Goal: Information Seeking & Learning: Learn about a topic

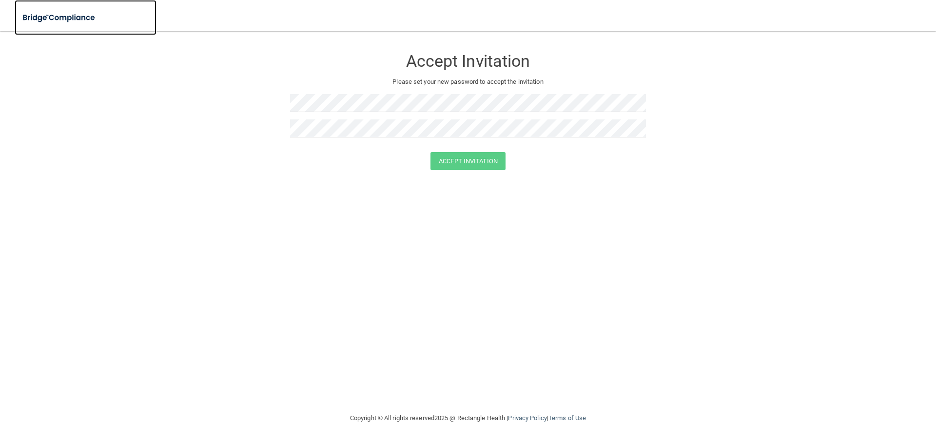
click at [17, 8] on img at bounding box center [60, 18] width 90 height 20
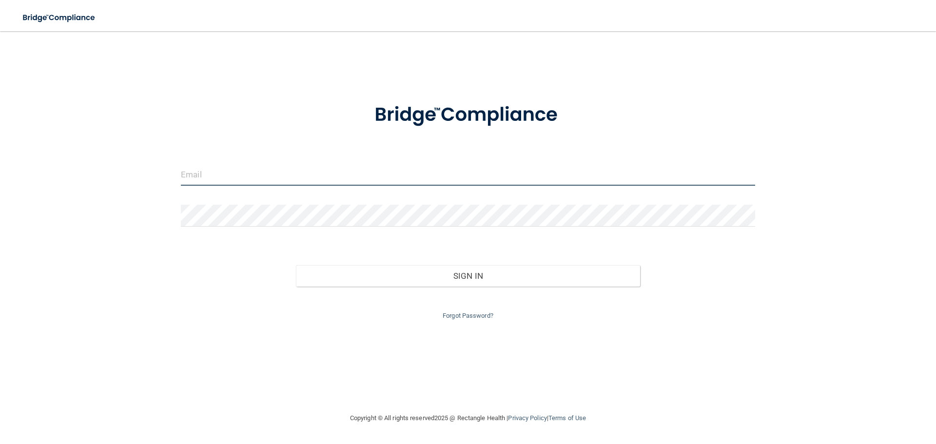
type input "[EMAIL_ADDRESS][DOMAIN_NAME]"
drag, startPoint x: 298, startPoint y: 179, endPoint x: 136, endPoint y: 175, distance: 162.9
click at [136, 175] on div "tamssearay@yahoo.com Invalid email/password. You don't have permission to acces…" at bounding box center [467, 222] width 897 height 362
type input "[EMAIL_ADDRESS][DOMAIN_NAME]"
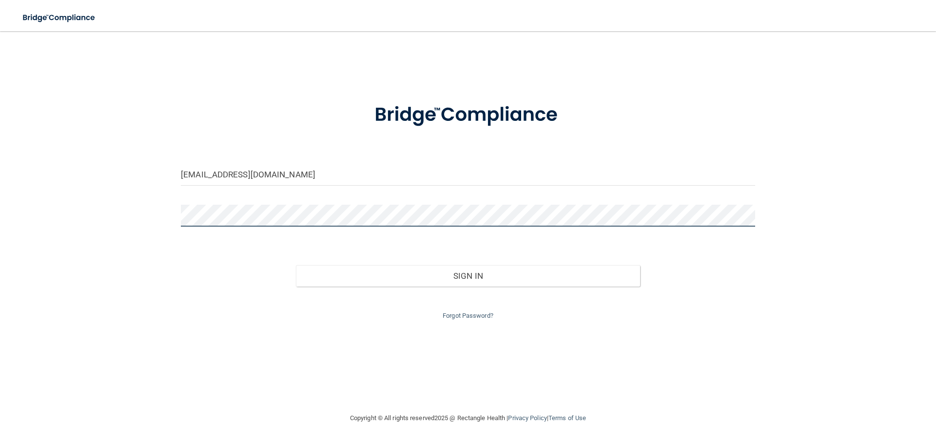
click at [120, 215] on div "vpolimeni4502@gmail.com Invalid email/password. You don't have permission to ac…" at bounding box center [467, 222] width 897 height 362
click at [296, 265] on button "Sign In" at bounding box center [468, 275] width 345 height 21
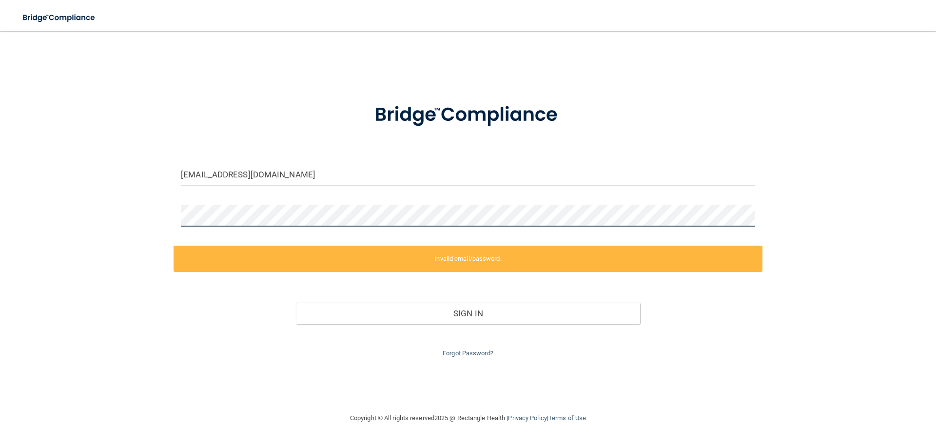
click at [112, 217] on div "vpolimeni4502@gmail.com Invalid email/password. You don't have permission to ac…" at bounding box center [467, 222] width 897 height 362
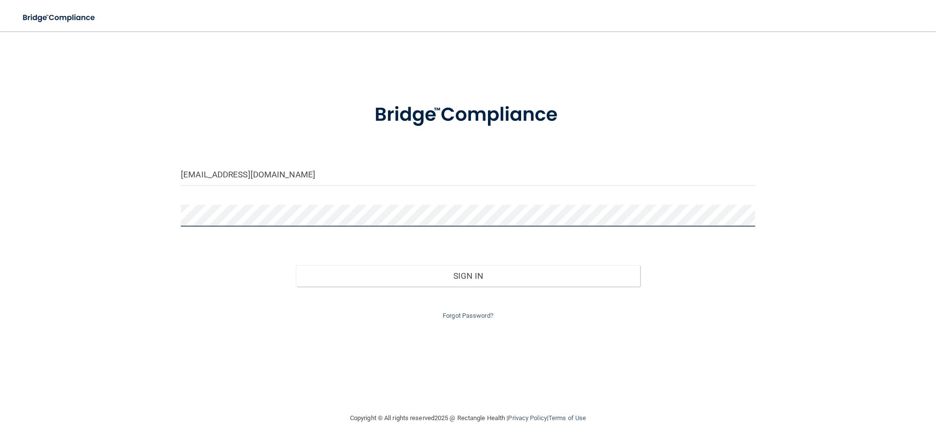
click at [296, 265] on button "Sign In" at bounding box center [468, 275] width 345 height 21
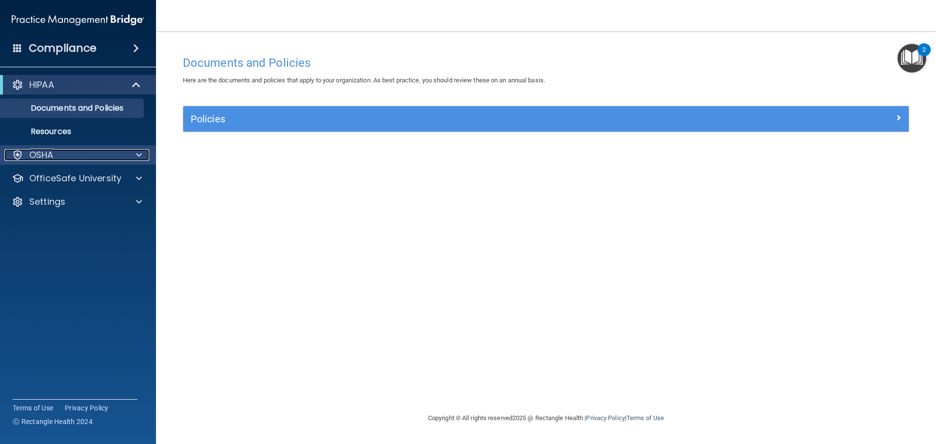
click at [49, 156] on p "OSHA" at bounding box center [41, 155] width 24 height 12
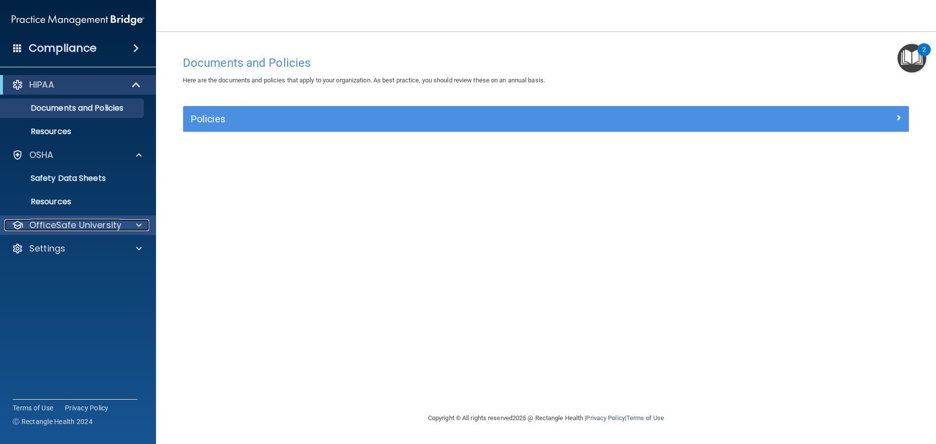
click at [57, 225] on p "OfficeSafe University" at bounding box center [75, 225] width 92 height 12
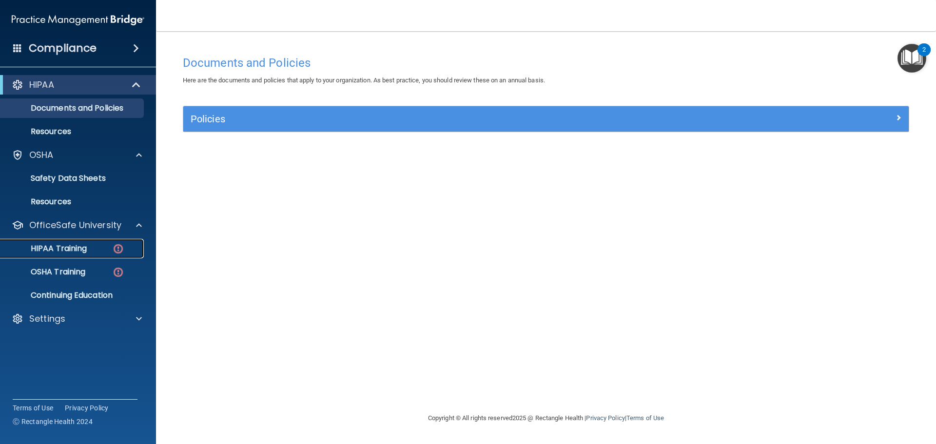
click at [58, 252] on p "HIPAA Training" at bounding box center [46, 249] width 80 height 10
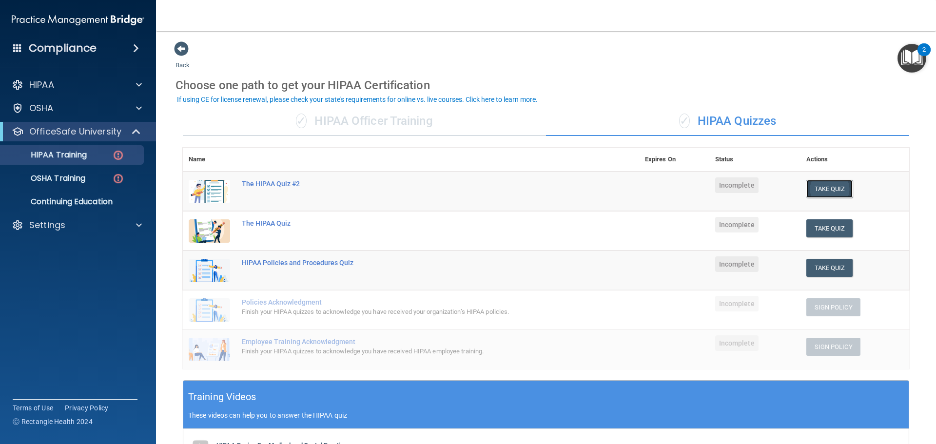
click at [831, 189] on button "Take Quiz" at bounding box center [829, 189] width 47 height 18
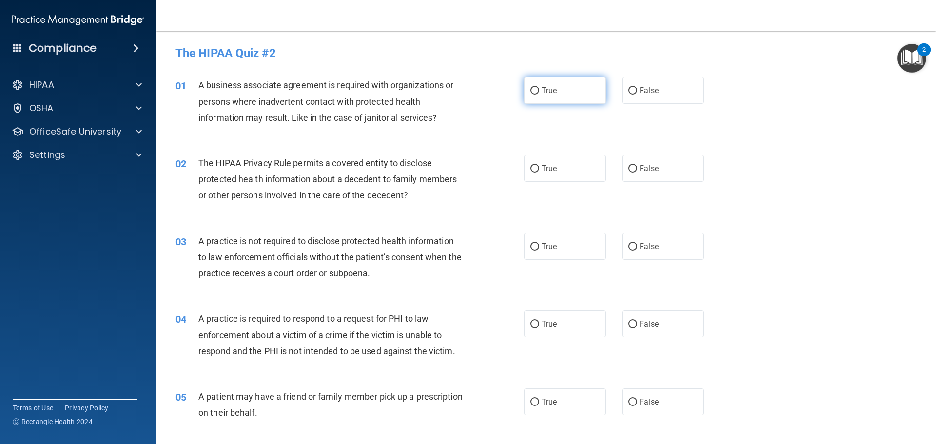
click at [552, 95] on label "True" at bounding box center [565, 90] width 82 height 27
click at [539, 95] on input "True" at bounding box center [534, 90] width 9 height 7
radio input "true"
click at [623, 173] on label "False" at bounding box center [663, 168] width 82 height 27
click at [628, 173] on input "False" at bounding box center [632, 168] width 9 height 7
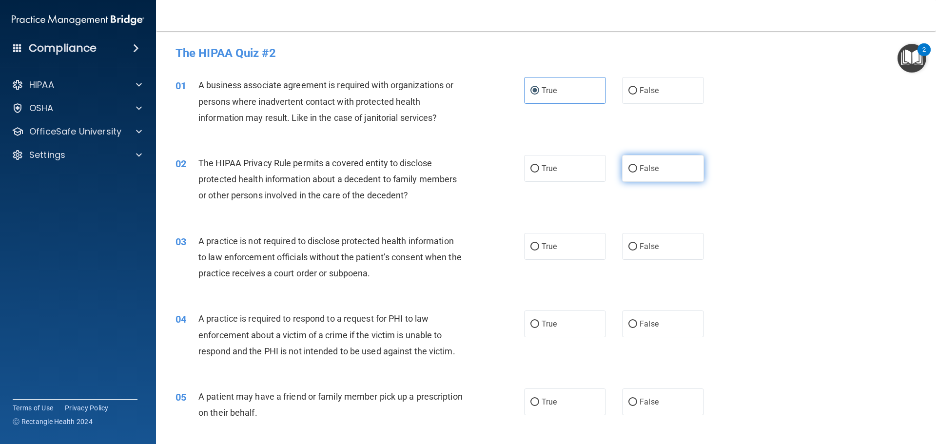
radio input "true"
click at [551, 253] on label "True" at bounding box center [565, 246] width 82 height 27
click at [539, 251] on input "True" at bounding box center [534, 246] width 9 height 7
radio input "true"
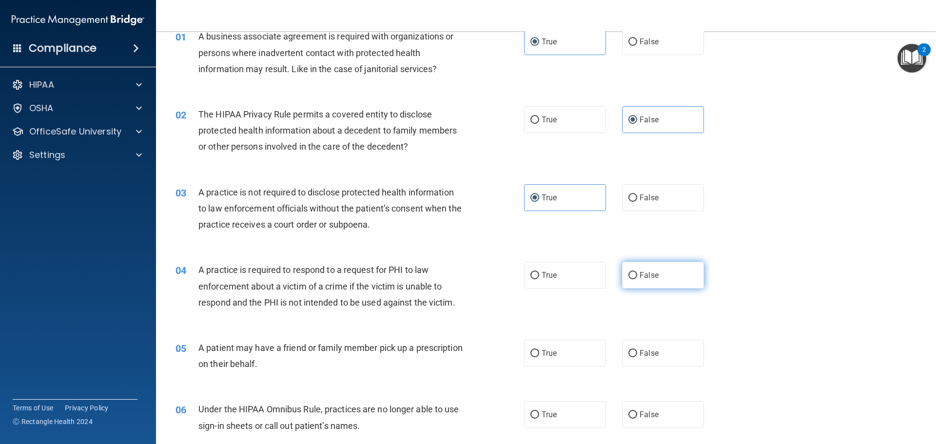
click at [640, 269] on label "False" at bounding box center [663, 275] width 82 height 27
click at [637, 272] on input "False" at bounding box center [632, 275] width 9 height 7
radio input "true"
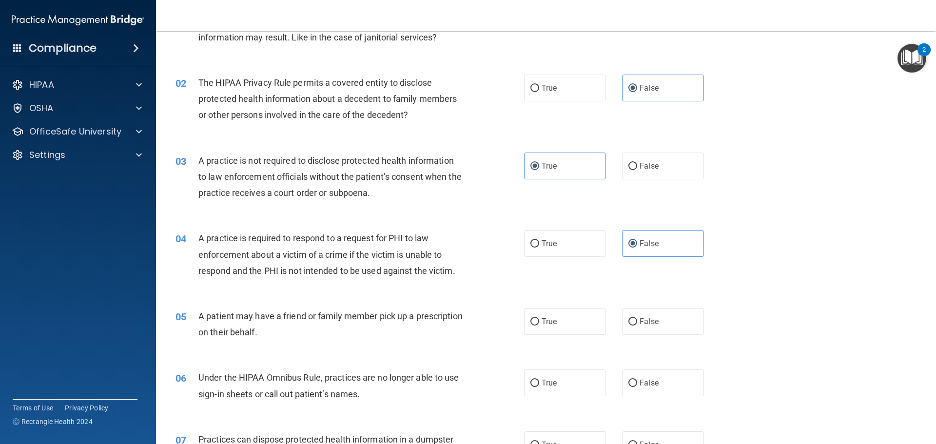
scroll to position [97, 0]
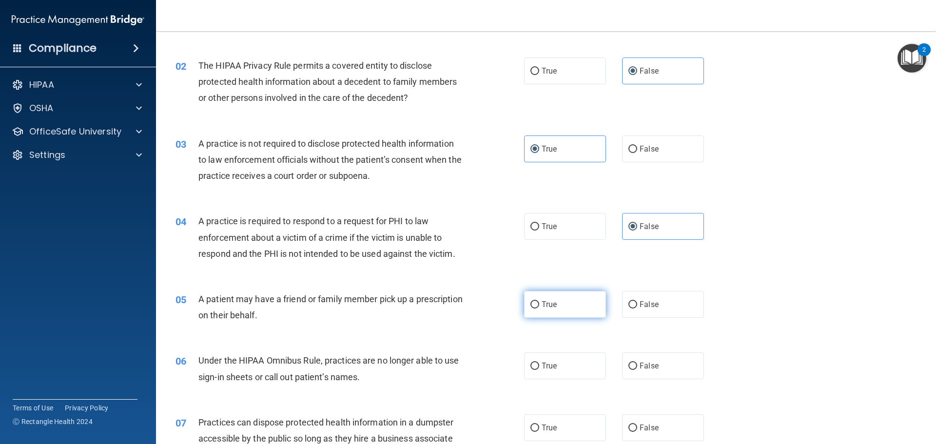
click at [574, 295] on label "True" at bounding box center [565, 304] width 82 height 27
click at [539, 301] on input "True" at bounding box center [534, 304] width 9 height 7
radio input "true"
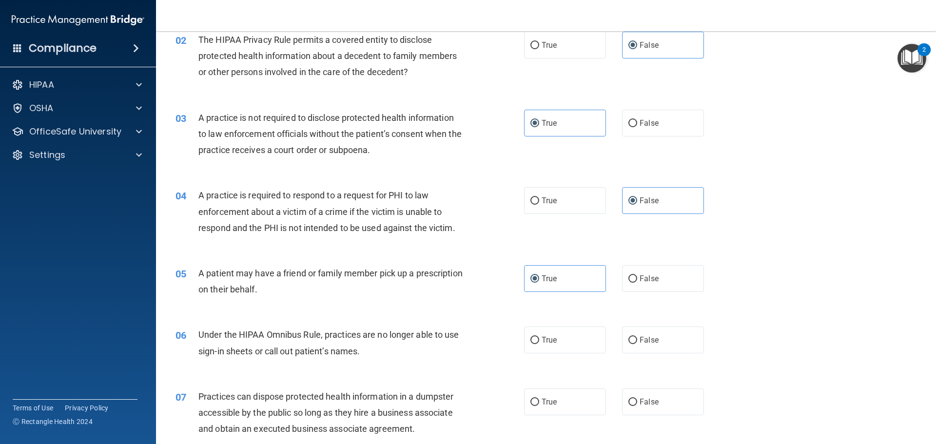
scroll to position [146, 0]
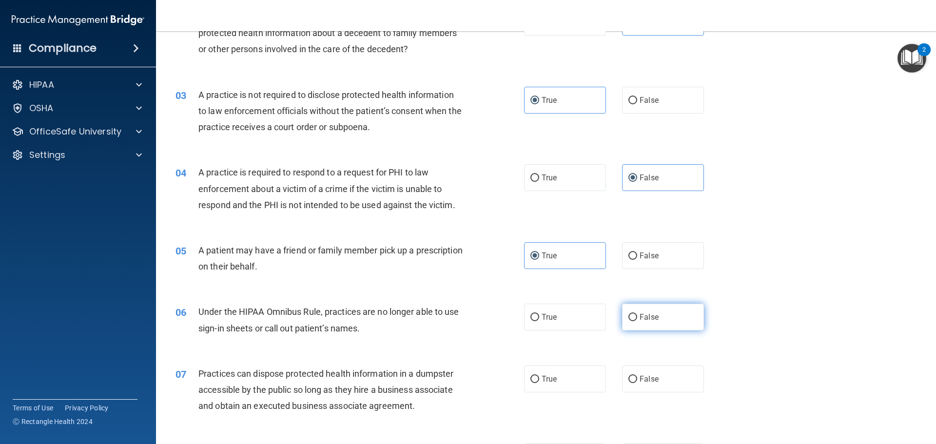
click at [648, 319] on span "False" at bounding box center [649, 316] width 19 height 9
click at [637, 319] on input "False" at bounding box center [632, 317] width 9 height 7
radio input "true"
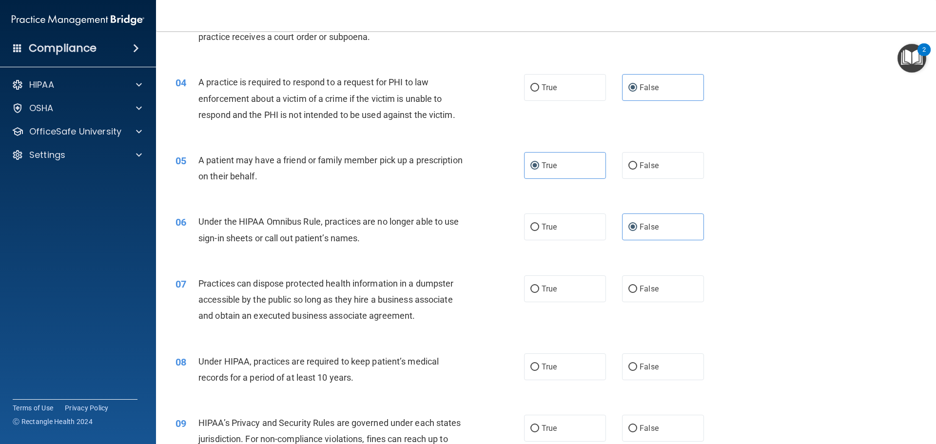
scroll to position [244, 0]
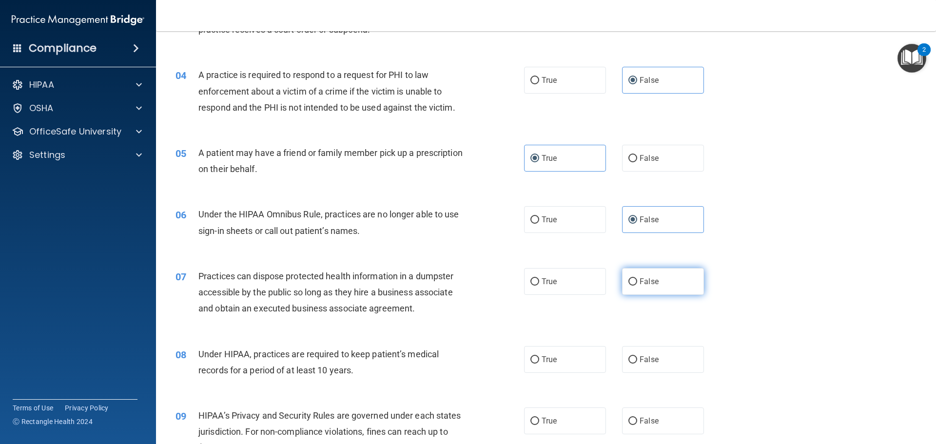
click at [659, 286] on label "False" at bounding box center [663, 281] width 82 height 27
click at [637, 286] on input "False" at bounding box center [632, 281] width 9 height 7
radio input "true"
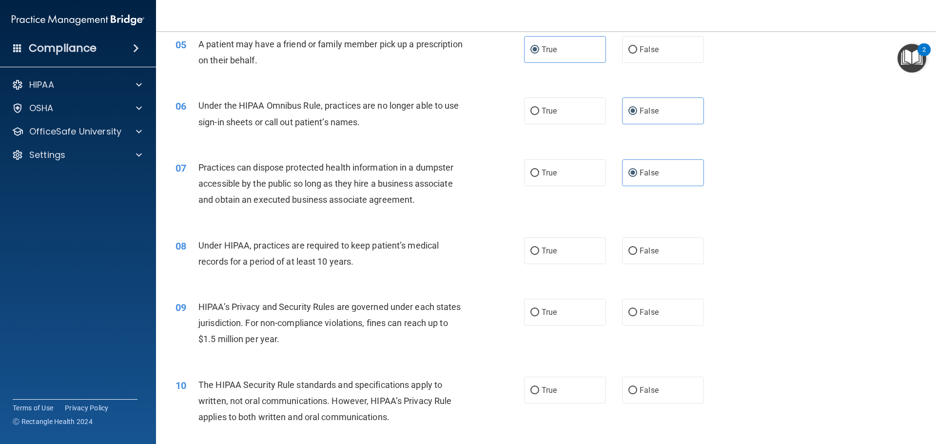
scroll to position [390, 0]
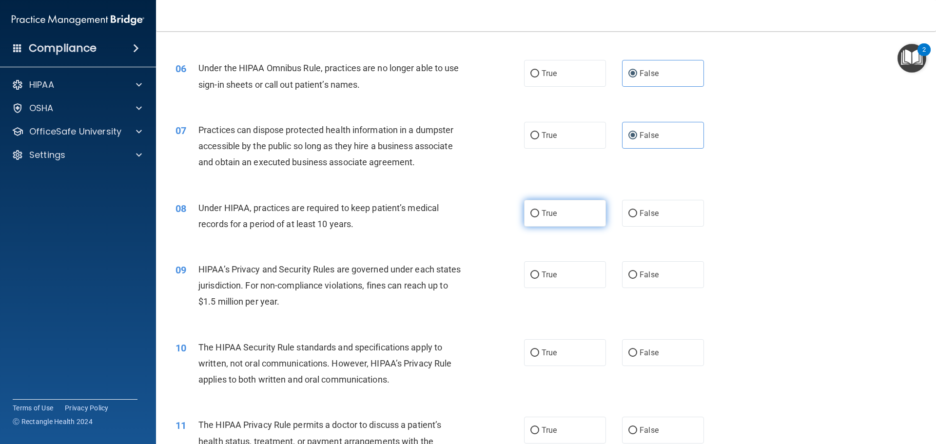
click at [531, 213] on input "True" at bounding box center [534, 213] width 9 height 7
radio input "true"
click at [526, 274] on label "True" at bounding box center [565, 274] width 82 height 27
click at [530, 274] on input "True" at bounding box center [534, 275] width 9 height 7
radio input "true"
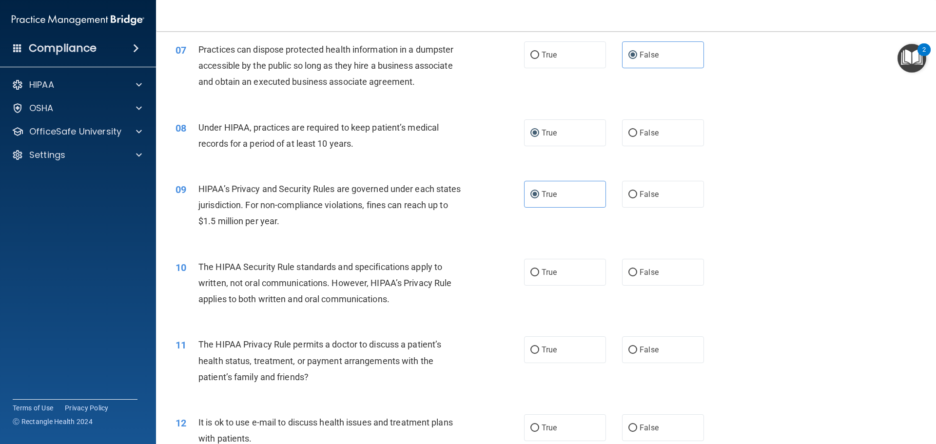
scroll to position [487, 0]
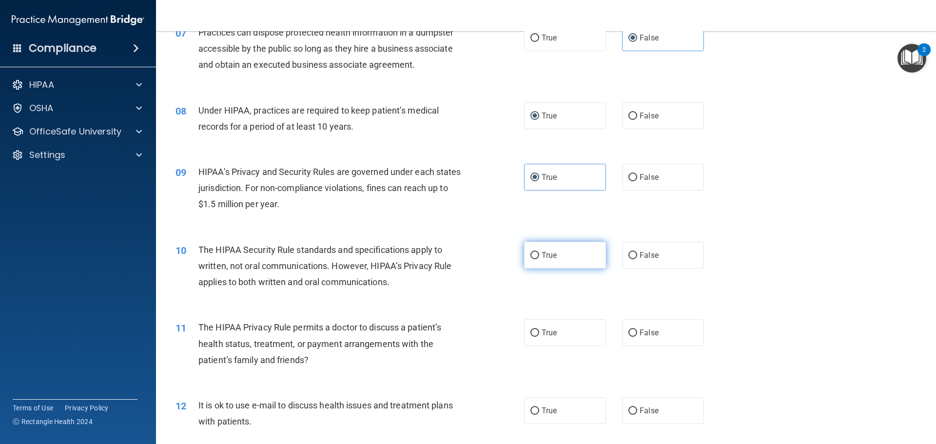
click at [593, 255] on label "True" at bounding box center [565, 255] width 82 height 27
click at [539, 255] on input "True" at bounding box center [534, 255] width 9 height 7
radio input "true"
click at [623, 333] on label "False" at bounding box center [663, 332] width 82 height 27
click at [628, 333] on input "False" at bounding box center [632, 333] width 9 height 7
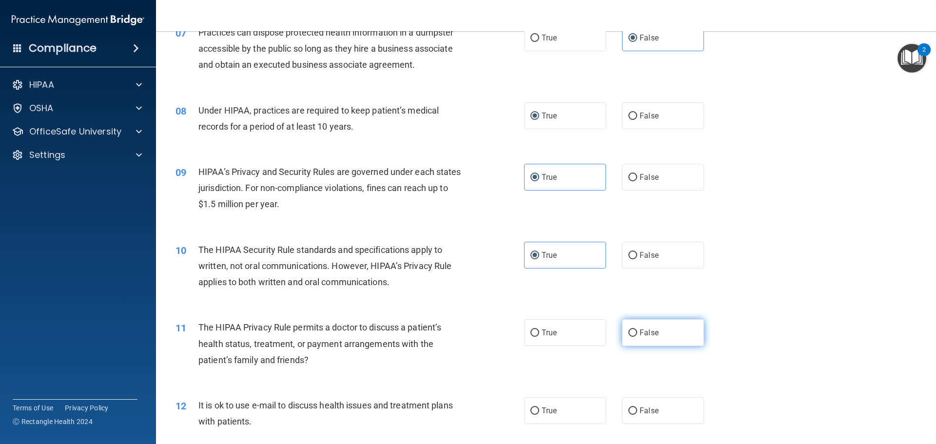
radio input "true"
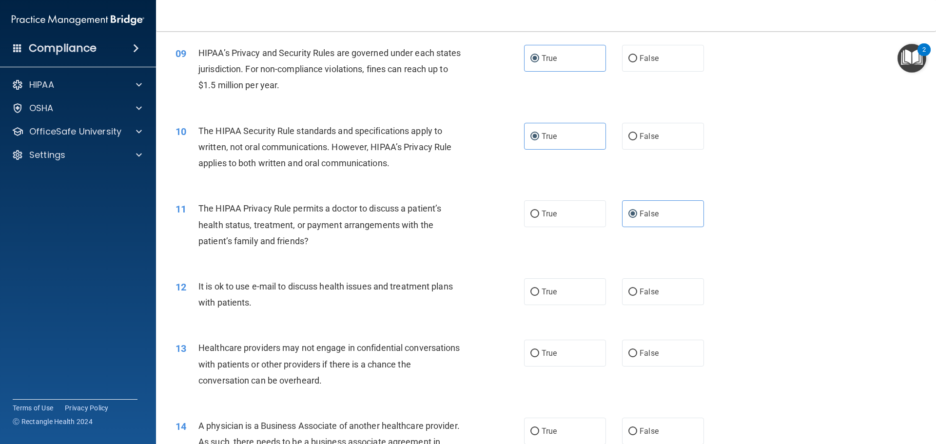
scroll to position [634, 0]
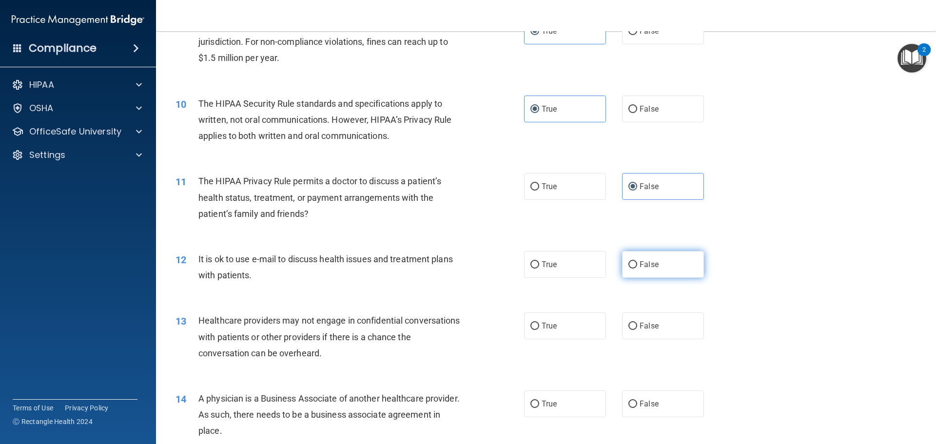
click at [656, 276] on label "False" at bounding box center [663, 264] width 82 height 27
click at [637, 269] on input "False" at bounding box center [632, 264] width 9 height 7
radio input "true"
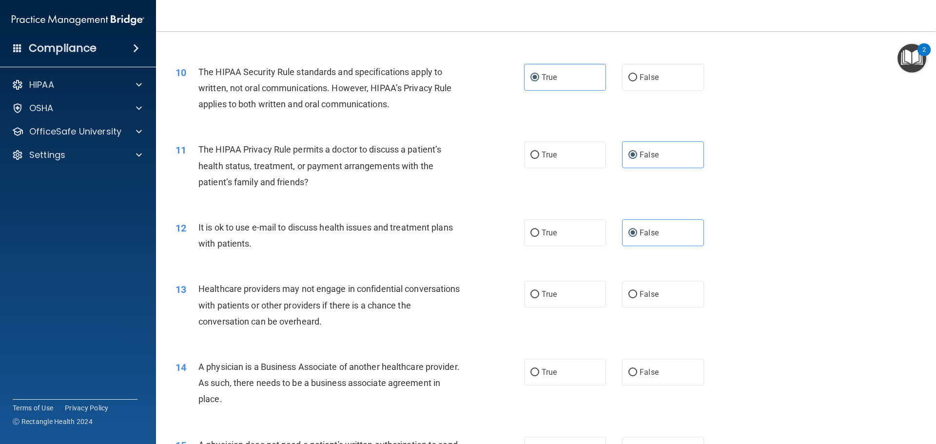
scroll to position [682, 0]
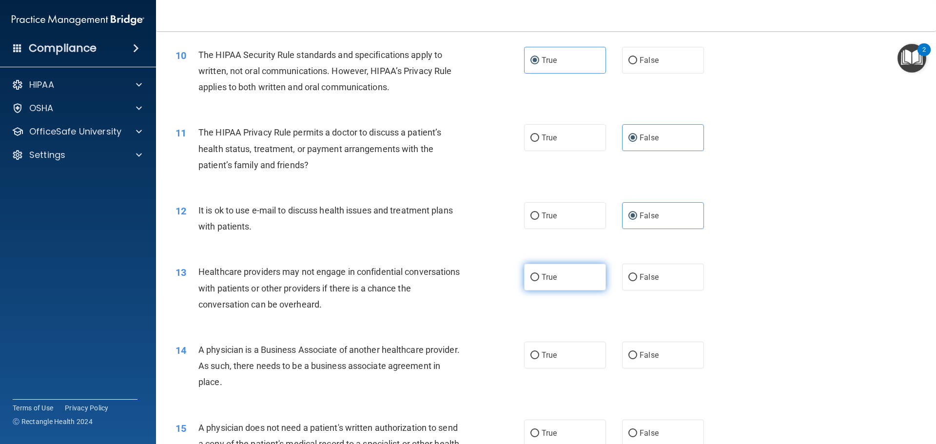
click at [548, 281] on span "True" at bounding box center [549, 277] width 15 height 9
click at [539, 281] on input "True" at bounding box center [534, 277] width 9 height 7
radio input "true"
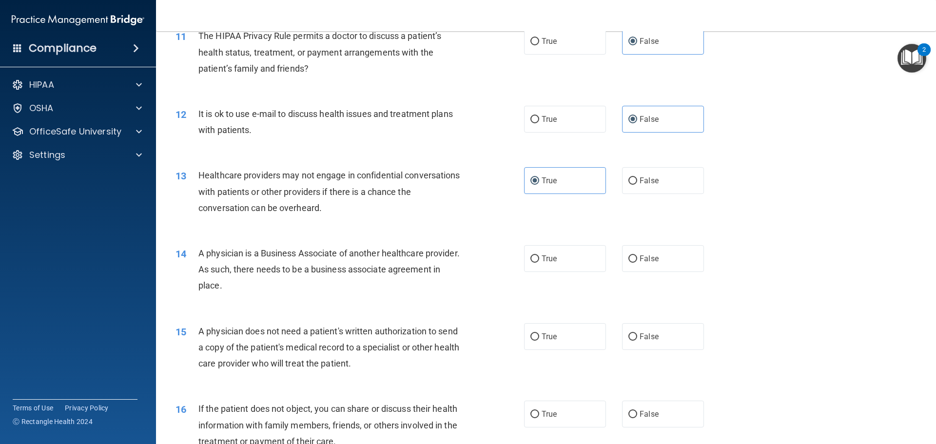
scroll to position [780, 0]
click at [573, 255] on label "True" at bounding box center [565, 257] width 82 height 27
click at [539, 255] on input "True" at bounding box center [534, 257] width 9 height 7
radio input "true"
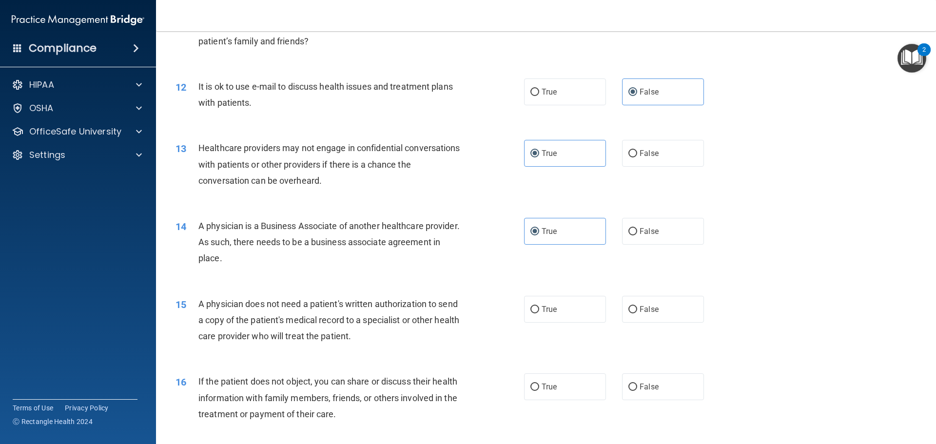
scroll to position [829, 0]
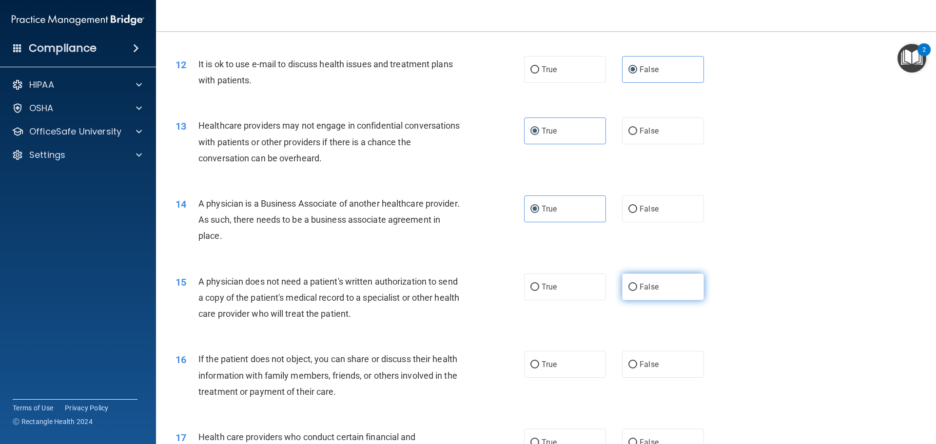
click at [650, 284] on span "False" at bounding box center [649, 286] width 19 height 9
click at [637, 284] on input "False" at bounding box center [632, 287] width 9 height 7
radio input "true"
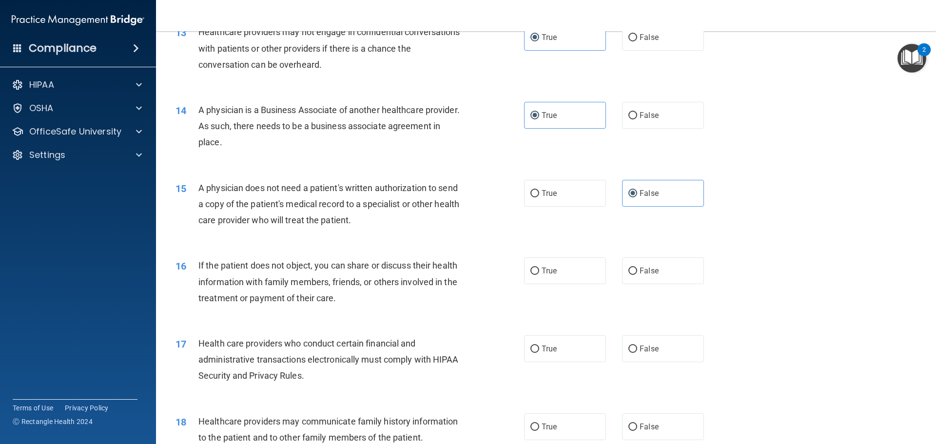
scroll to position [926, 0]
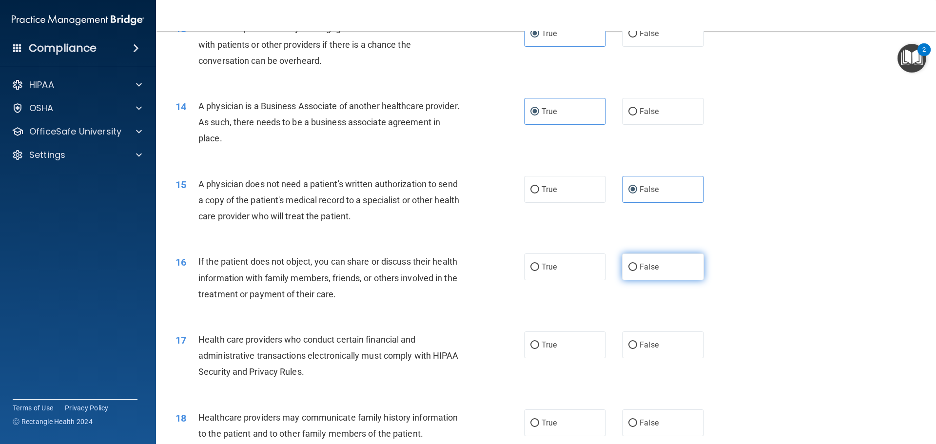
click at [653, 273] on label "False" at bounding box center [663, 266] width 82 height 27
click at [637, 271] on input "False" at bounding box center [632, 267] width 9 height 7
radio input "true"
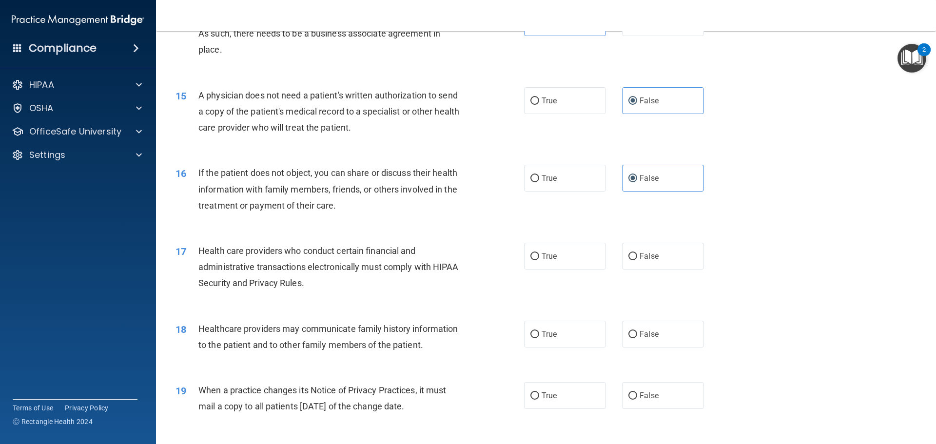
scroll to position [1024, 0]
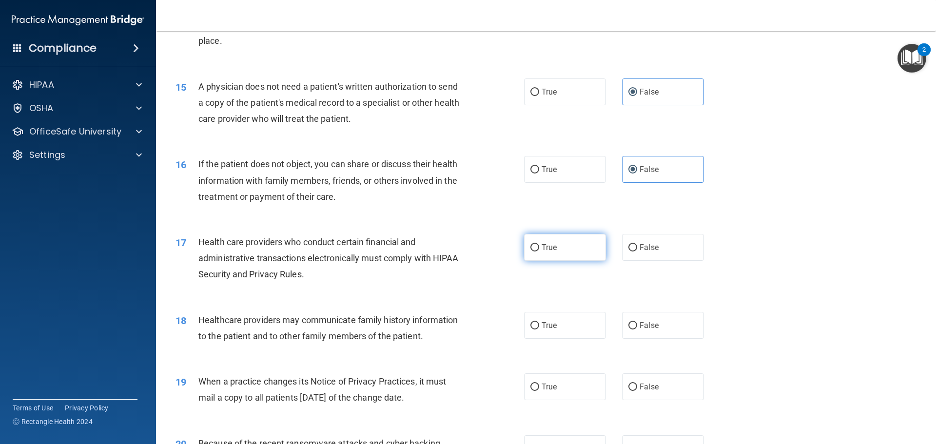
click at [568, 249] on label "True" at bounding box center [565, 247] width 82 height 27
click at [539, 249] on input "True" at bounding box center [534, 247] width 9 height 7
radio input "true"
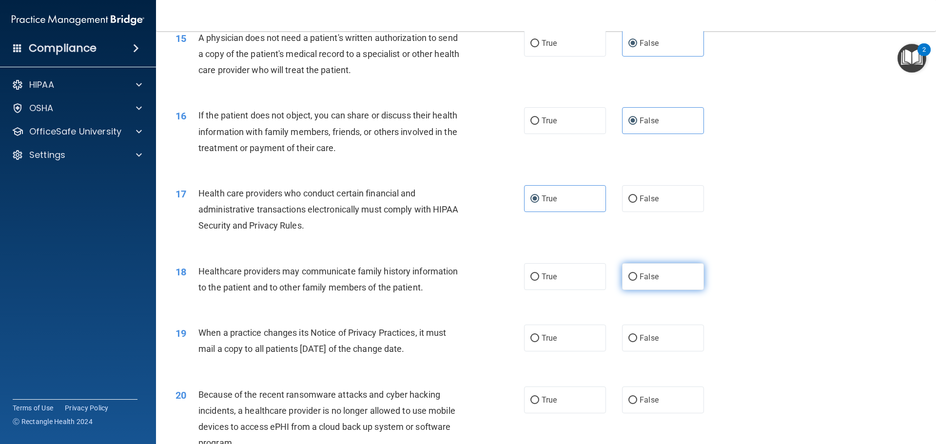
click at [651, 273] on span "False" at bounding box center [649, 276] width 19 height 9
click at [637, 273] on input "False" at bounding box center [632, 276] width 9 height 7
radio input "true"
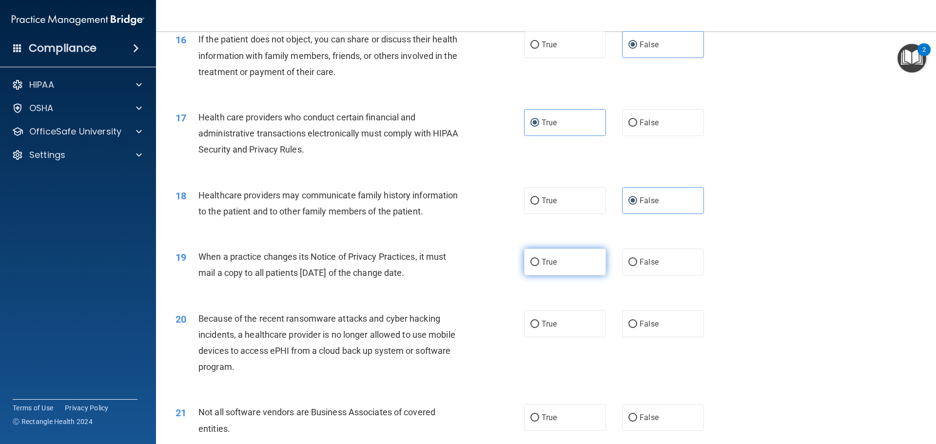
scroll to position [1170, 0]
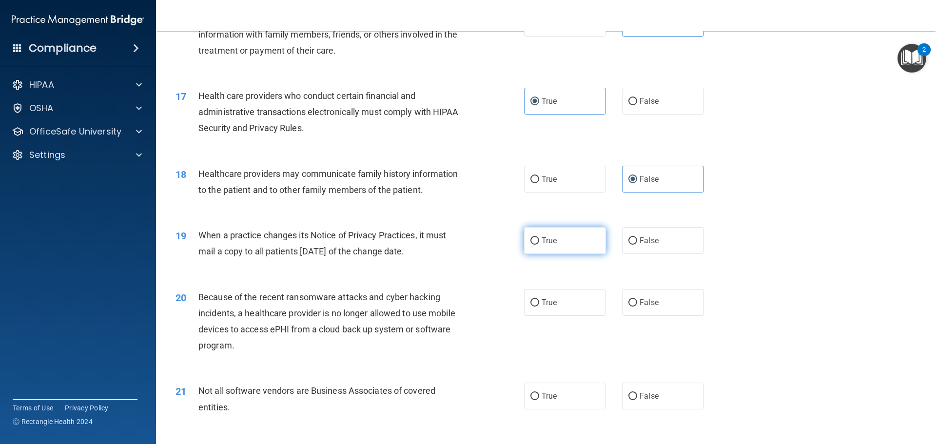
click at [542, 240] on span "True" at bounding box center [549, 240] width 15 height 9
click at [539, 240] on input "True" at bounding box center [534, 240] width 9 height 7
radio input "true"
click at [546, 313] on label "True" at bounding box center [565, 302] width 82 height 27
click at [539, 307] on input "True" at bounding box center [534, 302] width 9 height 7
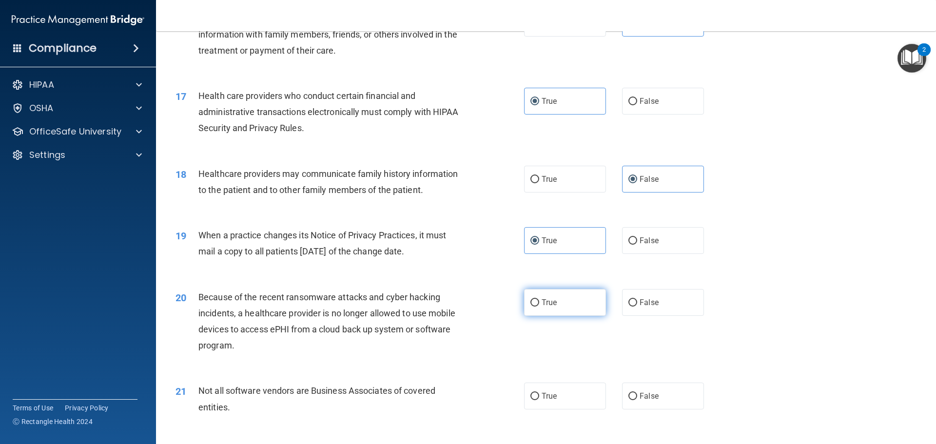
radio input "true"
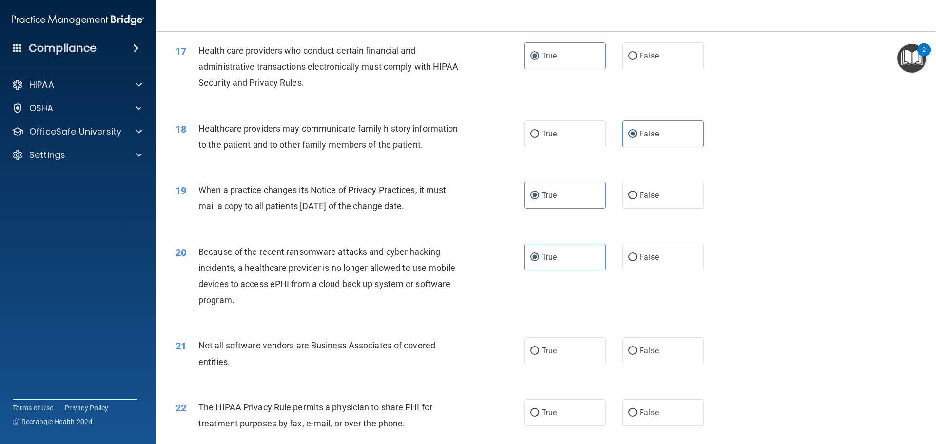
scroll to position [1267, 0]
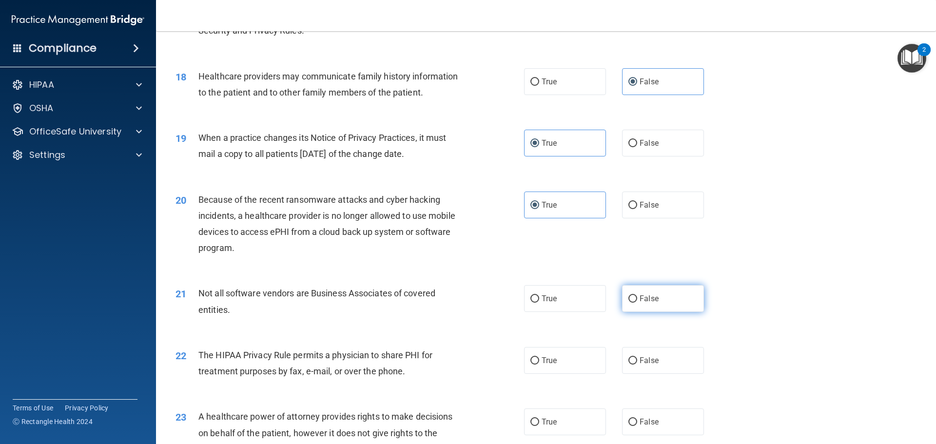
click at [641, 311] on label "False" at bounding box center [663, 298] width 82 height 27
click at [637, 303] on input "False" at bounding box center [632, 298] width 9 height 7
radio input "true"
click at [551, 365] on span "True" at bounding box center [549, 360] width 15 height 9
click at [539, 365] on input "True" at bounding box center [534, 360] width 9 height 7
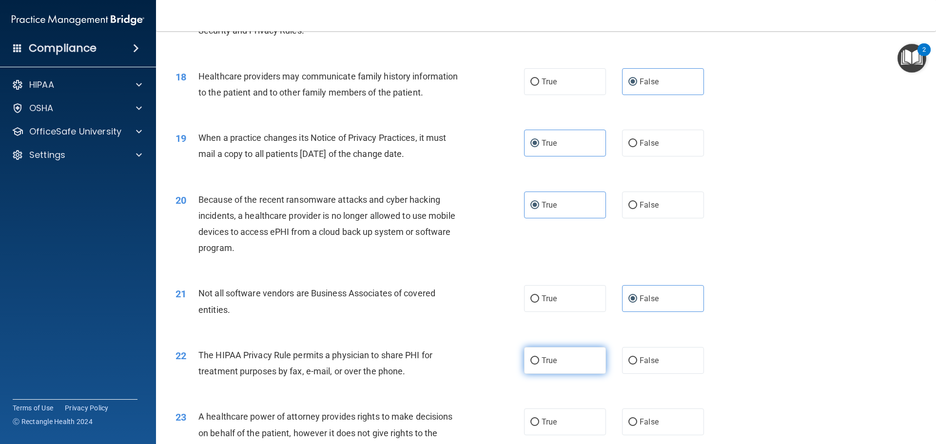
radio input "true"
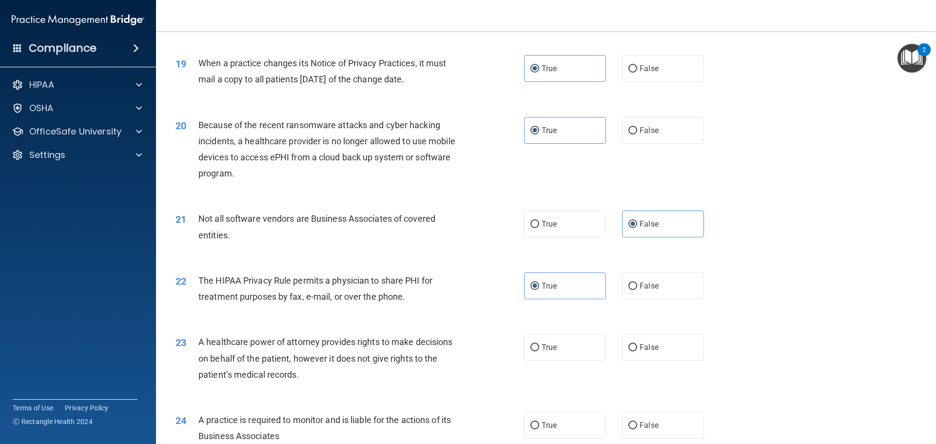
scroll to position [1414, 0]
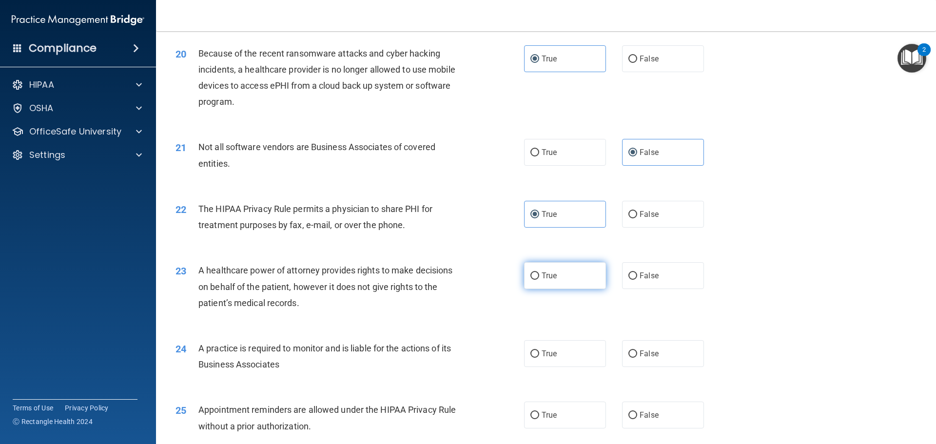
click at [530, 275] on input "True" at bounding box center [534, 276] width 9 height 7
radio input "true"
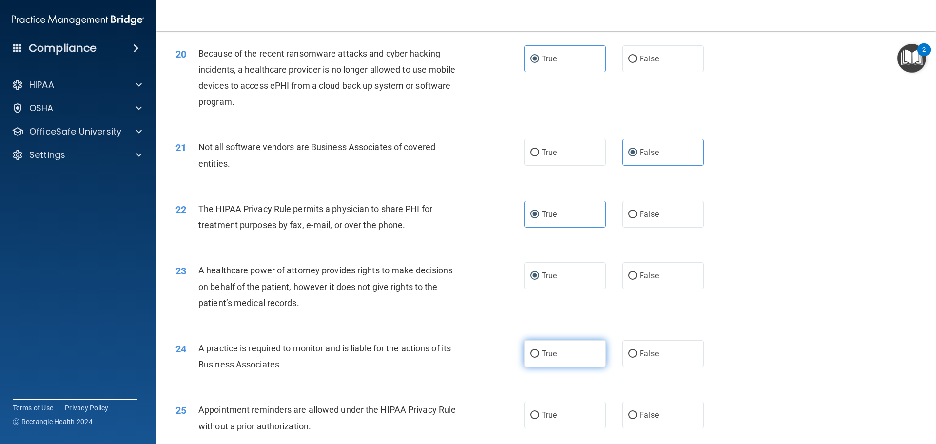
click at [526, 354] on label "True" at bounding box center [565, 353] width 82 height 27
click at [530, 354] on input "True" at bounding box center [534, 354] width 9 height 7
radio input "true"
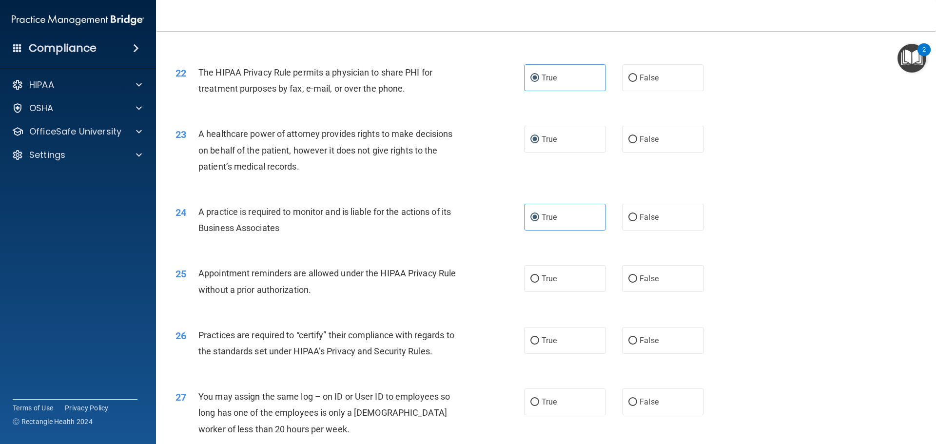
scroll to position [1560, 0]
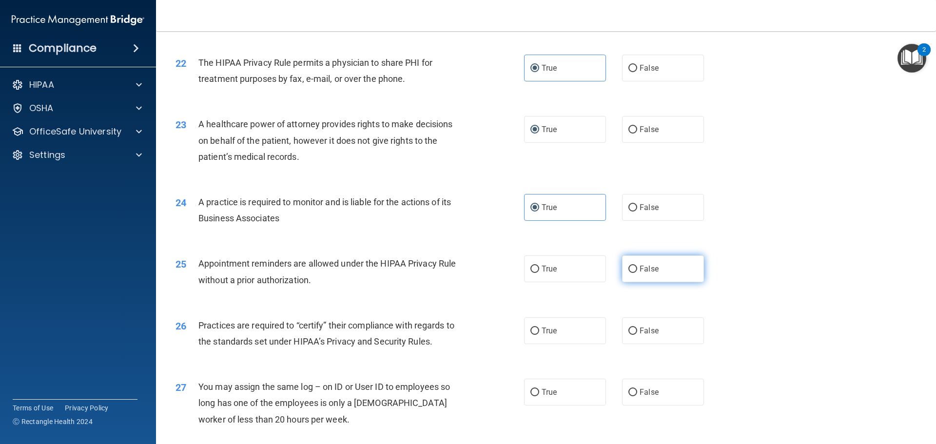
click at [628, 271] on input "False" at bounding box center [632, 269] width 9 height 7
radio input "true"
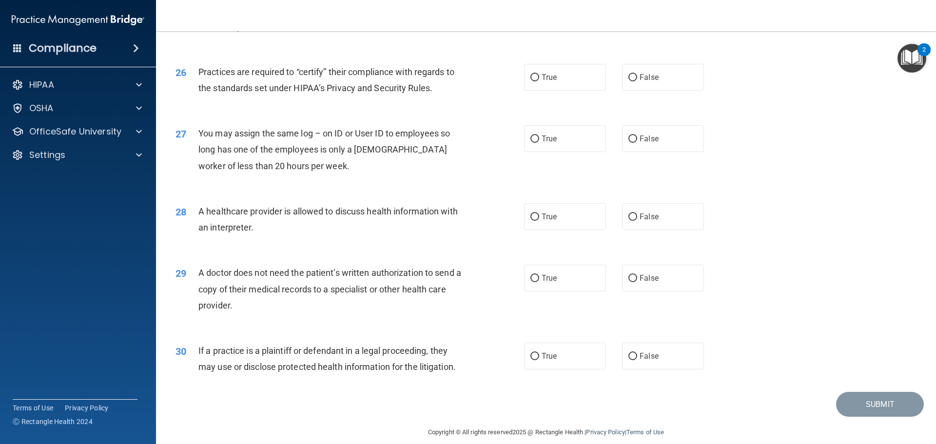
scroll to position [1825, 0]
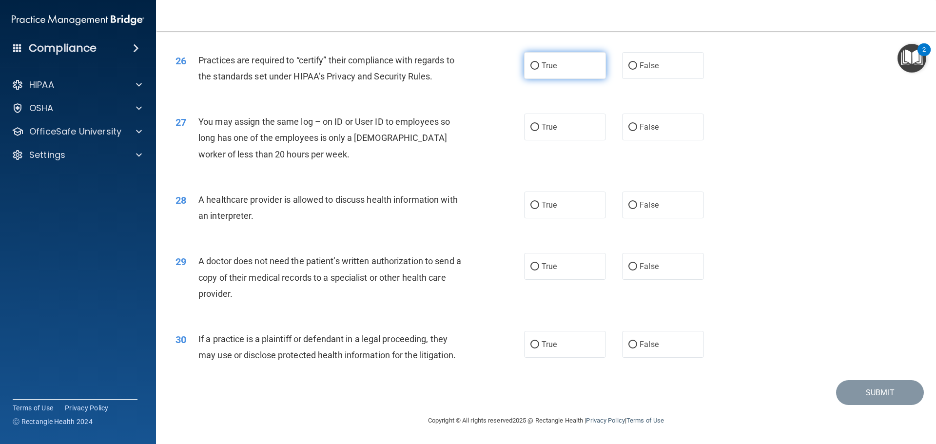
click at [557, 70] on label "True" at bounding box center [565, 65] width 82 height 27
click at [539, 70] on input "True" at bounding box center [534, 65] width 9 height 7
radio input "true"
click at [535, 131] on input "True" at bounding box center [534, 127] width 9 height 7
radio input "true"
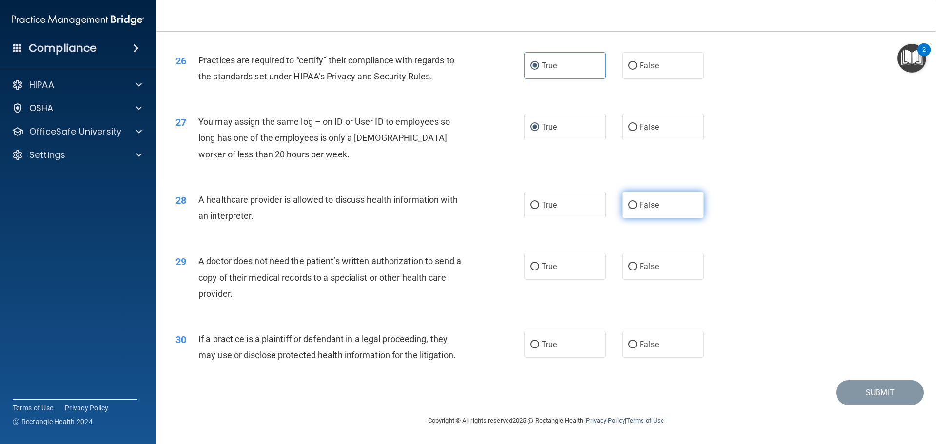
click at [634, 214] on label "False" at bounding box center [663, 205] width 82 height 27
click at [634, 209] on input "False" at bounding box center [632, 205] width 9 height 7
radio input "true"
click at [640, 272] on label "False" at bounding box center [663, 266] width 82 height 27
click at [637, 271] on input "False" at bounding box center [632, 266] width 9 height 7
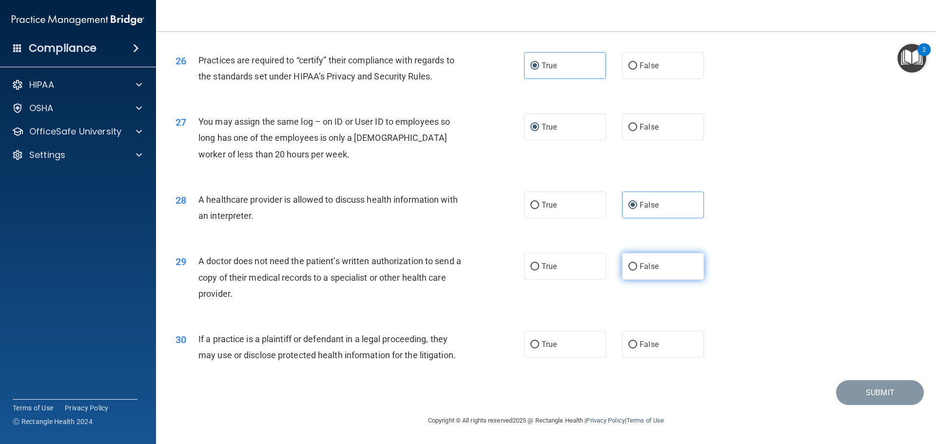
radio input "true"
click at [648, 343] on span "False" at bounding box center [649, 344] width 19 height 9
click at [637, 343] on input "False" at bounding box center [632, 344] width 9 height 7
radio input "true"
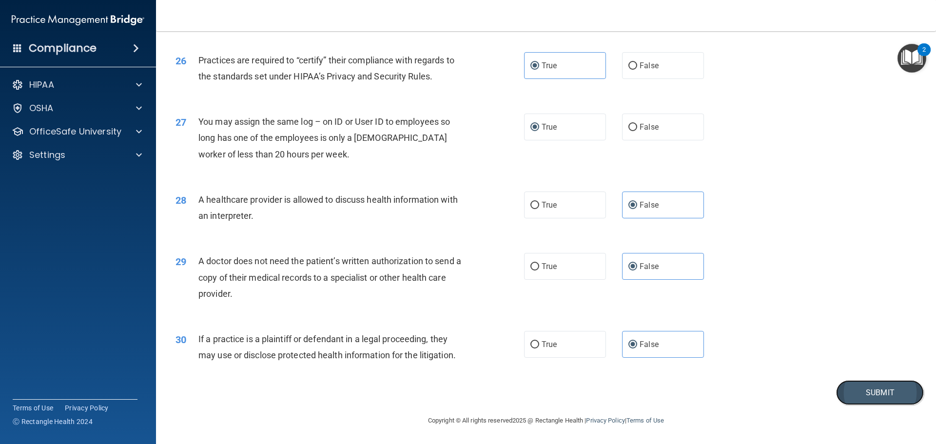
click at [866, 394] on button "Submit" at bounding box center [880, 392] width 88 height 25
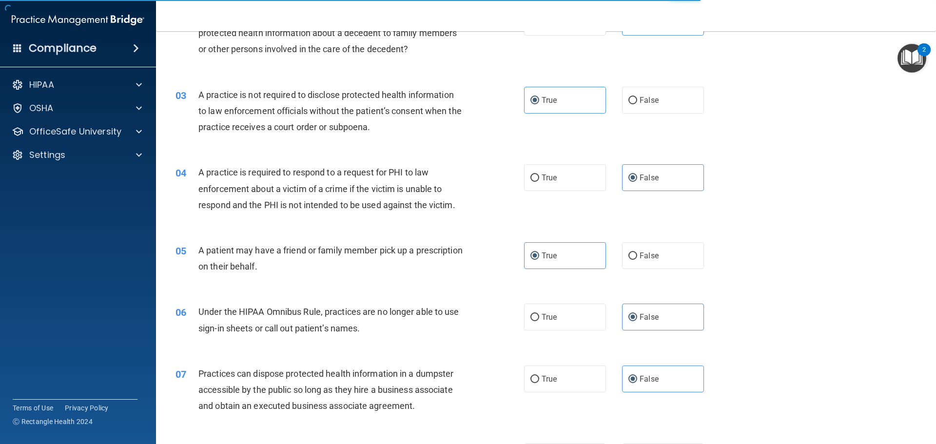
scroll to position [8, 0]
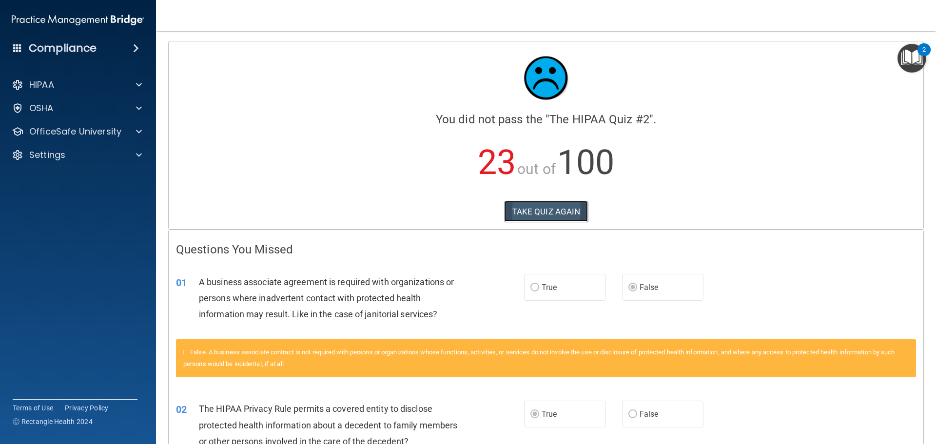
click at [555, 214] on button "TAKE QUIZ AGAIN" at bounding box center [546, 211] width 84 height 21
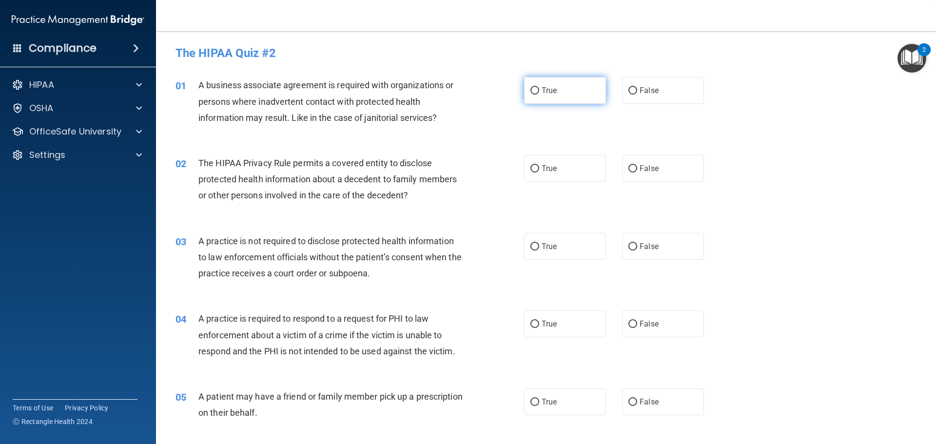
click at [543, 85] on label "True" at bounding box center [565, 90] width 82 height 27
click at [539, 87] on input "True" at bounding box center [534, 90] width 9 height 7
radio input "true"
click at [533, 172] on input "True" at bounding box center [534, 168] width 9 height 7
radio input "true"
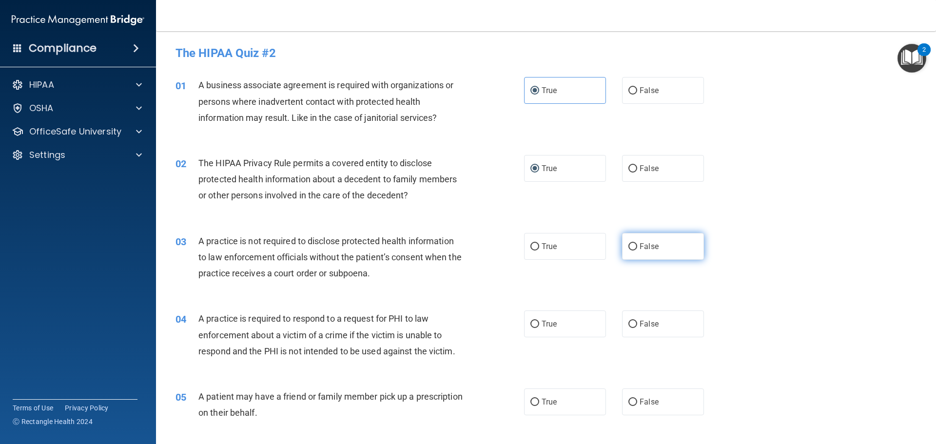
click at [646, 247] on span "False" at bounding box center [649, 246] width 19 height 9
click at [637, 247] on input "False" at bounding box center [632, 246] width 9 height 7
radio input "true"
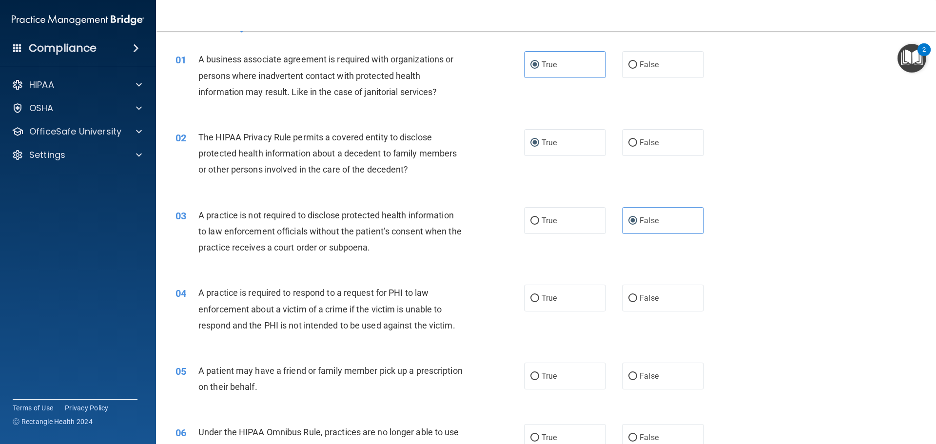
scroll to position [49, 0]
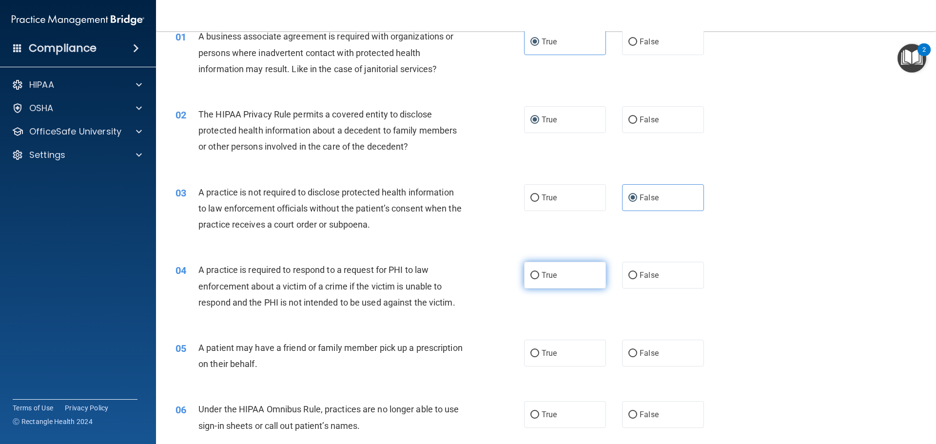
click at [526, 284] on label "True" at bounding box center [565, 275] width 82 height 27
click at [530, 279] on input "True" at bounding box center [534, 275] width 9 height 7
radio input "true"
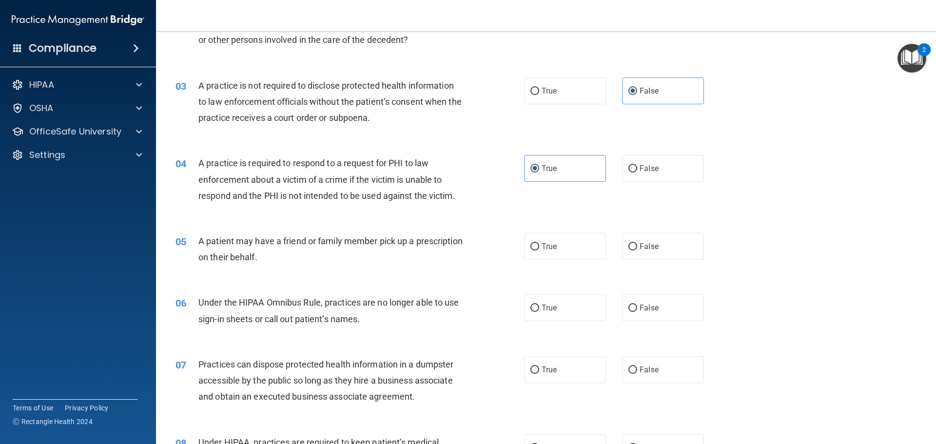
scroll to position [195, 0]
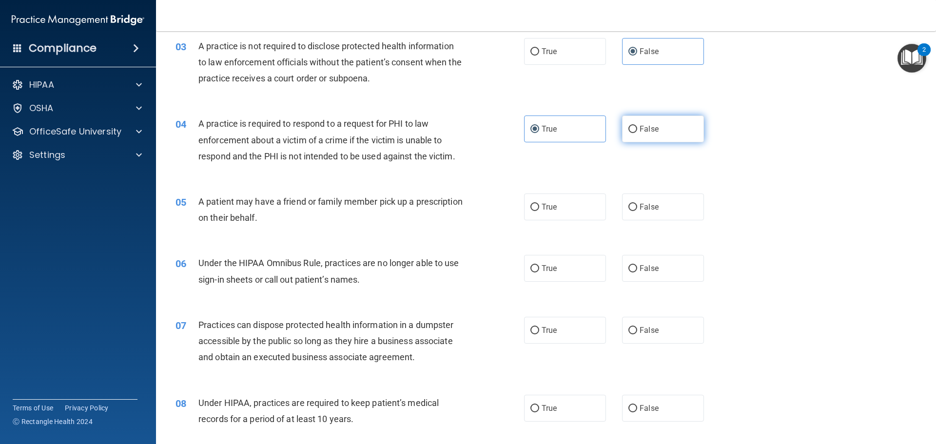
click at [633, 138] on label "False" at bounding box center [663, 129] width 82 height 27
click at [633, 133] on input "False" at bounding box center [632, 129] width 9 height 7
radio input "true"
radio input "false"
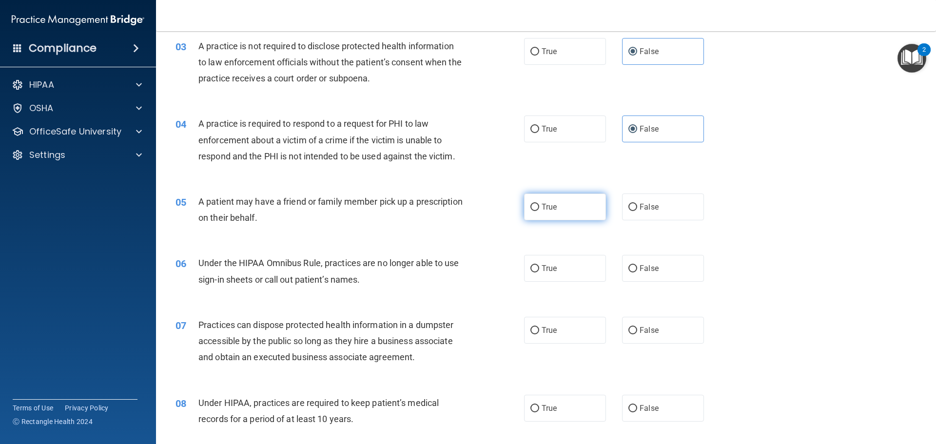
click at [559, 214] on label "True" at bounding box center [565, 207] width 82 height 27
click at [539, 211] on input "True" at bounding box center [534, 207] width 9 height 7
radio input "true"
click at [643, 268] on span "False" at bounding box center [649, 268] width 19 height 9
click at [637, 268] on input "False" at bounding box center [632, 268] width 9 height 7
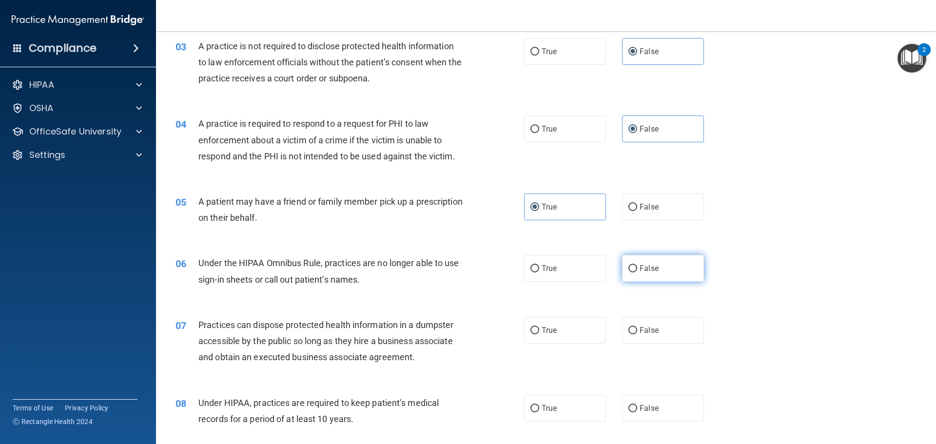
radio input "true"
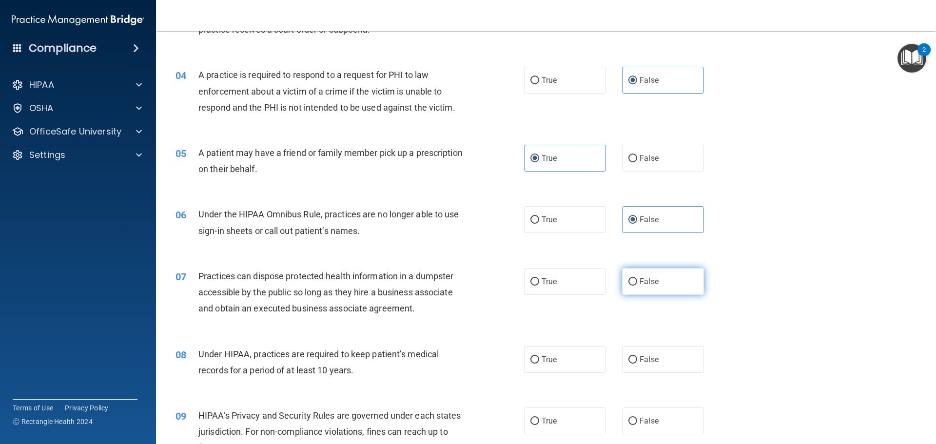
click at [644, 287] on label "False" at bounding box center [663, 281] width 82 height 27
click at [637, 286] on input "False" at bounding box center [632, 281] width 9 height 7
radio input "true"
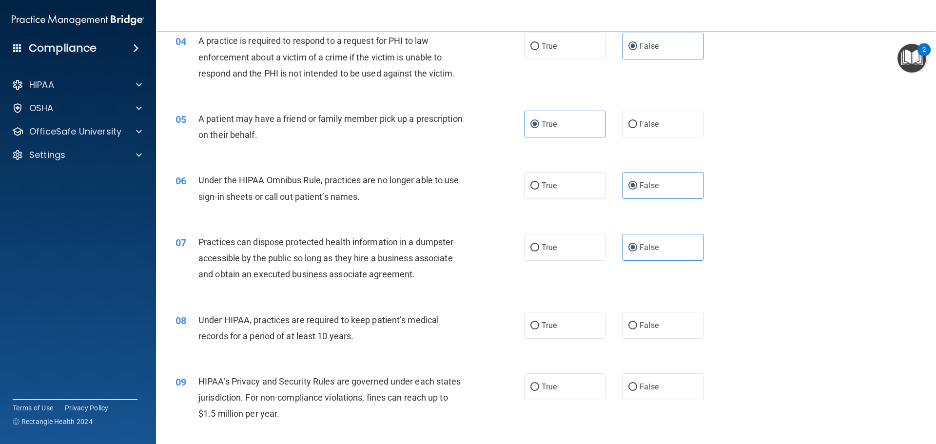
scroll to position [341, 0]
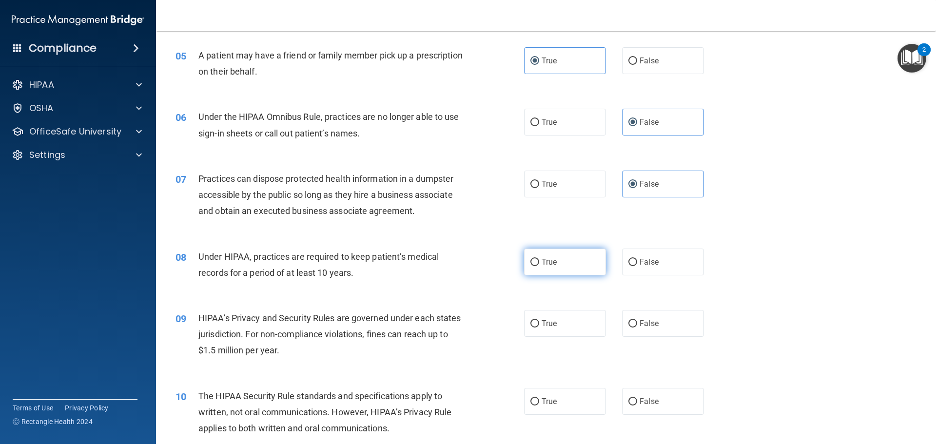
click at [541, 269] on label "True" at bounding box center [565, 262] width 82 height 27
click at [539, 266] on input "True" at bounding box center [534, 262] width 9 height 7
radio input "true"
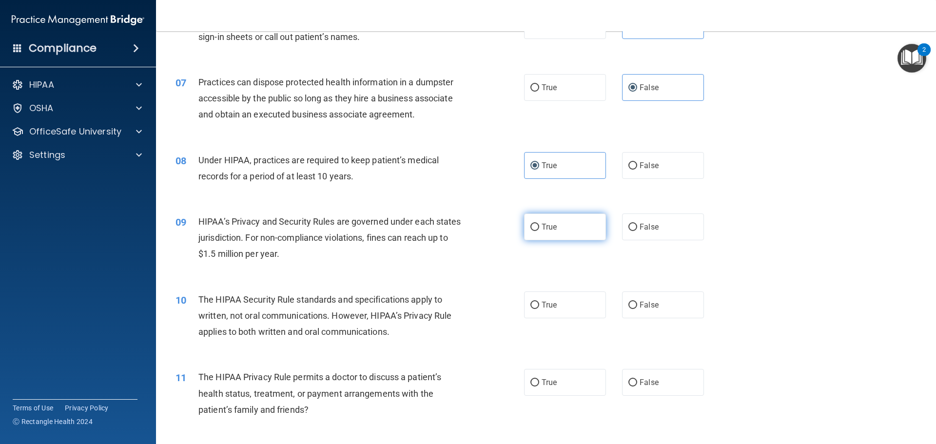
scroll to position [439, 0]
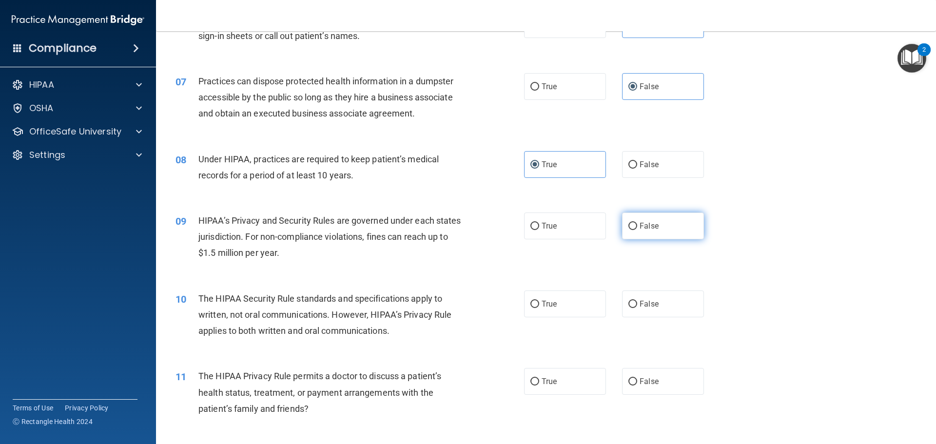
click at [630, 233] on label "False" at bounding box center [663, 226] width 82 height 27
click at [630, 230] on input "False" at bounding box center [632, 226] width 9 height 7
radio input "true"
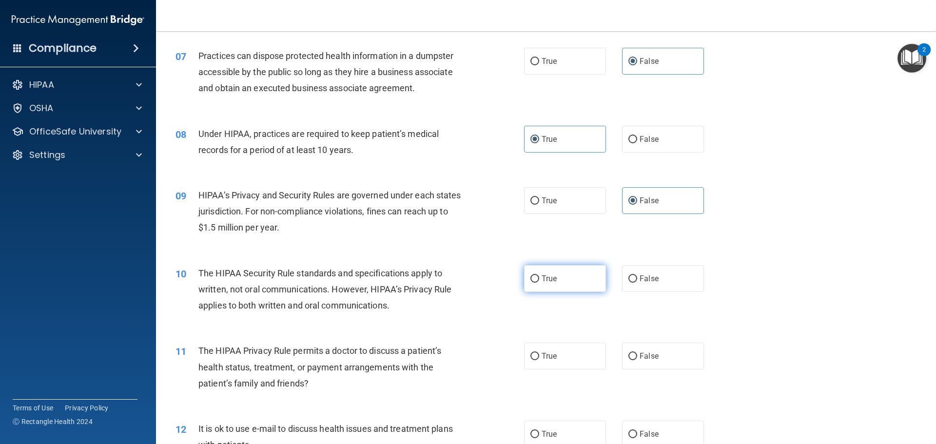
scroll to position [536, 0]
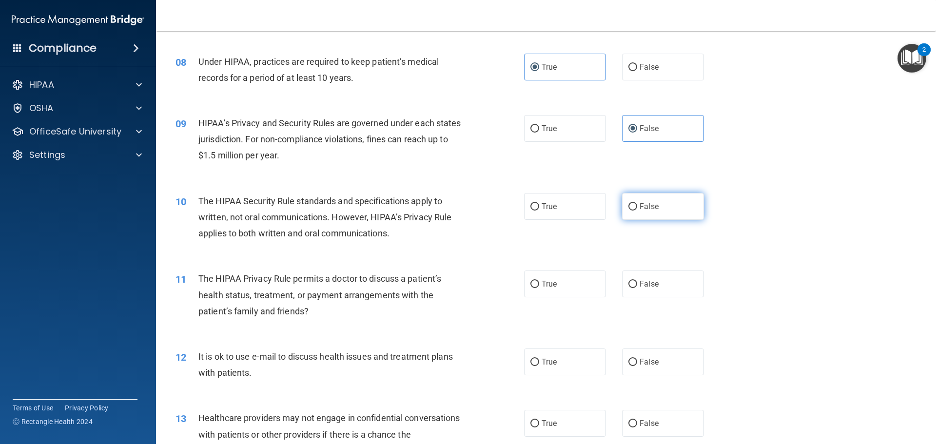
click at [650, 209] on span "False" at bounding box center [649, 206] width 19 height 9
click at [637, 209] on input "False" at bounding box center [632, 206] width 9 height 7
radio input "true"
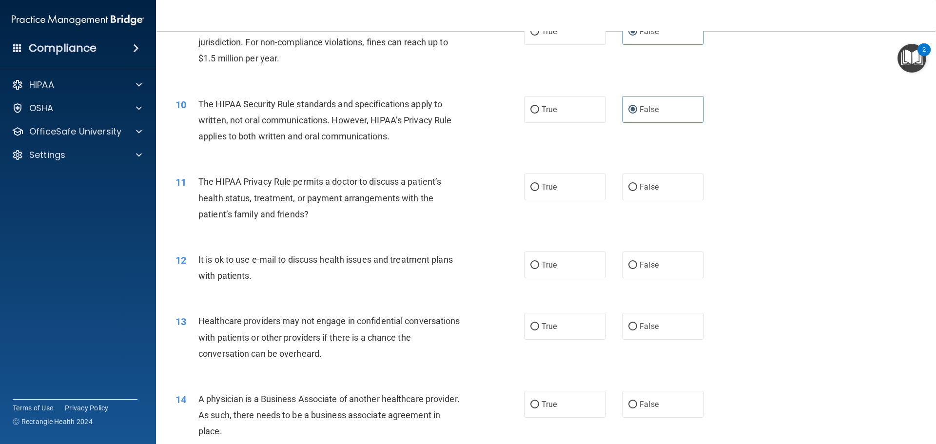
scroll to position [634, 0]
click at [537, 189] on label "True" at bounding box center [565, 186] width 82 height 27
click at [537, 189] on input "True" at bounding box center [534, 186] width 9 height 7
radio input "true"
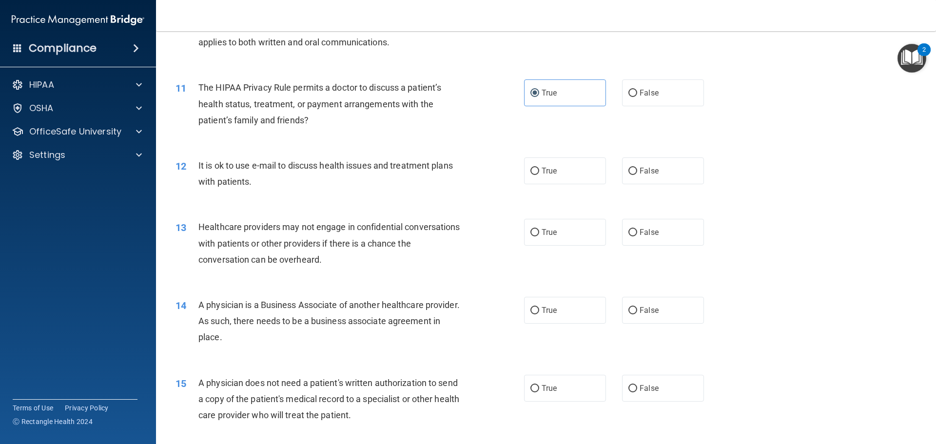
scroll to position [731, 0]
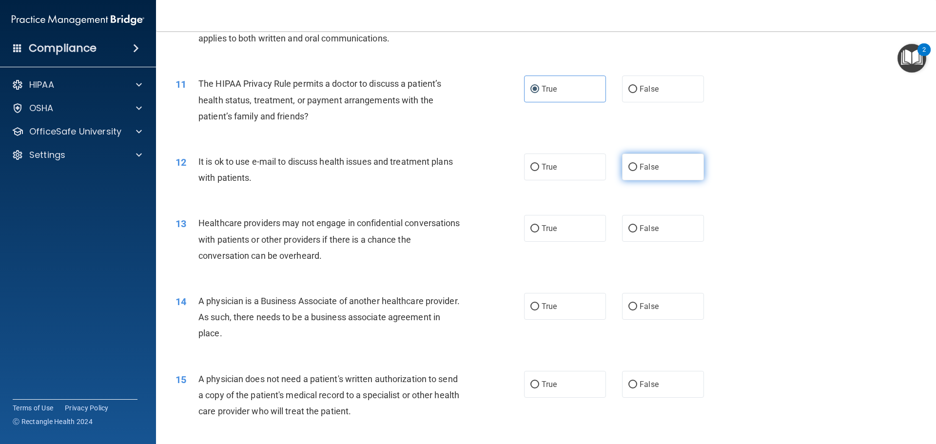
click at [663, 172] on label "False" at bounding box center [663, 167] width 82 height 27
click at [637, 171] on input "False" at bounding box center [632, 167] width 9 height 7
radio input "true"
click at [534, 238] on label "True" at bounding box center [565, 228] width 82 height 27
click at [534, 233] on input "True" at bounding box center [534, 228] width 9 height 7
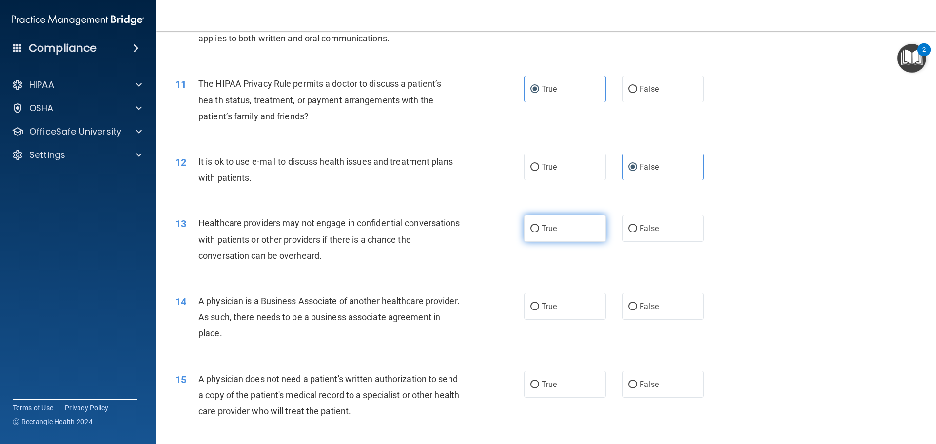
radio input "true"
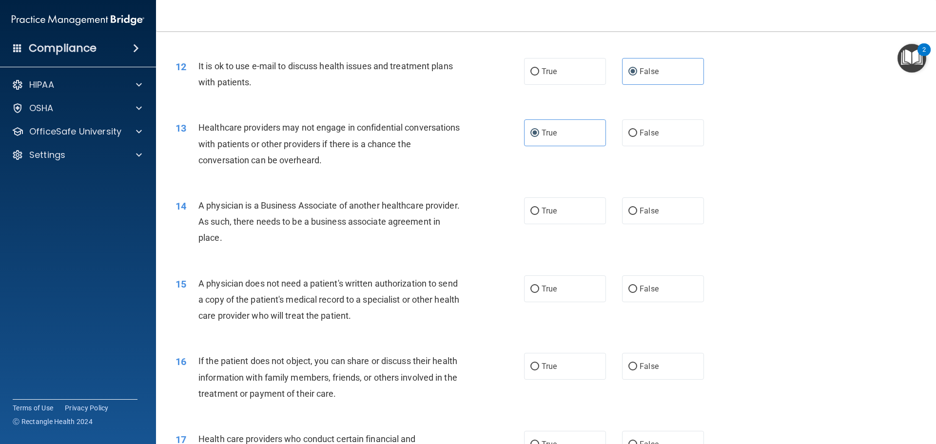
scroll to position [829, 0]
click at [537, 217] on label "True" at bounding box center [565, 208] width 82 height 27
click at [537, 213] on input "True" at bounding box center [534, 209] width 9 height 7
radio input "true"
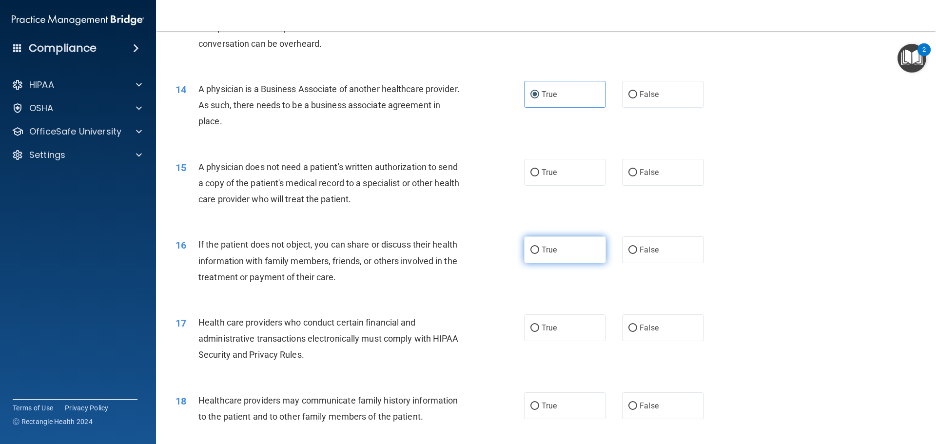
scroll to position [975, 0]
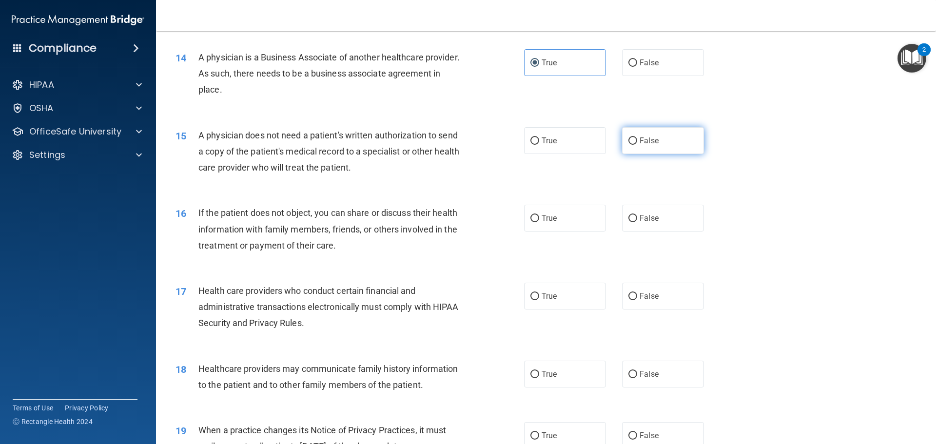
click at [635, 137] on label "False" at bounding box center [663, 140] width 82 height 27
click at [635, 137] on input "False" at bounding box center [632, 140] width 9 height 7
radio input "true"
click at [640, 225] on label "False" at bounding box center [663, 218] width 82 height 27
click at [637, 222] on input "False" at bounding box center [632, 218] width 9 height 7
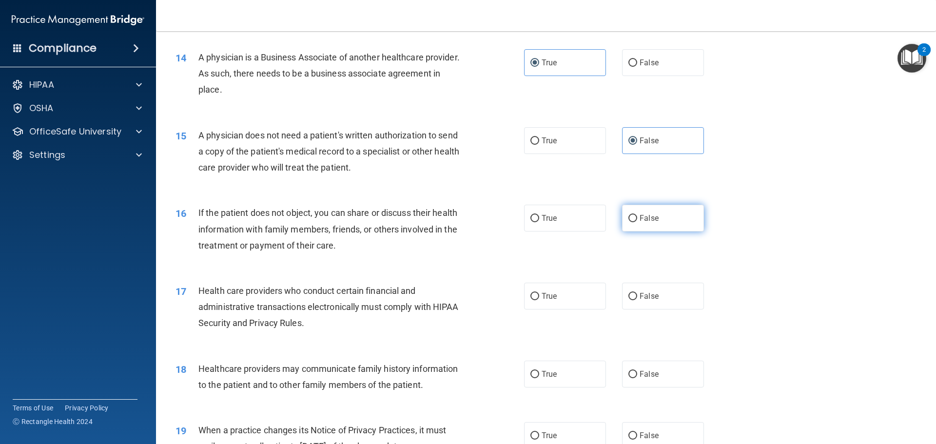
radio input "true"
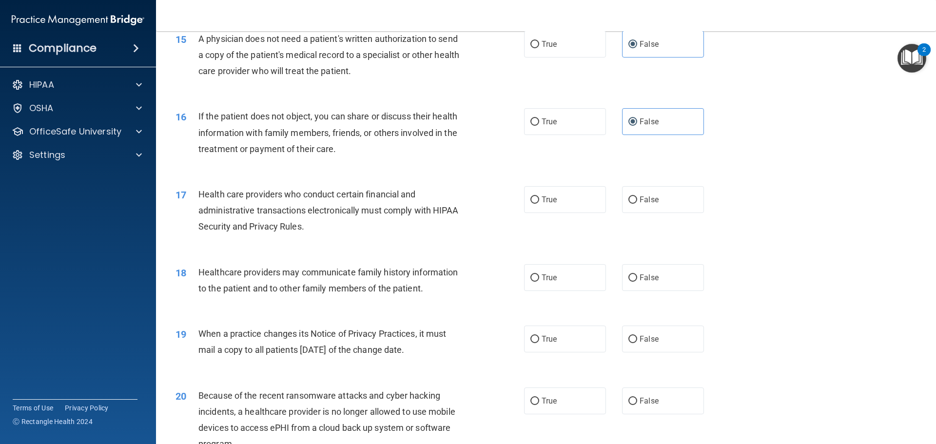
scroll to position [1072, 0]
click at [572, 206] on label "True" at bounding box center [565, 198] width 82 height 27
click at [539, 203] on input "True" at bounding box center [534, 198] width 9 height 7
radio input "true"
click at [549, 276] on span "True" at bounding box center [549, 276] width 15 height 9
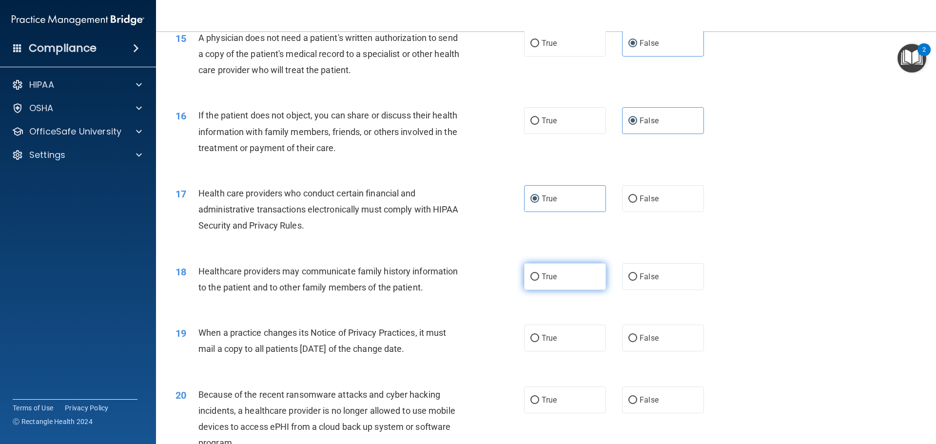
click at [539, 276] on input "True" at bounding box center [534, 276] width 9 height 7
radio input "true"
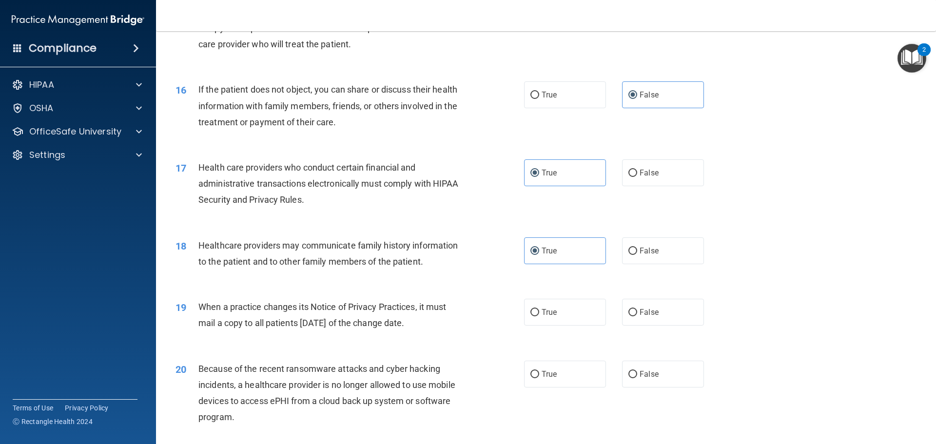
scroll to position [1121, 0]
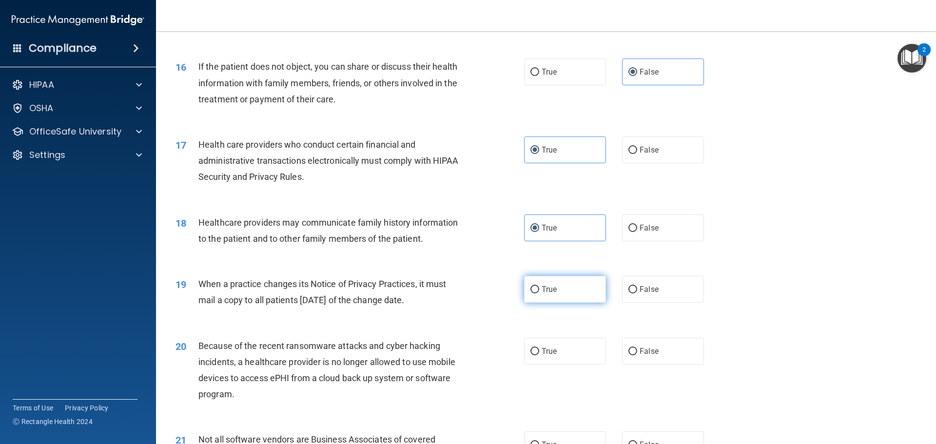
click at [557, 286] on label "True" at bounding box center [565, 289] width 82 height 27
click at [539, 286] on input "True" at bounding box center [534, 289] width 9 height 7
radio input "true"
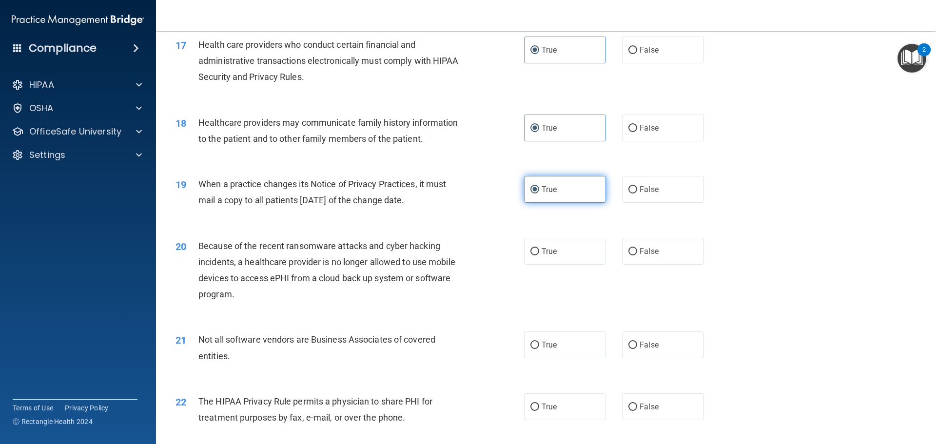
scroll to position [1267, 0]
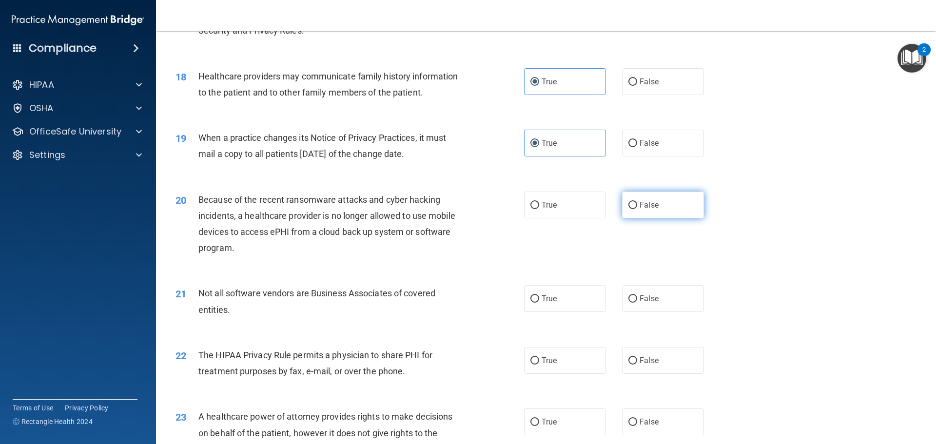
click at [623, 206] on label "False" at bounding box center [663, 205] width 82 height 27
click at [628, 206] on input "False" at bounding box center [632, 205] width 9 height 7
radio input "true"
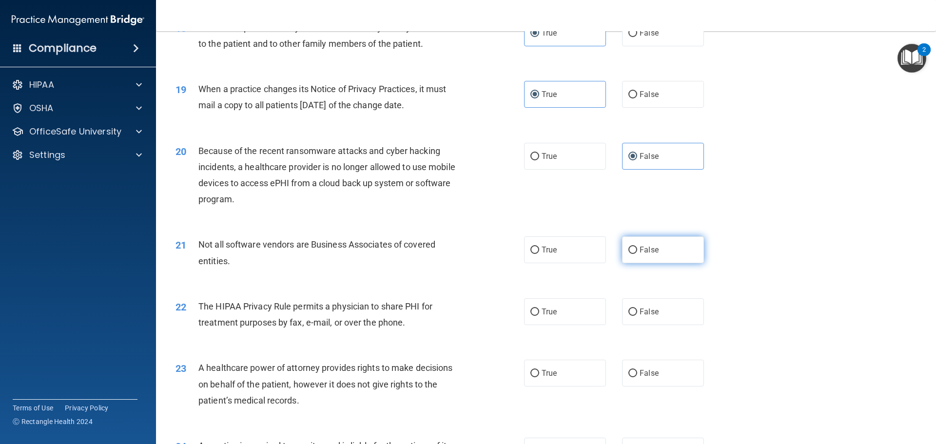
click at [680, 259] on label "False" at bounding box center [663, 249] width 82 height 27
click at [637, 254] on input "False" at bounding box center [632, 250] width 9 height 7
radio input "true"
click at [547, 308] on span "True" at bounding box center [549, 311] width 15 height 9
click at [539, 309] on input "True" at bounding box center [534, 312] width 9 height 7
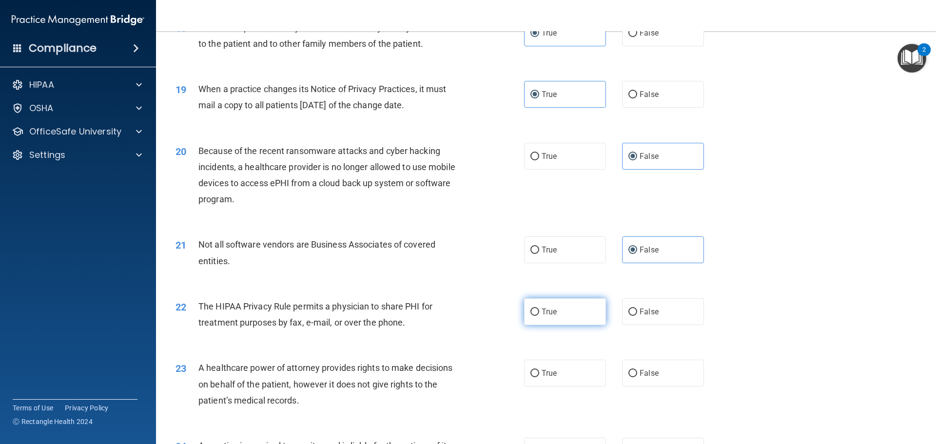
radio input "true"
click at [557, 370] on label "True" at bounding box center [565, 373] width 82 height 27
click at [539, 370] on input "True" at bounding box center [534, 373] width 9 height 7
radio input "true"
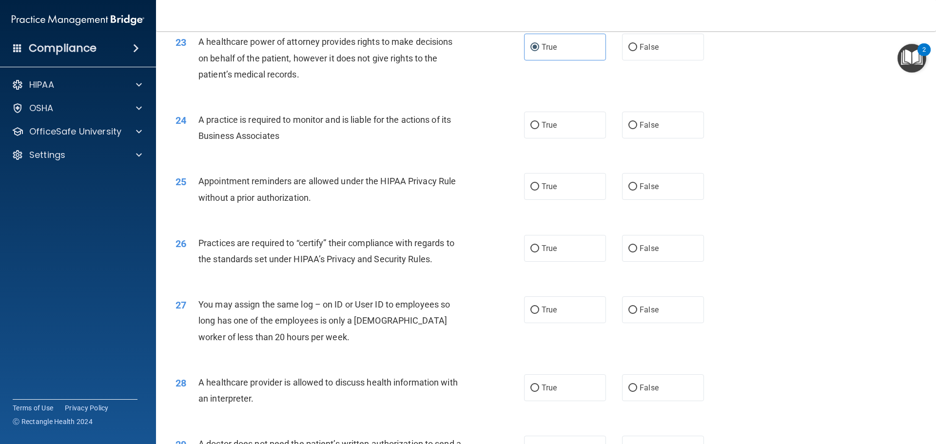
scroll to position [1581, 0]
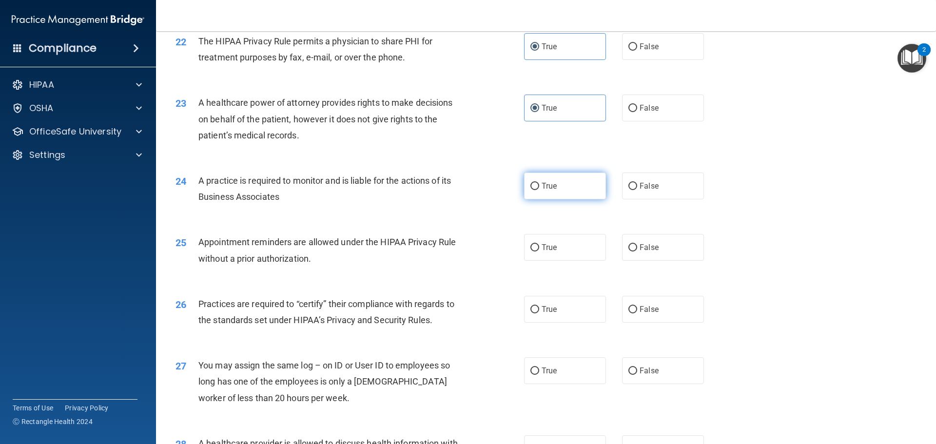
click at [552, 191] on label "True" at bounding box center [565, 186] width 82 height 27
click at [539, 190] on input "True" at bounding box center [534, 186] width 9 height 7
radio input "true"
click at [566, 236] on label "True" at bounding box center [565, 247] width 82 height 27
click at [539, 244] on input "True" at bounding box center [534, 247] width 9 height 7
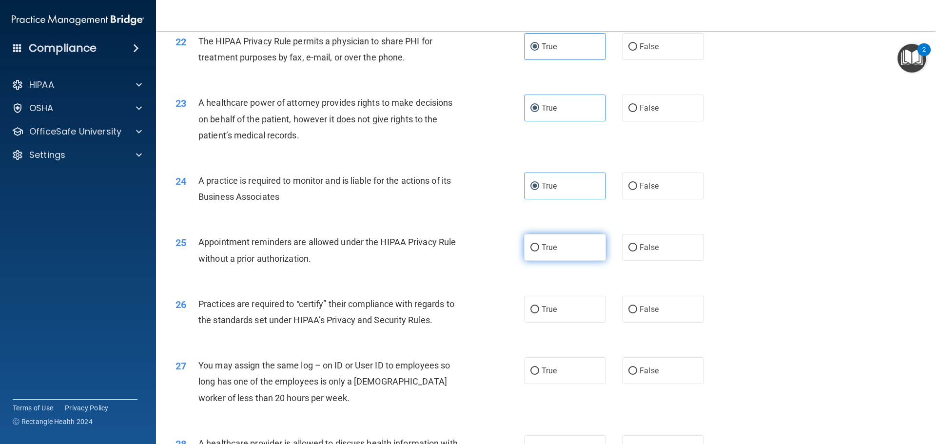
radio input "true"
click at [537, 310] on label "True" at bounding box center [565, 309] width 82 height 27
click at [537, 310] on input "True" at bounding box center [534, 309] width 9 height 7
radio input "true"
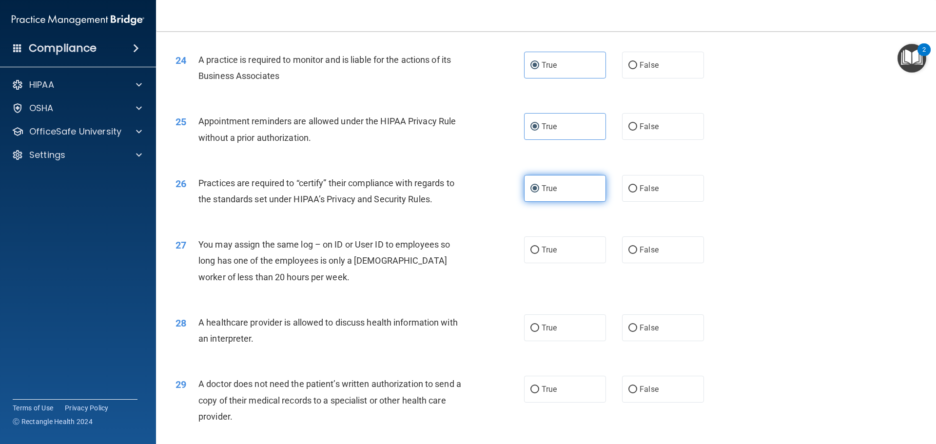
scroll to position [1776, 0]
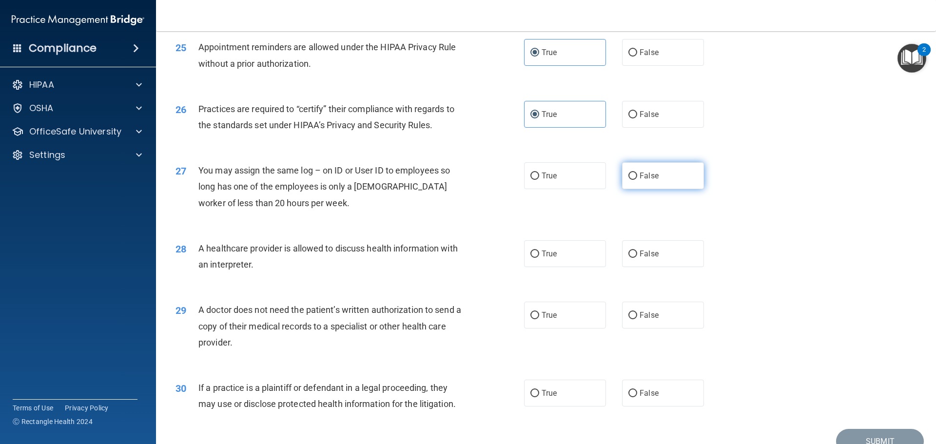
click at [640, 179] on span "False" at bounding box center [649, 175] width 19 height 9
click at [636, 179] on input "False" at bounding box center [632, 176] width 9 height 7
radio input "true"
click at [581, 251] on label "True" at bounding box center [565, 253] width 82 height 27
click at [539, 251] on input "True" at bounding box center [534, 254] width 9 height 7
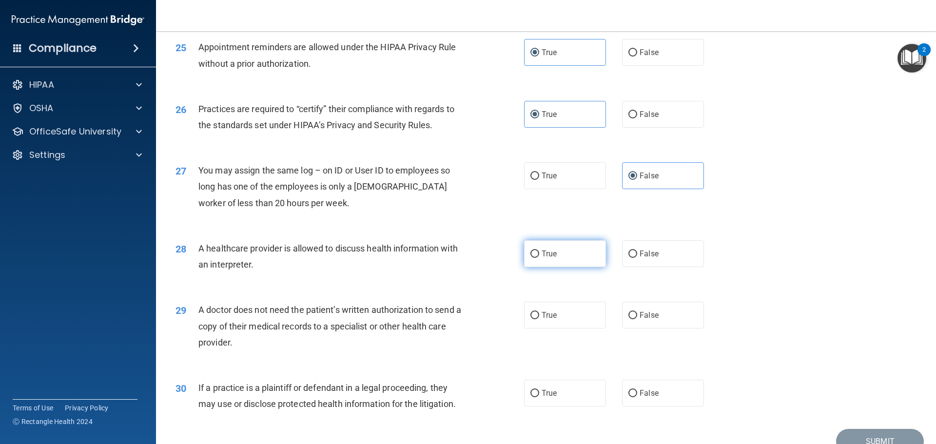
radio input "true"
click at [622, 318] on label "False" at bounding box center [663, 315] width 82 height 27
click at [628, 318] on input "False" at bounding box center [632, 315] width 9 height 7
radio input "true"
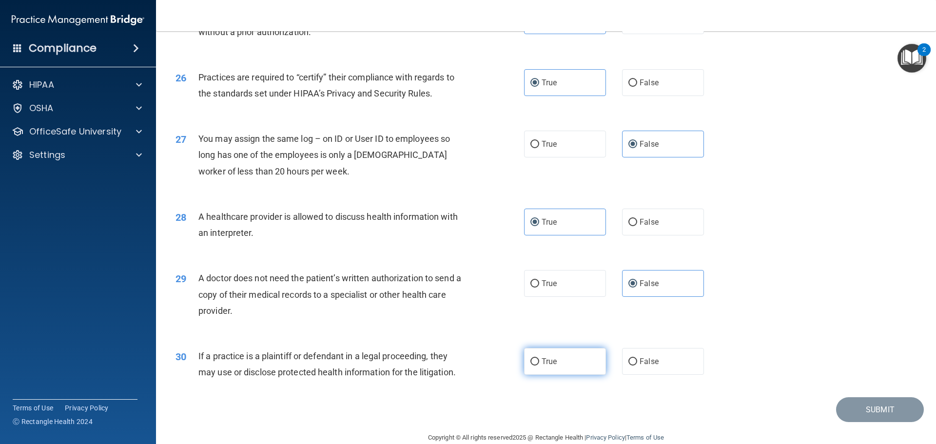
scroll to position [1825, 0]
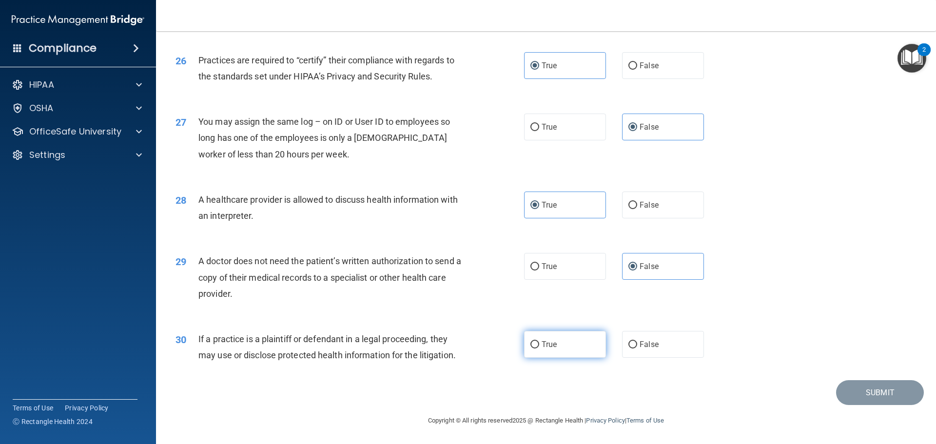
click at [573, 342] on label "True" at bounding box center [565, 344] width 82 height 27
click at [539, 342] on input "True" at bounding box center [534, 344] width 9 height 7
radio input "true"
click at [836, 383] on button "Submit" at bounding box center [880, 392] width 88 height 25
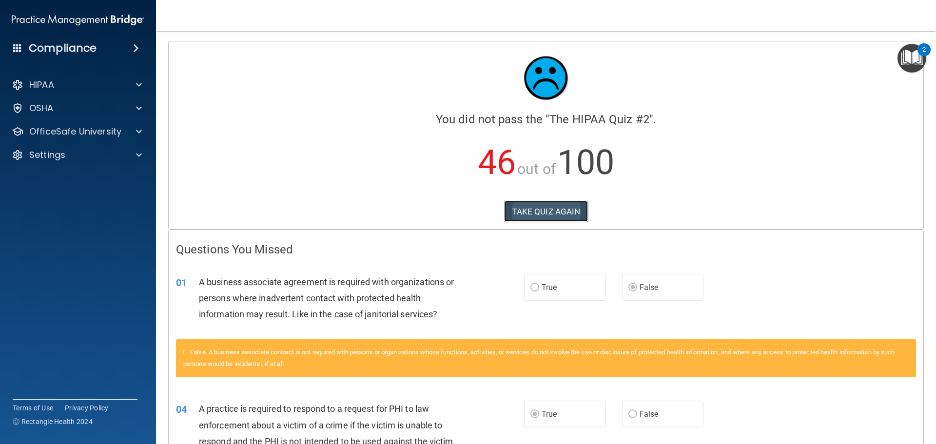
click at [558, 222] on button "TAKE QUIZ AGAIN" at bounding box center [546, 211] width 84 height 21
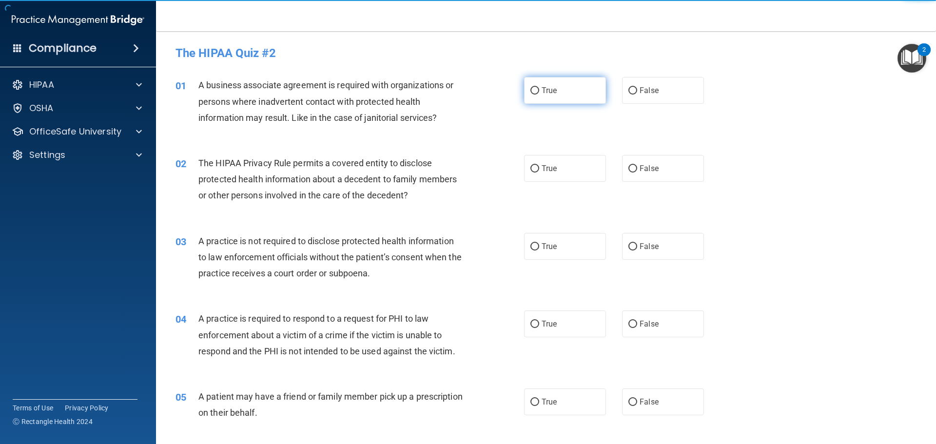
click at [542, 89] on span "True" at bounding box center [549, 90] width 15 height 9
click at [539, 89] on input "True" at bounding box center [534, 90] width 9 height 7
radio input "true"
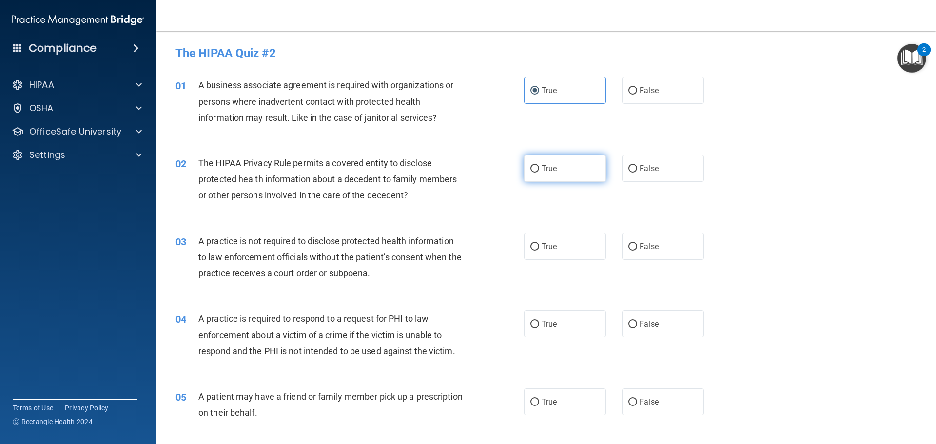
click at [526, 174] on label "True" at bounding box center [565, 168] width 82 height 27
click at [530, 173] on input "True" at bounding box center [534, 168] width 9 height 7
radio input "true"
click at [535, 245] on input "True" at bounding box center [534, 246] width 9 height 7
radio input "true"
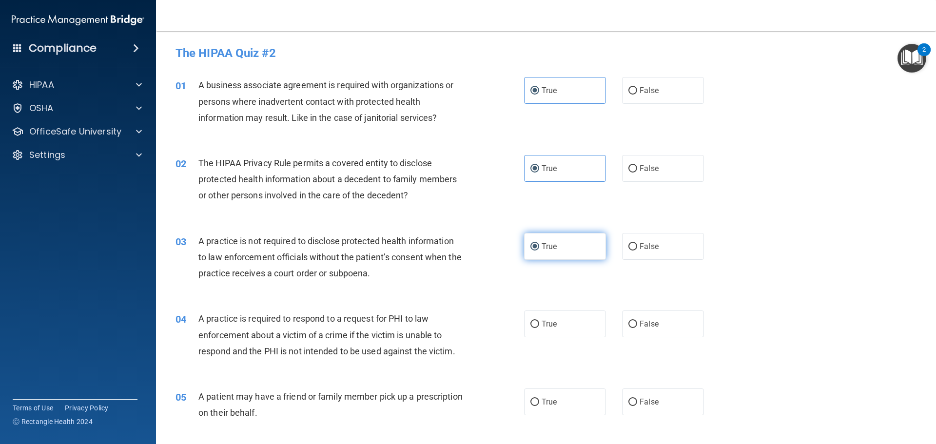
scroll to position [49, 0]
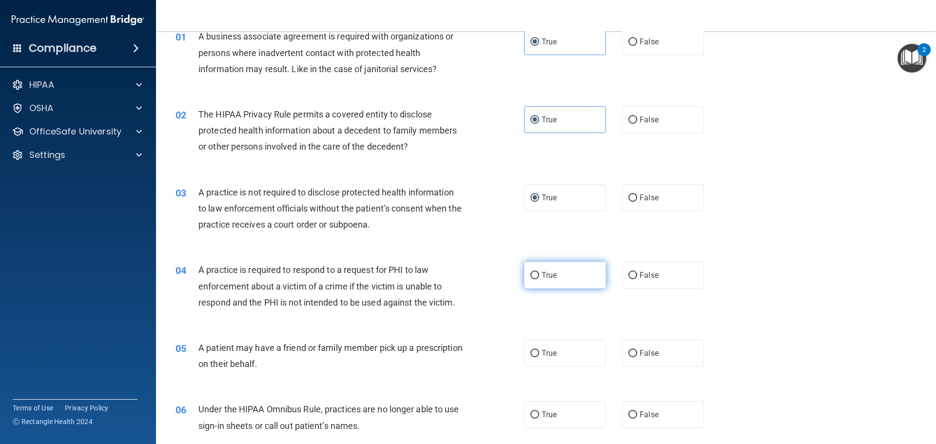
click at [536, 284] on label "True" at bounding box center [565, 275] width 82 height 27
click at [536, 279] on input "True" at bounding box center [534, 275] width 9 height 7
radio input "true"
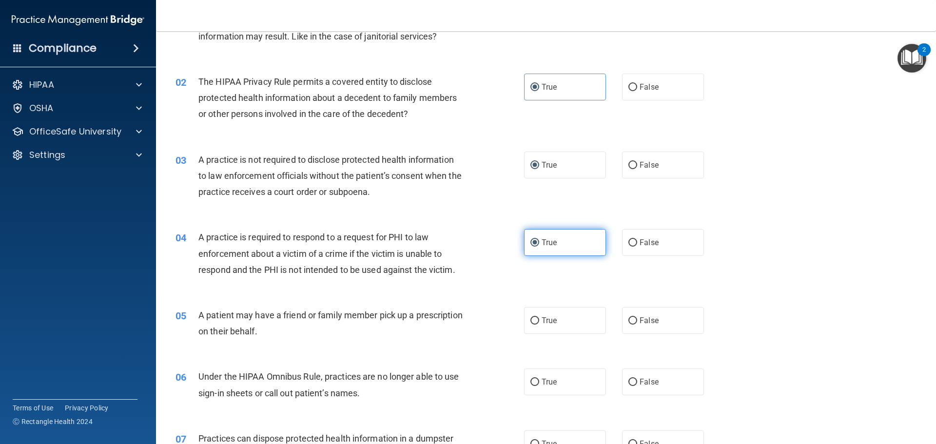
scroll to position [146, 0]
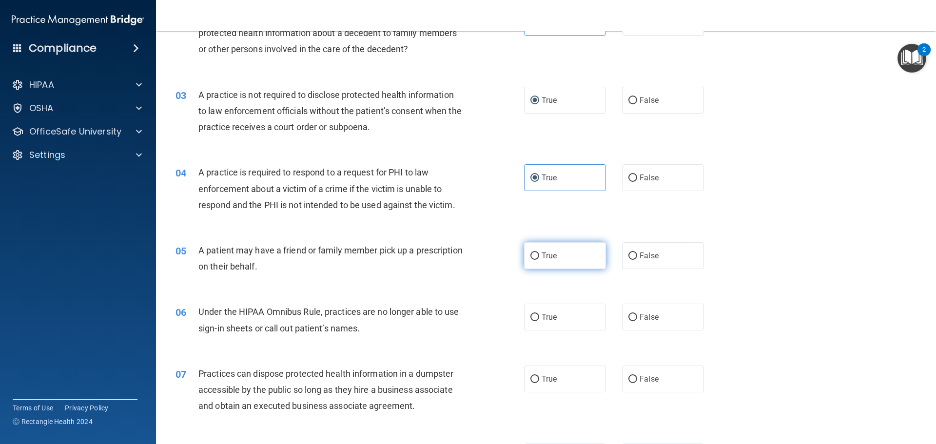
click at [567, 262] on label "True" at bounding box center [565, 255] width 82 height 27
click at [539, 260] on input "True" at bounding box center [534, 256] width 9 height 7
radio input "true"
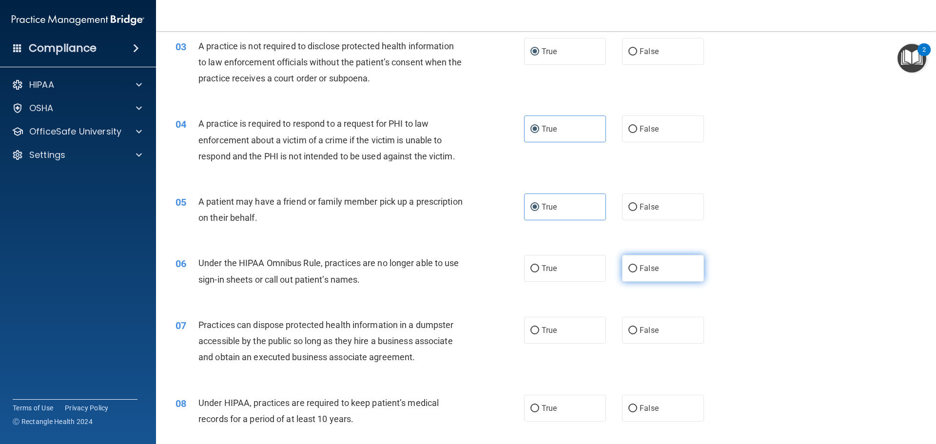
click at [622, 275] on label "False" at bounding box center [663, 268] width 82 height 27
click at [628, 273] on input "False" at bounding box center [632, 268] width 9 height 7
radio input "true"
click at [579, 323] on label "True" at bounding box center [565, 330] width 82 height 27
click at [539, 327] on input "True" at bounding box center [534, 330] width 9 height 7
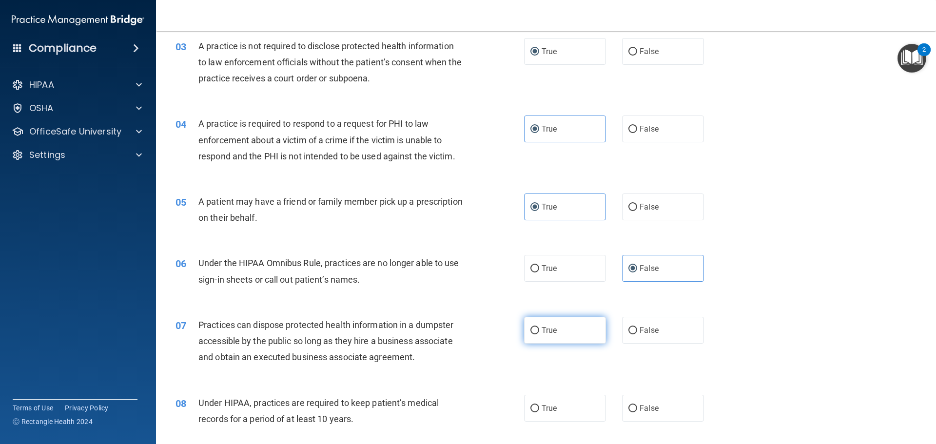
radio input "true"
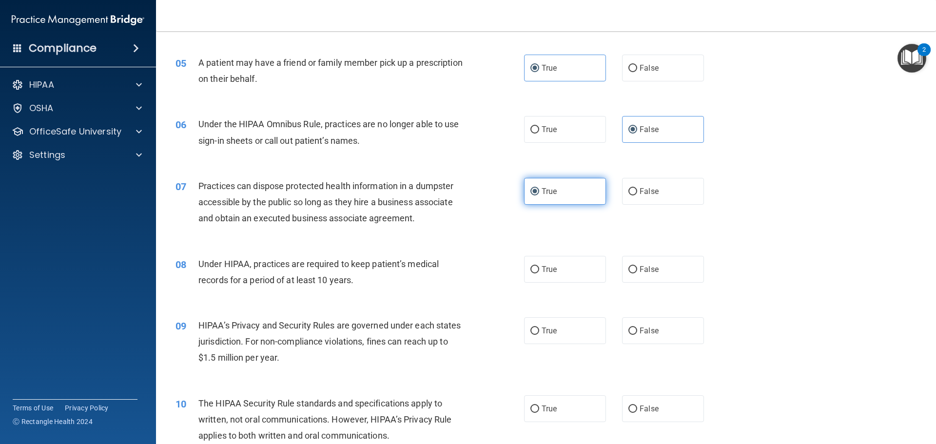
scroll to position [341, 0]
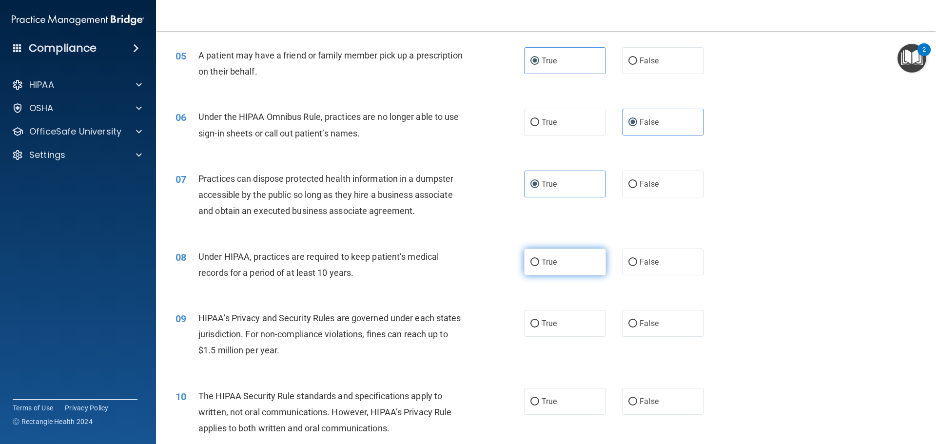
click at [569, 262] on label "True" at bounding box center [565, 262] width 82 height 27
click at [539, 262] on input "True" at bounding box center [534, 262] width 9 height 7
radio input "true"
click at [585, 320] on label "True" at bounding box center [565, 323] width 82 height 27
click at [539, 320] on input "True" at bounding box center [534, 323] width 9 height 7
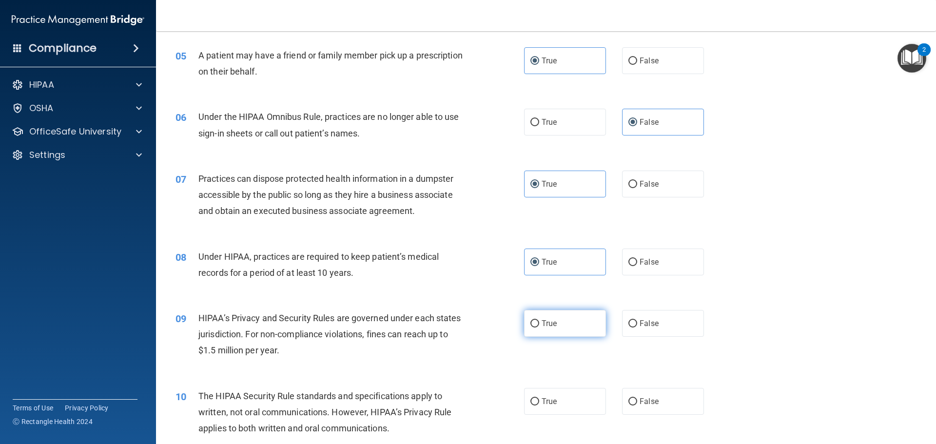
radio input "true"
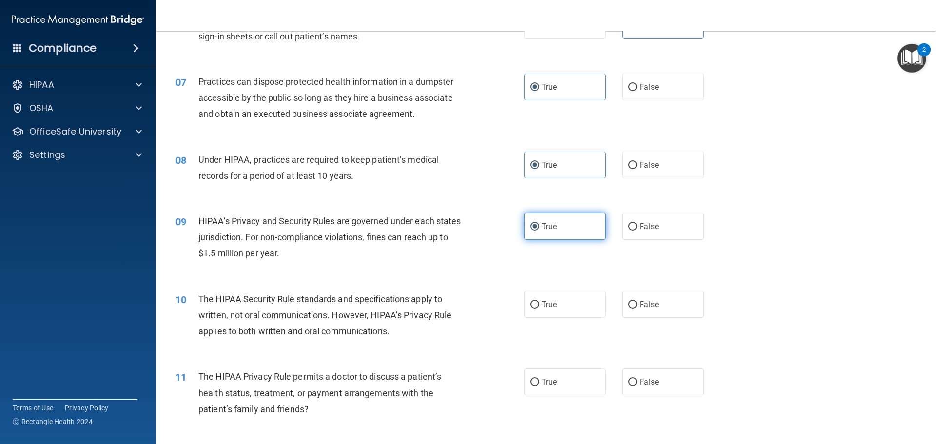
scroll to position [439, 0]
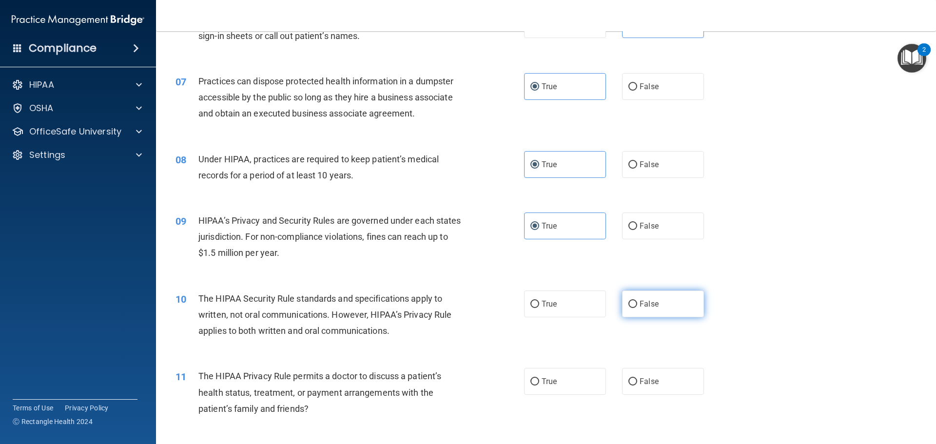
click at [629, 312] on label "False" at bounding box center [663, 304] width 82 height 27
click at [629, 308] on input "False" at bounding box center [632, 304] width 9 height 7
radio input "true"
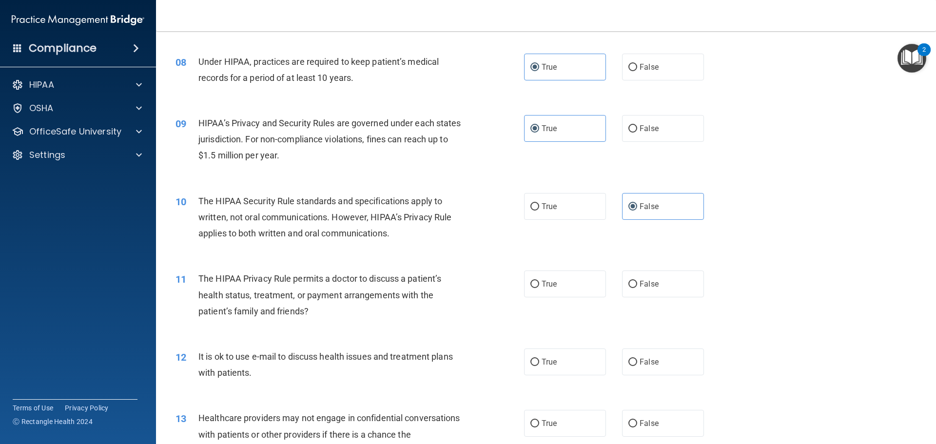
scroll to position [585, 0]
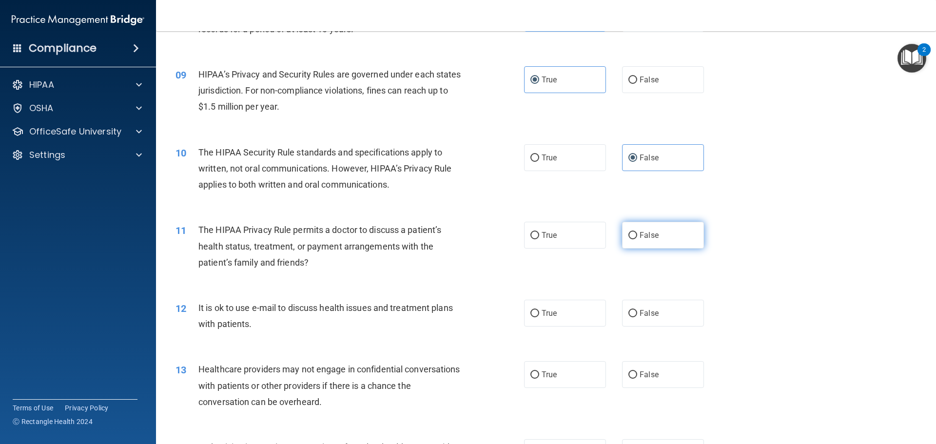
click at [664, 240] on label "False" at bounding box center [663, 235] width 82 height 27
click at [637, 239] on input "False" at bounding box center [632, 235] width 9 height 7
radio input "true"
click at [556, 310] on label "True" at bounding box center [565, 313] width 82 height 27
click at [539, 310] on input "True" at bounding box center [534, 313] width 9 height 7
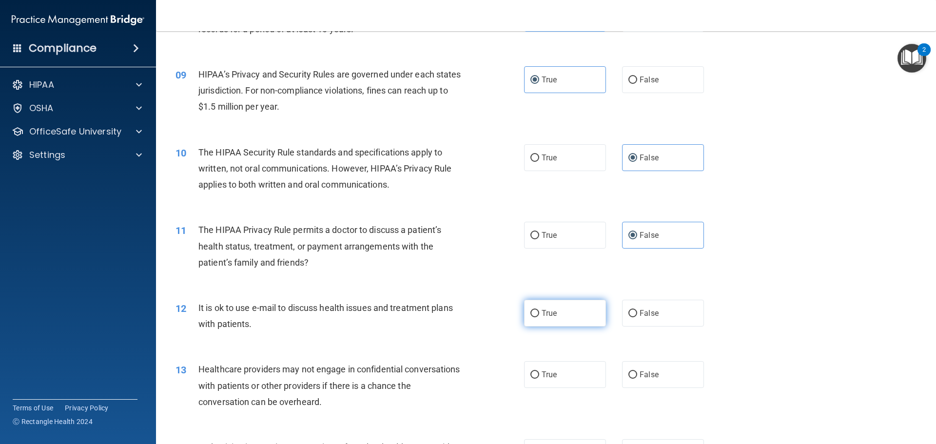
radio input "true"
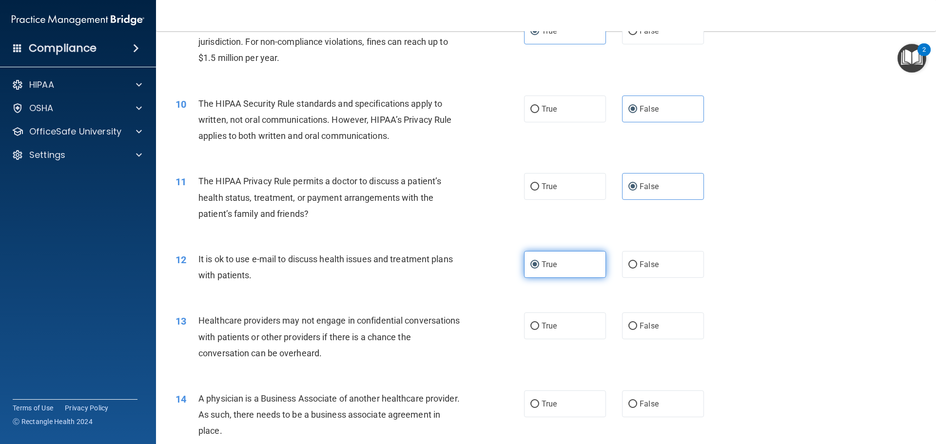
scroll to position [731, 0]
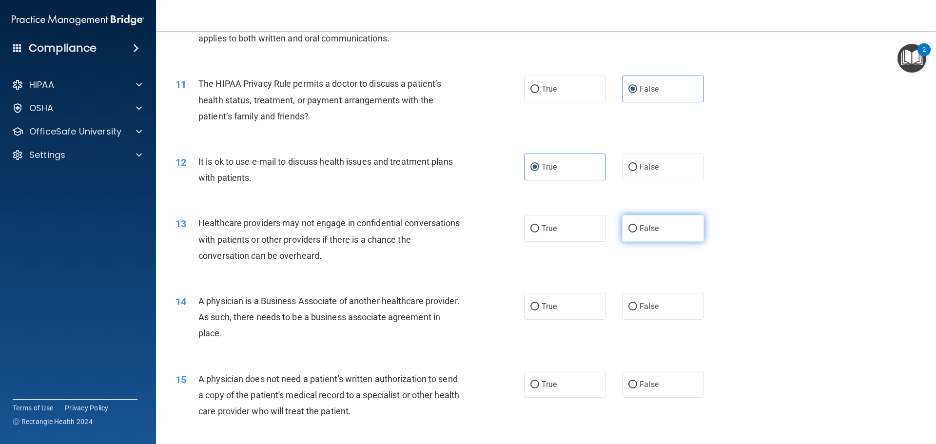
click at [648, 223] on label "False" at bounding box center [663, 228] width 82 height 27
click at [637, 225] on input "False" at bounding box center [632, 228] width 9 height 7
radio input "true"
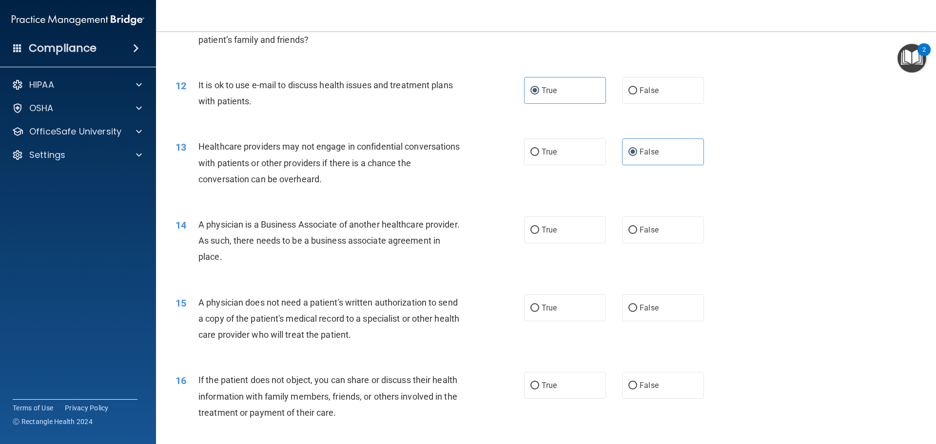
scroll to position [829, 0]
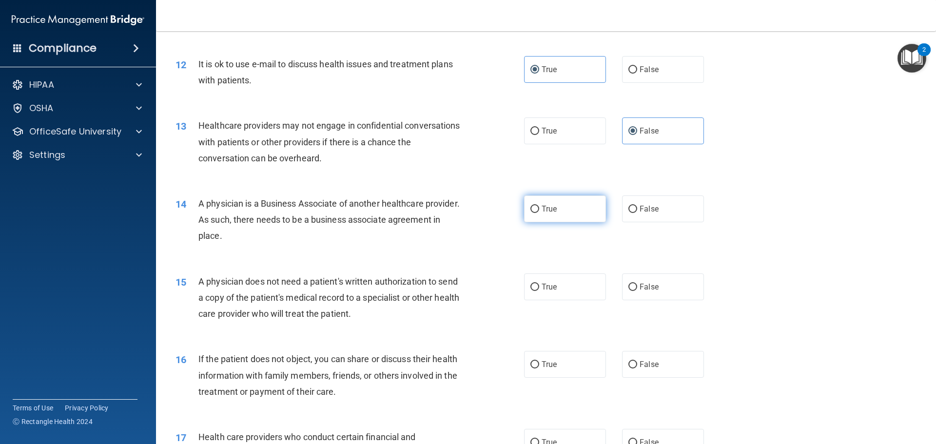
click at [553, 215] on label "True" at bounding box center [565, 208] width 82 height 27
click at [539, 213] on input "True" at bounding box center [534, 209] width 9 height 7
radio input "true"
click at [628, 295] on label "False" at bounding box center [663, 286] width 82 height 27
click at [628, 291] on input "False" at bounding box center [632, 287] width 9 height 7
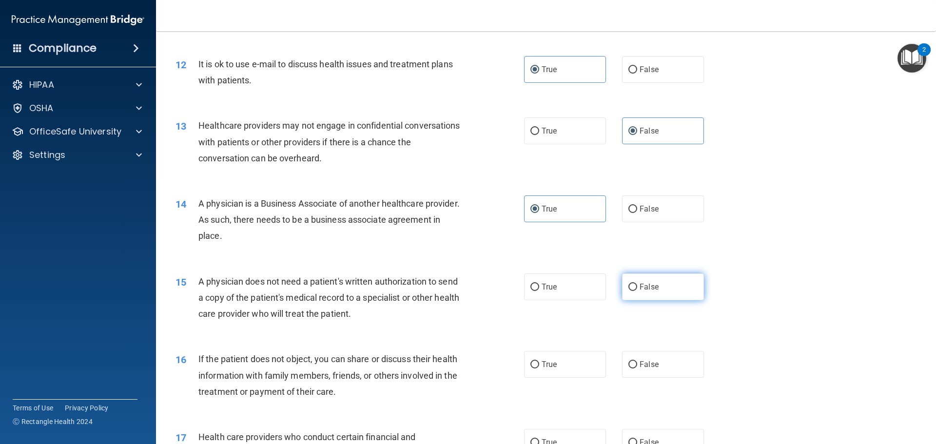
radio input "true"
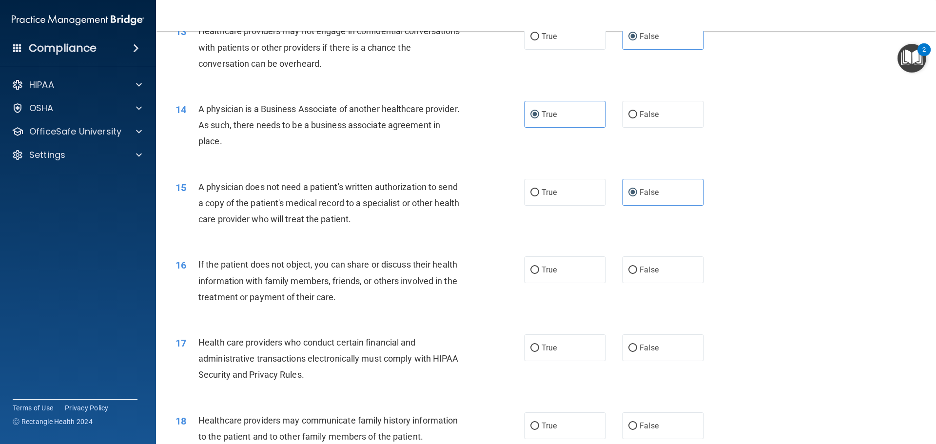
scroll to position [926, 0]
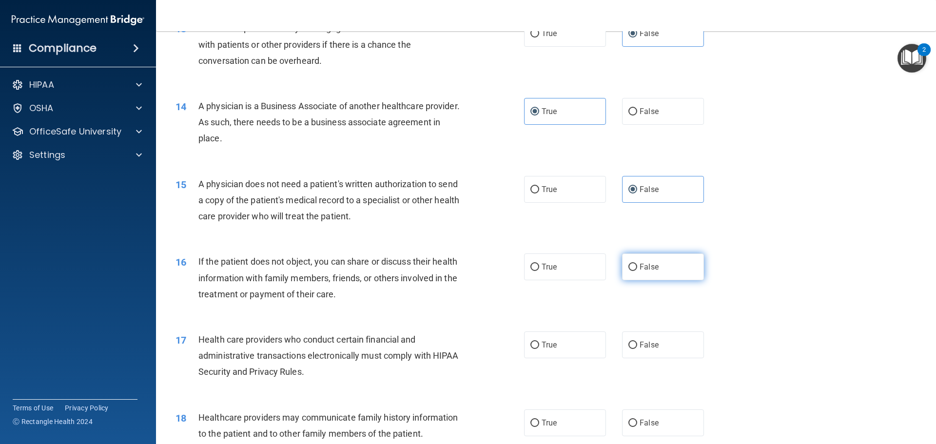
click at [640, 273] on label "False" at bounding box center [663, 266] width 82 height 27
click at [637, 271] on input "False" at bounding box center [632, 267] width 9 height 7
radio input "true"
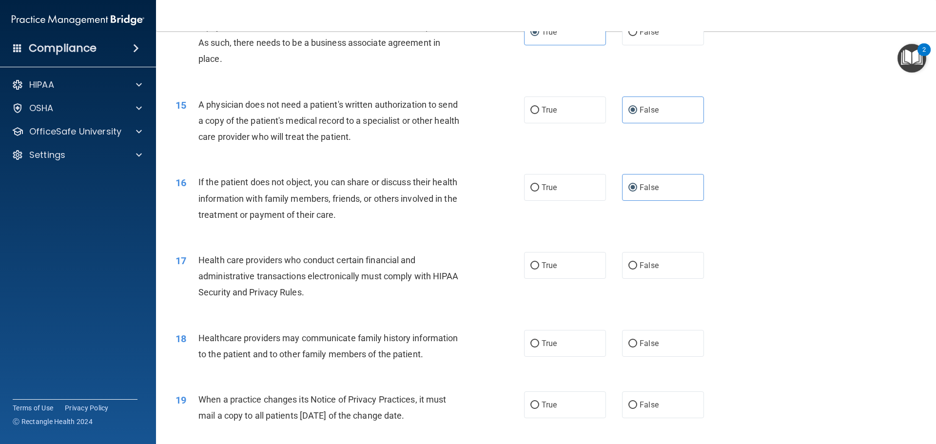
scroll to position [1024, 0]
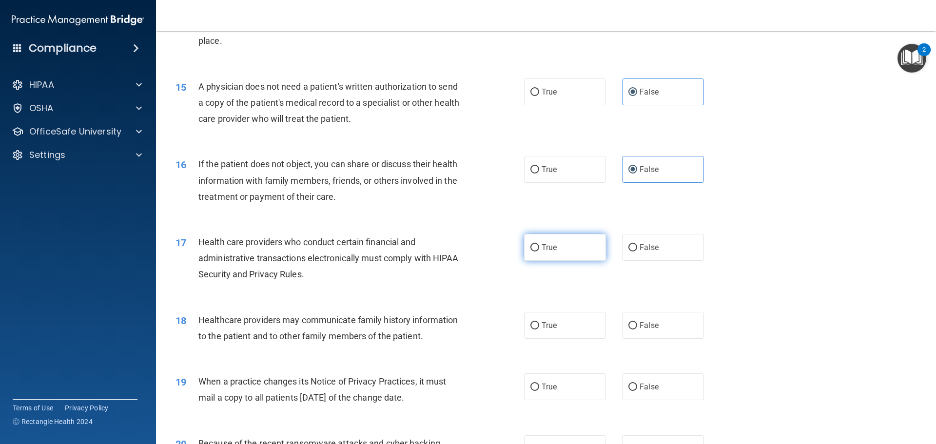
click at [579, 245] on label "True" at bounding box center [565, 247] width 82 height 27
click at [539, 245] on input "True" at bounding box center [534, 247] width 9 height 7
radio input "true"
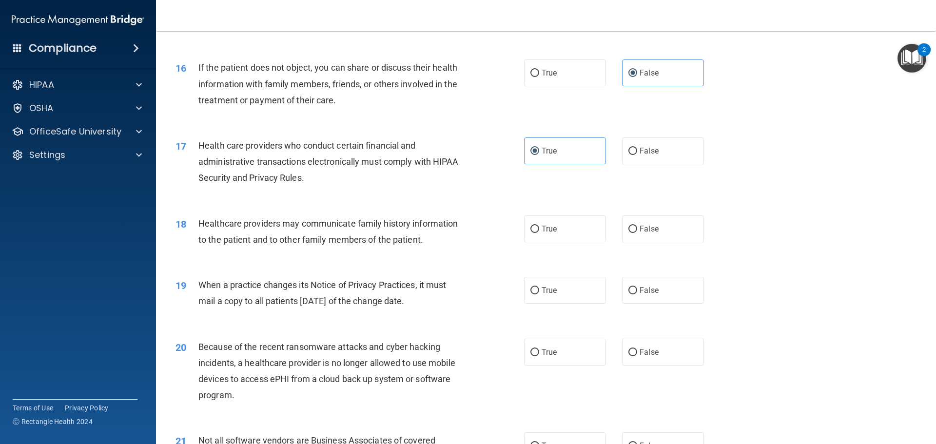
scroll to position [1121, 0]
click at [654, 232] on label "False" at bounding box center [663, 227] width 82 height 27
click at [637, 232] on input "False" at bounding box center [632, 228] width 9 height 7
radio input "true"
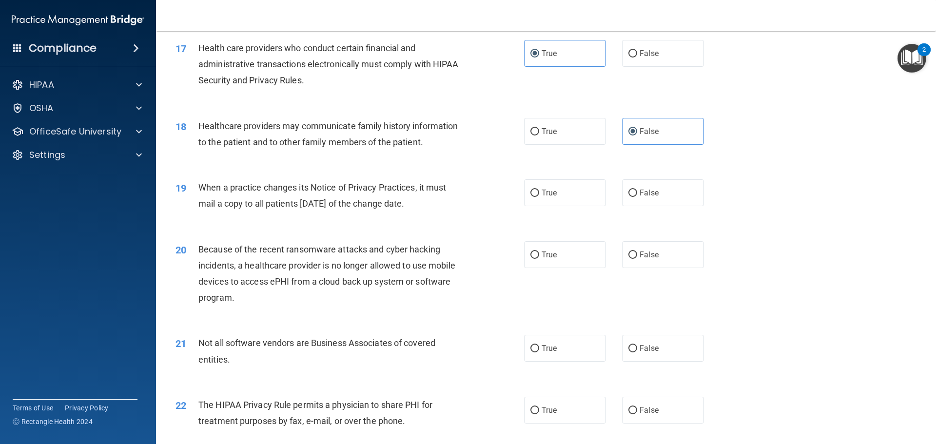
scroll to position [1219, 0]
click at [563, 196] on label "True" at bounding box center [565, 191] width 82 height 27
click at [539, 196] on input "True" at bounding box center [534, 192] width 9 height 7
radio input "true"
click at [682, 263] on label "False" at bounding box center [663, 253] width 82 height 27
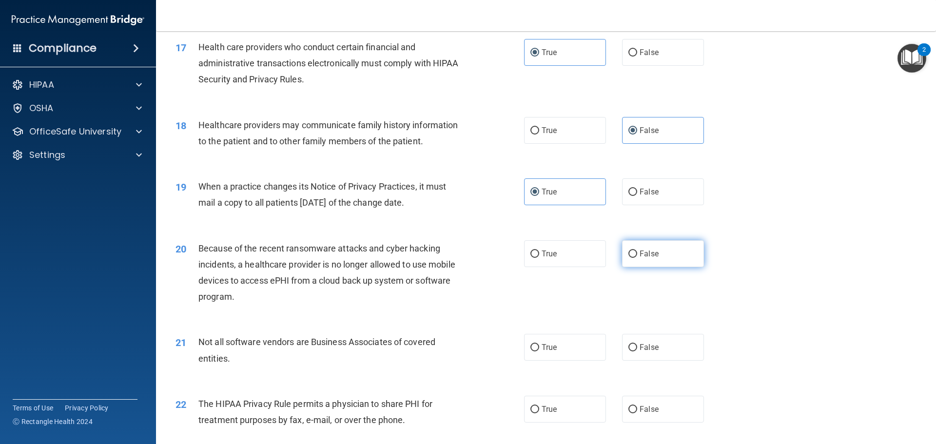
click at [637, 258] on input "False" at bounding box center [632, 254] width 9 height 7
radio input "true"
click at [551, 354] on label "True" at bounding box center [565, 347] width 82 height 27
click at [539, 351] on input "True" at bounding box center [534, 347] width 9 height 7
radio input "true"
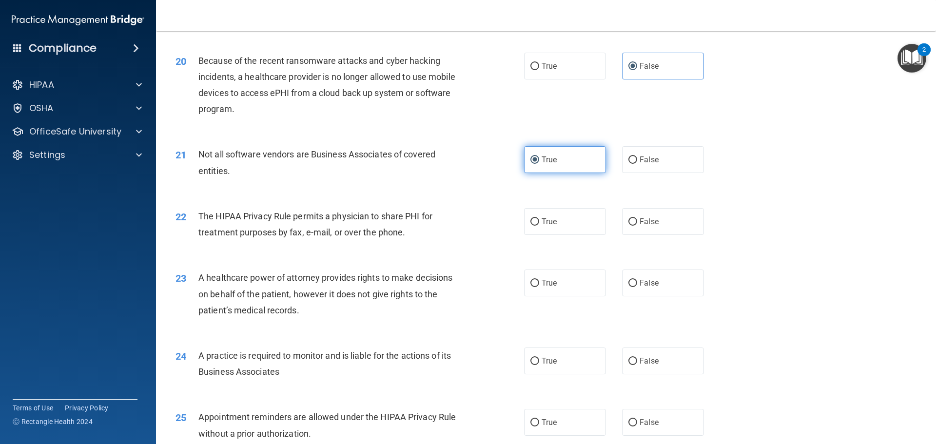
scroll to position [1414, 0]
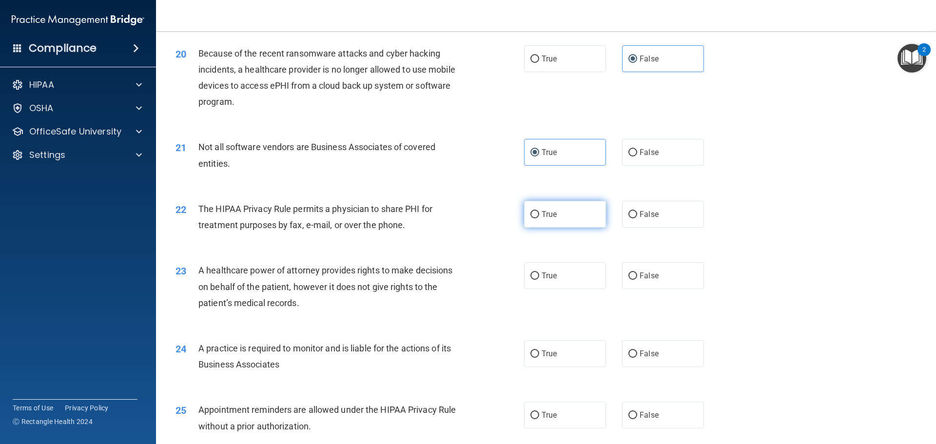
click at [536, 209] on label "True" at bounding box center [565, 214] width 82 height 27
click at [536, 211] on input "True" at bounding box center [534, 214] width 9 height 7
radio input "true"
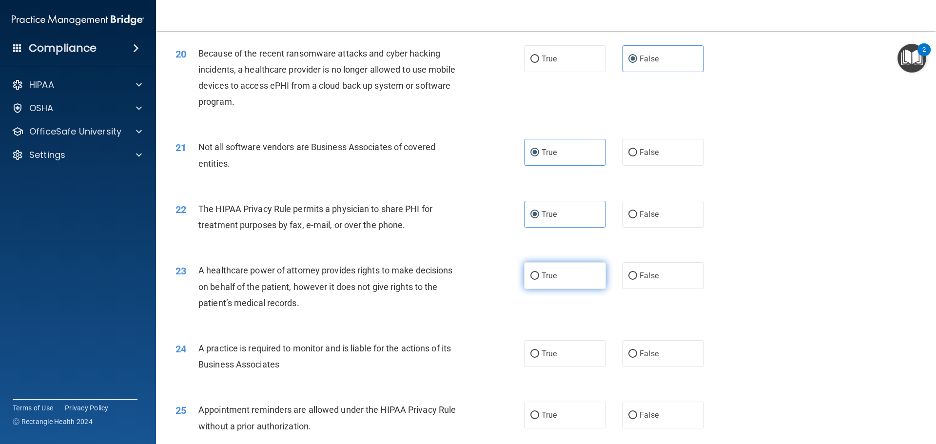
click at [538, 278] on label "True" at bounding box center [565, 275] width 82 height 27
click at [538, 278] on input "True" at bounding box center [534, 276] width 9 height 7
radio input "true"
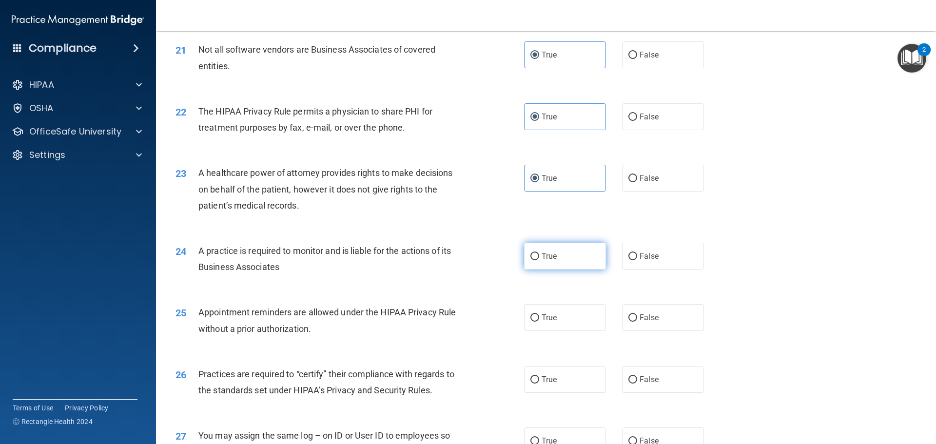
click at [552, 261] on label "True" at bounding box center [565, 256] width 82 height 27
click at [539, 260] on input "True" at bounding box center [534, 256] width 9 height 7
radio input "true"
click at [554, 319] on label "True" at bounding box center [565, 317] width 82 height 27
click at [539, 319] on input "True" at bounding box center [534, 317] width 9 height 7
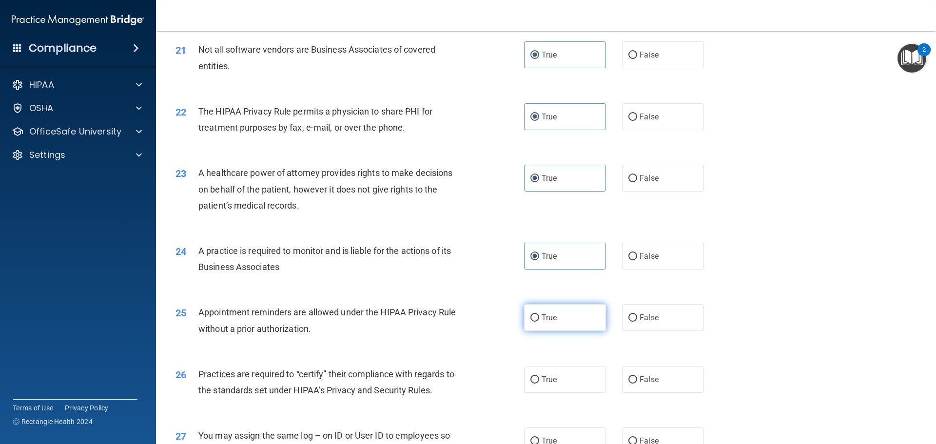
radio input "true"
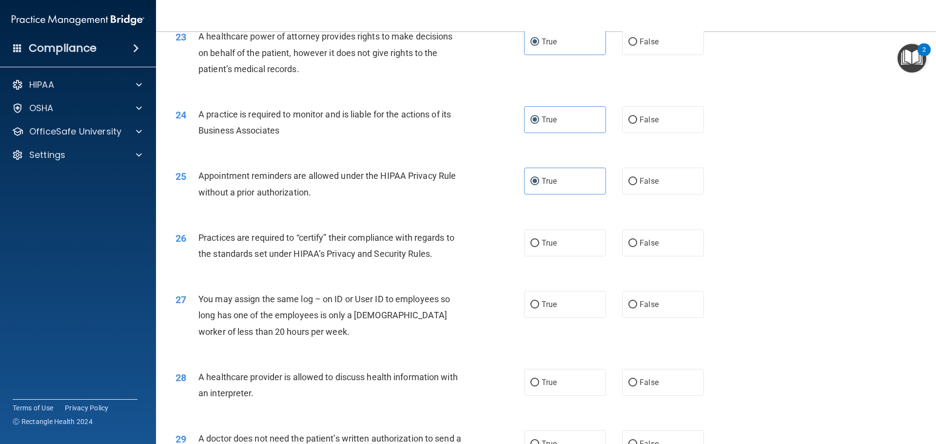
scroll to position [1657, 0]
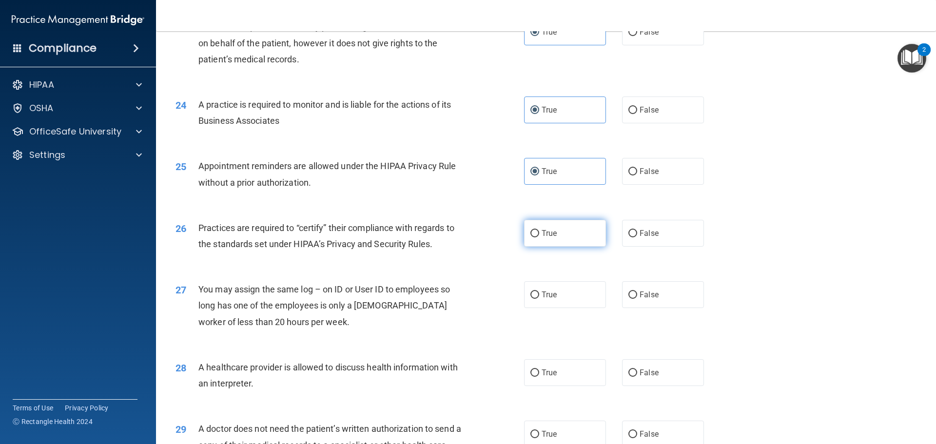
click at [534, 246] on label "True" at bounding box center [565, 233] width 82 height 27
click at [534, 237] on input "True" at bounding box center [534, 233] width 9 height 7
radio input "true"
click at [669, 286] on label "False" at bounding box center [663, 294] width 82 height 27
click at [637, 292] on input "False" at bounding box center [632, 295] width 9 height 7
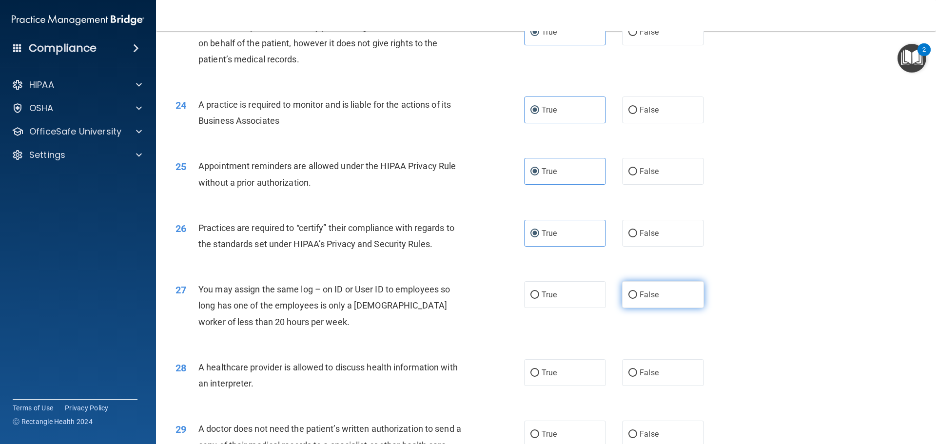
radio input "true"
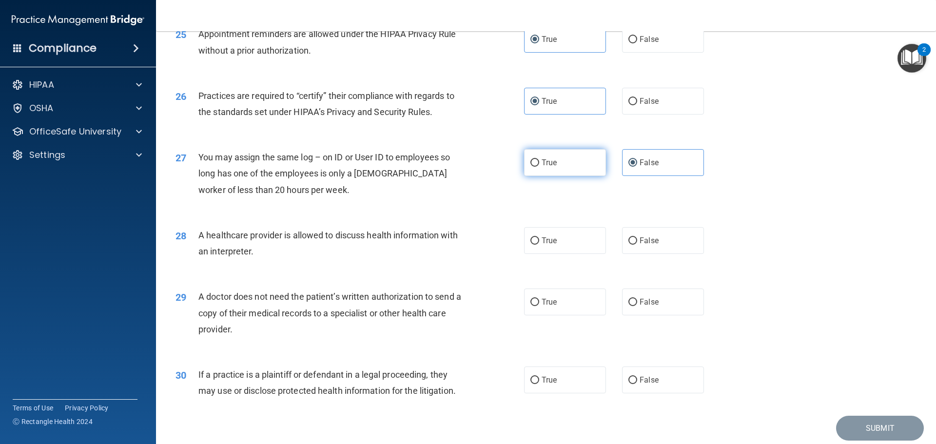
scroll to position [1804, 0]
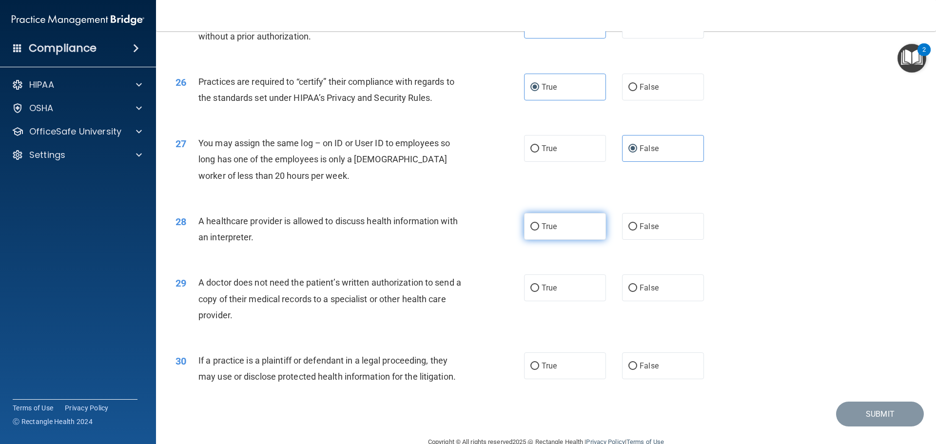
click at [544, 228] on span "True" at bounding box center [549, 226] width 15 height 9
click at [539, 228] on input "True" at bounding box center [534, 226] width 9 height 7
radio input "true"
click at [669, 298] on label "False" at bounding box center [663, 287] width 82 height 27
click at [637, 292] on input "False" at bounding box center [632, 288] width 9 height 7
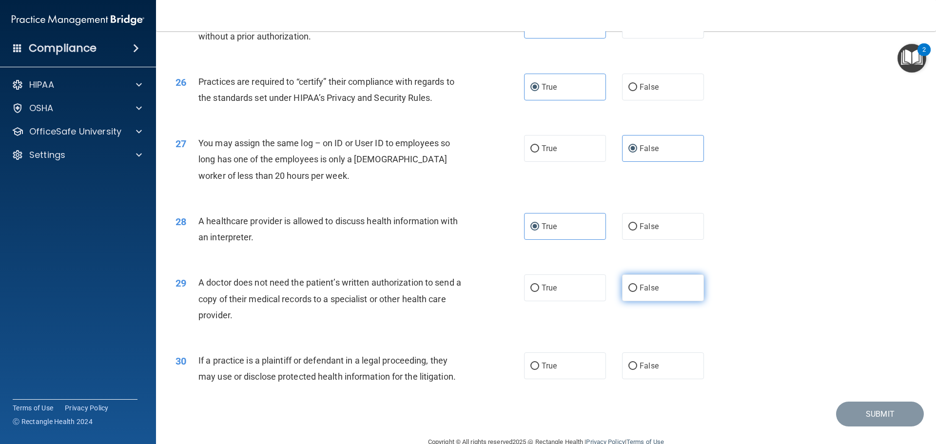
radio input "true"
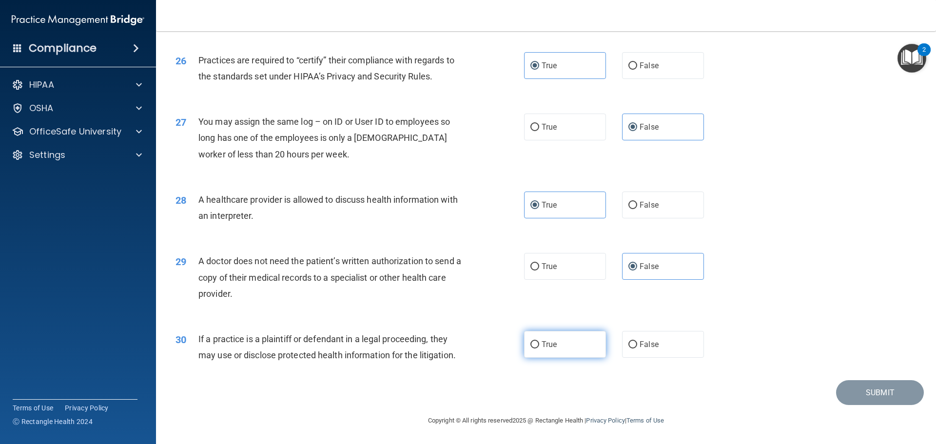
click at [562, 343] on label "True" at bounding box center [565, 344] width 82 height 27
click at [539, 343] on input "True" at bounding box center [534, 344] width 9 height 7
radio input "true"
click at [850, 396] on button "Submit" at bounding box center [880, 392] width 88 height 25
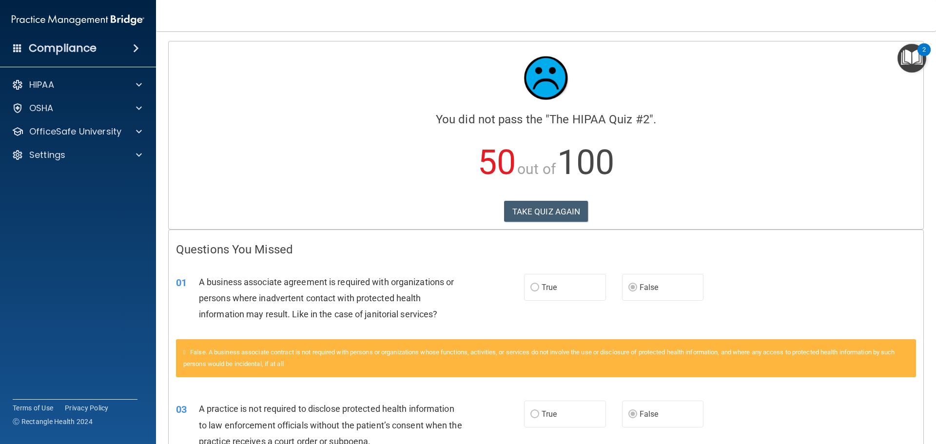
click at [909, 59] on img "Open Resource Center, 2 new notifications" at bounding box center [911, 58] width 29 height 29
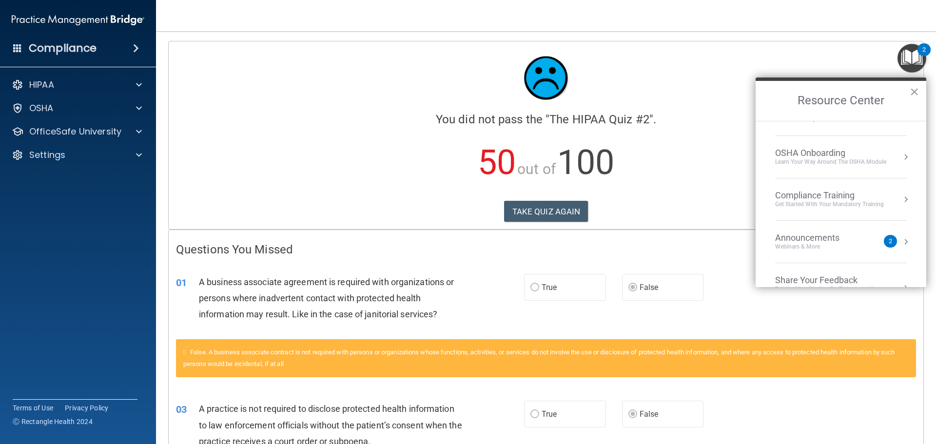
scroll to position [55, 0]
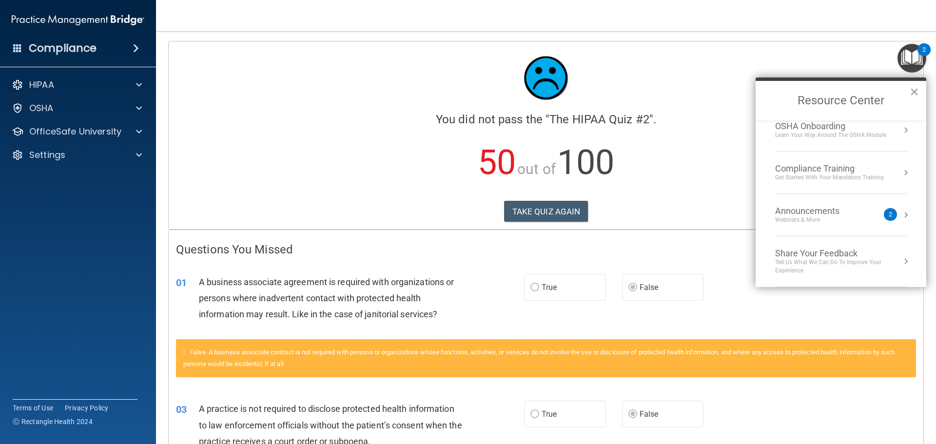
click at [732, 310] on div "01 A business associate agreement is required with organizations or persons whe…" at bounding box center [546, 301] width 755 height 78
click at [839, 397] on div "03 A practice is not required to disclose protected health information to law e…" at bounding box center [546, 428] width 755 height 78
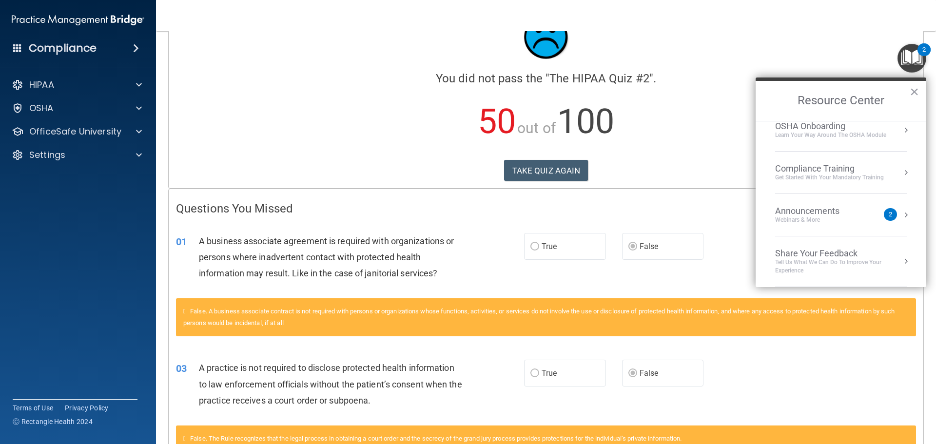
scroll to position [0, 0]
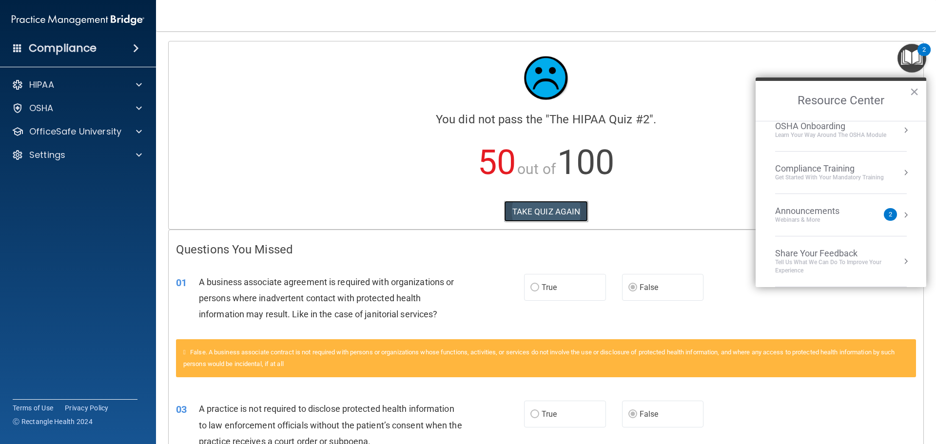
click at [546, 206] on button "TAKE QUIZ AGAIN" at bounding box center [546, 211] width 84 height 21
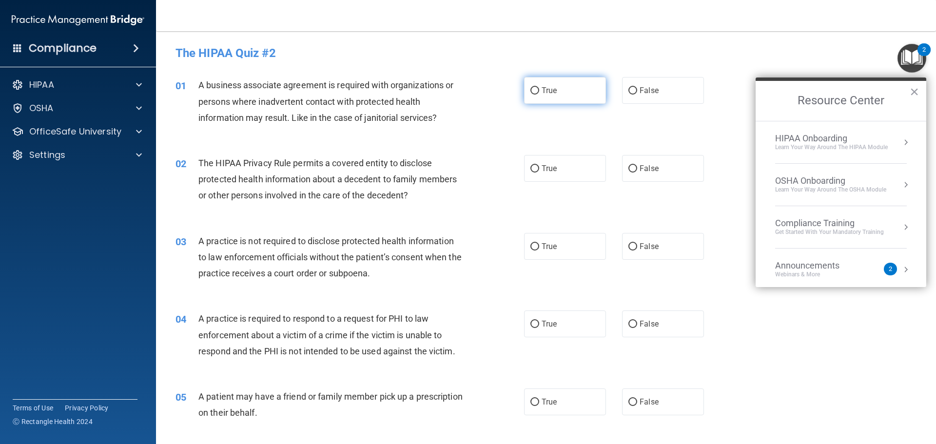
click at [567, 87] on label "True" at bounding box center [565, 90] width 82 height 27
click at [539, 87] on input "True" at bounding box center [534, 90] width 9 height 7
radio input "true"
click at [643, 93] on span "False" at bounding box center [649, 90] width 19 height 9
click at [637, 93] on input "False" at bounding box center [632, 90] width 9 height 7
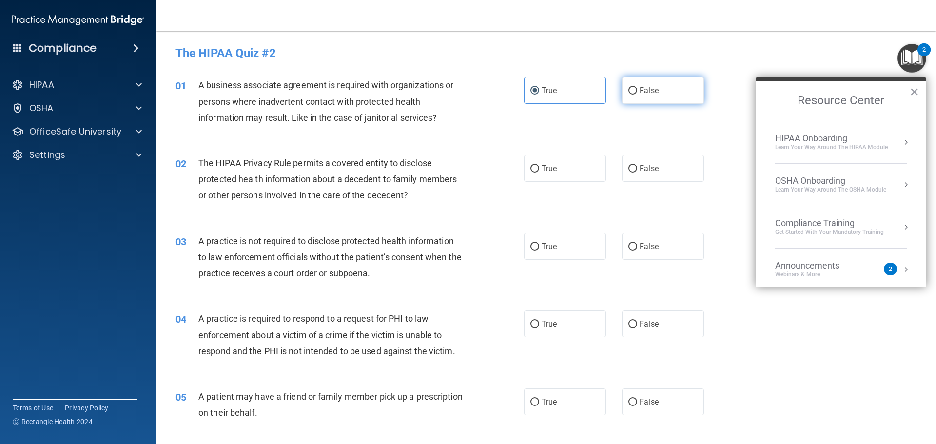
radio input "true"
radio input "false"
click at [581, 167] on label "True" at bounding box center [565, 168] width 82 height 27
click at [539, 167] on input "True" at bounding box center [534, 168] width 9 height 7
radio input "true"
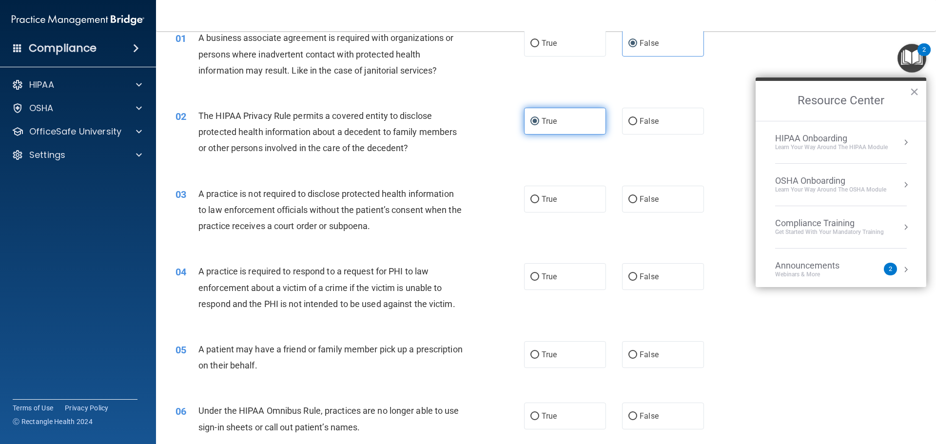
scroll to position [49, 0]
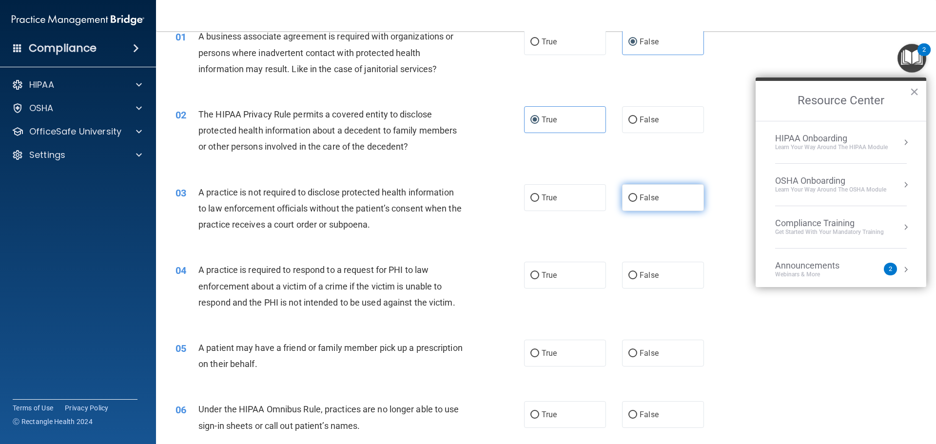
click at [631, 193] on label "False" at bounding box center [663, 197] width 82 height 27
click at [631, 195] on input "False" at bounding box center [632, 198] width 9 height 7
radio input "true"
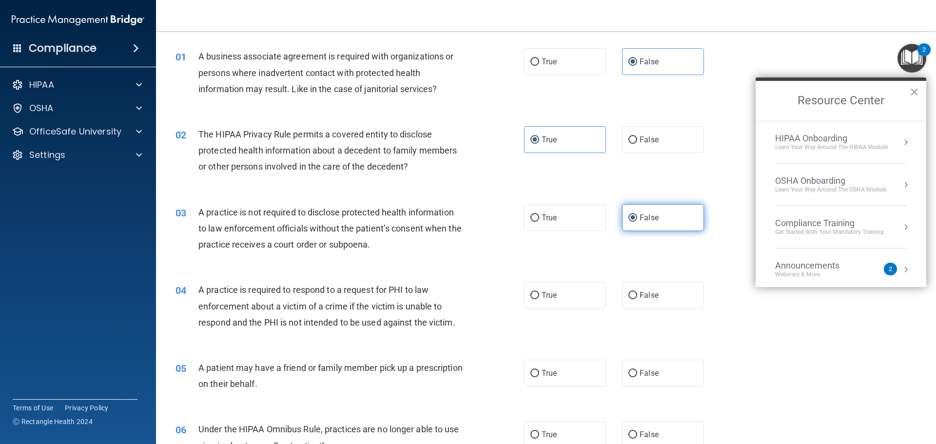
scroll to position [21, 0]
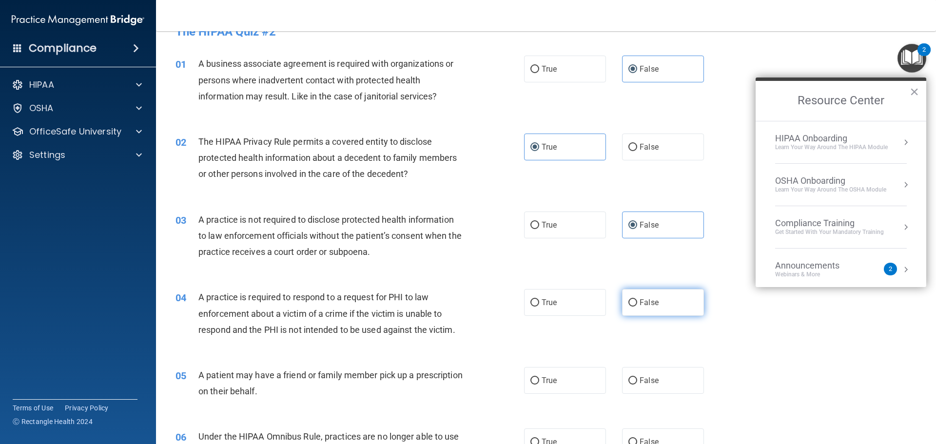
click at [643, 307] on label "False" at bounding box center [663, 302] width 82 height 27
click at [637, 307] on input "False" at bounding box center [632, 302] width 9 height 7
radio input "true"
click at [579, 388] on label "True" at bounding box center [565, 380] width 82 height 27
click at [539, 385] on input "True" at bounding box center [534, 380] width 9 height 7
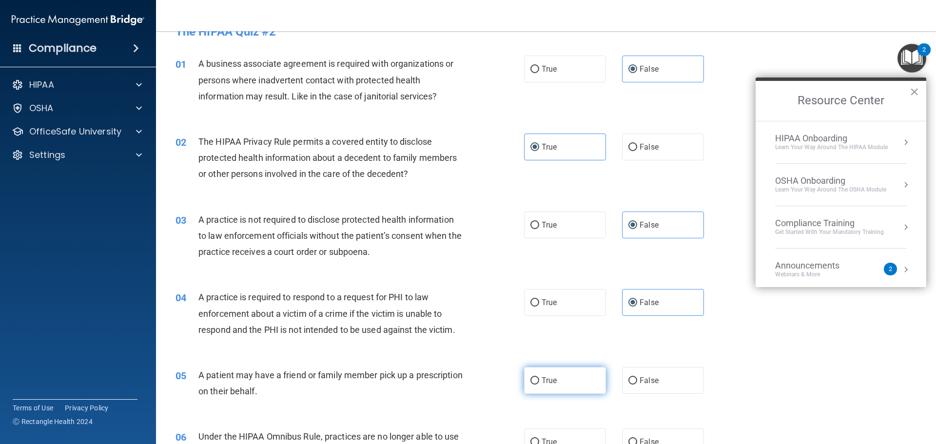
radio input "true"
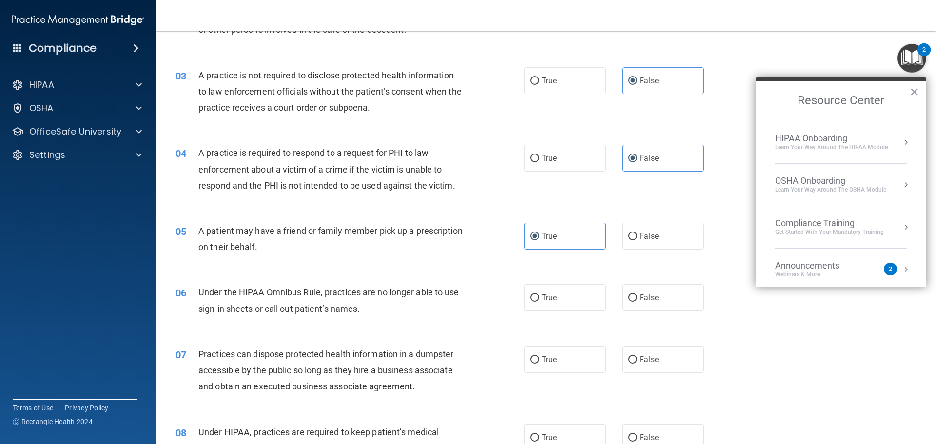
scroll to position [168, 0]
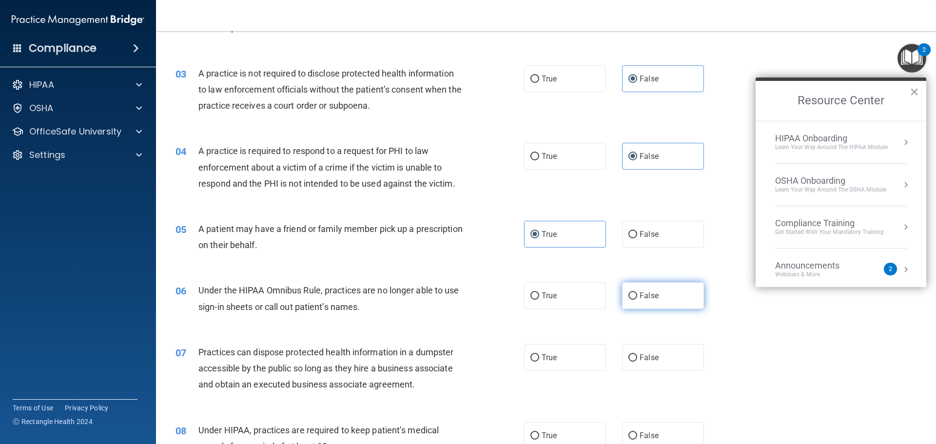
click at [640, 296] on span "False" at bounding box center [649, 295] width 19 height 9
click at [637, 296] on input "False" at bounding box center [632, 295] width 9 height 7
radio input "true"
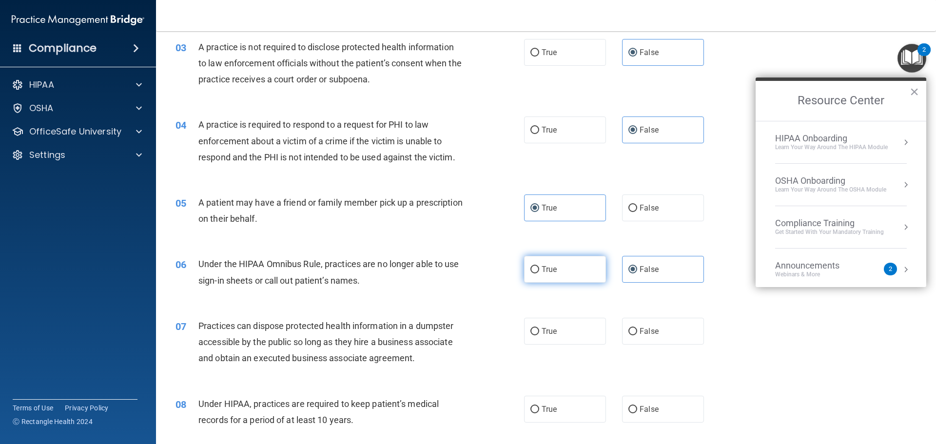
scroll to position [265, 0]
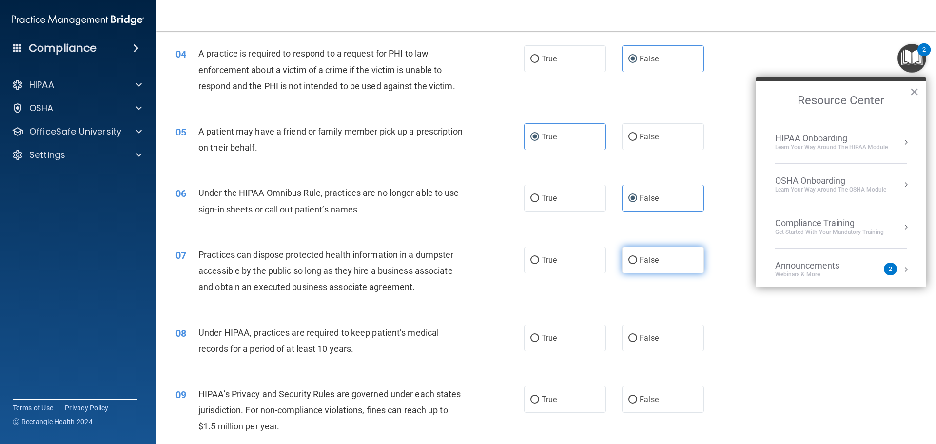
click at [649, 253] on label "False" at bounding box center [663, 260] width 82 height 27
click at [637, 257] on input "False" at bounding box center [632, 260] width 9 height 7
radio input "true"
click at [634, 344] on label "False" at bounding box center [663, 338] width 82 height 27
click at [634, 342] on input "False" at bounding box center [632, 338] width 9 height 7
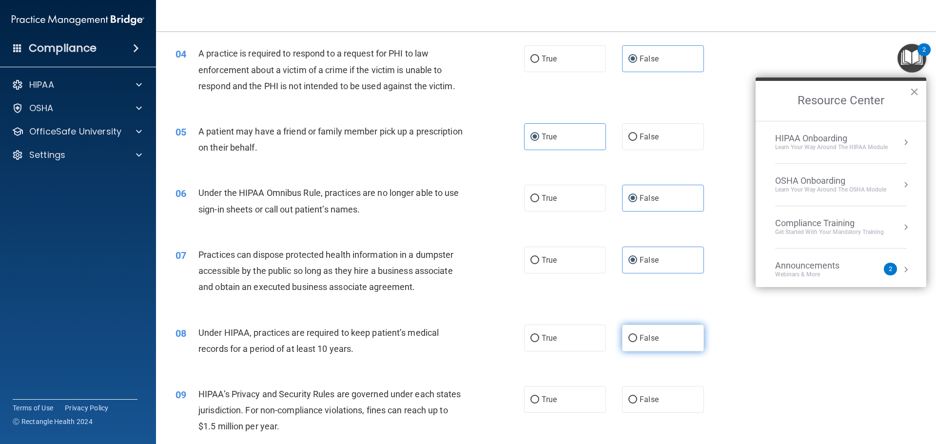
radio input "true"
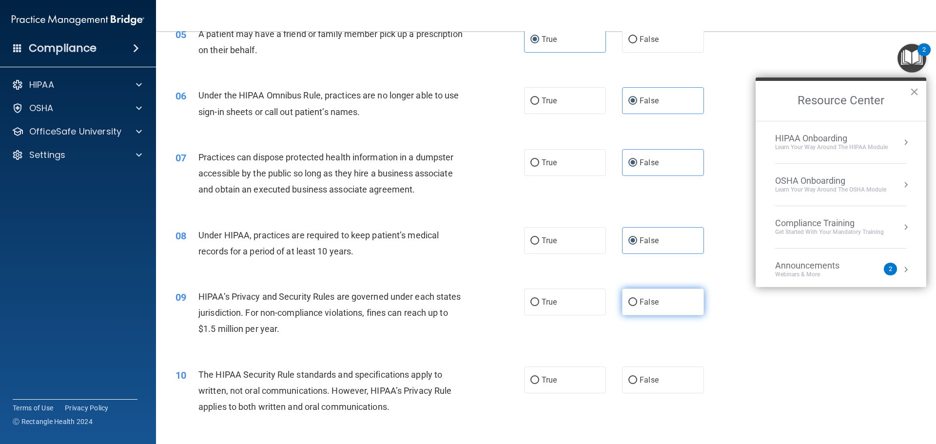
click at [634, 297] on label "False" at bounding box center [663, 302] width 82 height 27
click at [634, 299] on input "False" at bounding box center [632, 302] width 9 height 7
radio input "true"
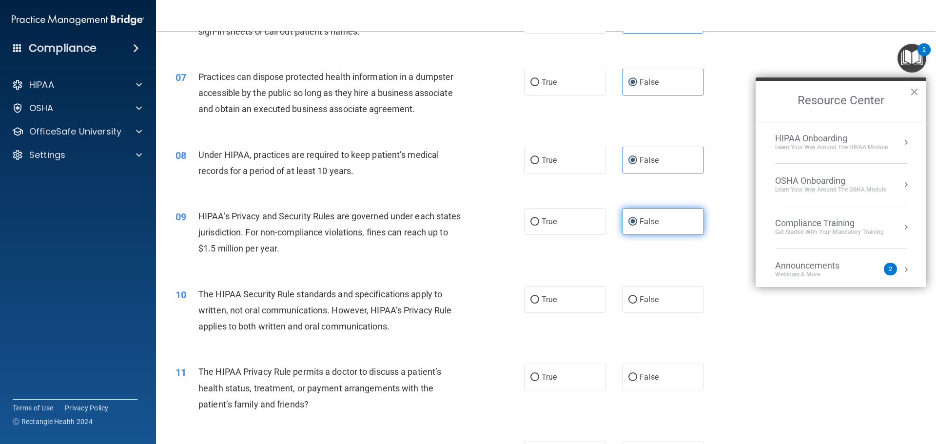
scroll to position [460, 0]
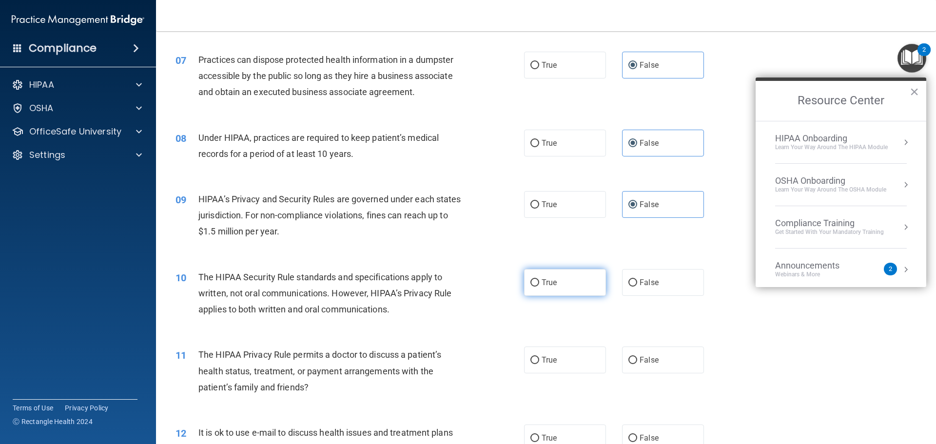
click at [557, 293] on label "True" at bounding box center [565, 282] width 82 height 27
click at [539, 287] on input "True" at bounding box center [534, 282] width 9 height 7
radio input "true"
click at [547, 361] on span "True" at bounding box center [549, 359] width 15 height 9
click at [539, 361] on input "True" at bounding box center [534, 360] width 9 height 7
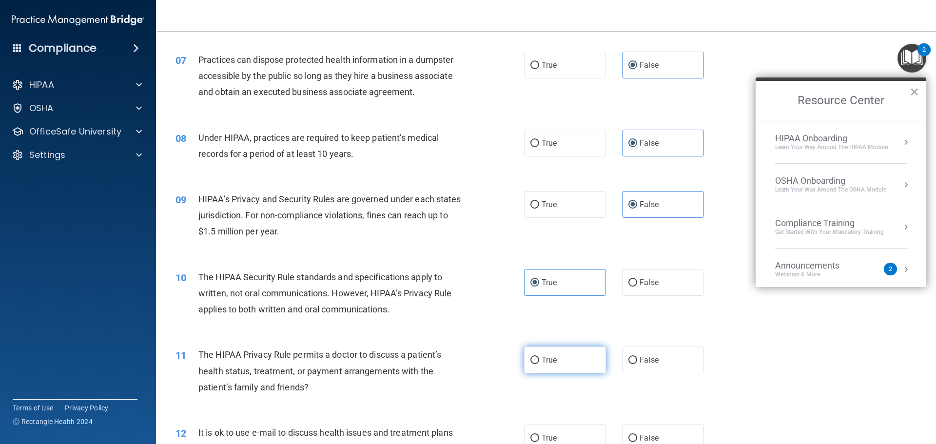
radio input "true"
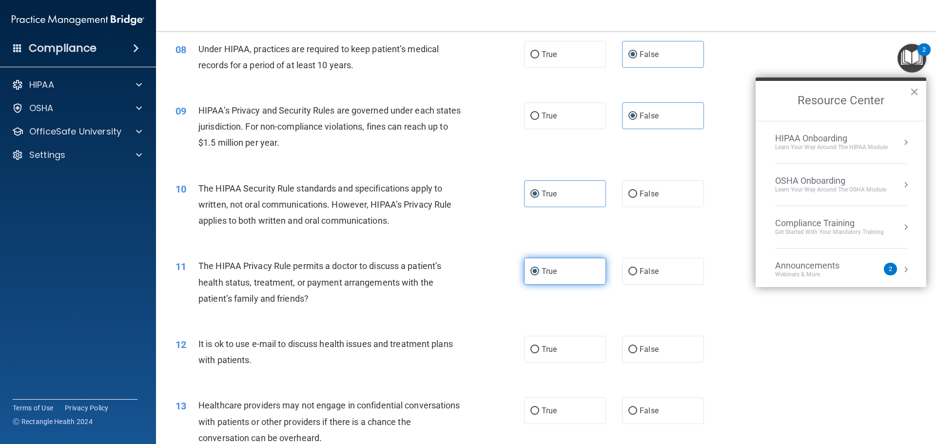
scroll to position [558, 0]
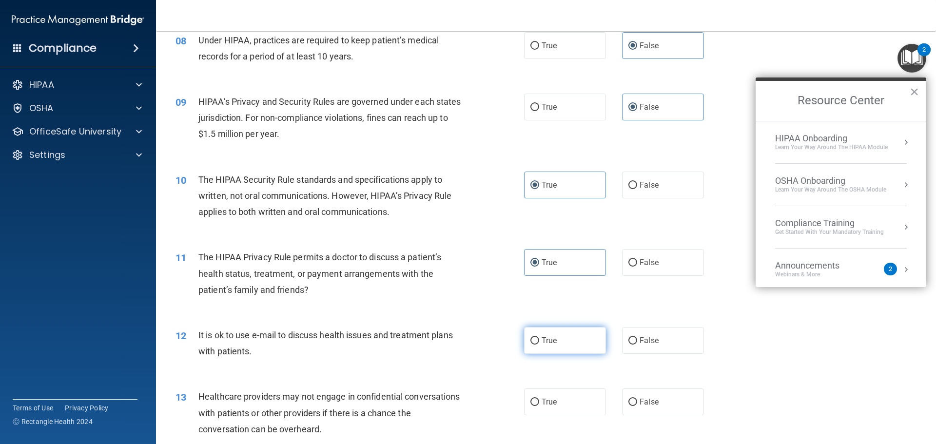
click at [559, 332] on label "True" at bounding box center [565, 340] width 82 height 27
click at [539, 337] on input "True" at bounding box center [534, 340] width 9 height 7
radio input "true"
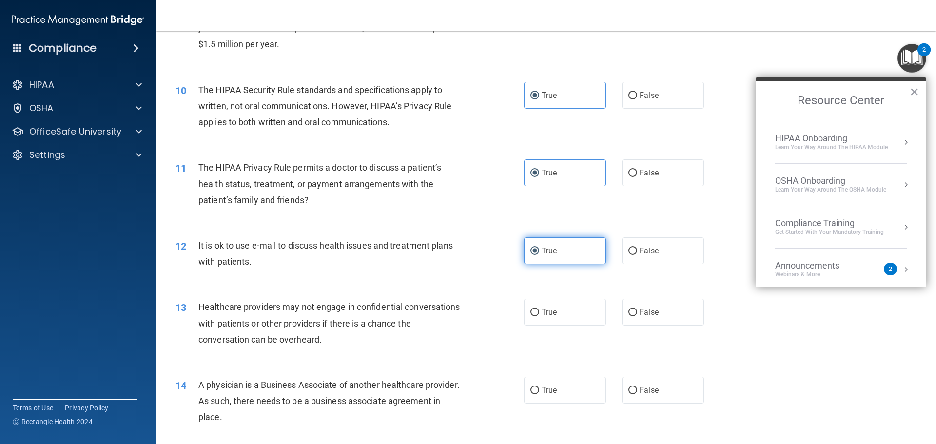
scroll to position [655, 0]
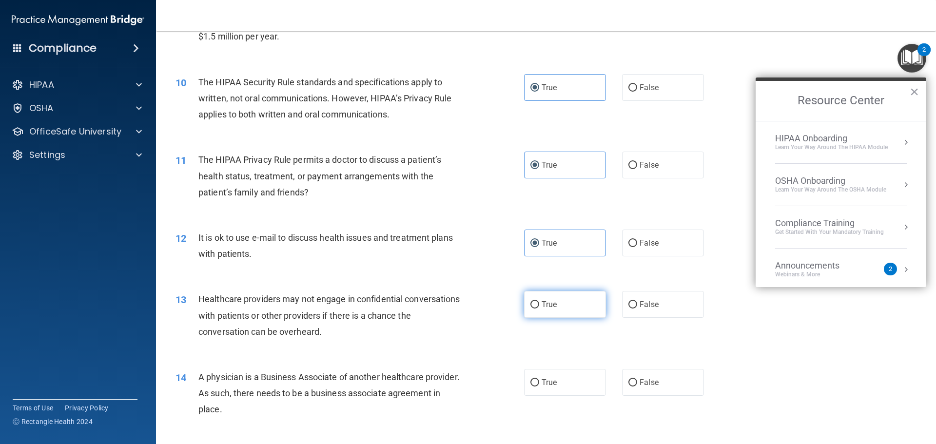
click at [571, 314] on label "True" at bounding box center [565, 304] width 82 height 27
click at [539, 309] on input "True" at bounding box center [534, 304] width 9 height 7
radio input "true"
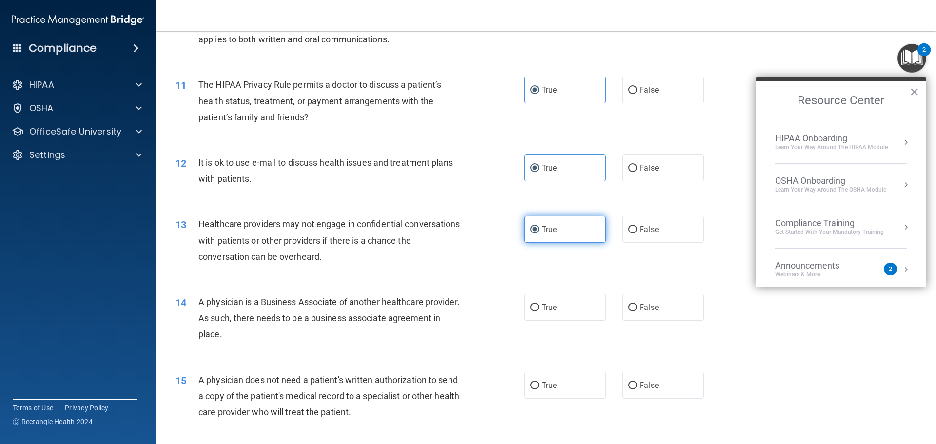
scroll to position [753, 0]
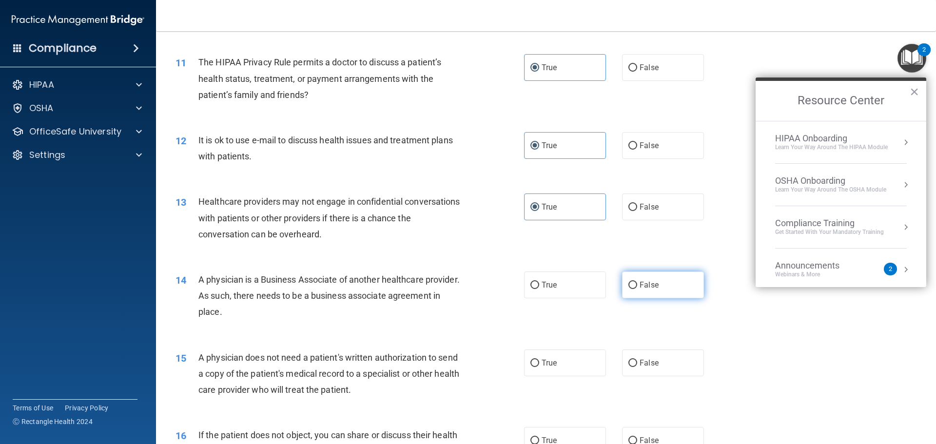
click at [641, 284] on span "False" at bounding box center [649, 284] width 19 height 9
click at [637, 284] on input "False" at bounding box center [632, 285] width 9 height 7
radio input "true"
click at [588, 359] on label "True" at bounding box center [565, 363] width 82 height 27
click at [539, 360] on input "True" at bounding box center [534, 363] width 9 height 7
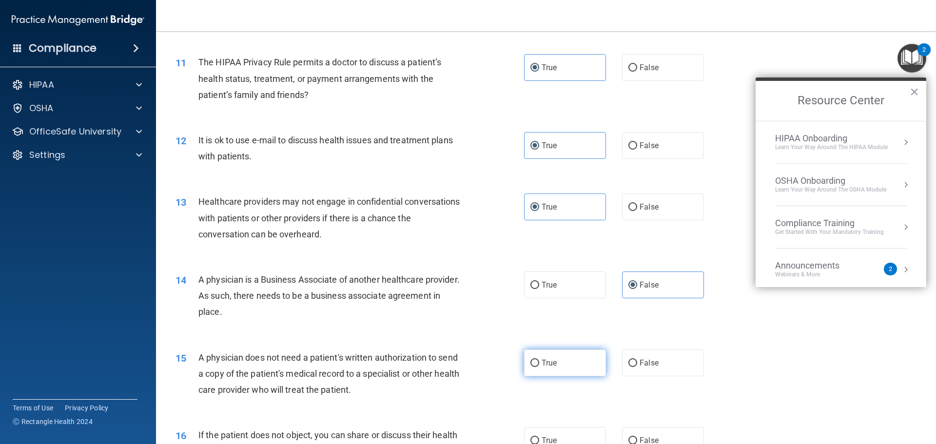
radio input "true"
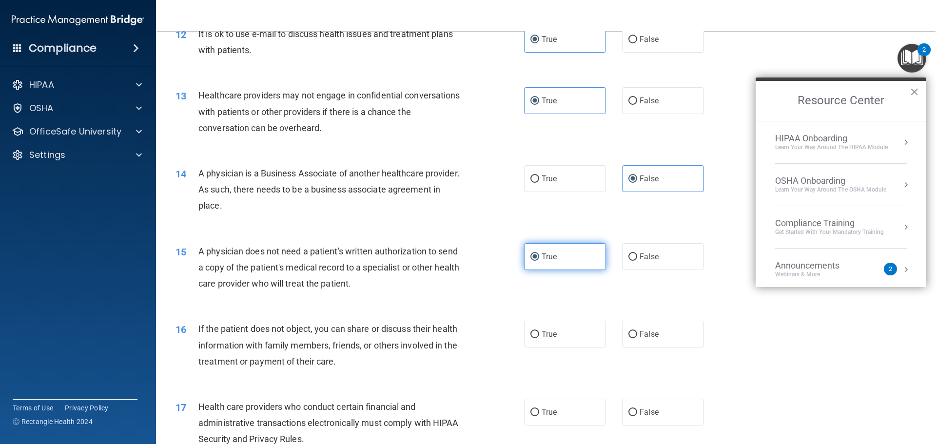
scroll to position [899, 0]
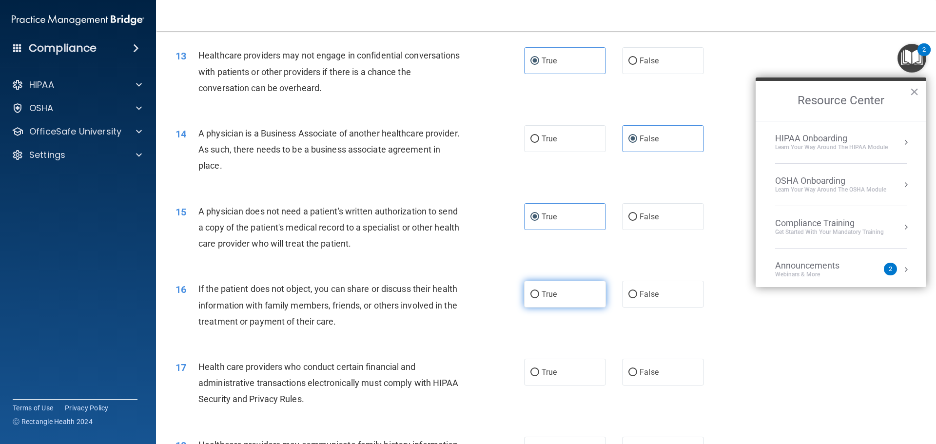
click at [570, 303] on label "True" at bounding box center [565, 294] width 82 height 27
click at [539, 298] on input "True" at bounding box center [534, 294] width 9 height 7
radio input "true"
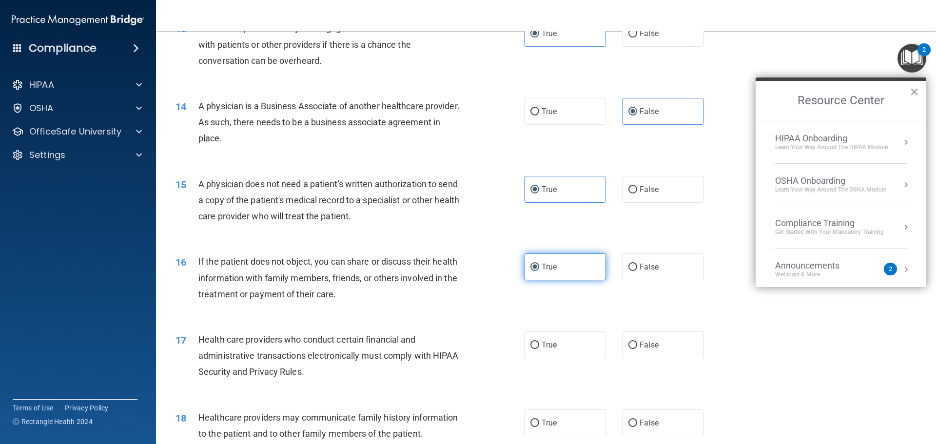
scroll to position [948, 0]
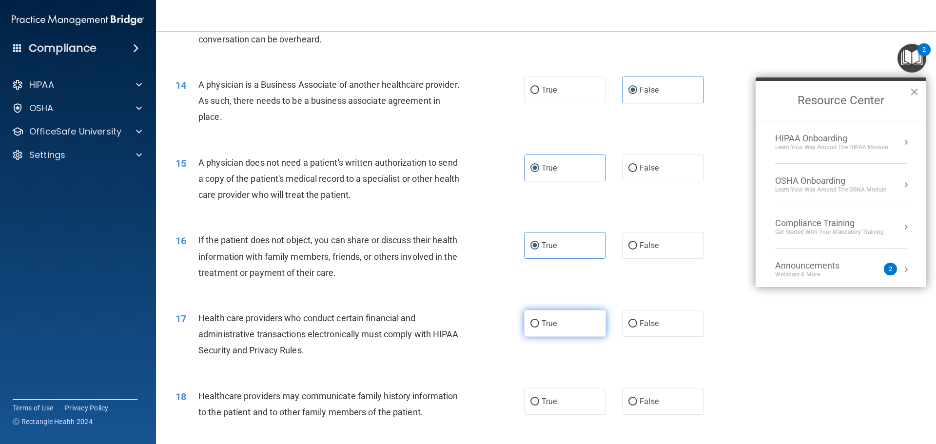
click at [552, 328] on label "True" at bounding box center [565, 323] width 82 height 27
click at [539, 328] on input "True" at bounding box center [534, 323] width 9 height 7
radio input "true"
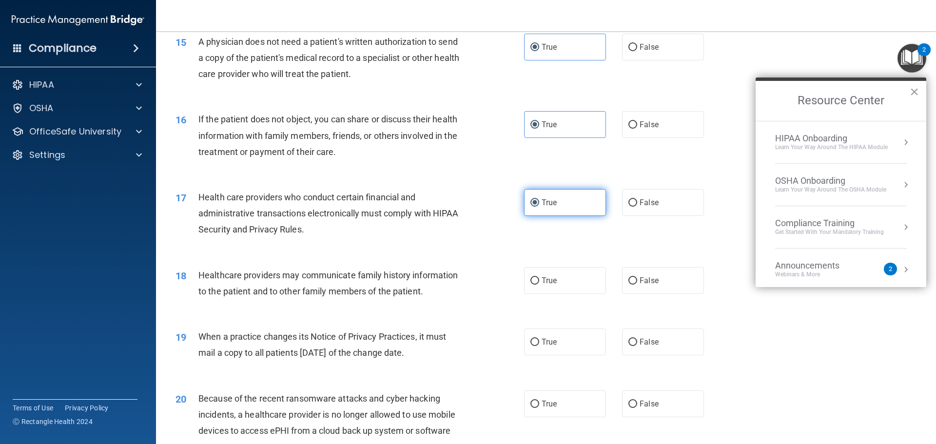
scroll to position [1094, 0]
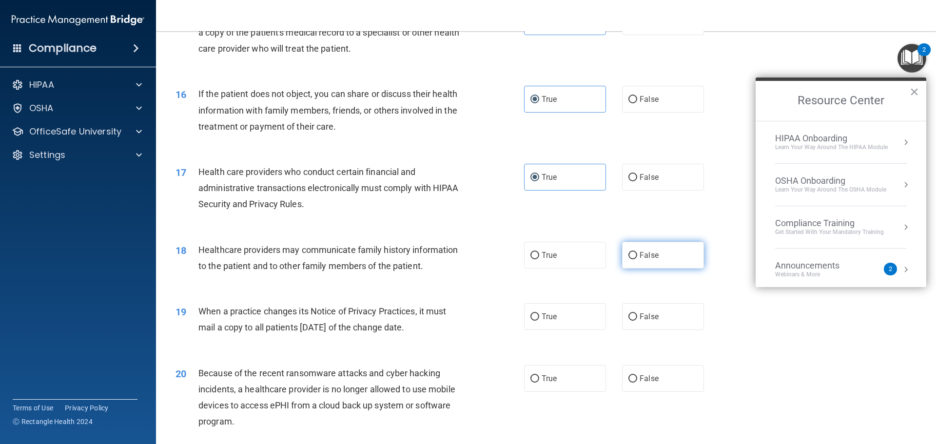
click at [643, 259] on span "False" at bounding box center [649, 255] width 19 height 9
click at [637, 259] on input "False" at bounding box center [632, 255] width 9 height 7
radio input "true"
click at [624, 323] on label "False" at bounding box center [663, 316] width 82 height 27
click at [628, 321] on input "False" at bounding box center [632, 316] width 9 height 7
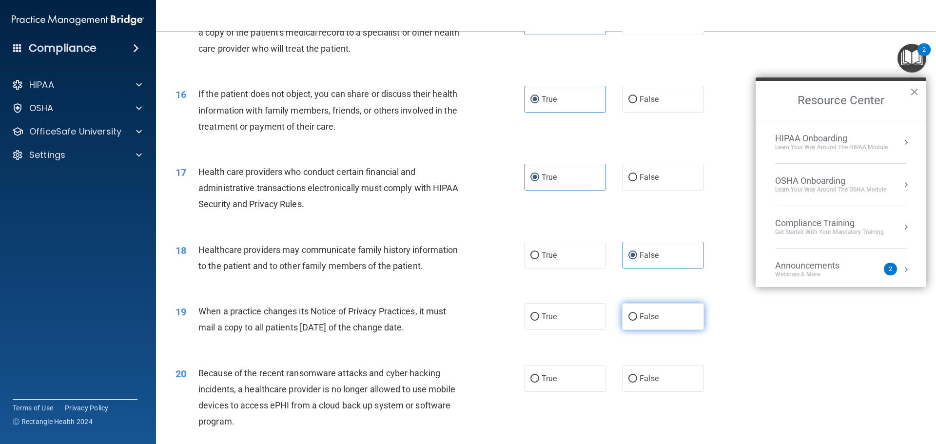
radio input "true"
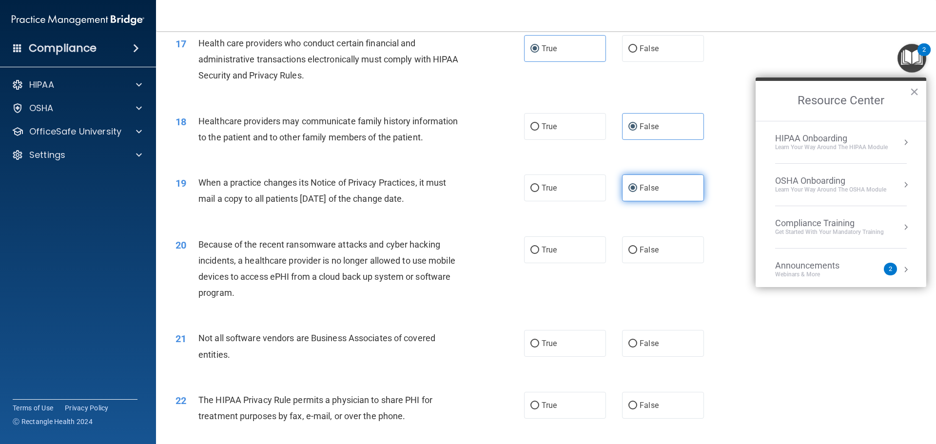
scroll to position [1240, 0]
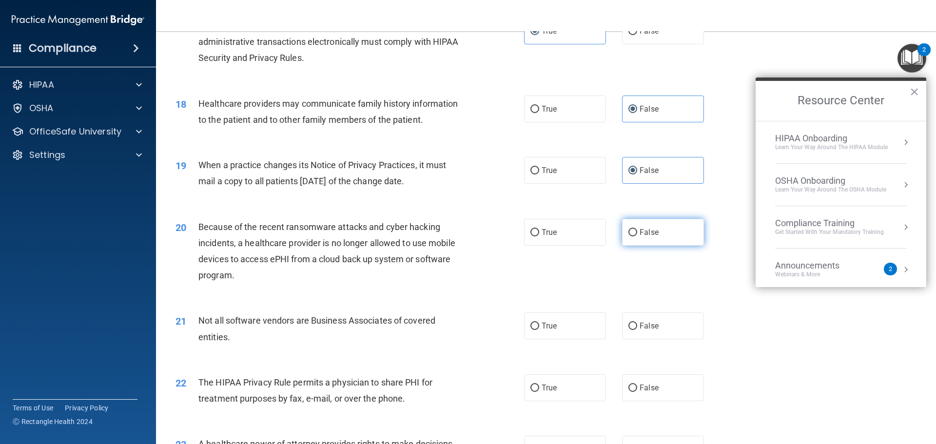
click at [644, 226] on label "False" at bounding box center [663, 232] width 82 height 27
click at [637, 229] on input "False" at bounding box center [632, 232] width 9 height 7
radio input "true"
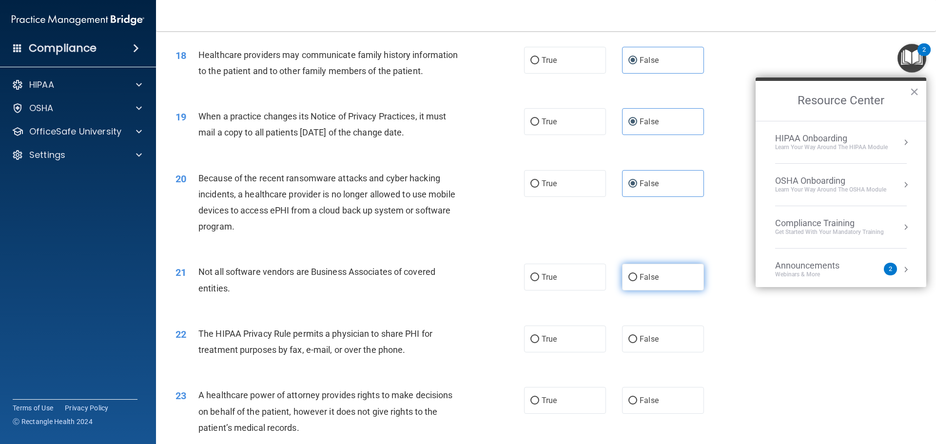
click at [637, 283] on label "False" at bounding box center [663, 277] width 82 height 27
click at [637, 281] on input "False" at bounding box center [632, 277] width 9 height 7
radio input "true"
click at [550, 350] on label "True" at bounding box center [565, 339] width 82 height 27
click at [539, 343] on input "True" at bounding box center [534, 339] width 9 height 7
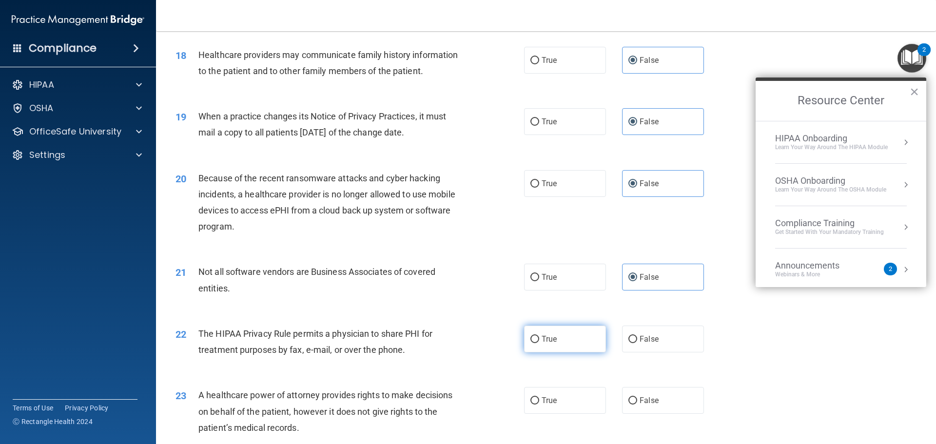
radio input "true"
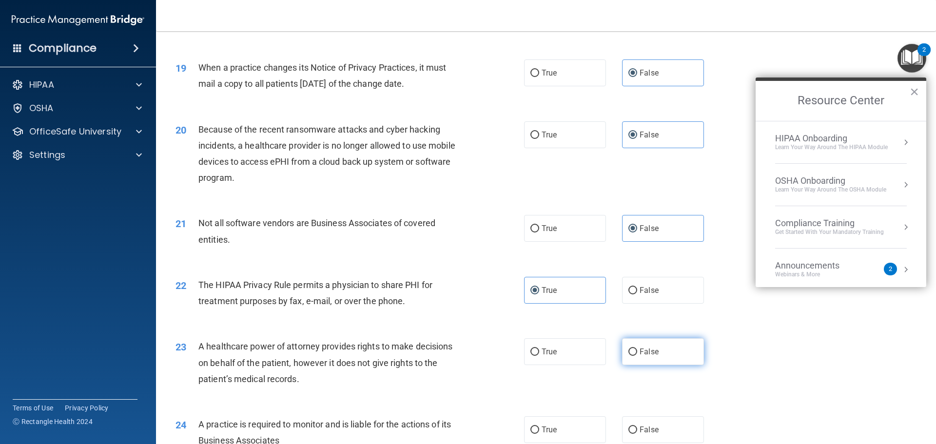
click at [654, 348] on label "False" at bounding box center [663, 351] width 82 height 27
click at [637, 349] on input "False" at bounding box center [632, 352] width 9 height 7
radio input "true"
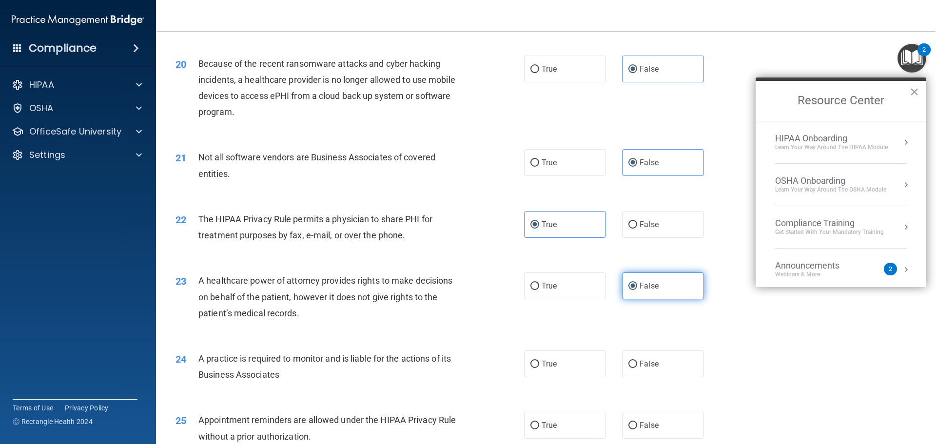
scroll to position [1435, 0]
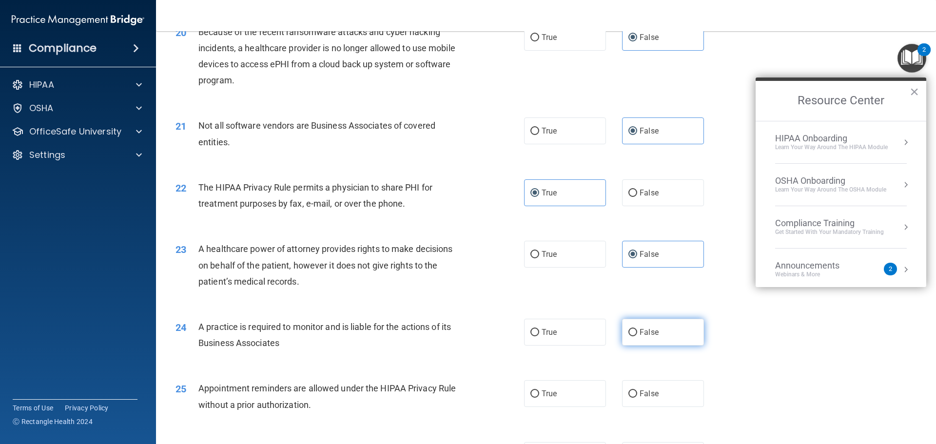
click at [633, 343] on label "False" at bounding box center [663, 332] width 82 height 27
click at [633, 336] on input "False" at bounding box center [632, 332] width 9 height 7
radio input "true"
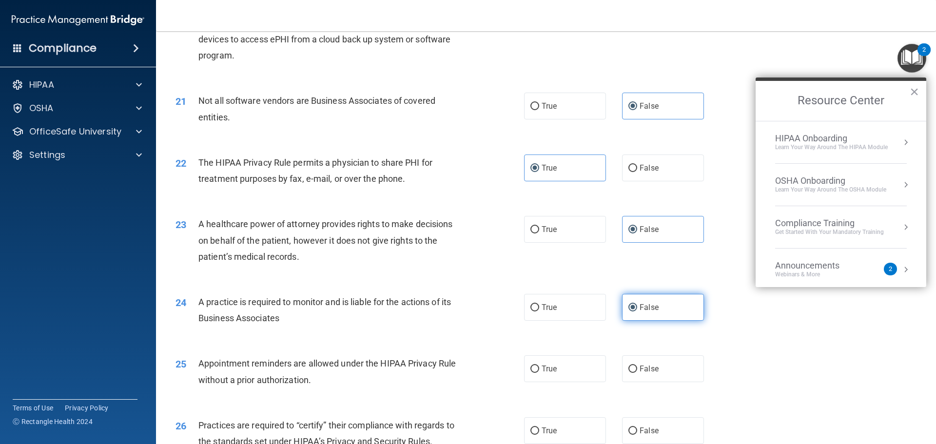
scroll to position [1484, 0]
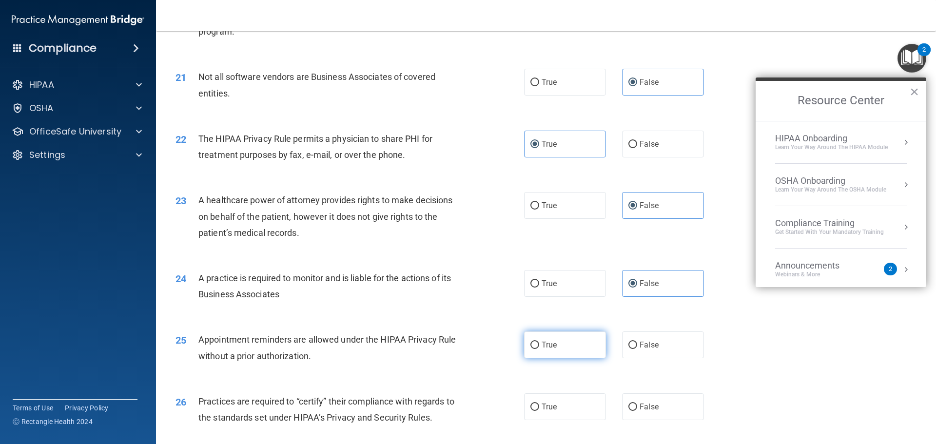
click at [567, 349] on label "True" at bounding box center [565, 344] width 82 height 27
click at [539, 349] on input "True" at bounding box center [534, 345] width 9 height 7
radio input "true"
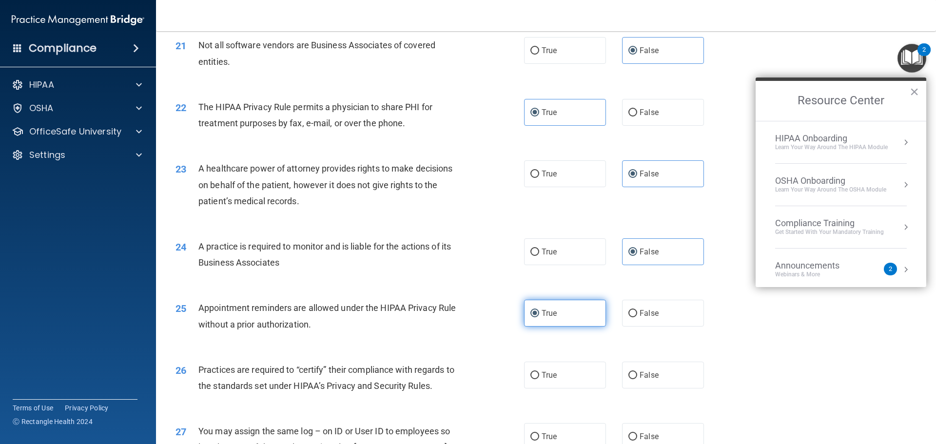
scroll to position [1533, 0]
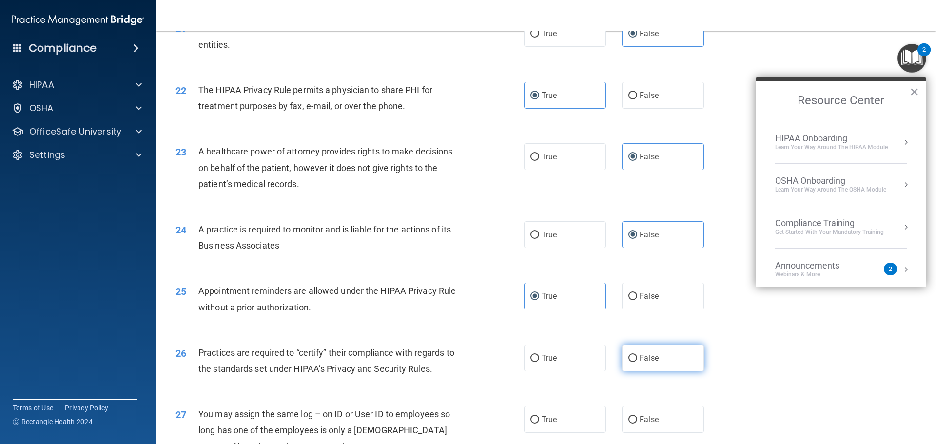
click at [661, 353] on label "False" at bounding box center [663, 358] width 82 height 27
click at [637, 355] on input "False" at bounding box center [632, 358] width 9 height 7
radio input "true"
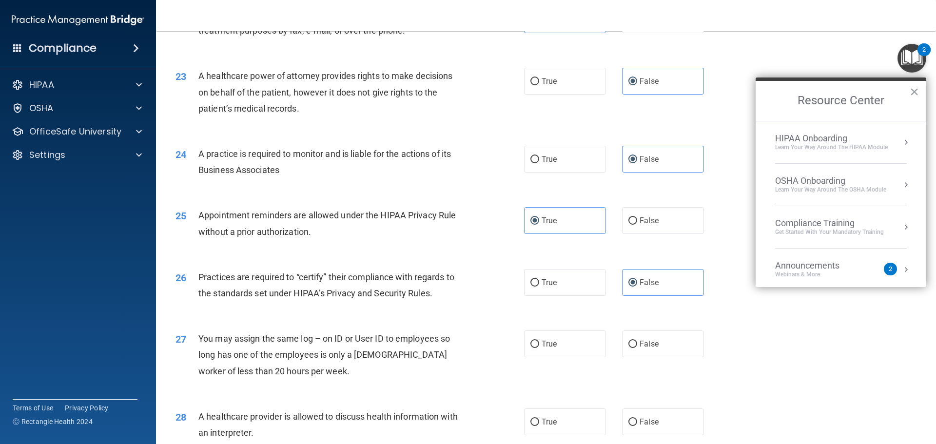
scroll to position [1630, 0]
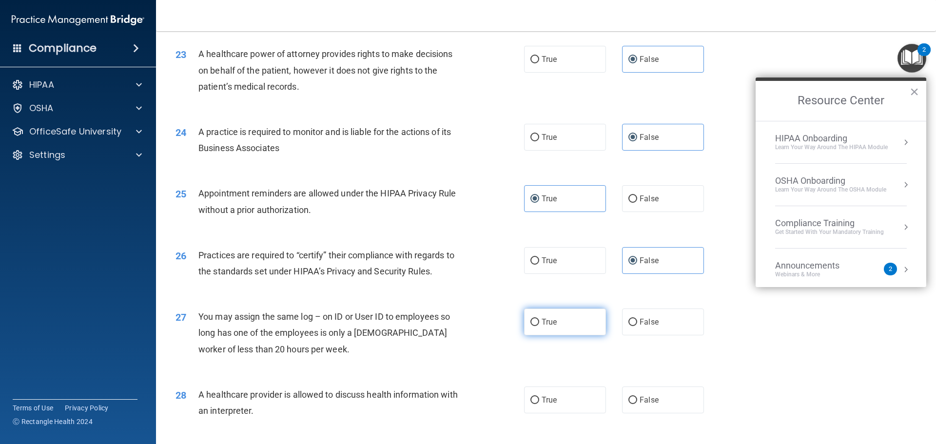
click at [567, 328] on label "True" at bounding box center [565, 322] width 82 height 27
click at [539, 326] on input "True" at bounding box center [534, 322] width 9 height 7
radio input "true"
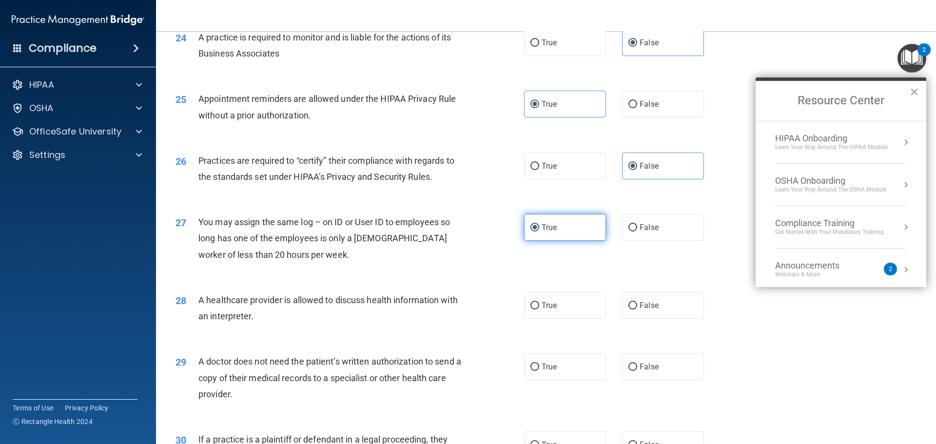
scroll to position [1728, 0]
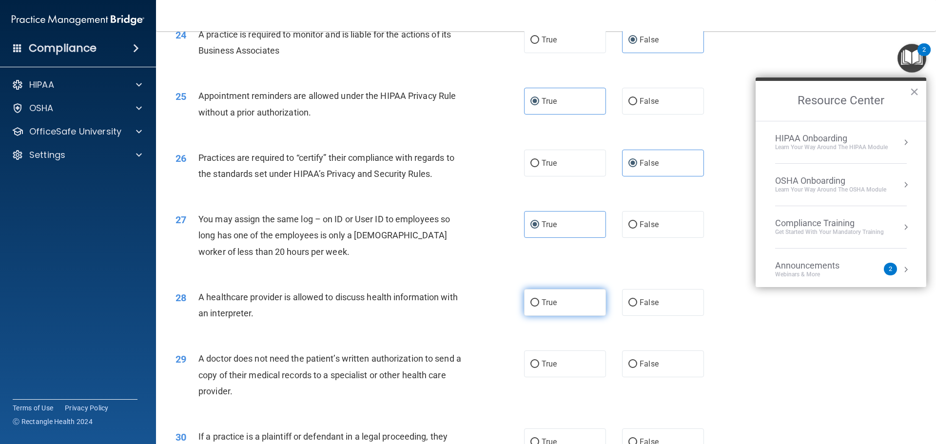
click at [562, 310] on label "True" at bounding box center [565, 302] width 82 height 27
click at [539, 307] on input "True" at bounding box center [534, 302] width 9 height 7
radio input "true"
click at [622, 366] on label "False" at bounding box center [663, 364] width 82 height 27
click at [628, 366] on input "False" at bounding box center [632, 364] width 9 height 7
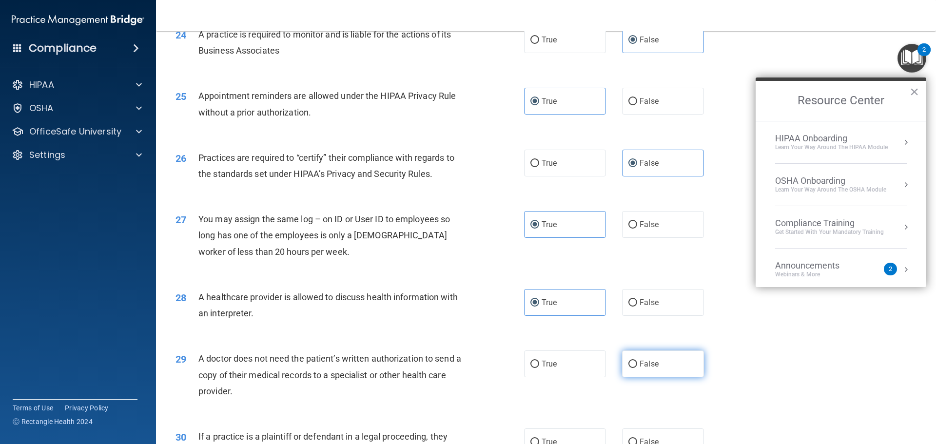
radio input "true"
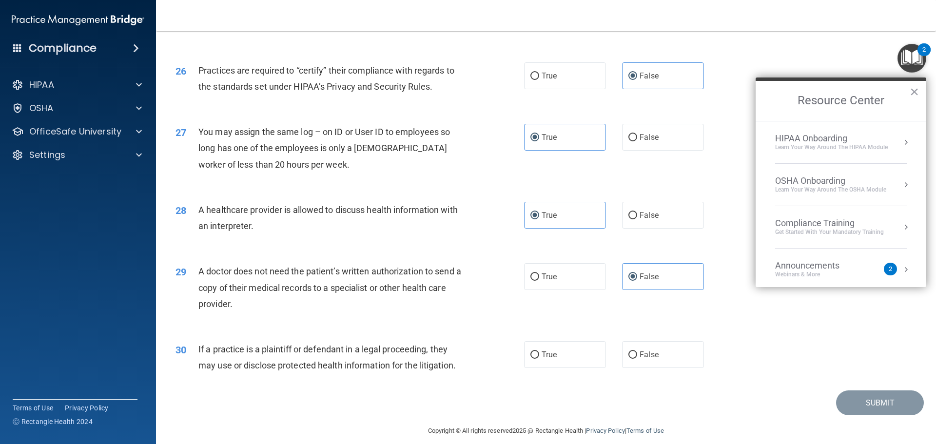
scroll to position [1825, 0]
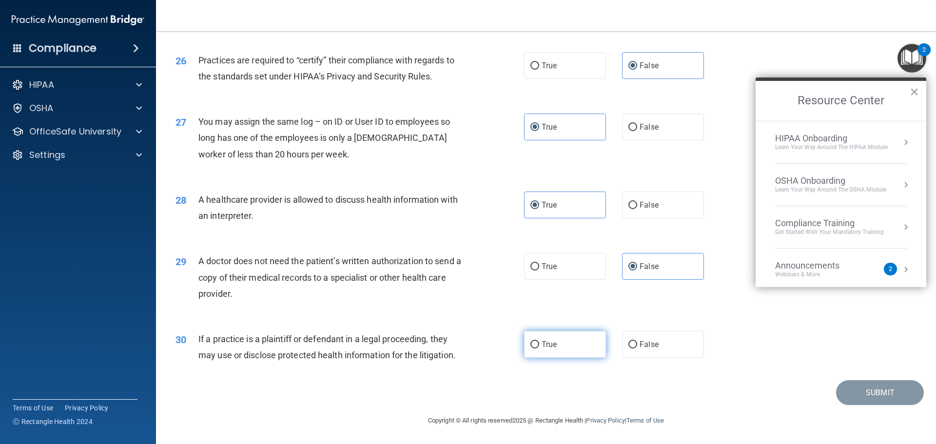
click at [555, 351] on label "True" at bounding box center [565, 344] width 82 height 27
click at [539, 349] on input "True" at bounding box center [534, 344] width 9 height 7
radio input "true"
click at [869, 383] on button "Submit" at bounding box center [880, 392] width 88 height 25
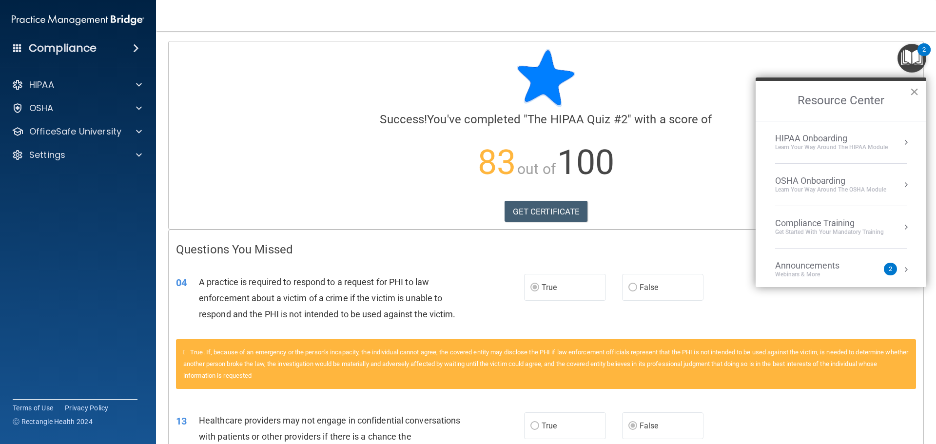
click at [912, 90] on button "×" at bounding box center [914, 92] width 9 height 16
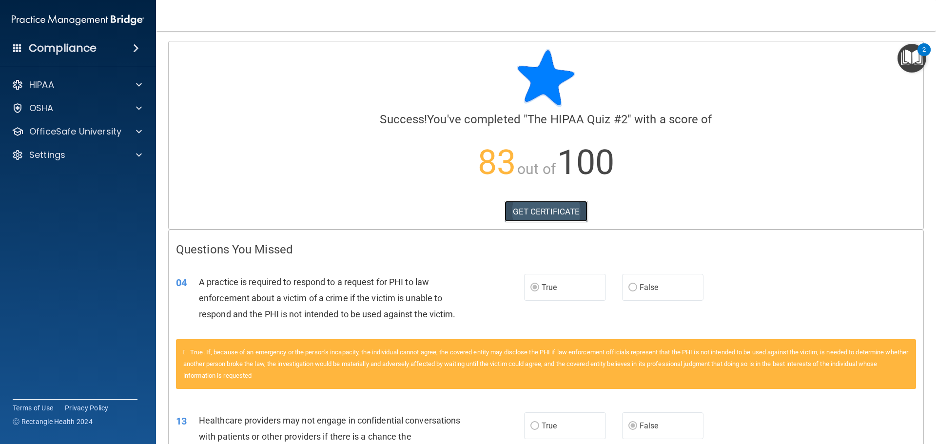
click at [532, 214] on link "GET CERTIFICATE" at bounding box center [546, 211] width 83 height 21
click at [117, 86] on div "HIPAA" at bounding box center [64, 85] width 121 height 12
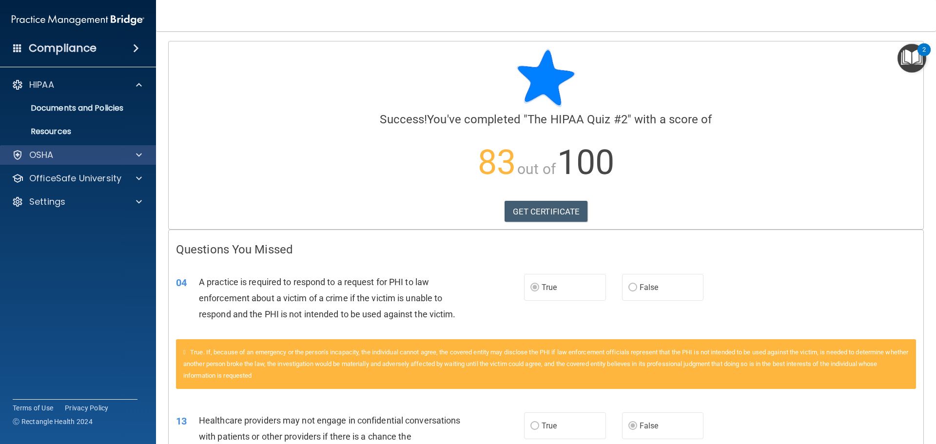
click at [84, 161] on div "OSHA" at bounding box center [78, 154] width 156 height 19
click at [142, 160] on div "OSHA" at bounding box center [78, 154] width 156 height 19
click at [137, 157] on span at bounding box center [139, 155] width 6 height 12
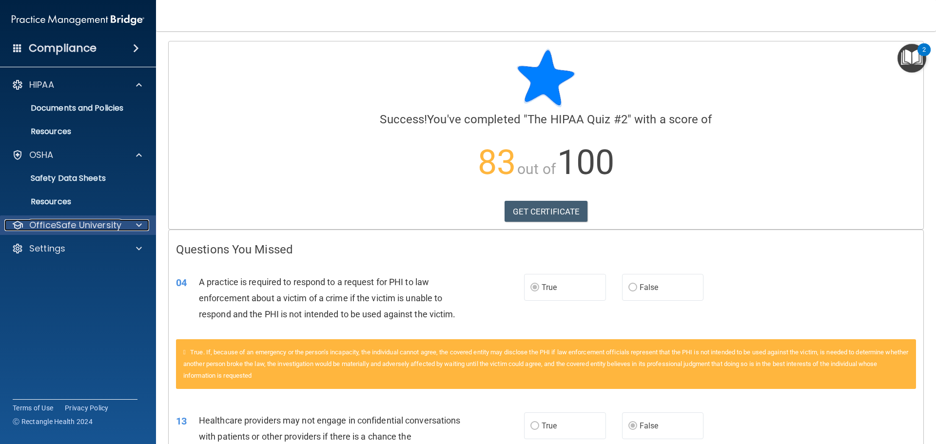
click at [80, 227] on p "OfficeSafe University" at bounding box center [75, 225] width 92 height 12
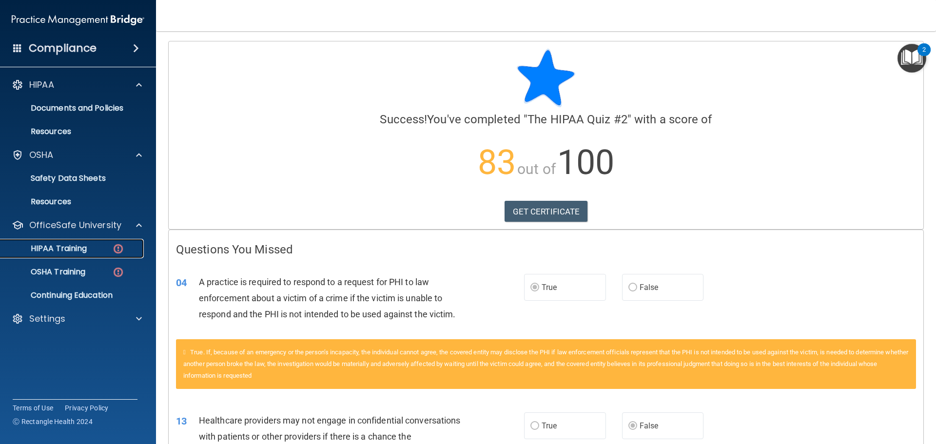
click at [78, 250] on p "HIPAA Training" at bounding box center [46, 249] width 80 height 10
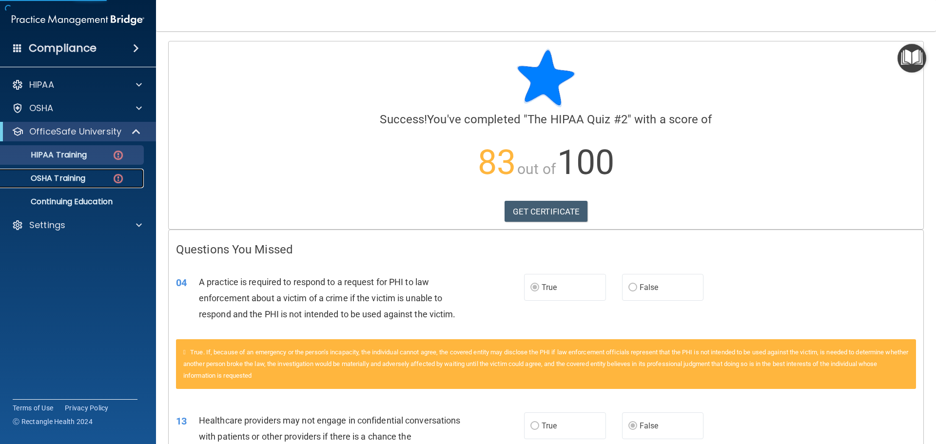
click at [108, 181] on div "OSHA Training" at bounding box center [72, 179] width 133 height 10
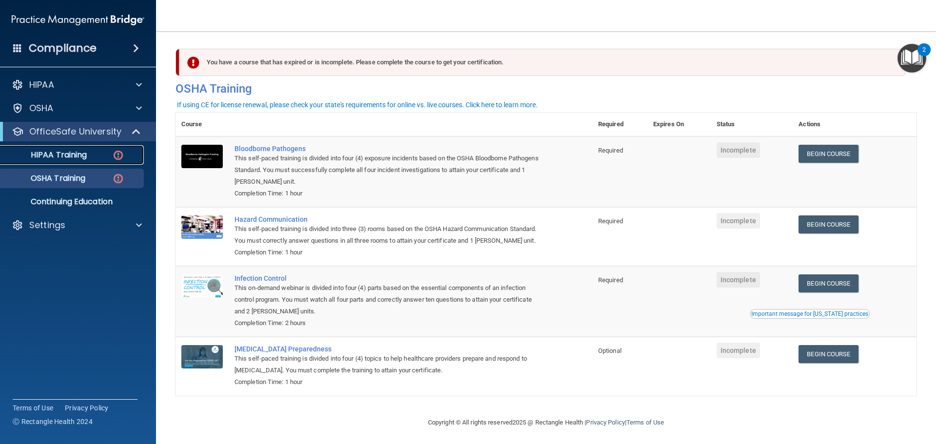
click at [89, 161] on link "HIPAA Training" at bounding box center [67, 154] width 154 height 19
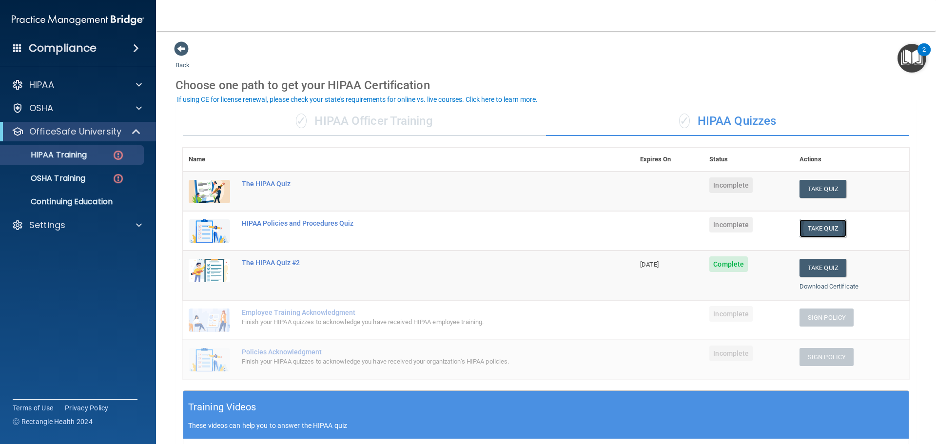
click at [827, 228] on button "Take Quiz" at bounding box center [822, 228] width 47 height 18
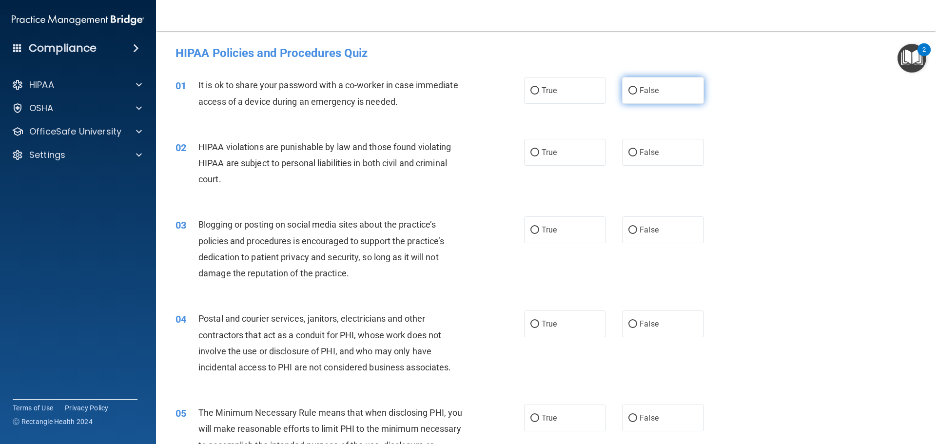
click at [680, 94] on label "False" at bounding box center [663, 90] width 82 height 27
click at [637, 94] on input "False" at bounding box center [632, 90] width 9 height 7
radio input "true"
click at [552, 155] on span "True" at bounding box center [549, 152] width 15 height 9
click at [539, 155] on input "True" at bounding box center [534, 152] width 9 height 7
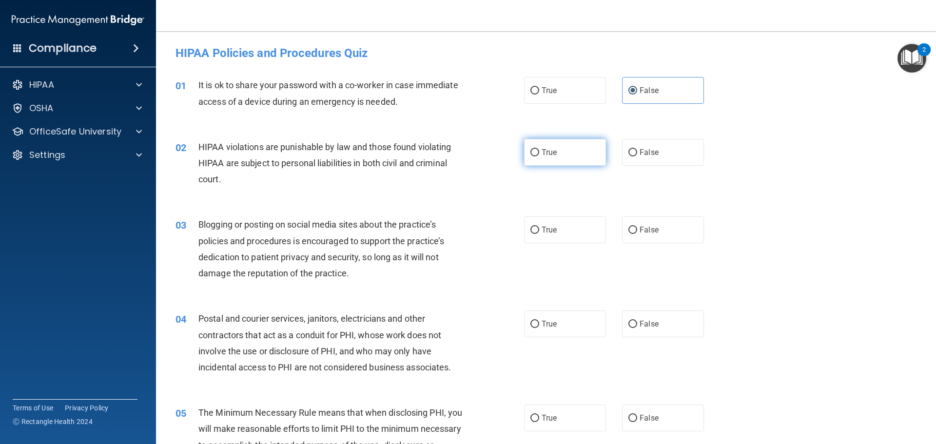
radio input "true"
click at [677, 222] on label "False" at bounding box center [663, 229] width 82 height 27
click at [637, 227] on input "False" at bounding box center [632, 230] width 9 height 7
radio input "true"
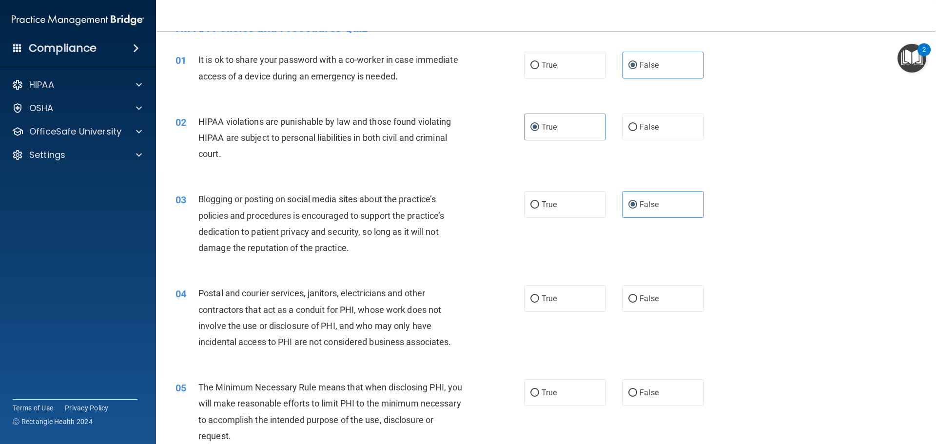
scroll to position [49, 0]
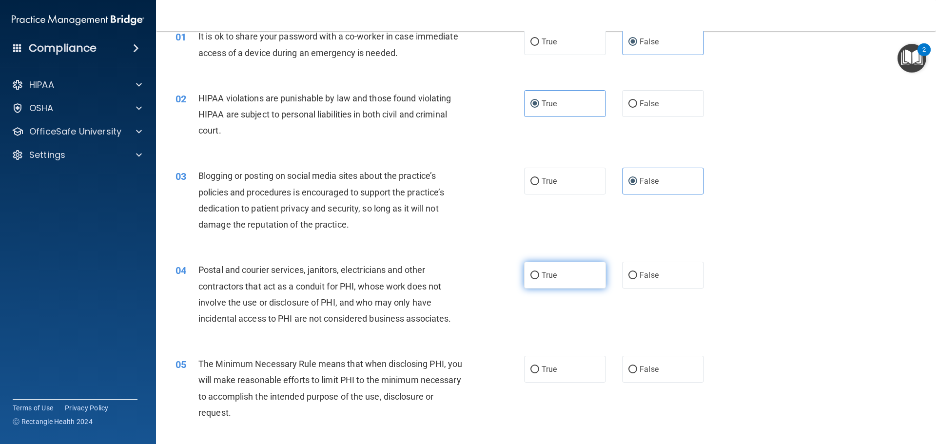
click at [576, 268] on label "True" at bounding box center [565, 275] width 82 height 27
click at [539, 272] on input "True" at bounding box center [534, 275] width 9 height 7
radio input "true"
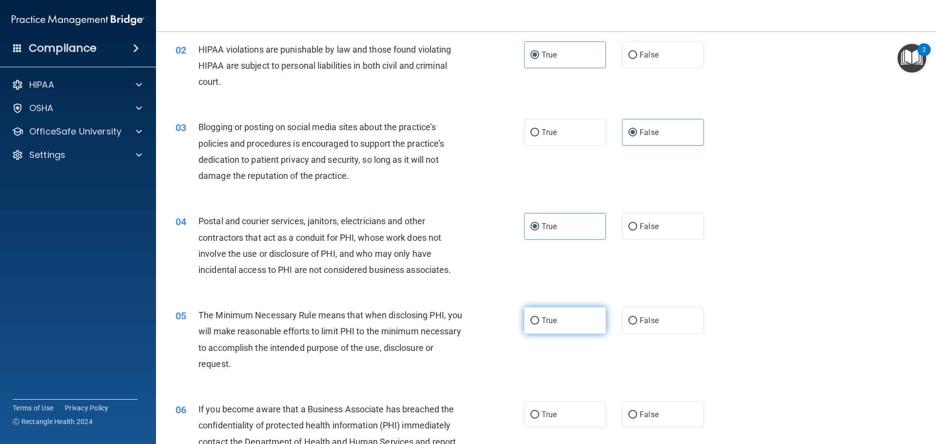
click at [538, 326] on label "True" at bounding box center [565, 320] width 82 height 27
click at [538, 325] on input "True" at bounding box center [534, 320] width 9 height 7
radio input "true"
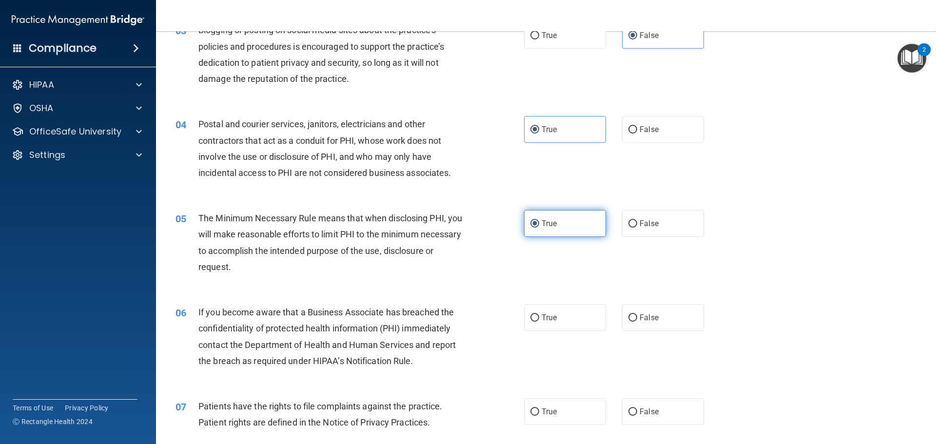
scroll to position [195, 0]
click at [535, 328] on label "True" at bounding box center [565, 317] width 82 height 27
click at [535, 321] on input "True" at bounding box center [534, 317] width 9 height 7
radio input "true"
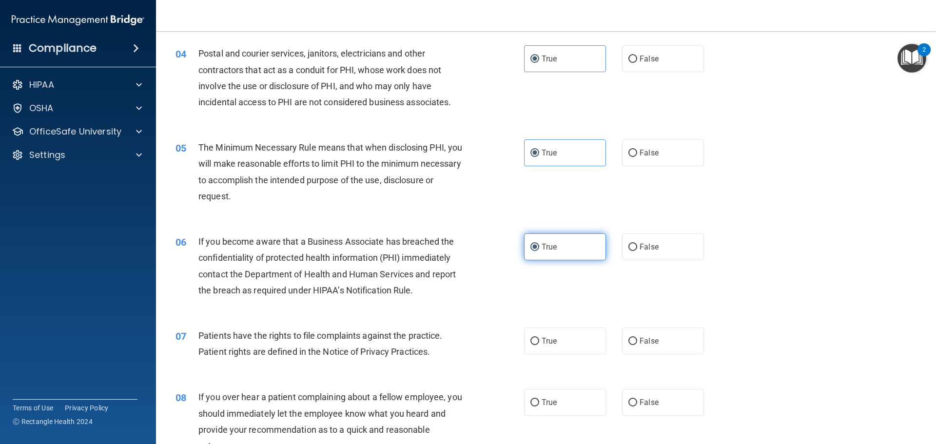
scroll to position [292, 0]
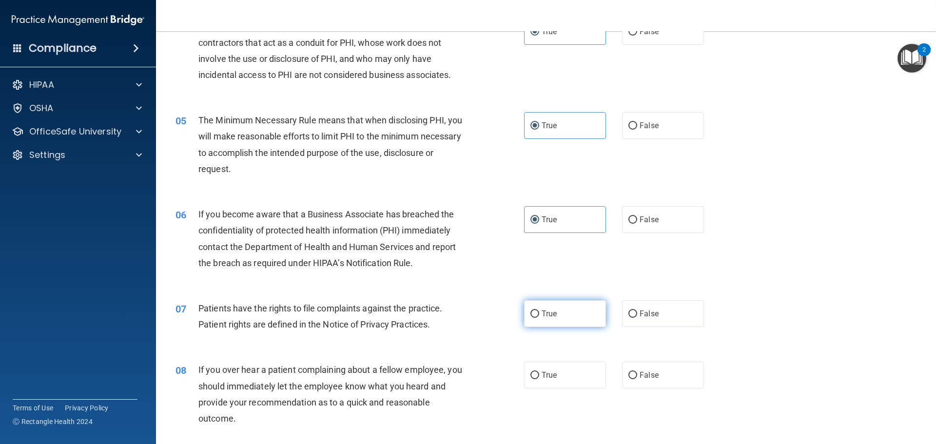
click at [575, 316] on label "True" at bounding box center [565, 313] width 82 height 27
click at [539, 316] on input "True" at bounding box center [534, 314] width 9 height 7
radio input "true"
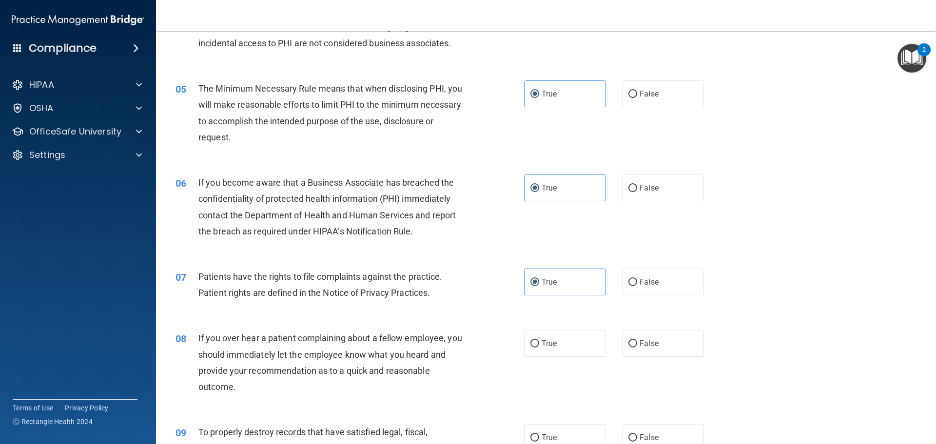
scroll to position [341, 0]
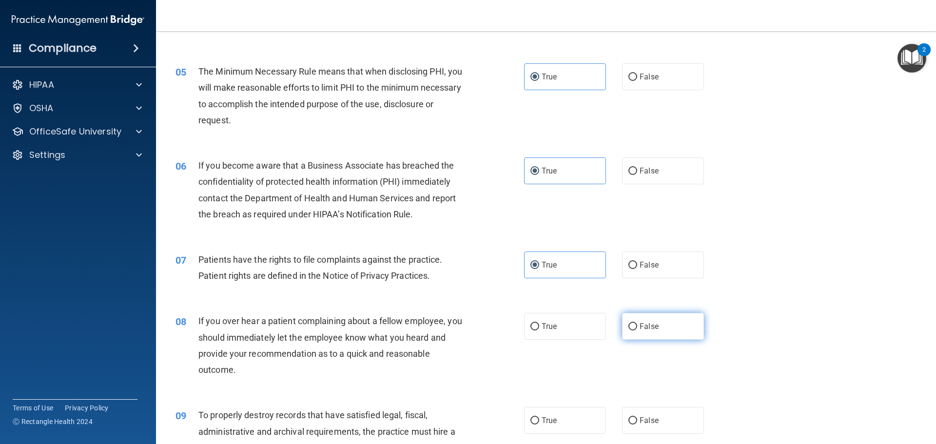
click at [651, 334] on label "False" at bounding box center [663, 326] width 82 height 27
click at [637, 331] on input "False" at bounding box center [632, 326] width 9 height 7
radio input "true"
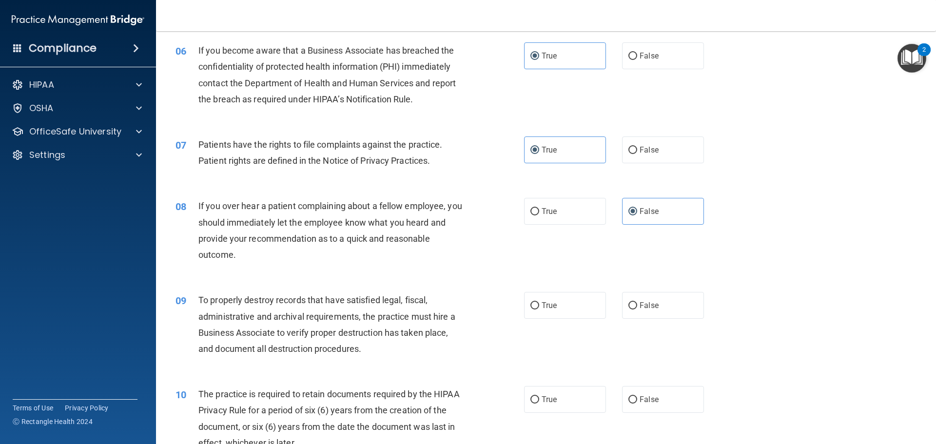
scroll to position [487, 0]
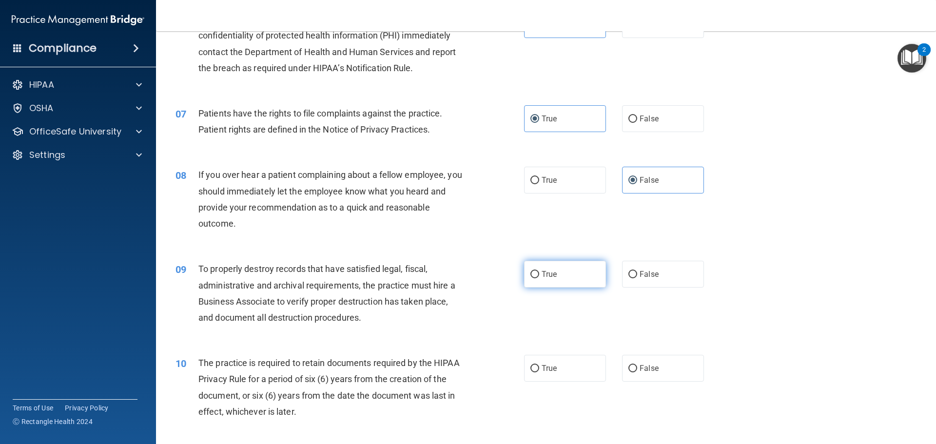
click at [536, 281] on label "True" at bounding box center [565, 274] width 82 height 27
click at [536, 278] on input "True" at bounding box center [534, 274] width 9 height 7
radio input "true"
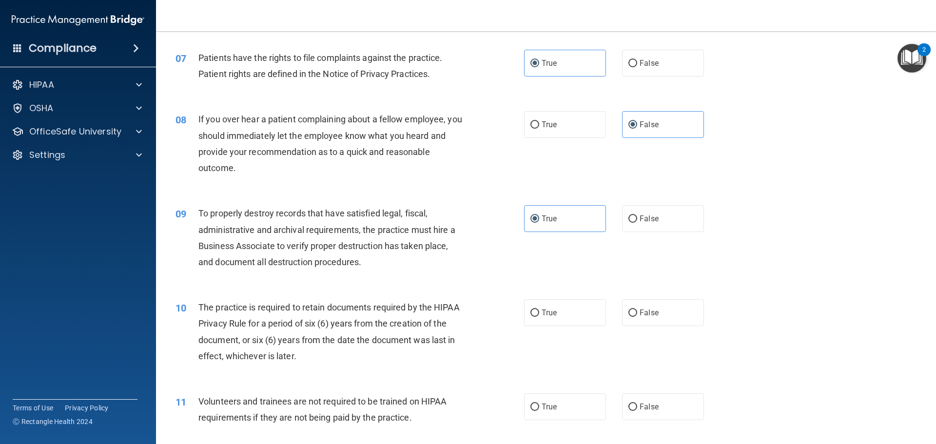
scroll to position [536, 0]
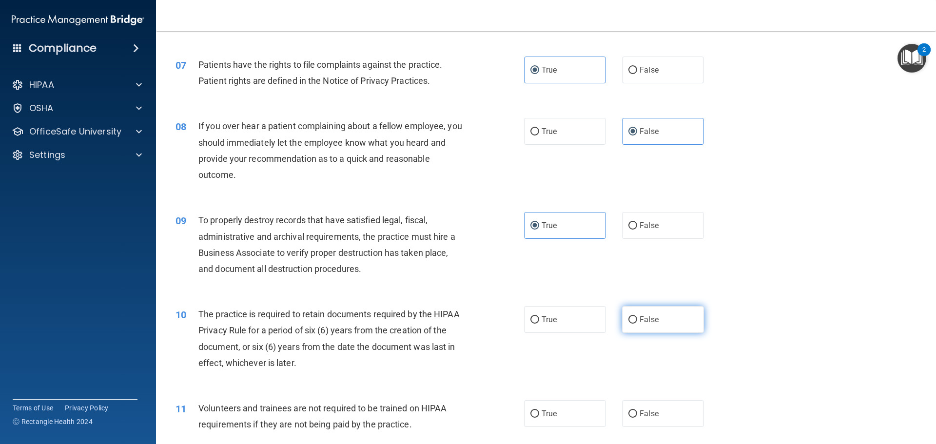
click at [684, 314] on label "False" at bounding box center [663, 319] width 82 height 27
click at [637, 316] on input "False" at bounding box center [632, 319] width 9 height 7
radio input "true"
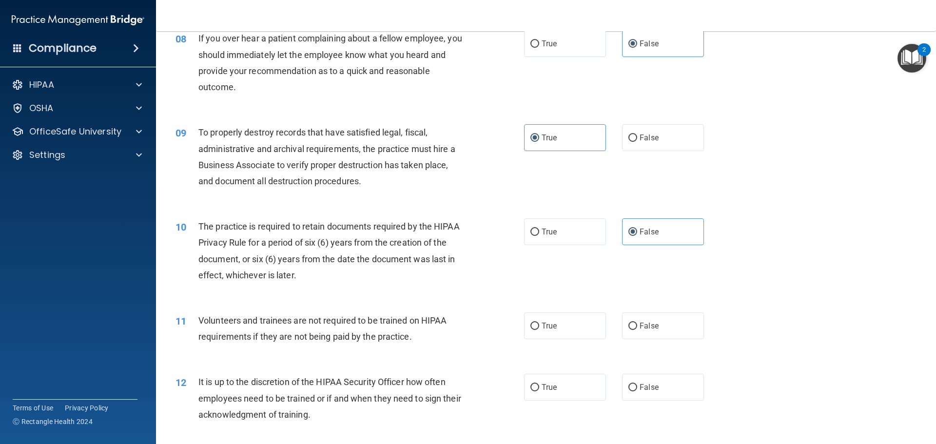
scroll to position [634, 0]
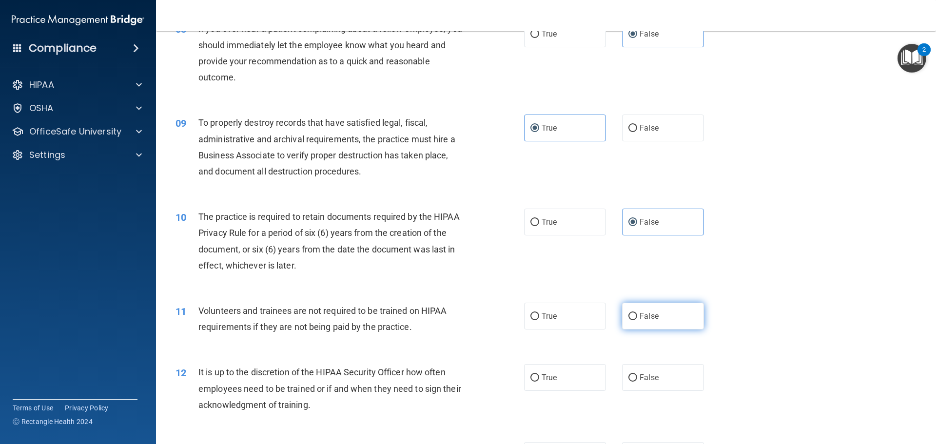
click at [680, 326] on label "False" at bounding box center [663, 316] width 82 height 27
click at [637, 320] on input "False" at bounding box center [632, 316] width 9 height 7
radio input "true"
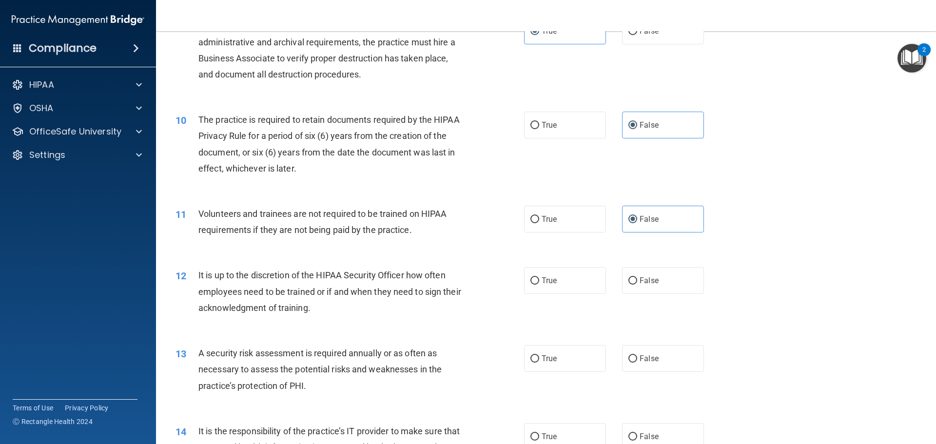
scroll to position [731, 0]
click at [641, 278] on span "False" at bounding box center [649, 279] width 19 height 9
click at [637, 278] on input "False" at bounding box center [632, 280] width 9 height 7
radio input "true"
click at [588, 289] on label "True" at bounding box center [565, 280] width 82 height 27
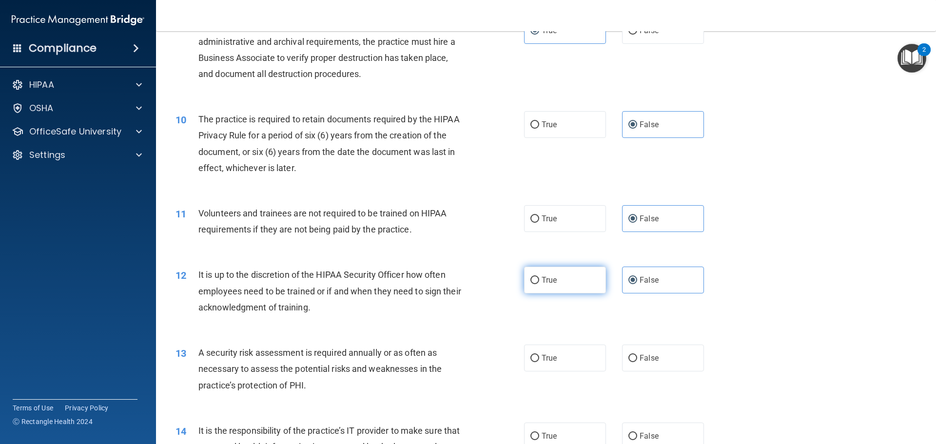
click at [539, 284] on input "True" at bounding box center [534, 280] width 9 height 7
radio input "true"
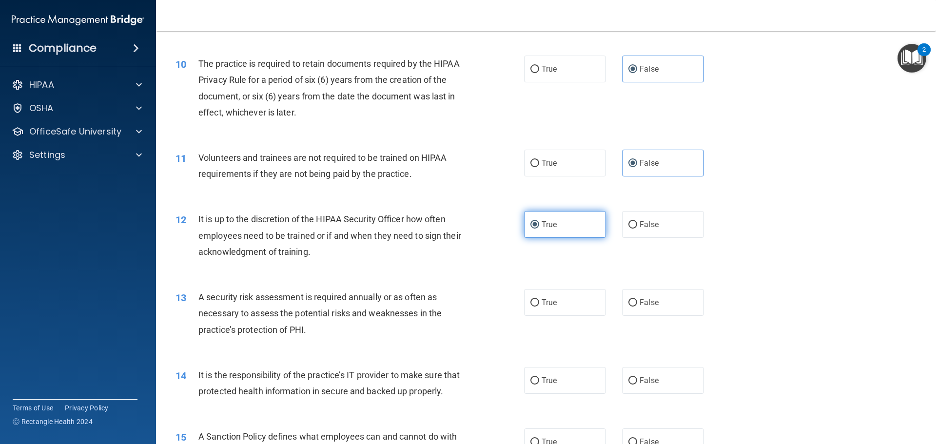
scroll to position [829, 0]
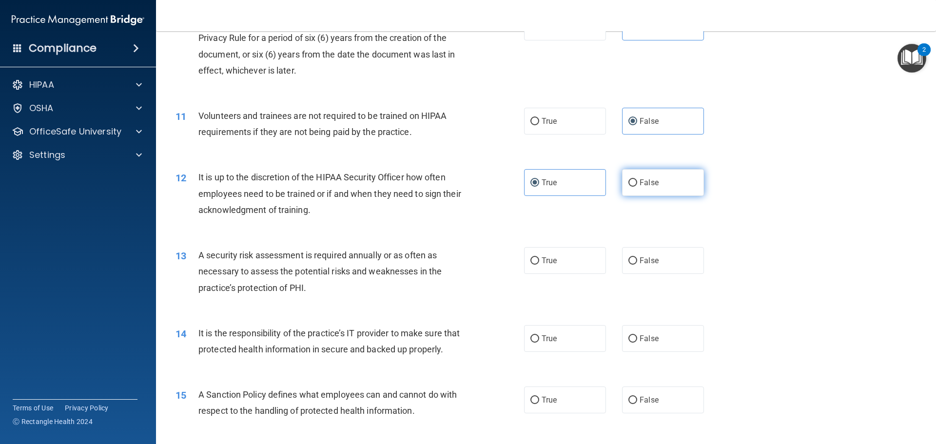
click at [654, 178] on label "False" at bounding box center [663, 182] width 82 height 27
click at [637, 179] on input "False" at bounding box center [632, 182] width 9 height 7
radio input "true"
radio input "false"
click at [552, 248] on label "True" at bounding box center [565, 260] width 82 height 27
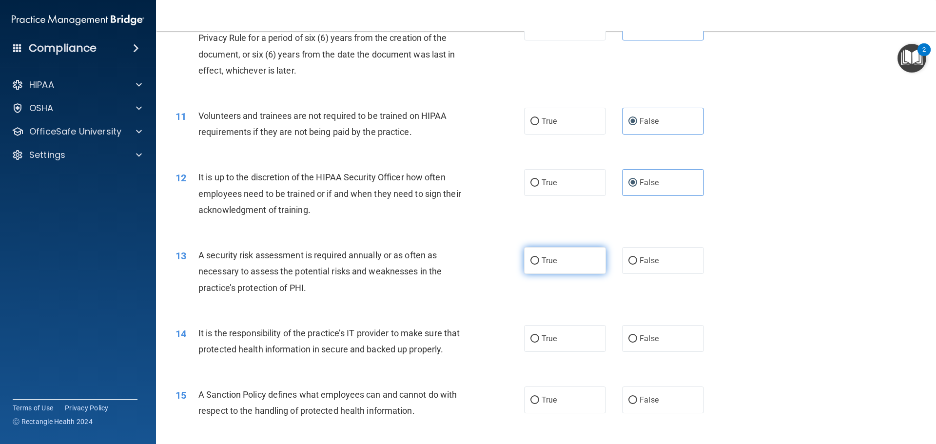
click at [539, 257] on input "True" at bounding box center [534, 260] width 9 height 7
radio input "true"
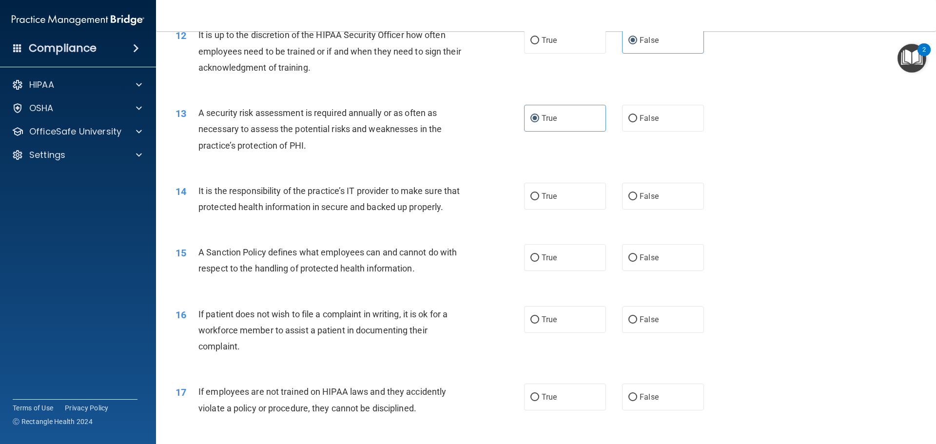
scroll to position [975, 0]
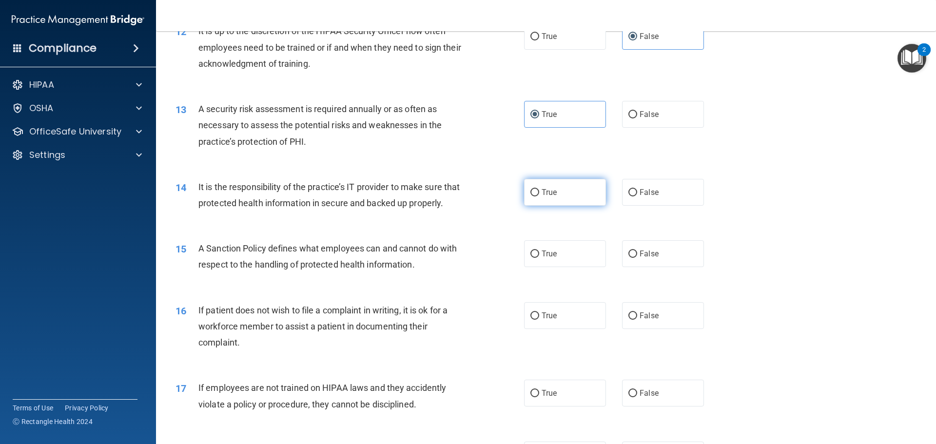
click at [524, 198] on label "True" at bounding box center [565, 192] width 82 height 27
click at [530, 196] on input "True" at bounding box center [534, 192] width 9 height 7
radio input "true"
click at [542, 258] on span "True" at bounding box center [549, 253] width 15 height 9
click at [538, 258] on input "True" at bounding box center [534, 254] width 9 height 7
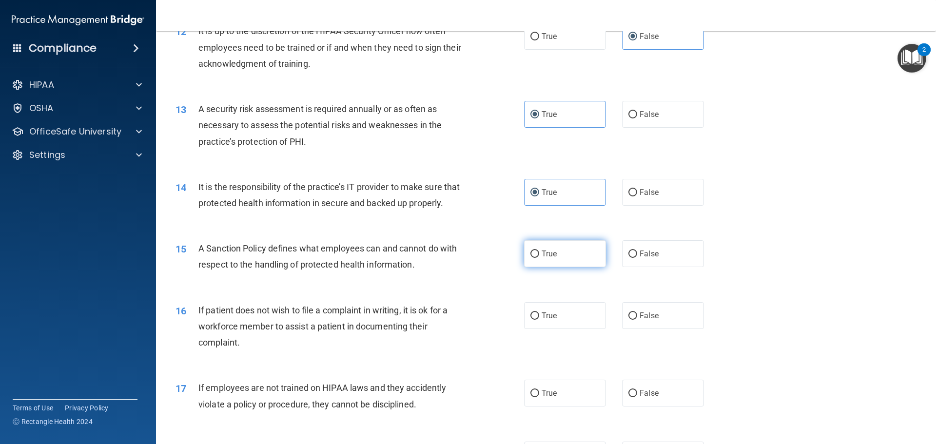
radio input "true"
click at [644, 320] on label "False" at bounding box center [663, 315] width 82 height 27
click at [637, 320] on input "False" at bounding box center [632, 315] width 9 height 7
radio input "true"
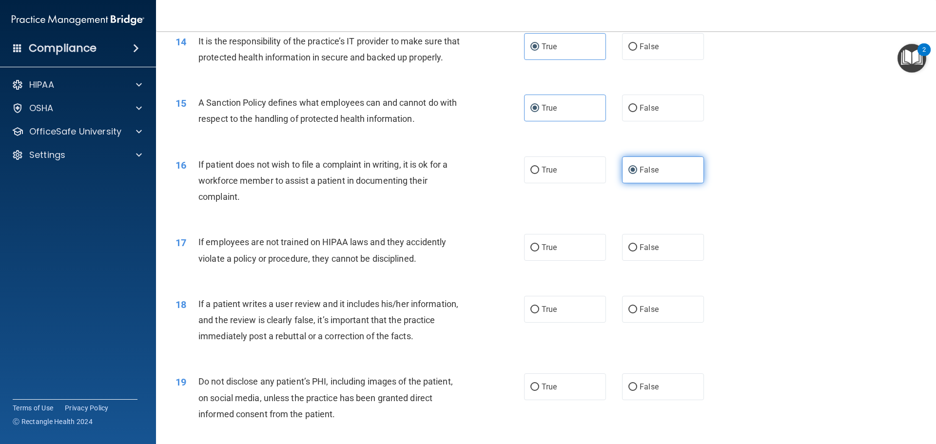
scroll to position [1121, 0]
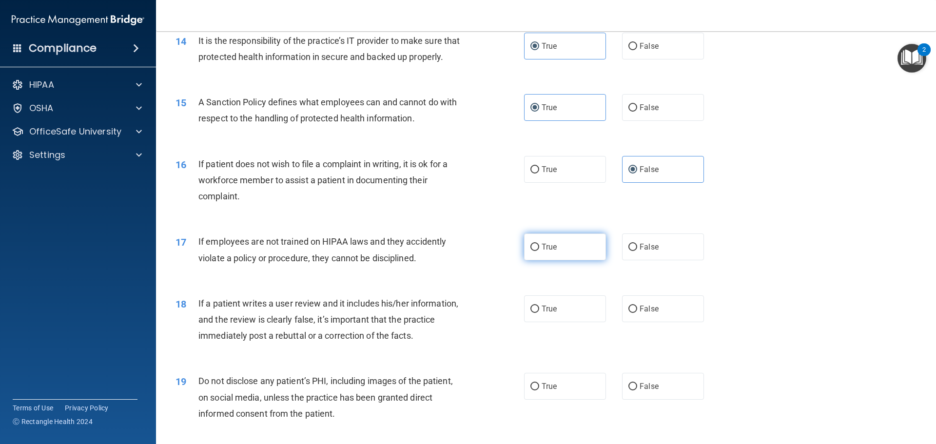
click at [596, 260] on label "True" at bounding box center [565, 247] width 82 height 27
click at [539, 251] on input "True" at bounding box center [534, 247] width 9 height 7
radio input "true"
click at [639, 322] on label "False" at bounding box center [663, 308] width 82 height 27
click at [637, 313] on input "False" at bounding box center [632, 309] width 9 height 7
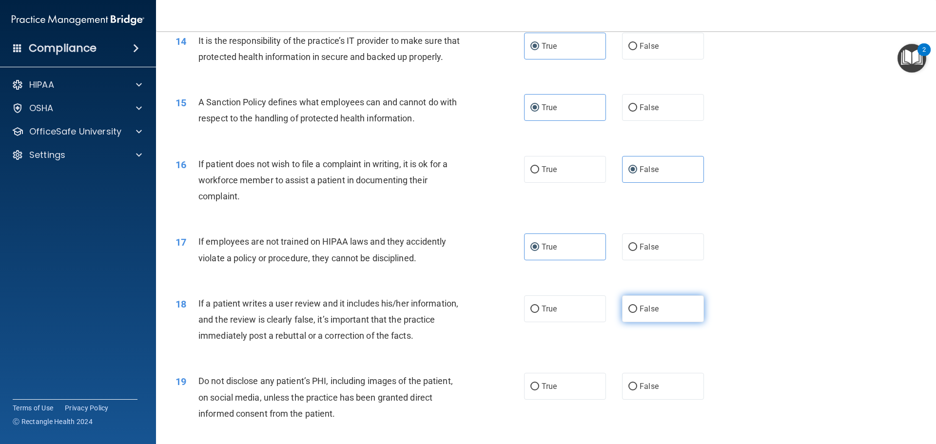
radio input "true"
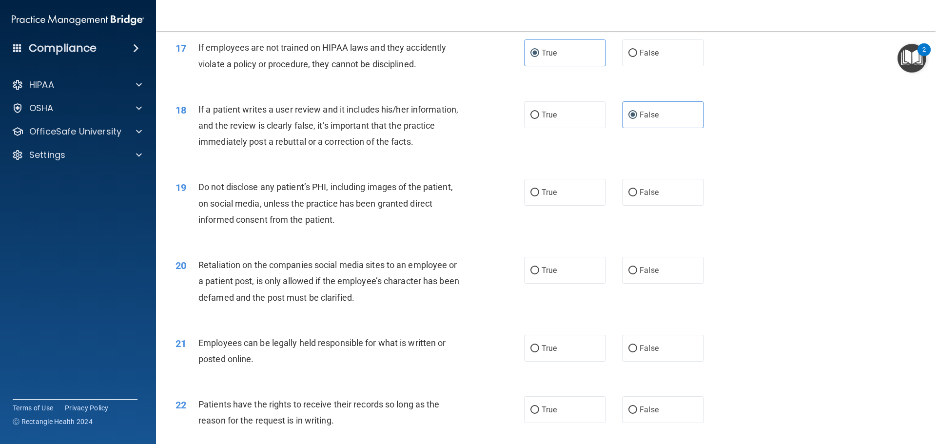
scroll to position [1316, 0]
click at [539, 205] on label "True" at bounding box center [565, 191] width 82 height 27
click at [539, 195] on input "True" at bounding box center [534, 191] width 9 height 7
radio input "true"
click at [655, 278] on label "False" at bounding box center [663, 269] width 82 height 27
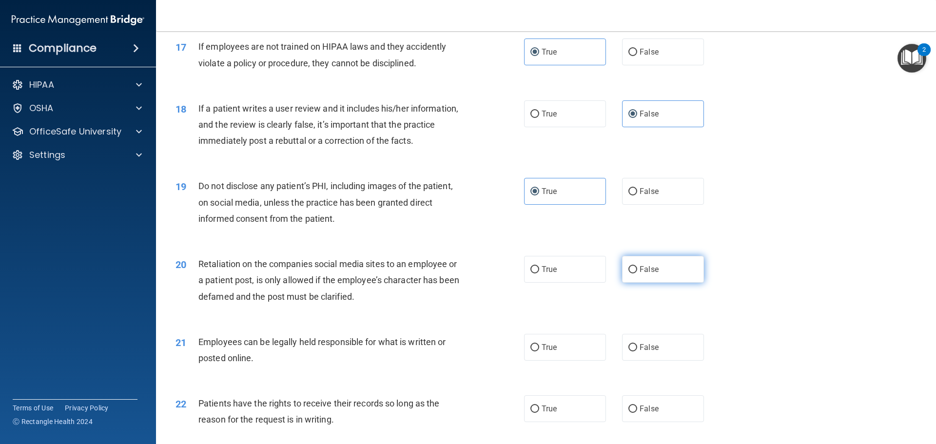
click at [637, 273] on input "False" at bounding box center [632, 269] width 9 height 7
radio input "true"
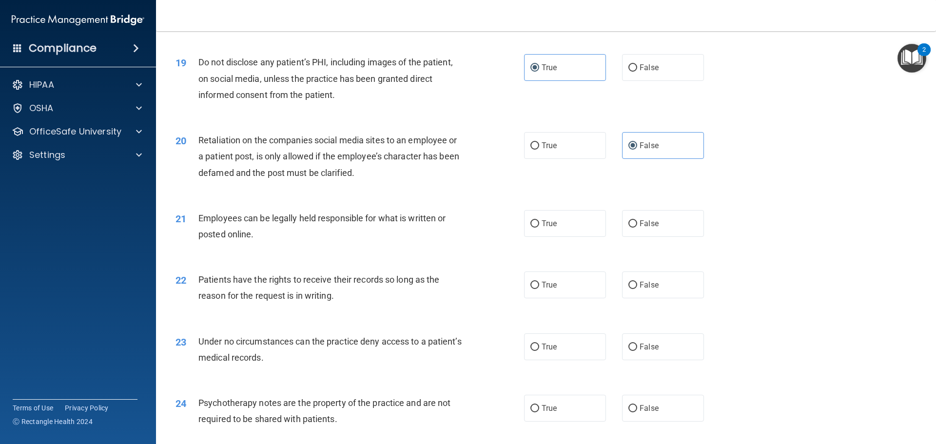
scroll to position [1462, 0]
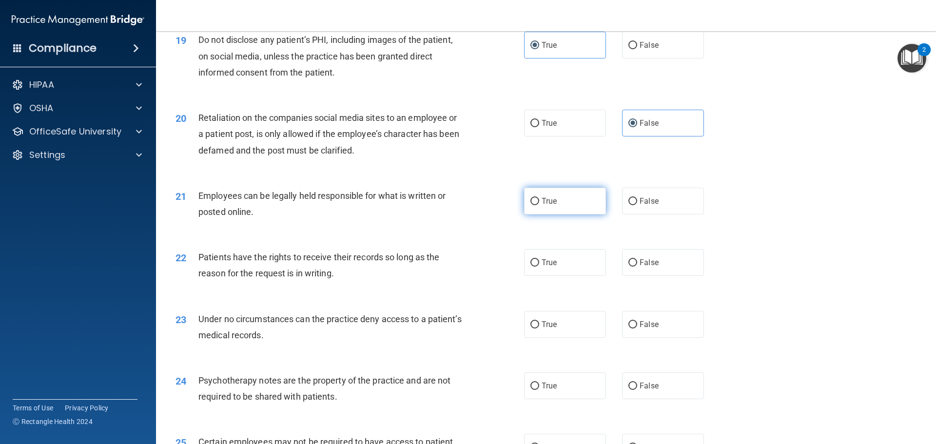
click at [578, 214] on label "True" at bounding box center [565, 201] width 82 height 27
click at [539, 205] on input "True" at bounding box center [534, 201] width 9 height 7
radio input "true"
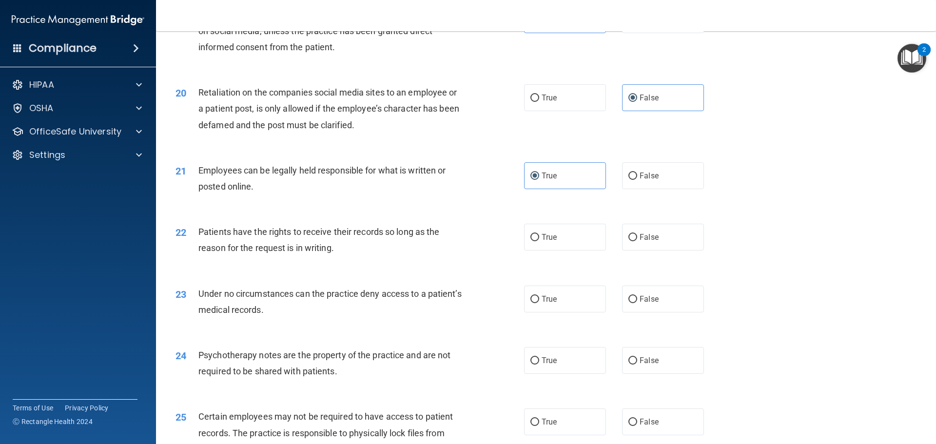
scroll to position [1511, 0]
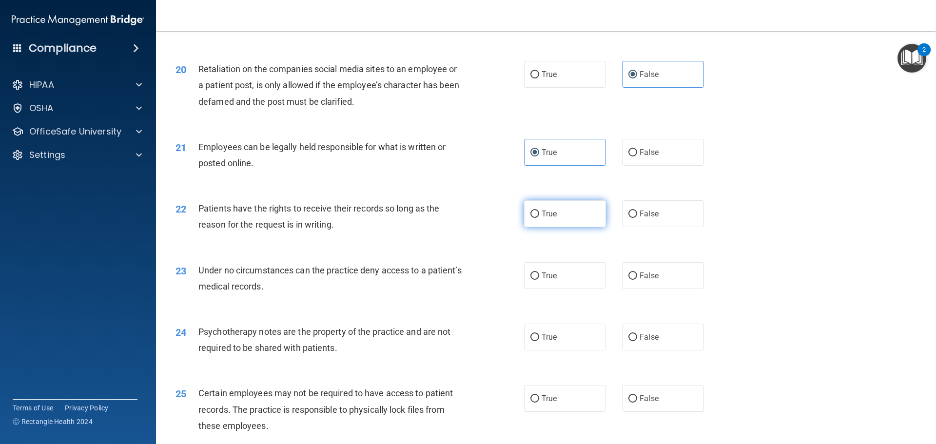
click at [566, 223] on label "True" at bounding box center [565, 213] width 82 height 27
click at [539, 218] on input "True" at bounding box center [534, 214] width 9 height 7
radio input "true"
click at [642, 218] on span "False" at bounding box center [649, 213] width 19 height 9
click at [637, 218] on input "False" at bounding box center [632, 214] width 9 height 7
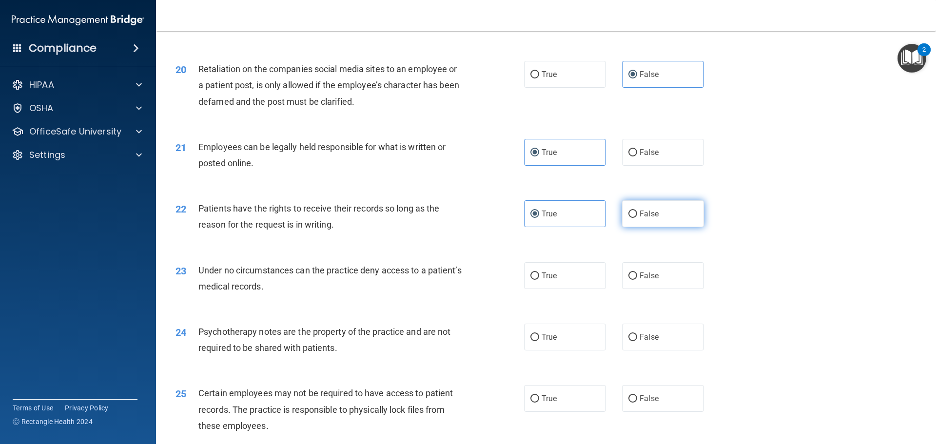
radio input "true"
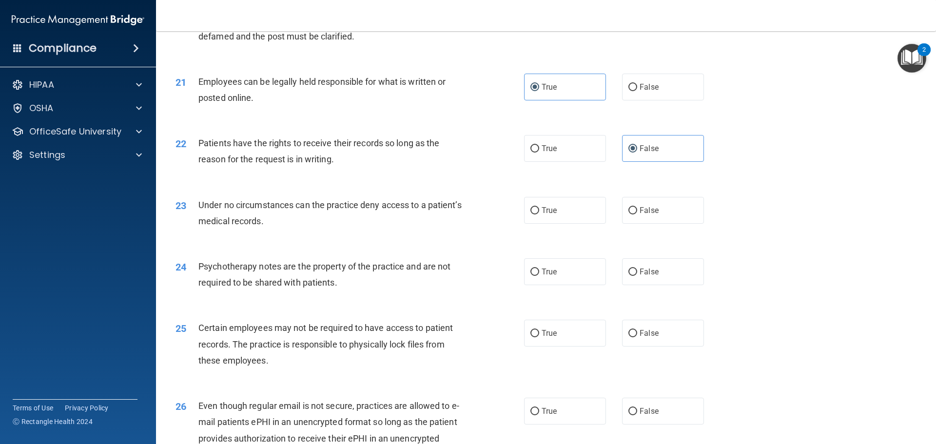
scroll to position [1560, 0]
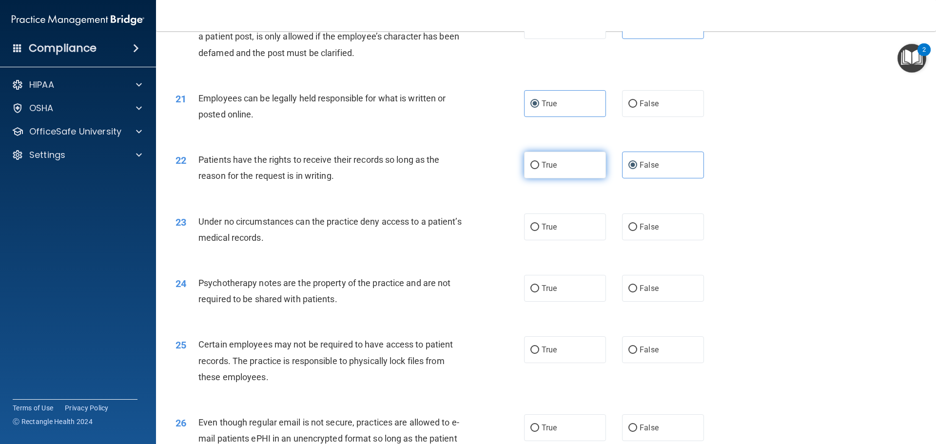
click at [575, 178] on label "True" at bounding box center [565, 165] width 82 height 27
click at [539, 169] on input "True" at bounding box center [534, 165] width 9 height 7
radio input "true"
radio input "false"
click at [544, 232] on span "True" at bounding box center [549, 226] width 15 height 9
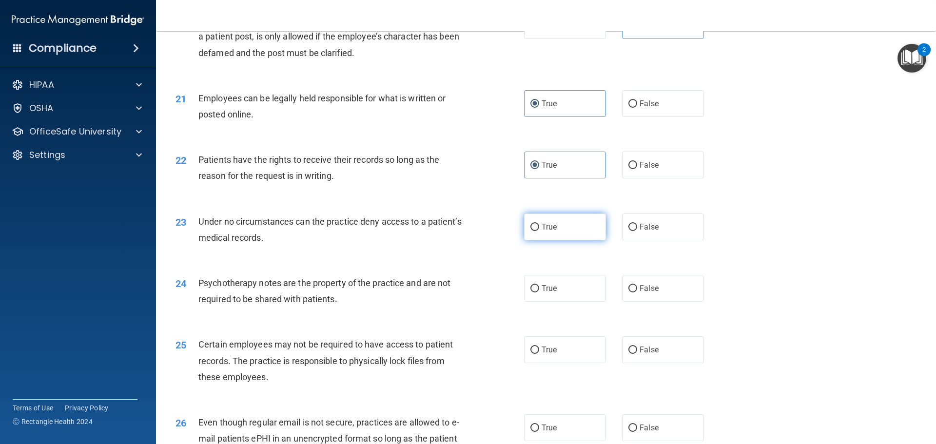
click at [539, 231] on input "True" at bounding box center [534, 227] width 9 height 7
radio input "true"
click at [635, 297] on label "False" at bounding box center [663, 288] width 82 height 27
click at [635, 292] on input "False" at bounding box center [632, 288] width 9 height 7
radio input "true"
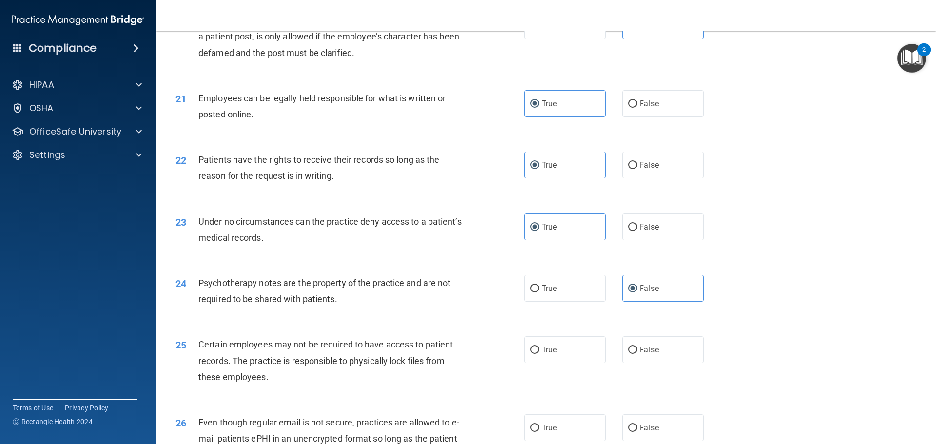
scroll to position [1657, 0]
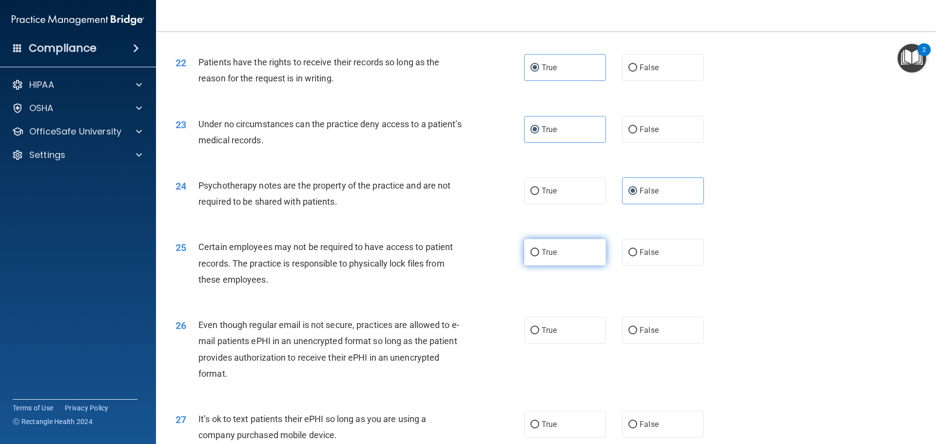
click at [532, 256] on input "True" at bounding box center [534, 252] width 9 height 7
radio input "true"
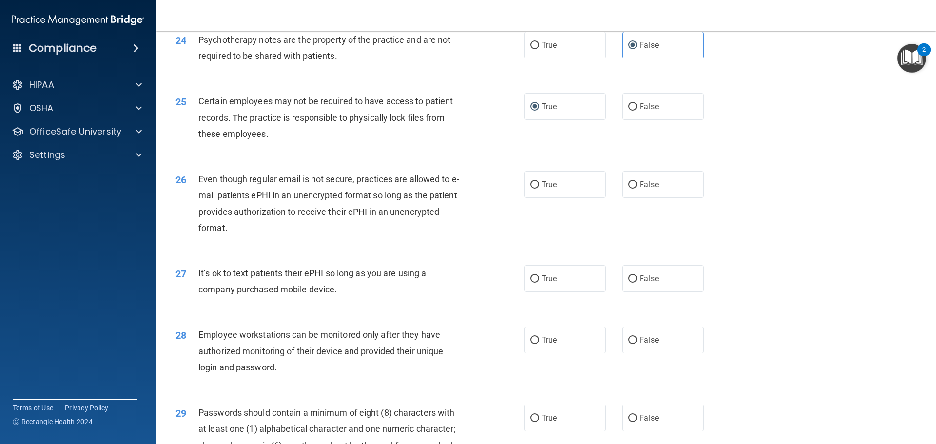
scroll to position [1804, 0]
click at [666, 197] on label "False" at bounding box center [663, 184] width 82 height 27
click at [637, 188] on input "False" at bounding box center [632, 184] width 9 height 7
radio input "true"
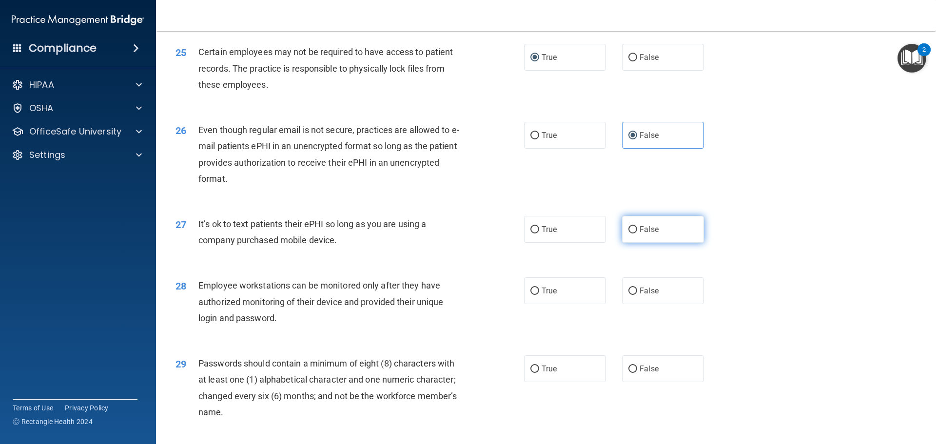
click at [629, 243] on label "False" at bounding box center [663, 229] width 82 height 27
click at [629, 234] on input "False" at bounding box center [632, 229] width 9 height 7
radio input "true"
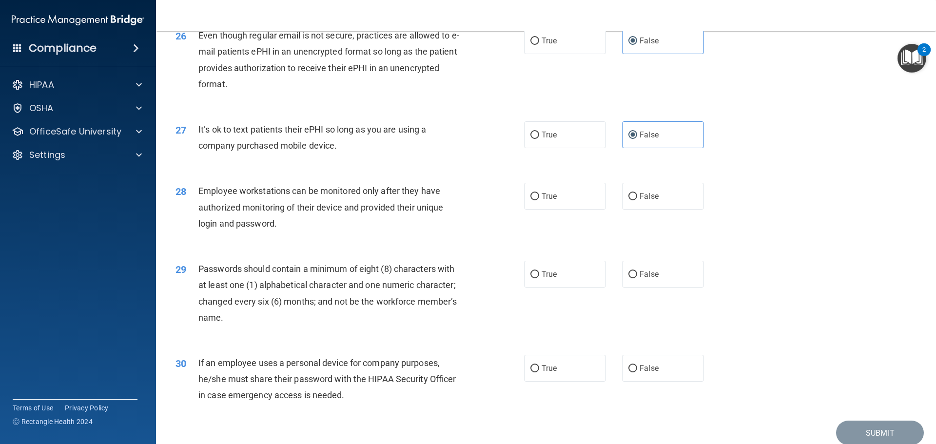
scroll to position [1999, 0]
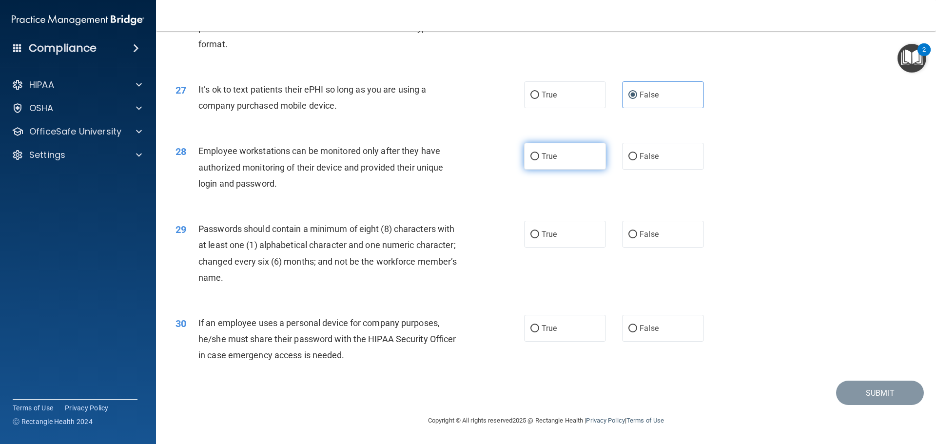
click at [568, 154] on label "True" at bounding box center [565, 156] width 82 height 27
click at [539, 154] on input "True" at bounding box center [534, 156] width 9 height 7
radio input "true"
click at [568, 154] on label "True" at bounding box center [565, 156] width 82 height 27
click at [539, 154] on input "True" at bounding box center [534, 156] width 9 height 7
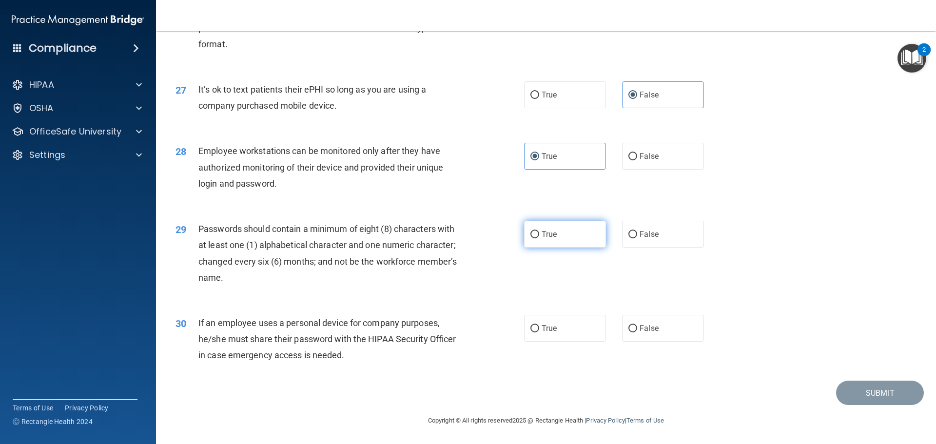
click at [542, 244] on label "True" at bounding box center [565, 234] width 82 height 27
click at [539, 238] on input "True" at bounding box center [534, 234] width 9 height 7
radio input "true"
click at [680, 339] on label "False" at bounding box center [663, 328] width 82 height 27
click at [637, 332] on input "False" at bounding box center [632, 328] width 9 height 7
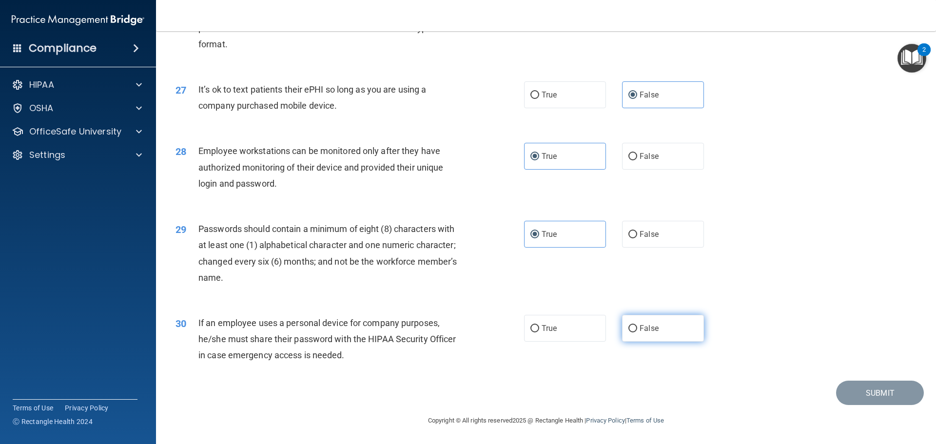
radio input "true"
click at [836, 395] on button "Submit" at bounding box center [880, 393] width 88 height 25
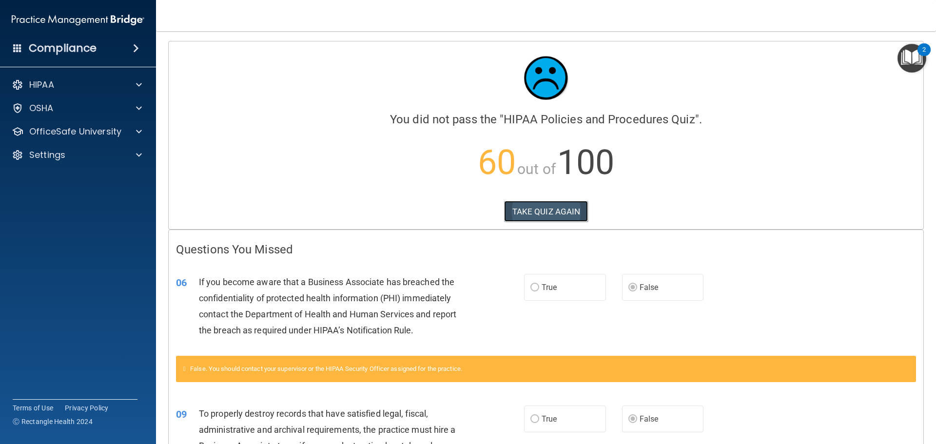
click at [538, 201] on button "TAKE QUIZ AGAIN" at bounding box center [546, 211] width 84 height 21
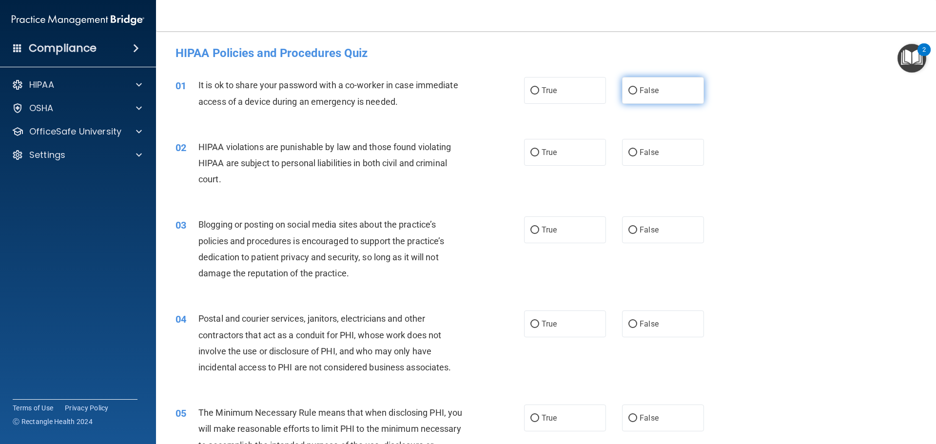
click at [679, 98] on label "False" at bounding box center [663, 90] width 82 height 27
click at [637, 95] on input "False" at bounding box center [632, 90] width 9 height 7
radio input "true"
click at [572, 159] on label "True" at bounding box center [565, 152] width 82 height 27
click at [539, 156] on input "True" at bounding box center [534, 152] width 9 height 7
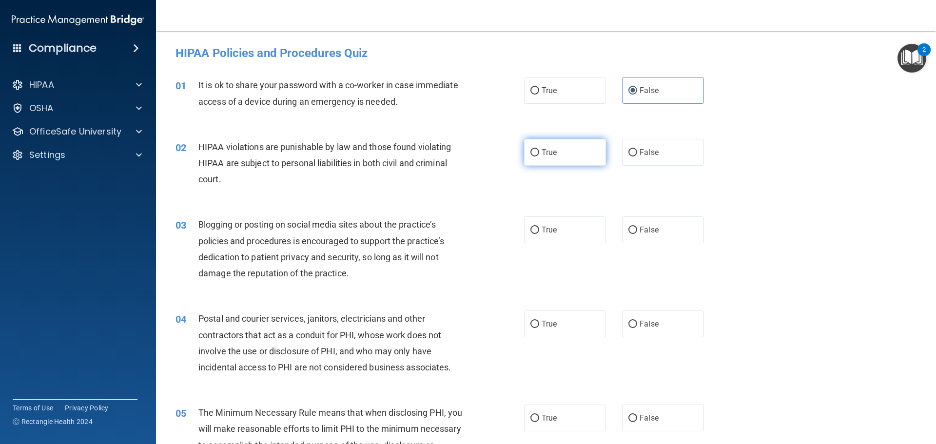
radio input "true"
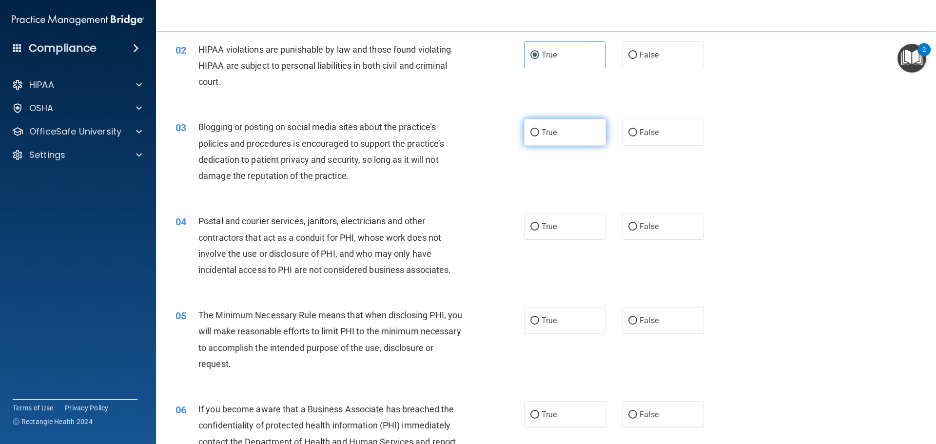
click at [589, 141] on label "True" at bounding box center [565, 132] width 82 height 27
click at [539, 136] on input "True" at bounding box center [534, 132] width 9 height 7
radio input "true"
click at [669, 231] on label "False" at bounding box center [663, 226] width 82 height 27
click at [637, 231] on input "False" at bounding box center [632, 226] width 9 height 7
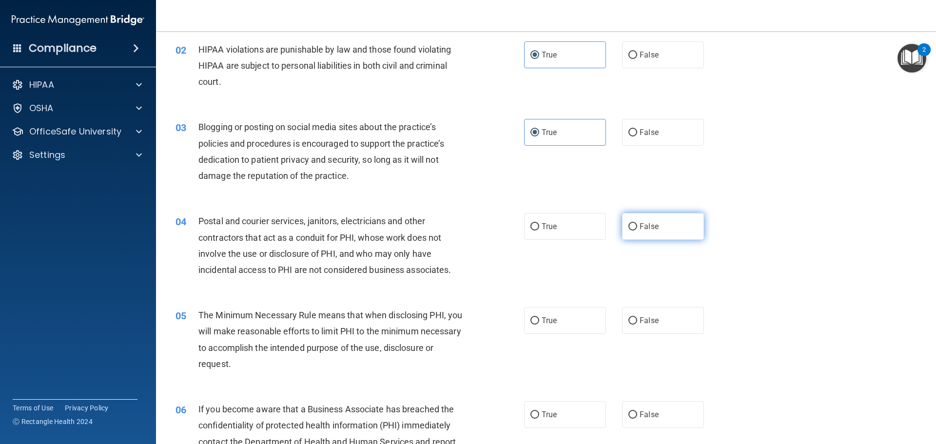
radio input "true"
click at [569, 331] on label "True" at bounding box center [565, 320] width 82 height 27
click at [539, 325] on input "True" at bounding box center [534, 320] width 9 height 7
radio input "true"
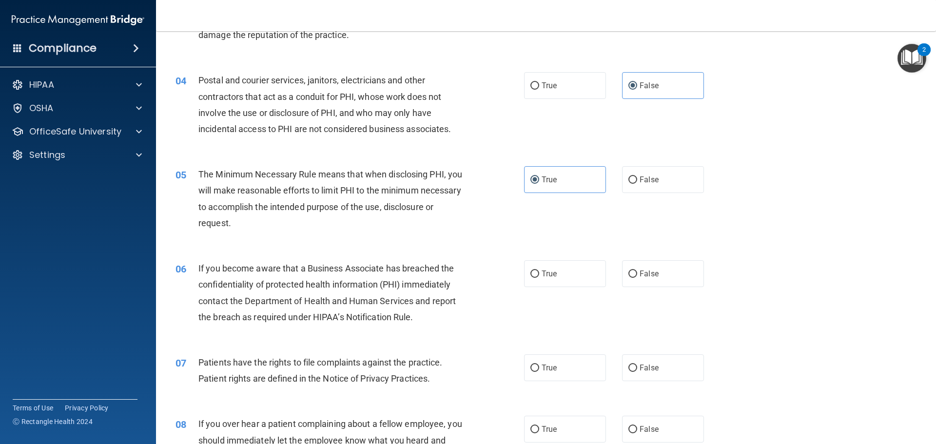
scroll to position [244, 0]
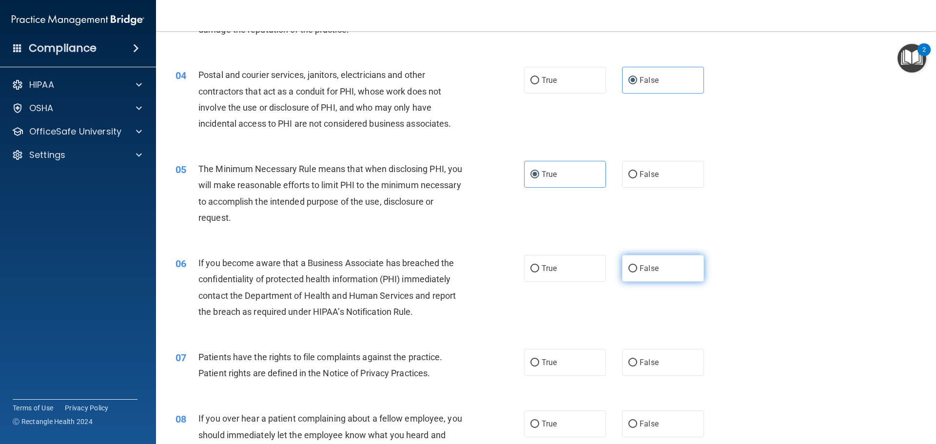
click at [641, 275] on label "False" at bounding box center [663, 268] width 82 height 27
click at [637, 273] on input "False" at bounding box center [632, 268] width 9 height 7
radio input "true"
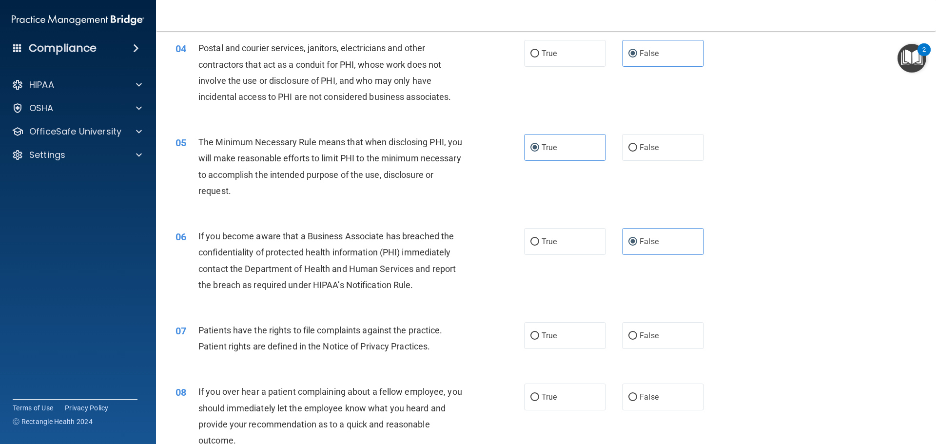
scroll to position [292, 0]
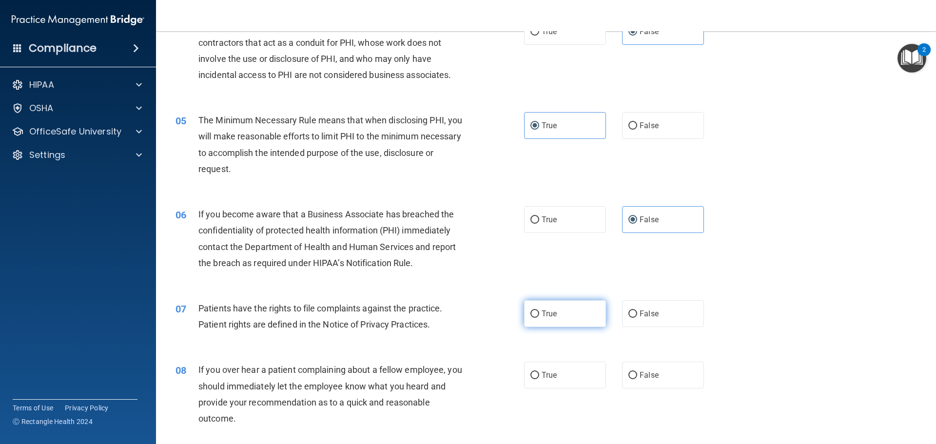
click at [542, 309] on label "True" at bounding box center [565, 313] width 82 height 27
click at [539, 311] on input "True" at bounding box center [534, 314] width 9 height 7
radio input "true"
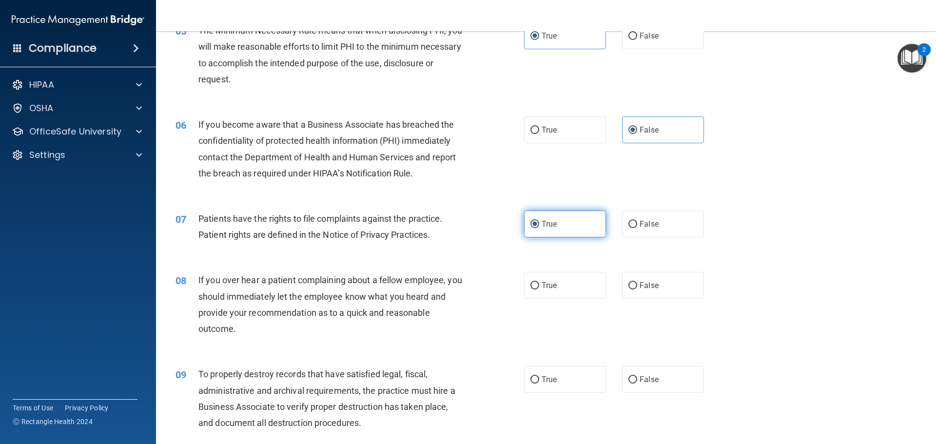
scroll to position [390, 0]
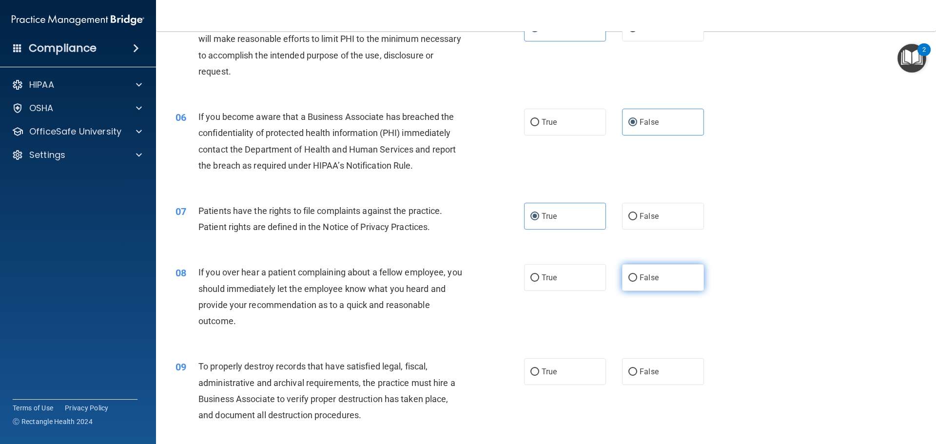
click at [675, 275] on label "False" at bounding box center [663, 277] width 82 height 27
click at [637, 275] on input "False" at bounding box center [632, 277] width 9 height 7
radio input "true"
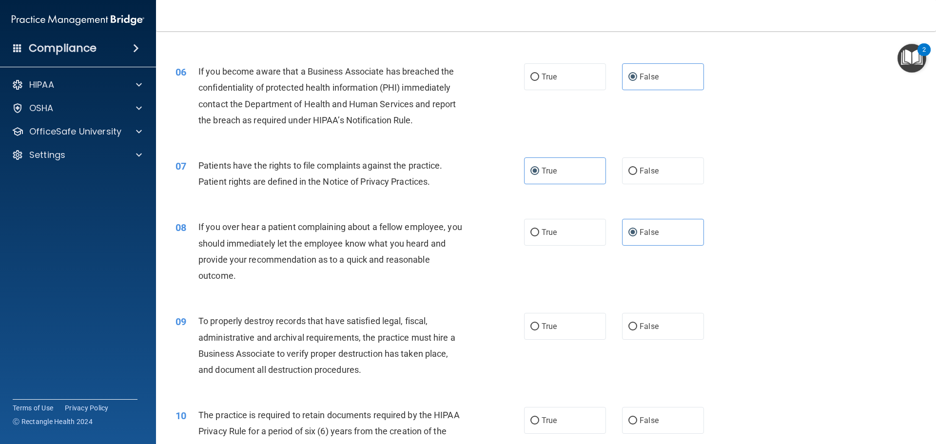
scroll to position [487, 0]
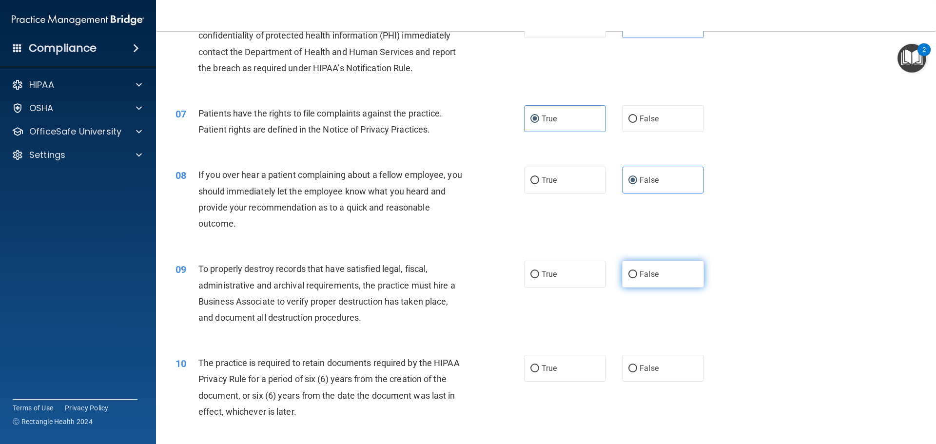
click at [643, 271] on span "False" at bounding box center [649, 274] width 19 height 9
click at [637, 271] on input "False" at bounding box center [632, 274] width 9 height 7
radio input "true"
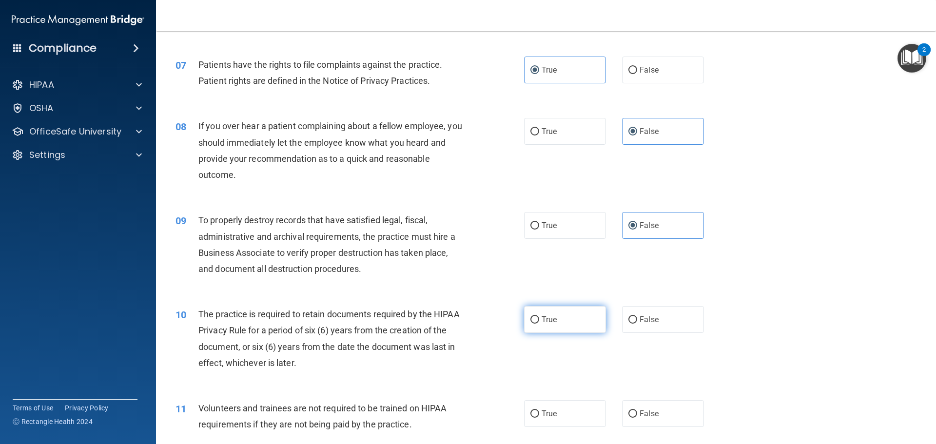
click at [530, 317] on input "True" at bounding box center [534, 319] width 9 height 7
radio input "true"
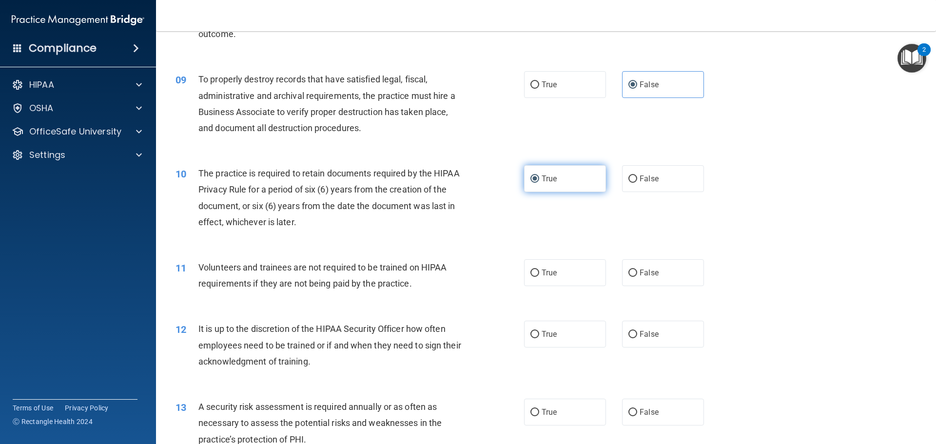
scroll to position [682, 0]
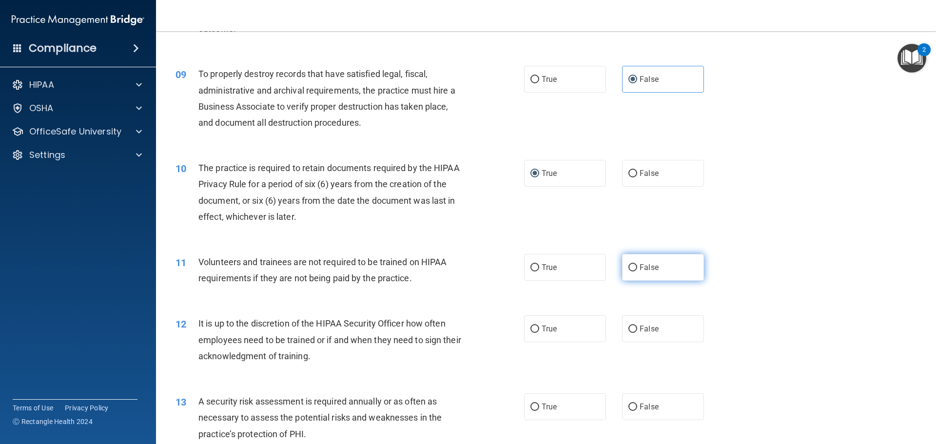
click at [668, 264] on label "False" at bounding box center [663, 267] width 82 height 27
click at [637, 264] on input "False" at bounding box center [632, 267] width 9 height 7
radio input "true"
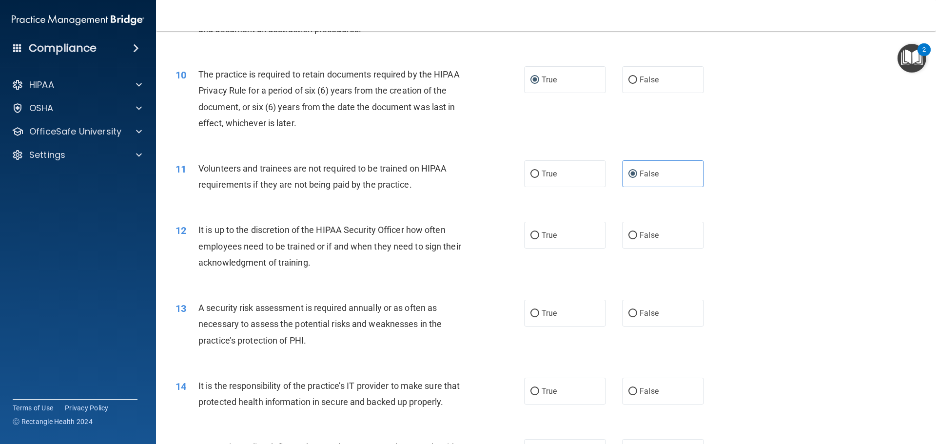
scroll to position [780, 0]
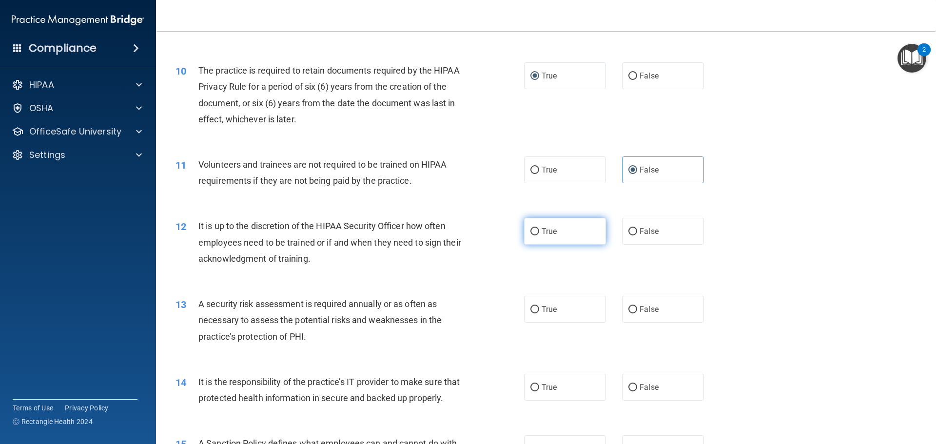
click at [545, 227] on span "True" at bounding box center [549, 231] width 15 height 9
click at [539, 228] on input "True" at bounding box center [534, 231] width 9 height 7
radio input "true"
click at [545, 308] on span "True" at bounding box center [549, 309] width 15 height 9
click at [539, 308] on input "True" at bounding box center [534, 309] width 9 height 7
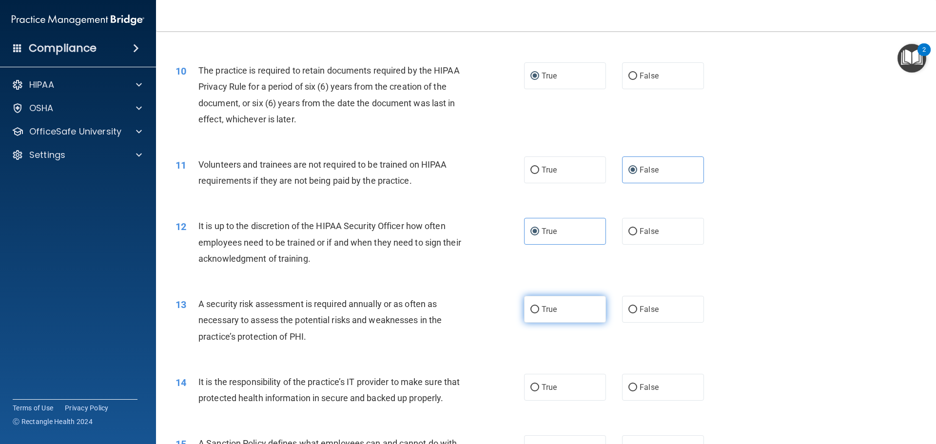
radio input "true"
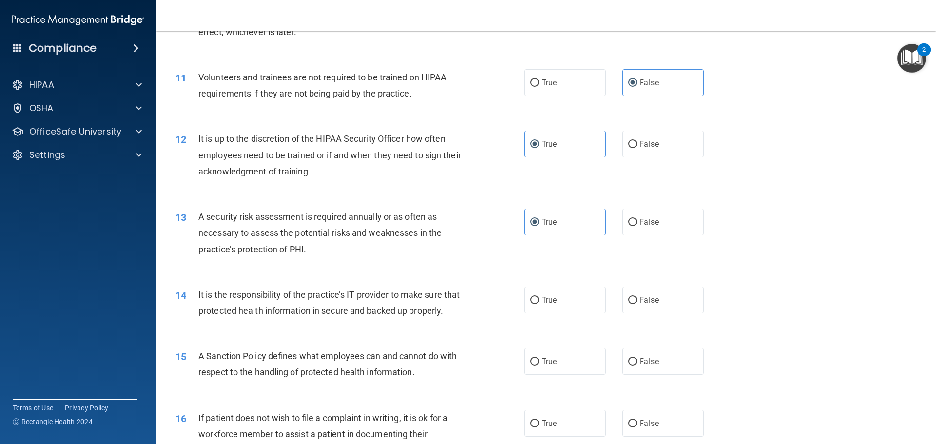
scroll to position [877, 0]
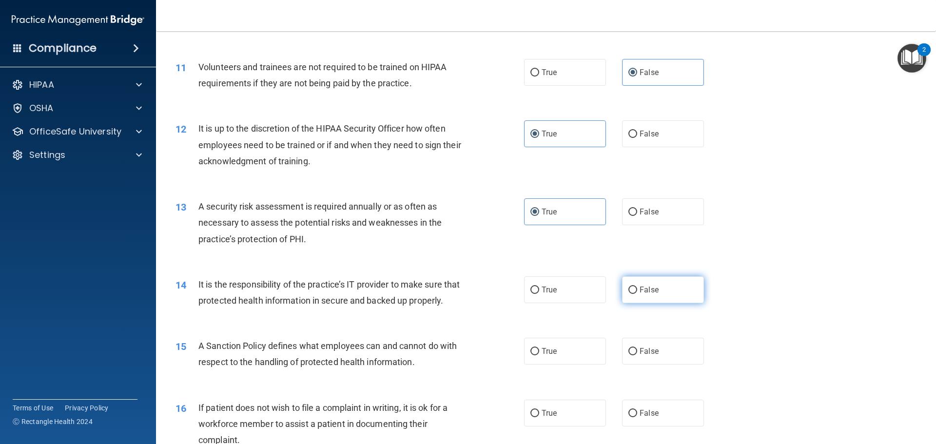
click at [662, 299] on label "False" at bounding box center [663, 289] width 82 height 27
click at [637, 294] on input "False" at bounding box center [632, 290] width 9 height 7
radio input "true"
click at [655, 365] on label "False" at bounding box center [663, 351] width 82 height 27
click at [637, 355] on input "False" at bounding box center [632, 351] width 9 height 7
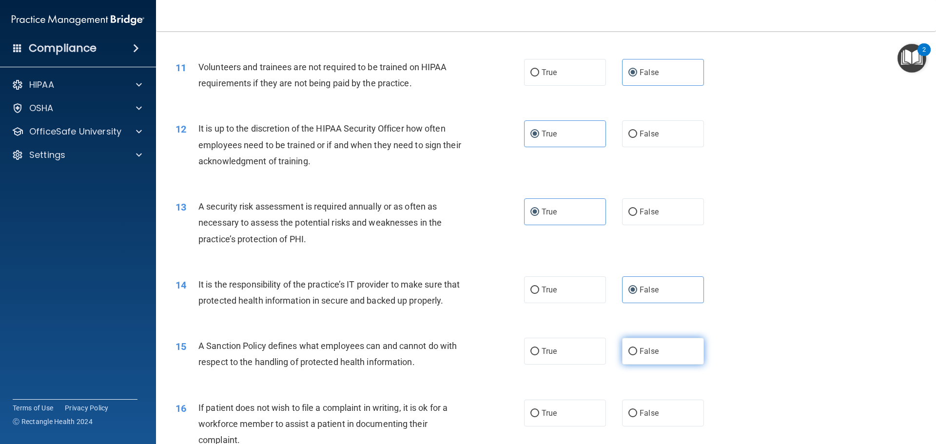
radio input "true"
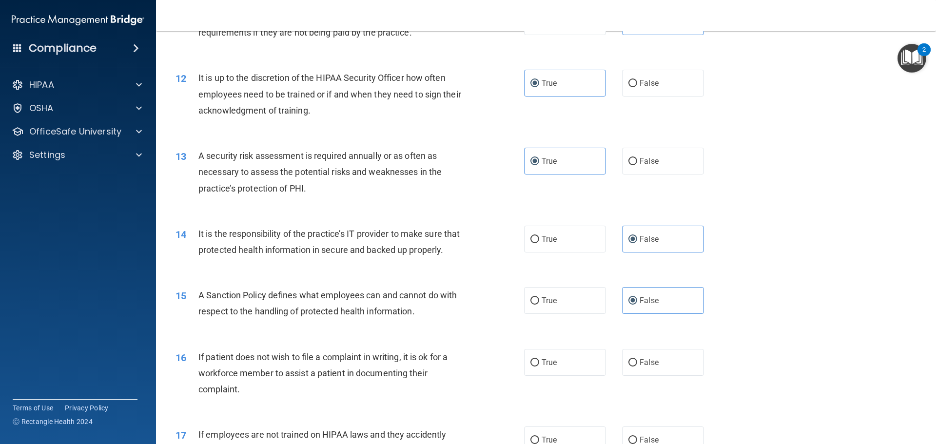
scroll to position [1072, 0]
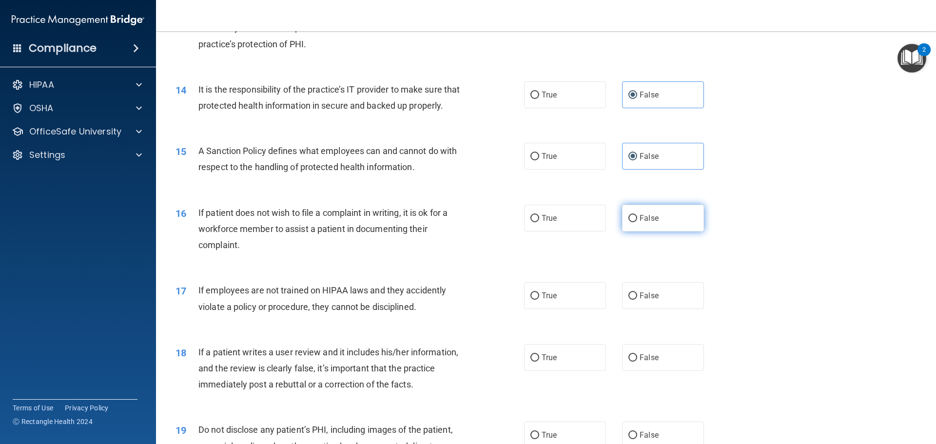
click at [643, 225] on label "False" at bounding box center [663, 218] width 82 height 27
click at [637, 222] on input "False" at bounding box center [632, 218] width 9 height 7
radio input "true"
click at [633, 308] on label "False" at bounding box center [663, 295] width 82 height 27
click at [633, 300] on input "False" at bounding box center [632, 295] width 9 height 7
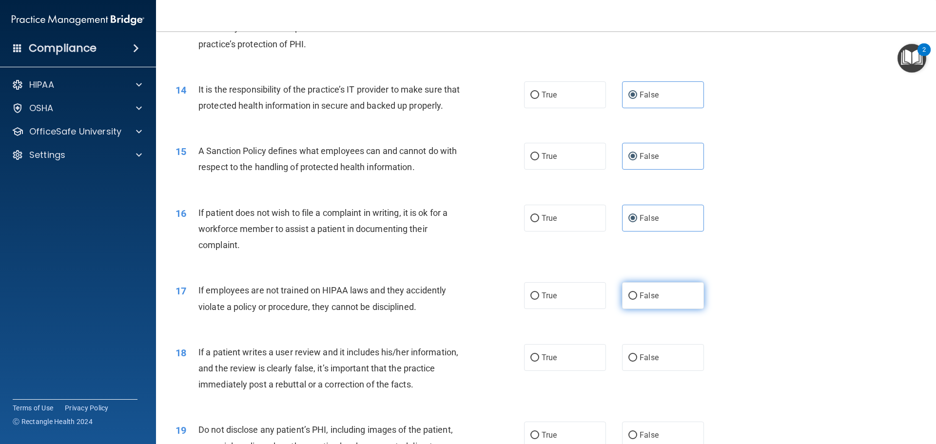
radio input "true"
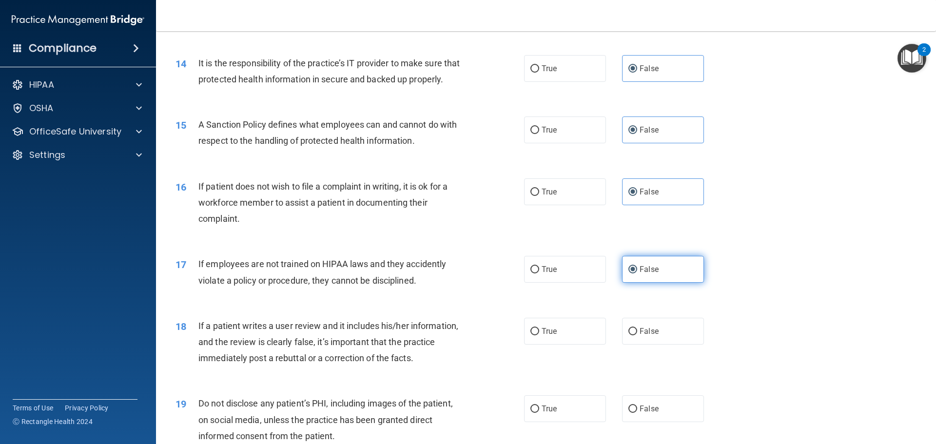
scroll to position [1121, 0]
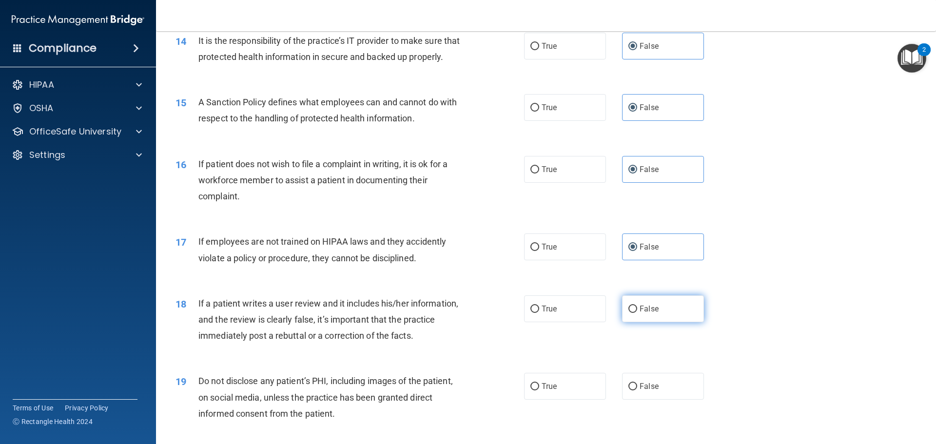
click at [642, 322] on label "False" at bounding box center [663, 308] width 82 height 27
click at [637, 313] on input "False" at bounding box center [632, 309] width 9 height 7
radio input "true"
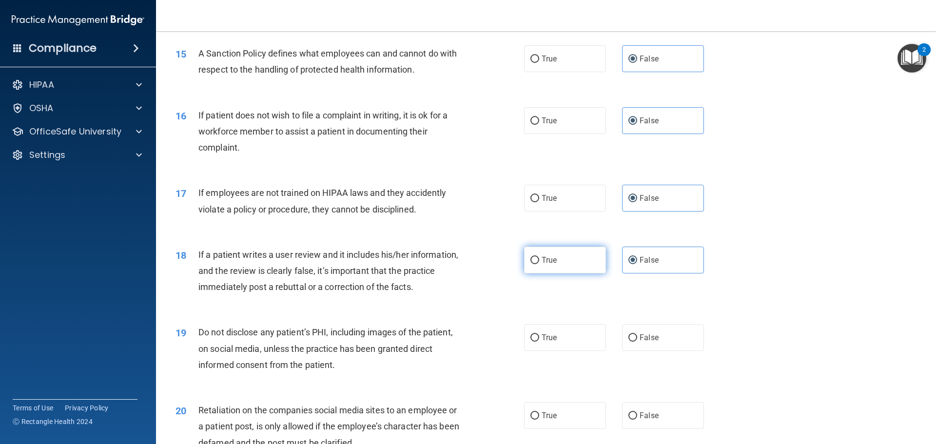
scroll to position [1219, 0]
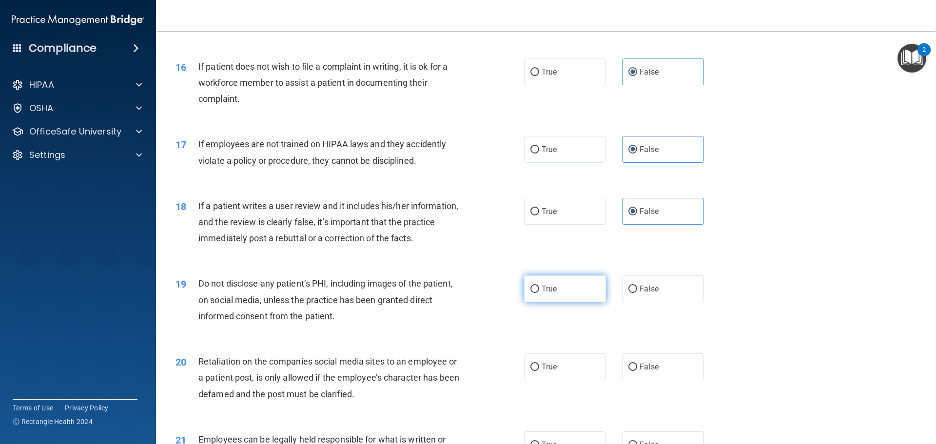
click at [561, 302] on label "True" at bounding box center [565, 288] width 82 height 27
click at [539, 293] on input "True" at bounding box center [534, 289] width 9 height 7
radio input "true"
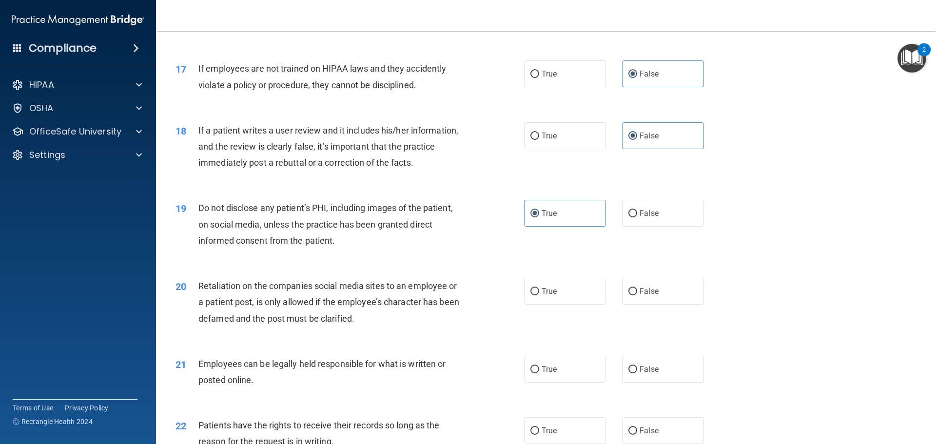
scroll to position [1316, 0]
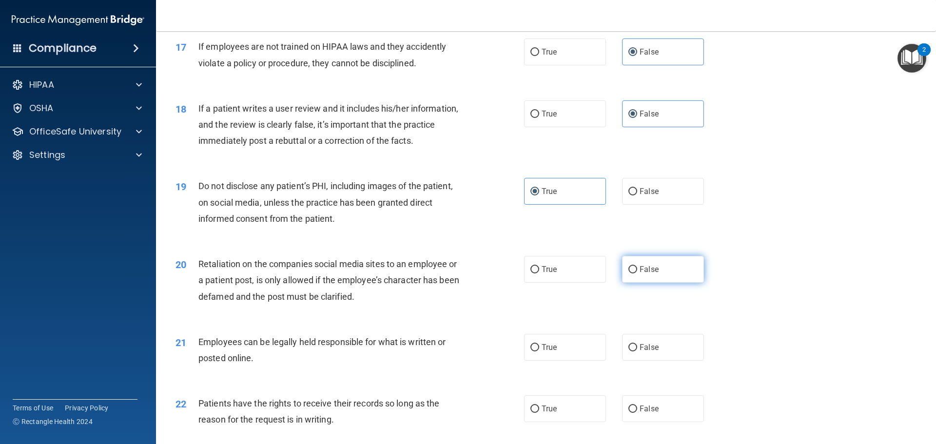
click at [641, 277] on label "False" at bounding box center [663, 269] width 82 height 27
click at [637, 273] on input "False" at bounding box center [632, 269] width 9 height 7
radio input "true"
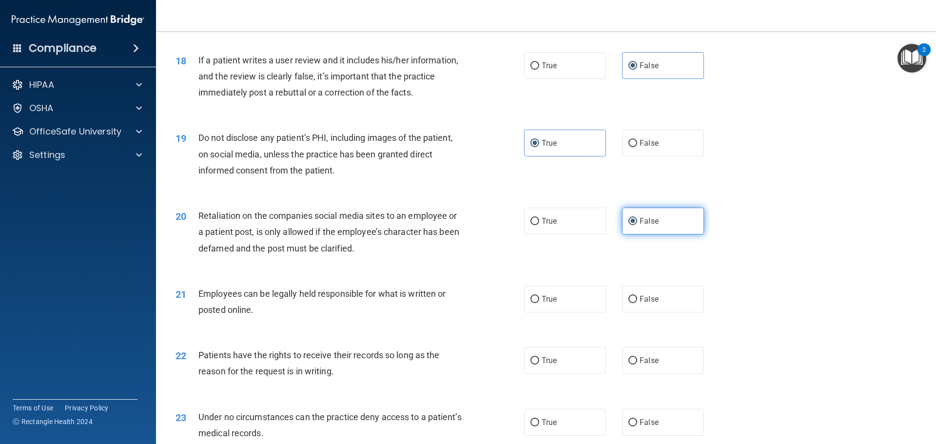
scroll to position [1365, 0]
click at [577, 312] on label "True" at bounding box center [565, 298] width 82 height 27
click at [539, 303] on input "True" at bounding box center [534, 298] width 9 height 7
radio input "true"
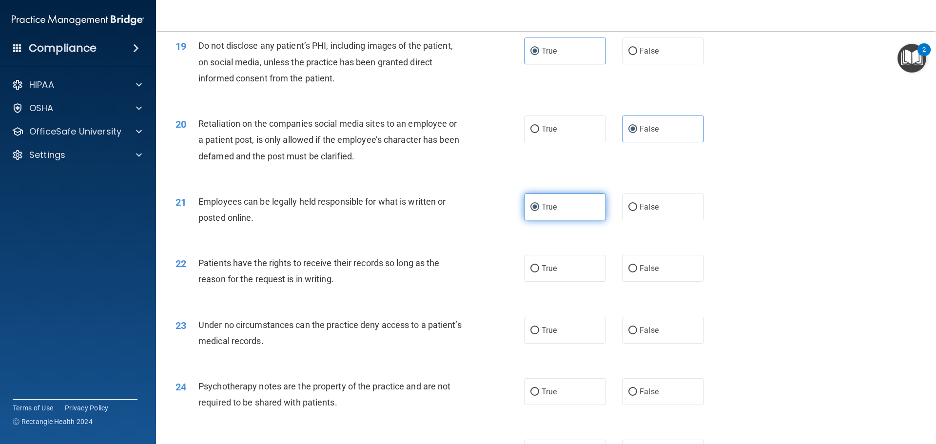
scroll to position [1462, 0]
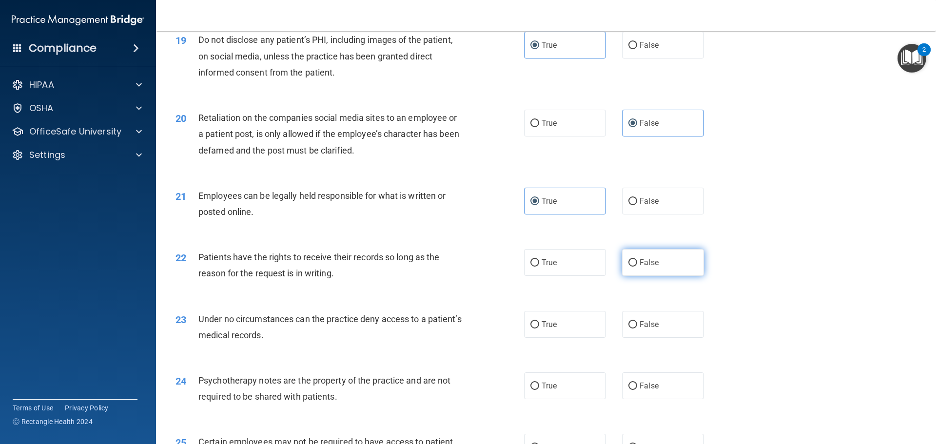
click at [679, 276] on label "False" at bounding box center [663, 262] width 82 height 27
click at [637, 267] on input "False" at bounding box center [632, 262] width 9 height 7
radio input "true"
click at [666, 338] on label "False" at bounding box center [663, 324] width 82 height 27
click at [637, 329] on input "False" at bounding box center [632, 324] width 9 height 7
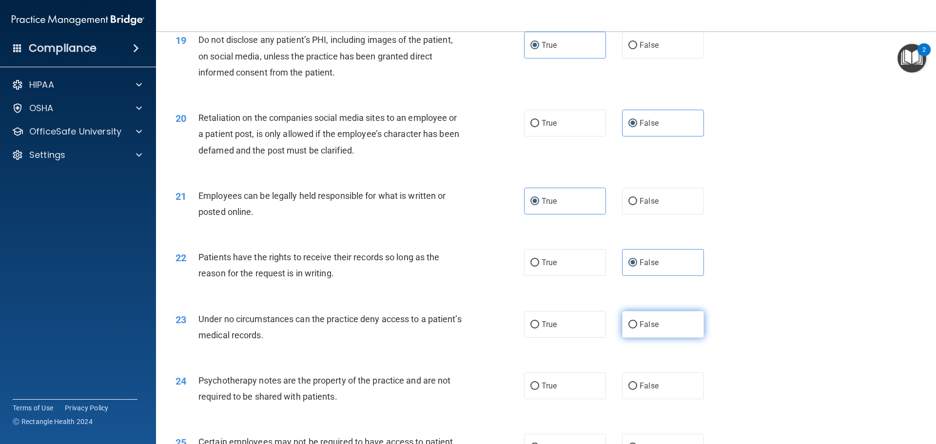
radio input "true"
click at [573, 399] on label "True" at bounding box center [565, 385] width 82 height 27
click at [539, 390] on input "True" at bounding box center [534, 386] width 9 height 7
radio input "true"
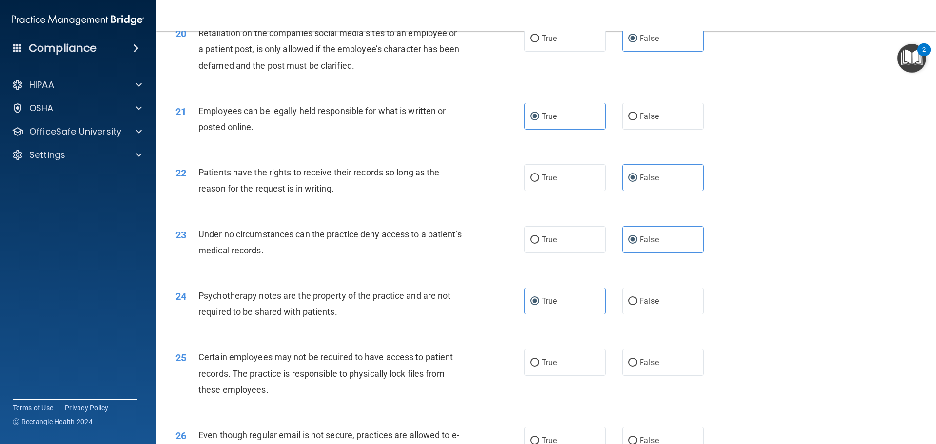
scroll to position [1609, 0]
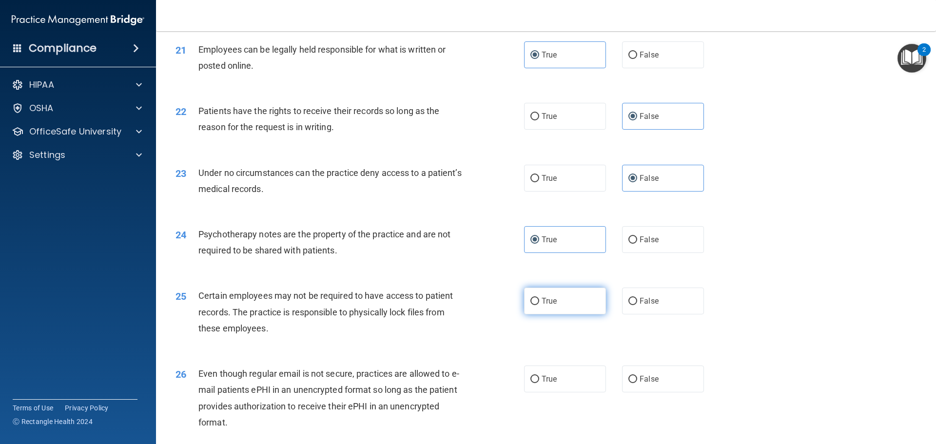
click at [576, 314] on label "True" at bounding box center [565, 301] width 82 height 27
click at [539, 305] on input "True" at bounding box center [534, 301] width 9 height 7
radio input "true"
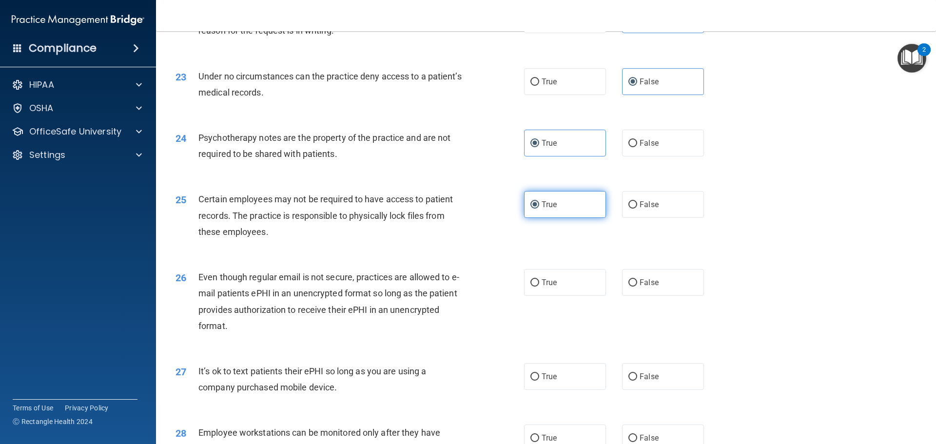
scroll to position [1706, 0]
click at [576, 156] on label "True" at bounding box center [565, 142] width 82 height 27
click at [539, 146] on input "True" at bounding box center [534, 142] width 9 height 7
click at [630, 208] on input "False" at bounding box center [632, 203] width 9 height 7
radio input "true"
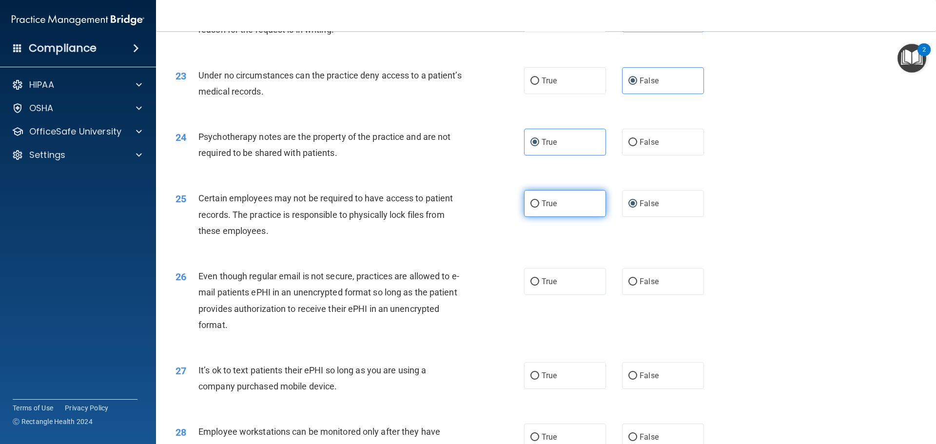
click at [577, 217] on label "True" at bounding box center [565, 203] width 82 height 27
click at [539, 208] on input "True" at bounding box center [534, 203] width 9 height 7
radio input "true"
radio input "false"
click at [587, 295] on label "True" at bounding box center [565, 281] width 82 height 27
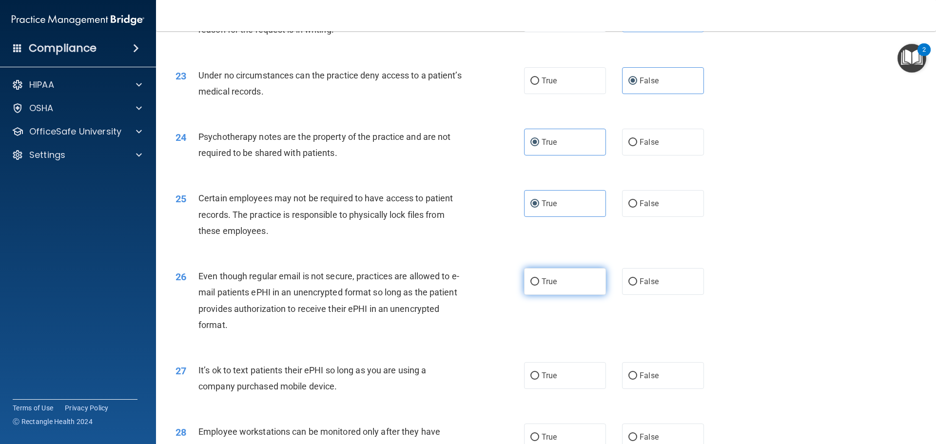
click at [539, 286] on input "True" at bounding box center [534, 281] width 9 height 7
radio input "true"
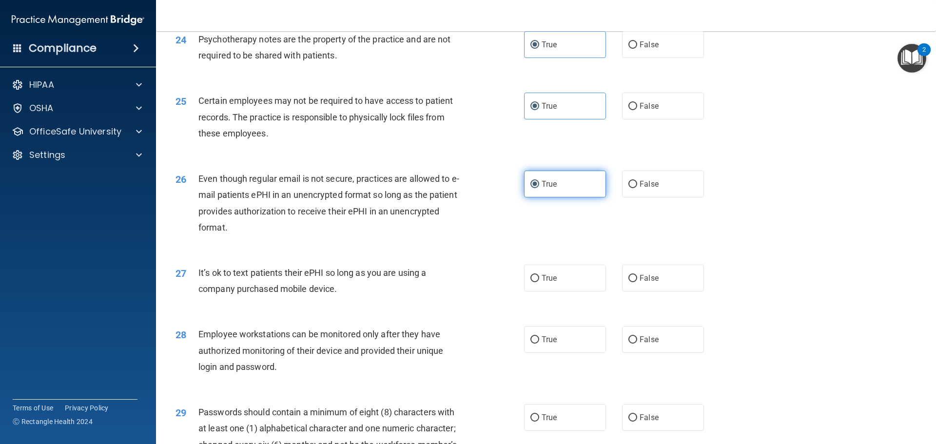
scroll to position [1901, 0]
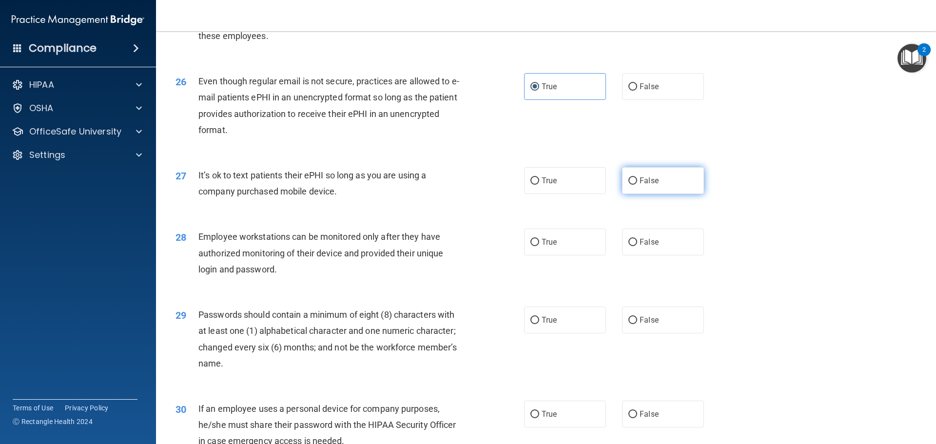
click at [651, 185] on span "False" at bounding box center [649, 180] width 19 height 9
click at [637, 185] on input "False" at bounding box center [632, 180] width 9 height 7
radio input "true"
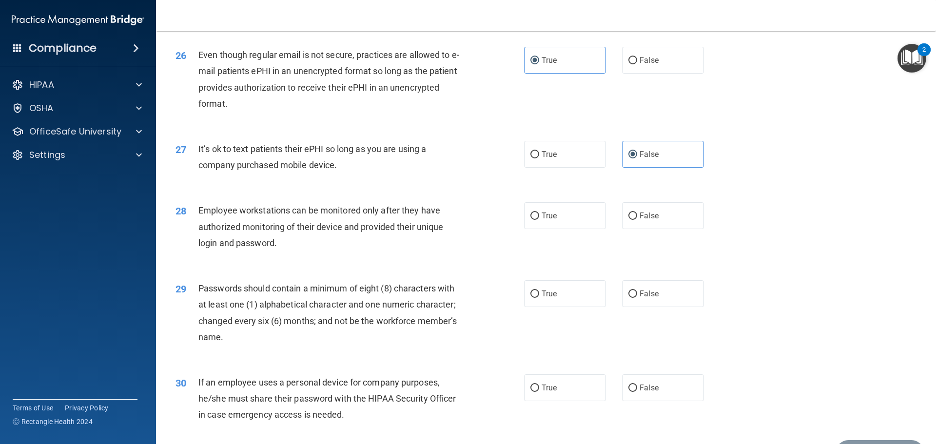
scroll to position [1950, 0]
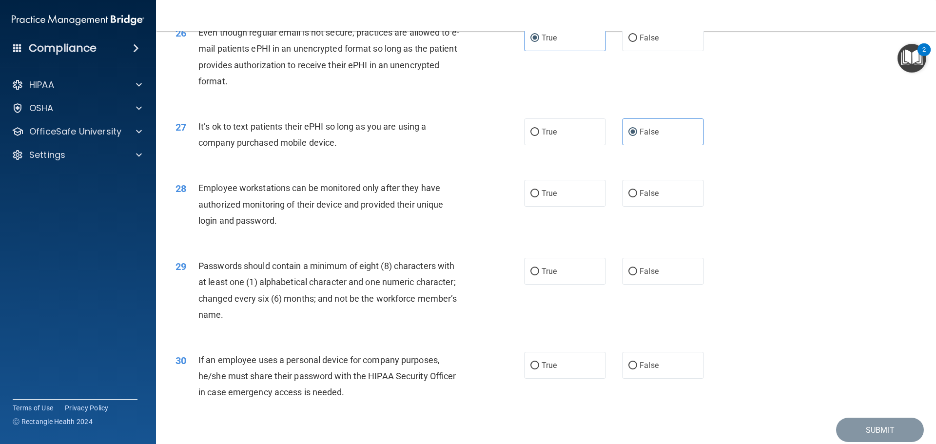
click at [549, 227] on div "28 Employee workstations can be monitored only after they have authorized monit…" at bounding box center [546, 207] width 756 height 78
click at [555, 207] on label "True" at bounding box center [565, 193] width 82 height 27
click at [539, 197] on input "True" at bounding box center [534, 193] width 9 height 7
radio input "true"
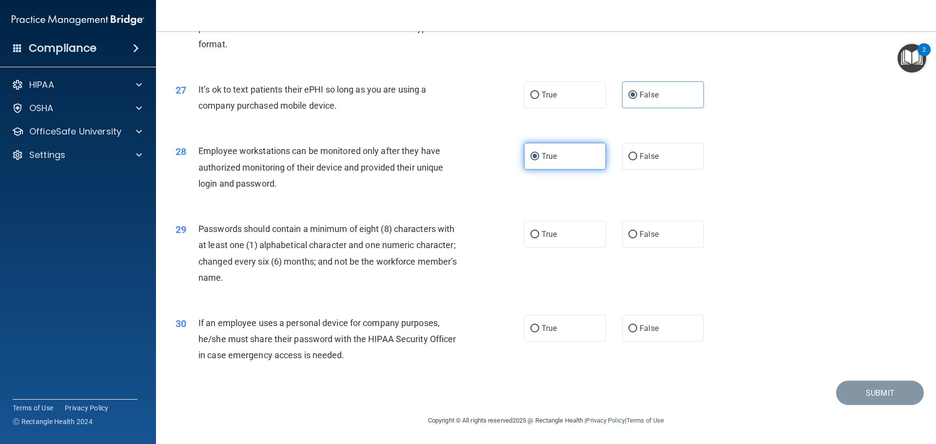
scroll to position [2003, 0]
click at [560, 232] on label "True" at bounding box center [565, 234] width 82 height 27
click at [539, 232] on input "True" at bounding box center [534, 234] width 9 height 7
radio input "true"
click at [646, 159] on span "False" at bounding box center [649, 156] width 19 height 9
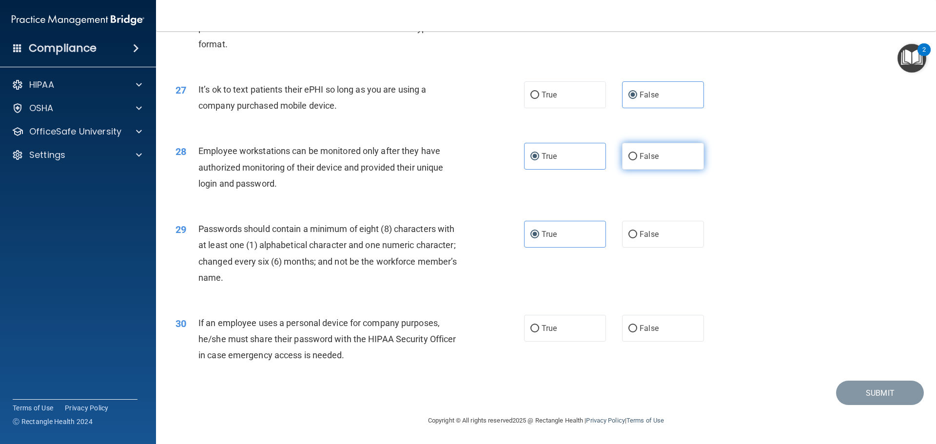
click at [637, 159] on input "False" at bounding box center [632, 156] width 9 height 7
radio input "true"
radio input "false"
click at [629, 333] on label "False" at bounding box center [663, 328] width 82 height 27
click at [629, 332] on input "False" at bounding box center [632, 328] width 9 height 7
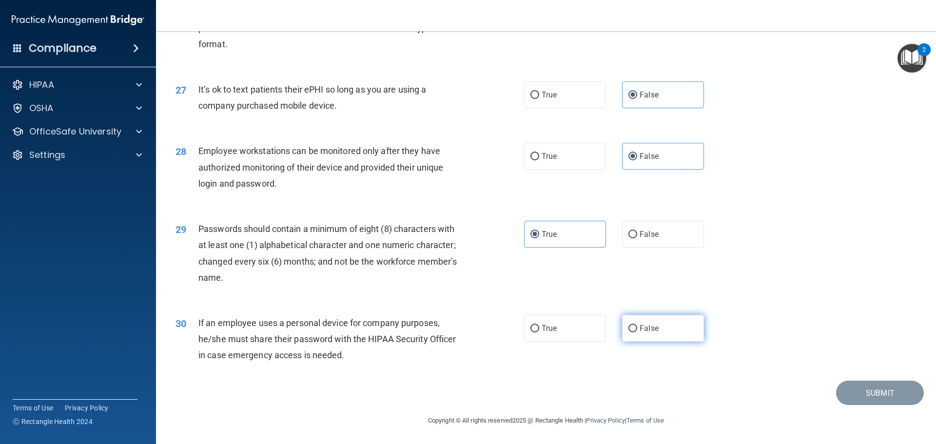
radio input "true"
click at [851, 388] on button "Submit" at bounding box center [880, 393] width 88 height 25
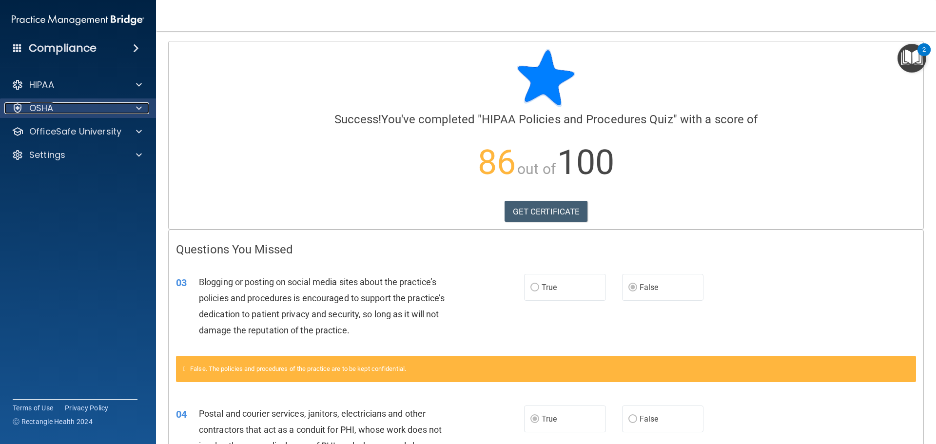
click at [102, 113] on div "OSHA" at bounding box center [64, 108] width 121 height 12
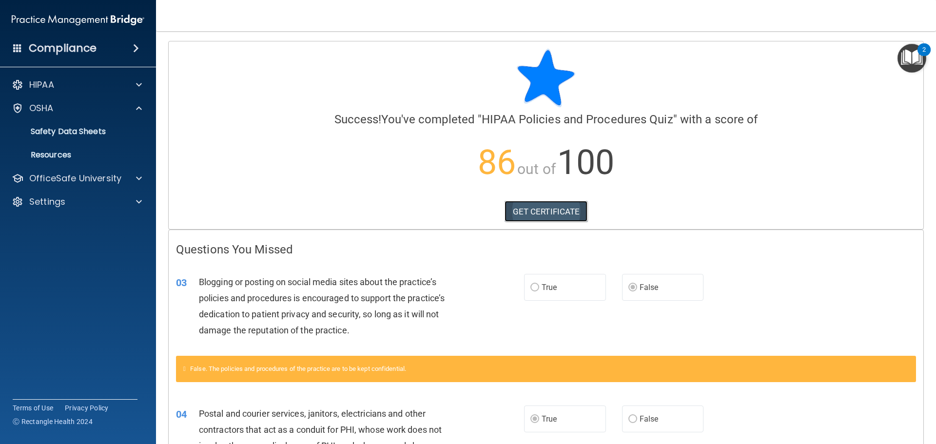
click at [577, 201] on link "GET CERTIFICATE" at bounding box center [546, 211] width 83 height 21
click at [84, 179] on p "OfficeSafe University" at bounding box center [75, 179] width 92 height 12
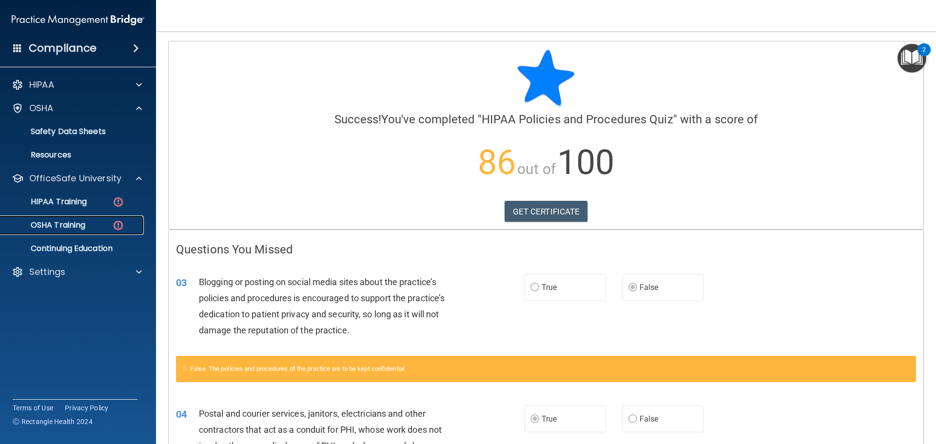
click at [90, 224] on div "OSHA Training" at bounding box center [72, 225] width 133 height 10
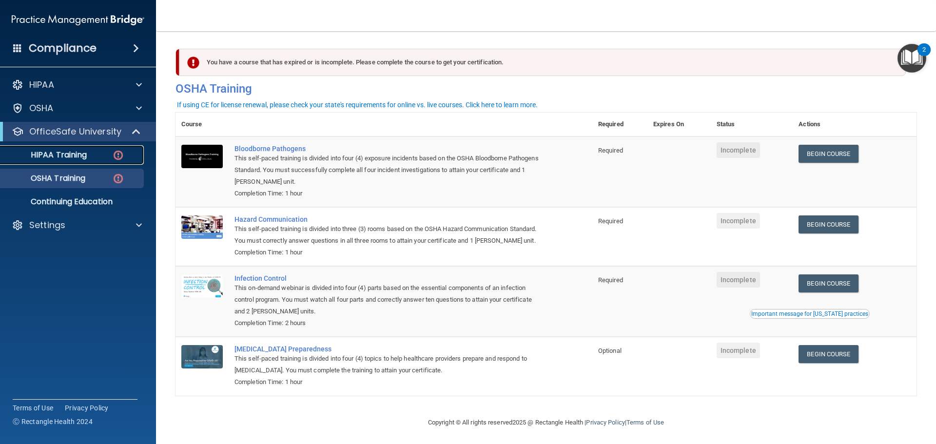
click at [88, 160] on link "HIPAA Training" at bounding box center [67, 154] width 154 height 19
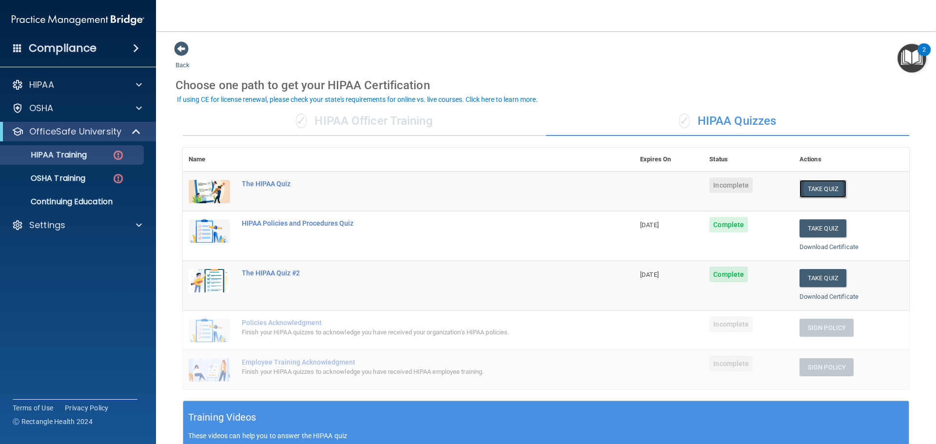
click at [828, 188] on button "Take Quiz" at bounding box center [822, 189] width 47 height 18
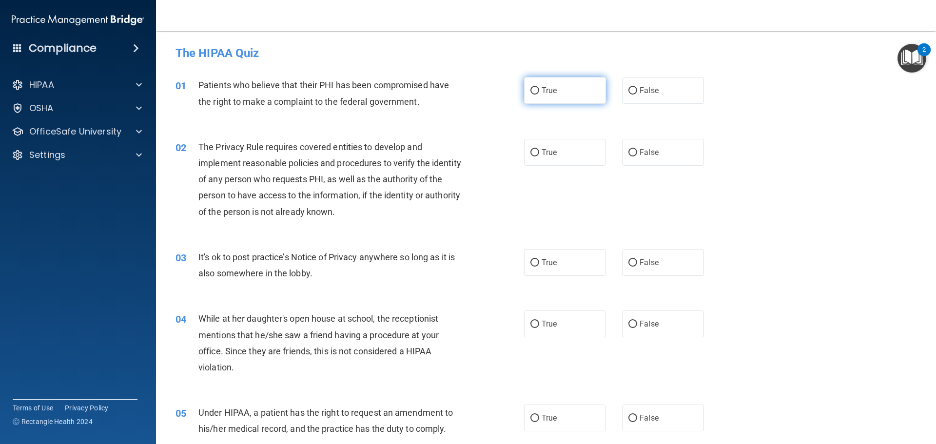
click at [537, 84] on label "True" at bounding box center [565, 90] width 82 height 27
click at [537, 87] on input "True" at bounding box center [534, 90] width 9 height 7
radio input "true"
click at [542, 151] on span "True" at bounding box center [549, 152] width 15 height 9
click at [539, 151] on input "True" at bounding box center [534, 152] width 9 height 7
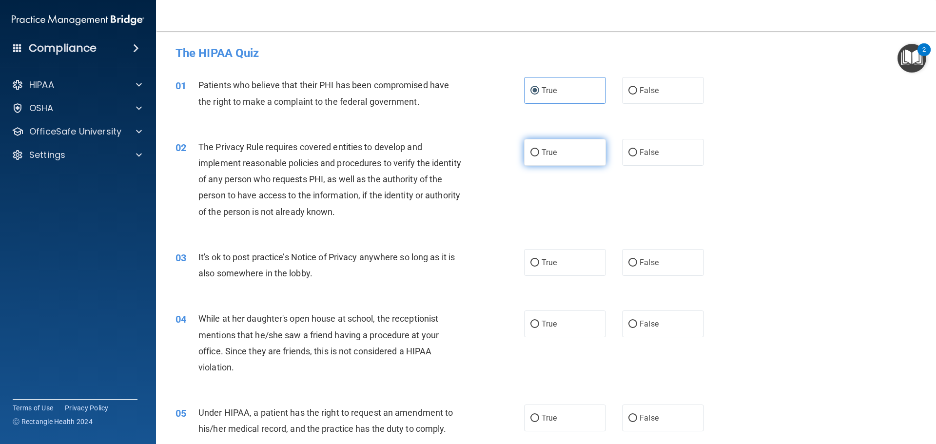
radio input "true"
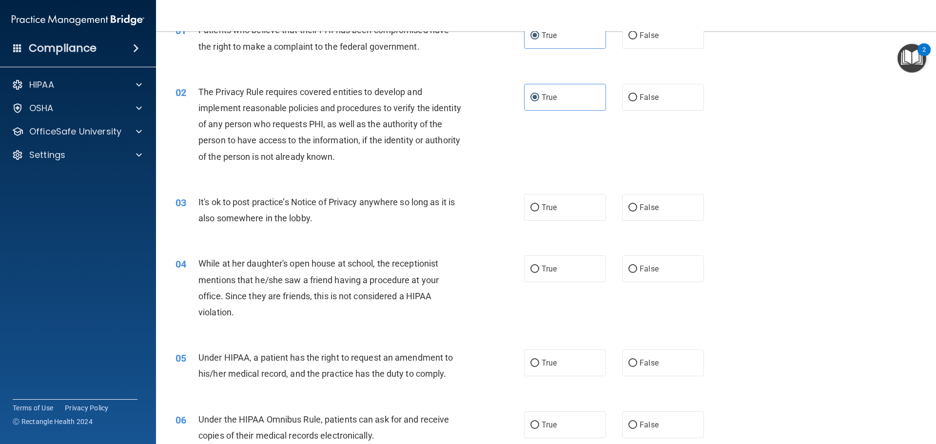
scroll to position [97, 0]
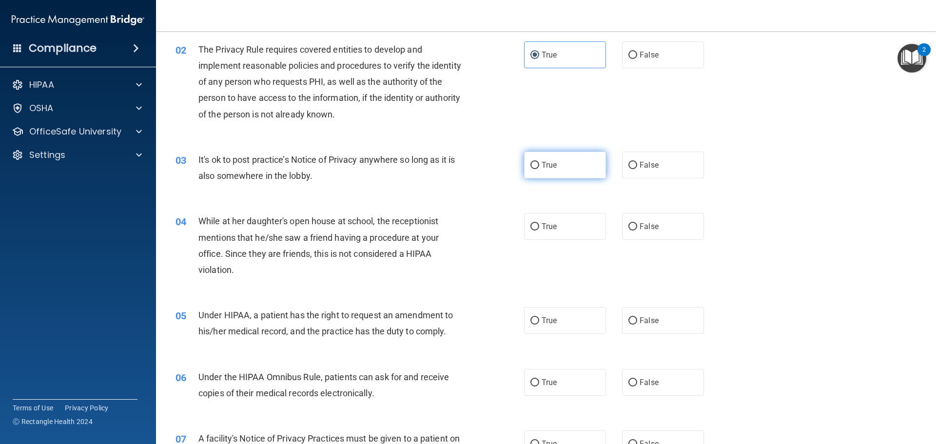
click at [542, 165] on span "True" at bounding box center [549, 164] width 15 height 9
click at [539, 165] on input "True" at bounding box center [534, 165] width 9 height 7
radio input "true"
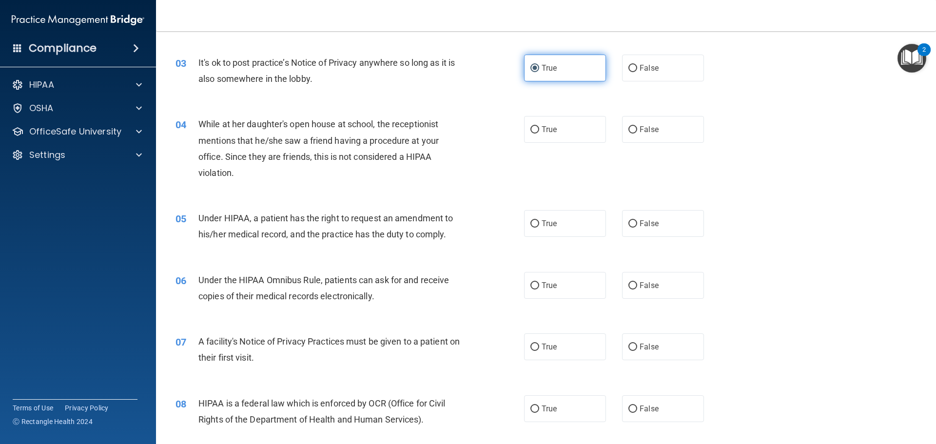
scroll to position [195, 0]
click at [650, 135] on label "False" at bounding box center [663, 129] width 82 height 27
click at [637, 133] on input "False" at bounding box center [632, 129] width 9 height 7
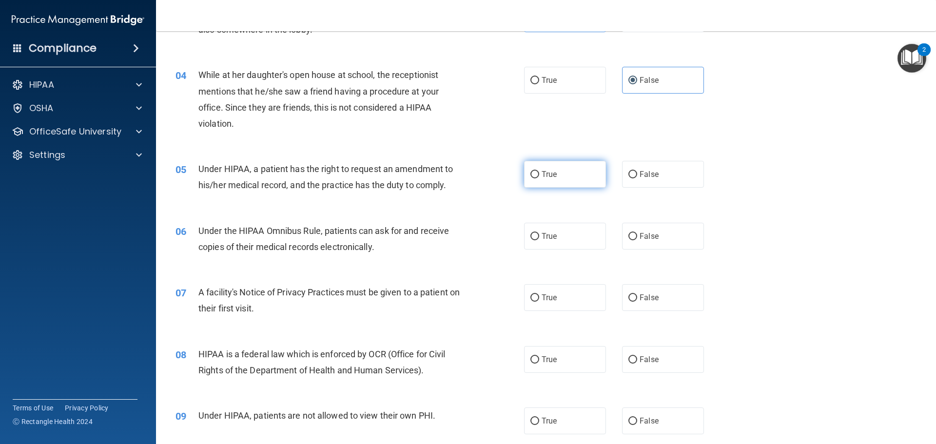
click at [550, 180] on label "True" at bounding box center [565, 174] width 82 height 27
click at [539, 178] on input "True" at bounding box center [534, 174] width 9 height 7
click at [546, 233] on span "True" at bounding box center [549, 236] width 15 height 9
click at [539, 233] on input "True" at bounding box center [534, 236] width 9 height 7
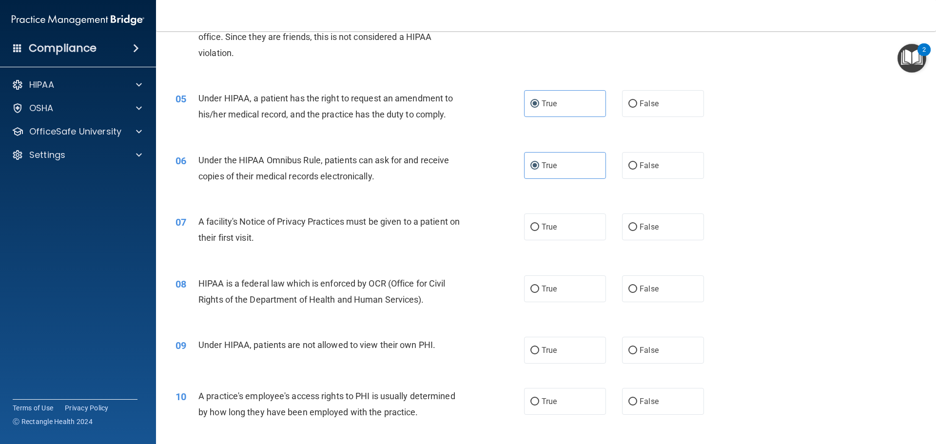
scroll to position [292, 0]
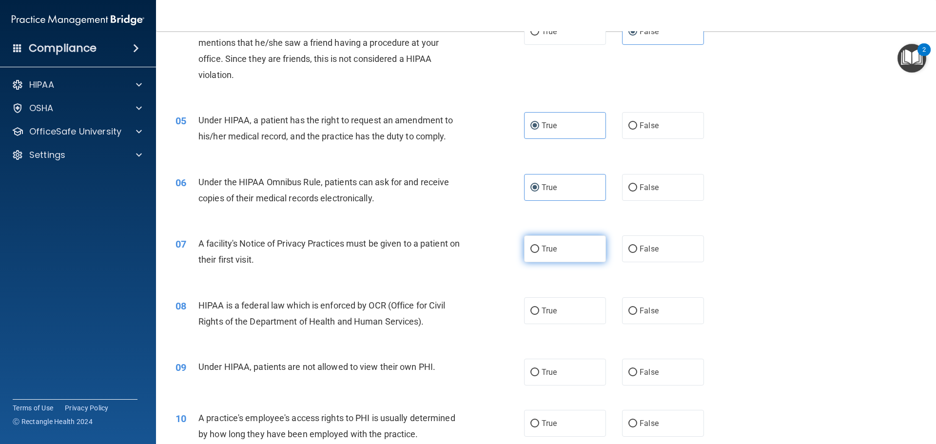
click at [570, 252] on label "True" at bounding box center [565, 248] width 82 height 27
click at [539, 252] on input "True" at bounding box center [534, 249] width 9 height 7
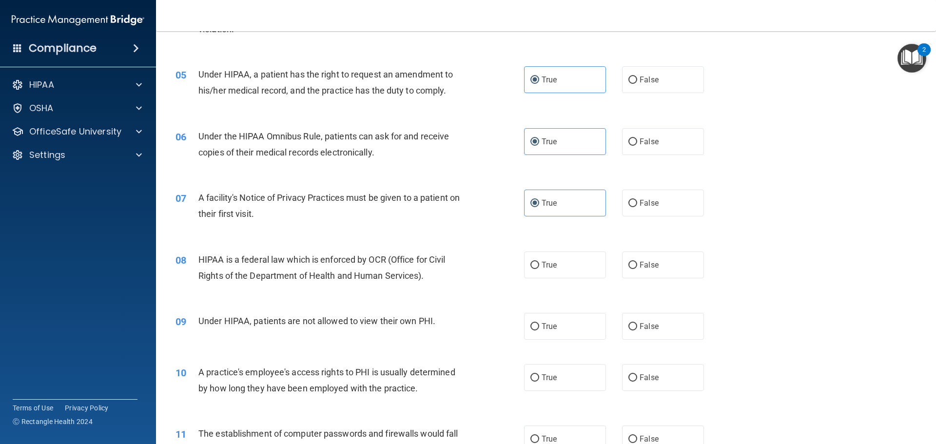
scroll to position [390, 0]
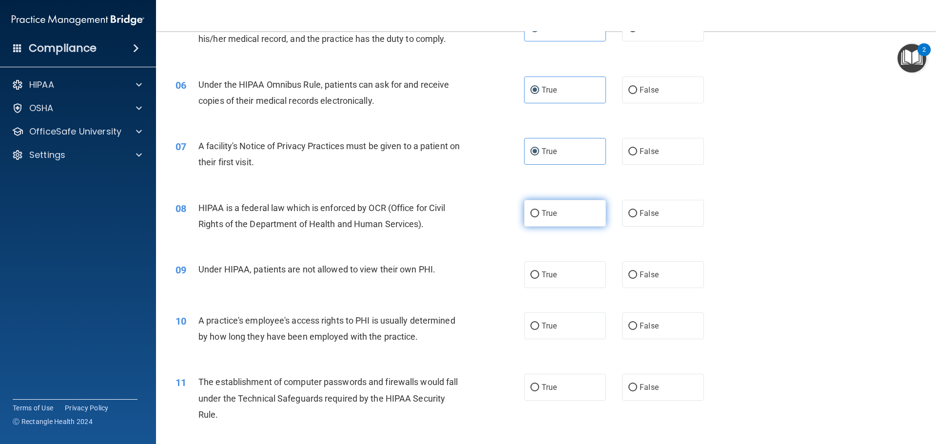
click at [543, 220] on label "True" at bounding box center [565, 213] width 82 height 27
click at [539, 217] on input "True" at bounding box center [534, 213] width 9 height 7
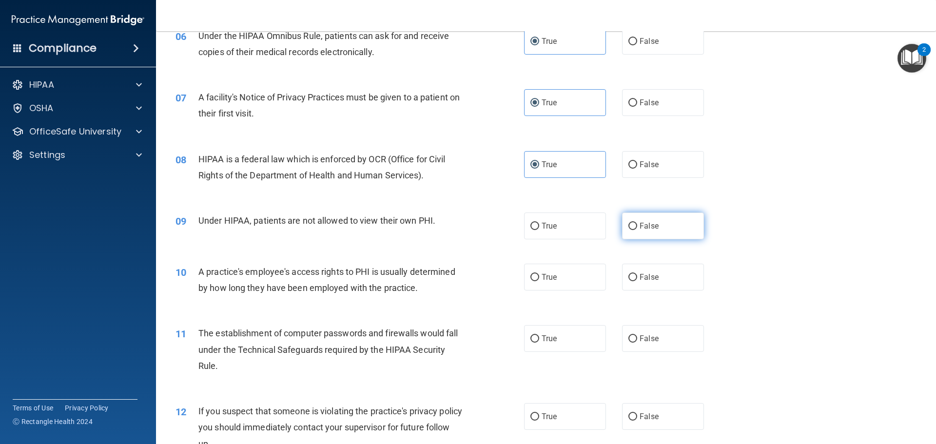
click at [642, 233] on label "False" at bounding box center [663, 226] width 82 height 27
click at [637, 230] on input "False" at bounding box center [632, 226] width 9 height 7
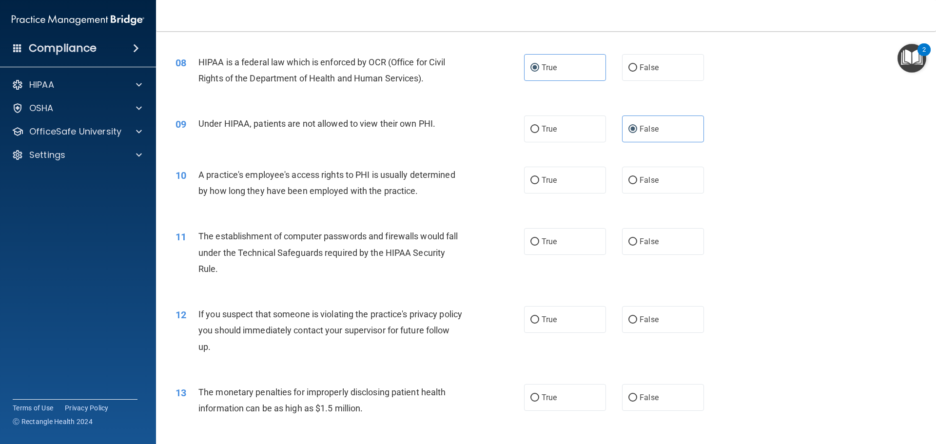
scroll to position [536, 0]
click at [641, 185] on label "False" at bounding box center [663, 179] width 82 height 27
click at [637, 184] on input "False" at bounding box center [632, 179] width 9 height 7
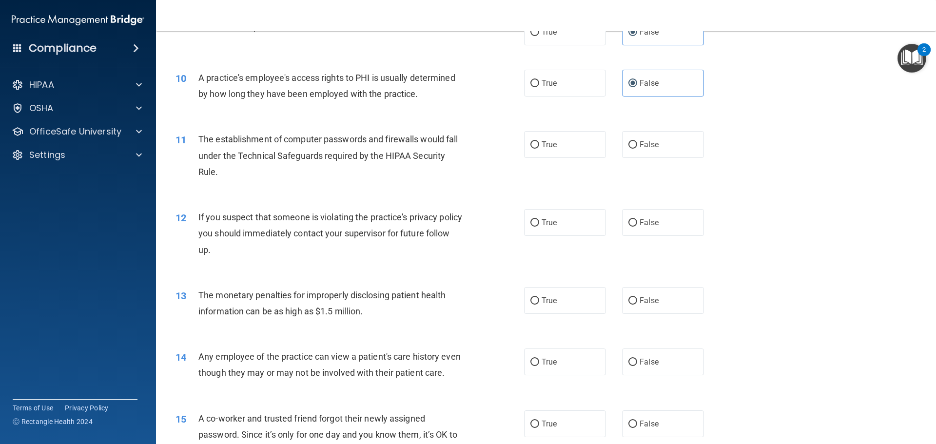
scroll to position [634, 0]
click at [538, 155] on label "True" at bounding box center [565, 143] width 82 height 27
click at [538, 148] on input "True" at bounding box center [534, 143] width 9 height 7
click at [525, 228] on label "True" at bounding box center [565, 221] width 82 height 27
click at [530, 226] on input "True" at bounding box center [534, 221] width 9 height 7
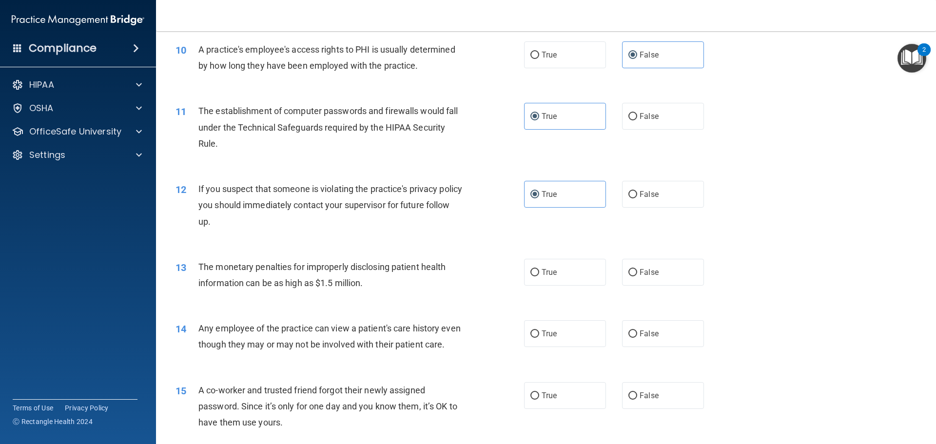
scroll to position [682, 0]
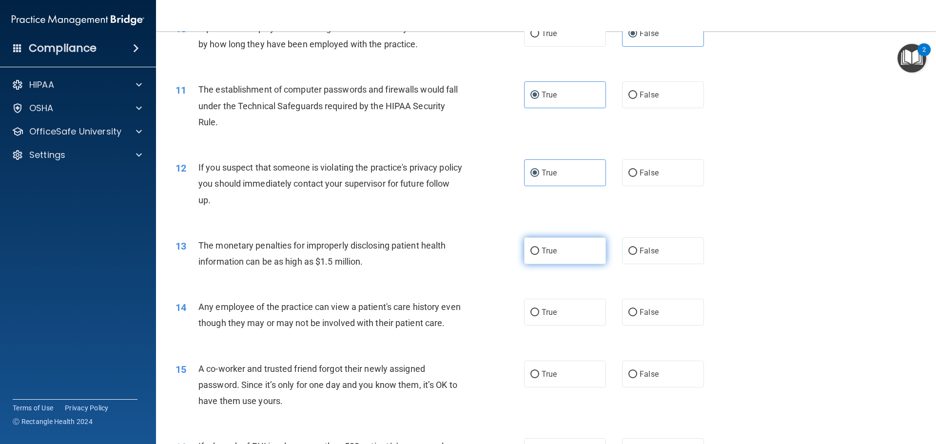
click at [573, 253] on label "True" at bounding box center [565, 250] width 82 height 27
click at [539, 253] on input "True" at bounding box center [534, 251] width 9 height 7
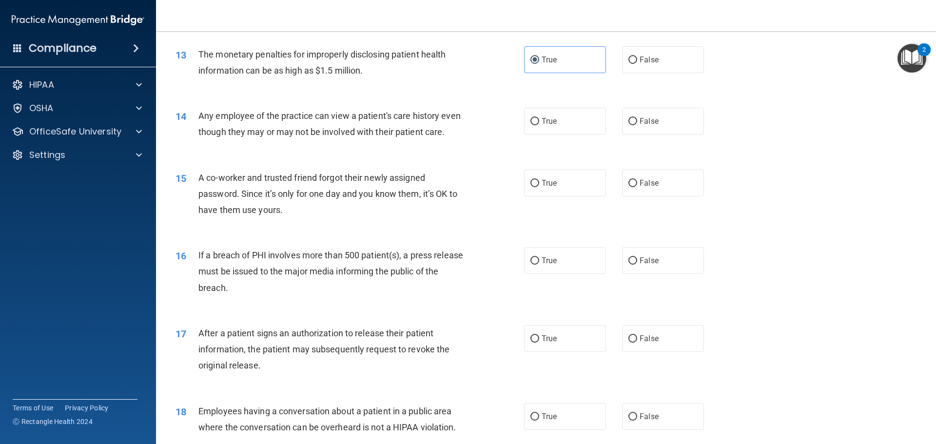
scroll to position [877, 0]
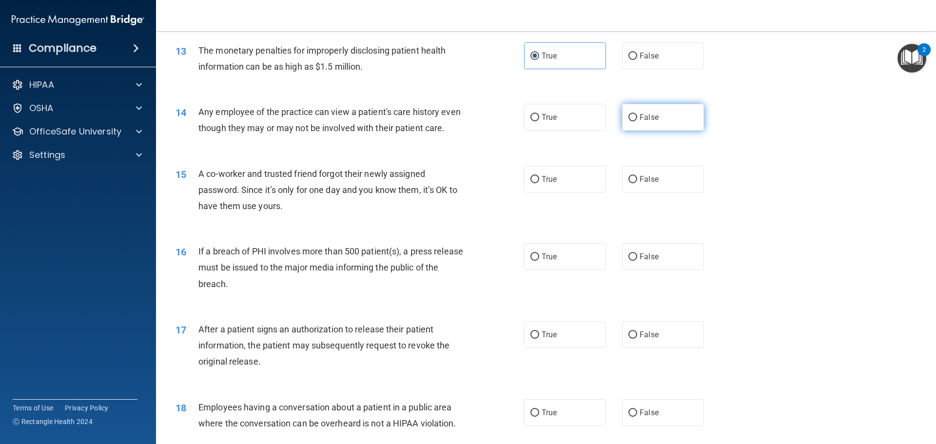
click at [662, 125] on label "False" at bounding box center [663, 117] width 82 height 27
click at [637, 121] on input "False" at bounding box center [632, 117] width 9 height 7
click at [639, 193] on label "False" at bounding box center [663, 179] width 82 height 27
click at [637, 183] on input "False" at bounding box center [632, 179] width 9 height 7
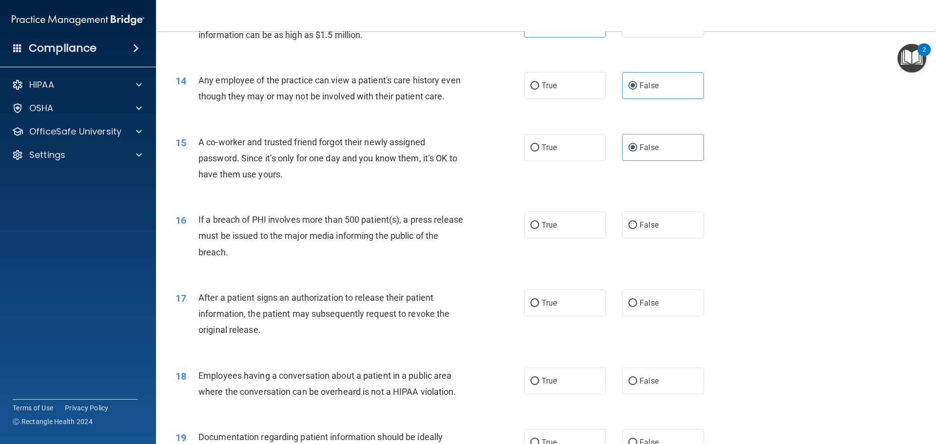
scroll to position [926, 0]
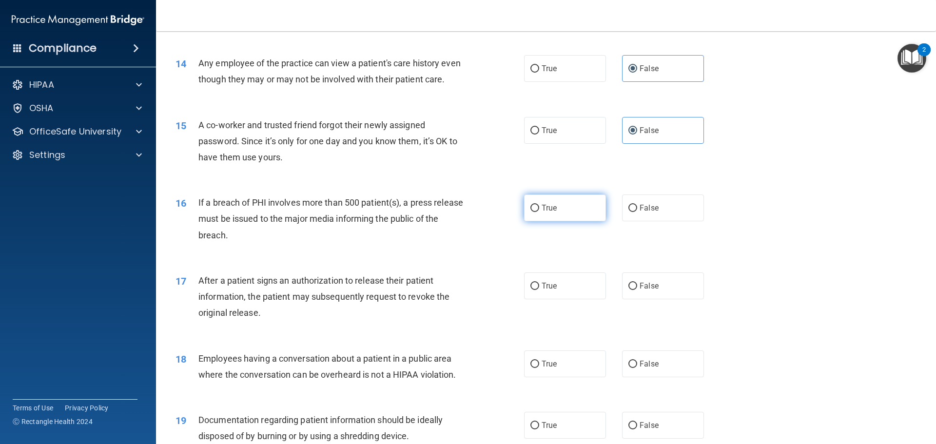
click at [557, 221] on label "True" at bounding box center [565, 208] width 82 height 27
click at [539, 212] on input "True" at bounding box center [534, 208] width 9 height 7
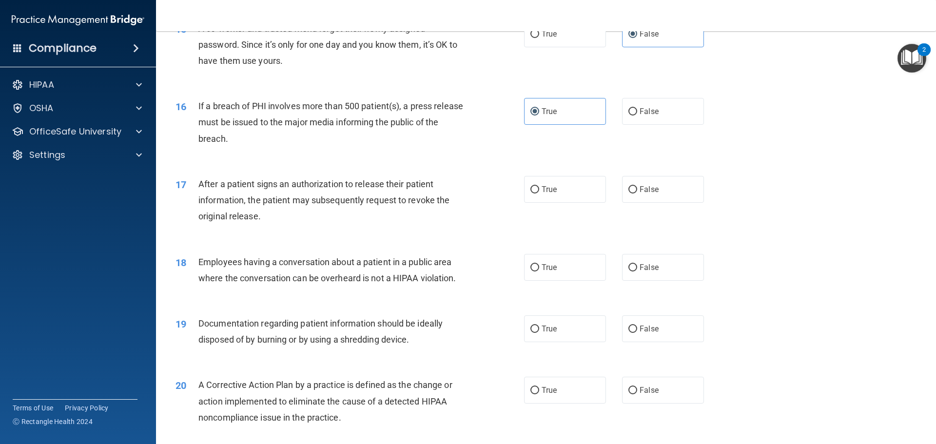
scroll to position [1024, 0]
click at [558, 202] on label "True" at bounding box center [565, 188] width 82 height 27
click at [539, 193] on input "True" at bounding box center [534, 188] width 9 height 7
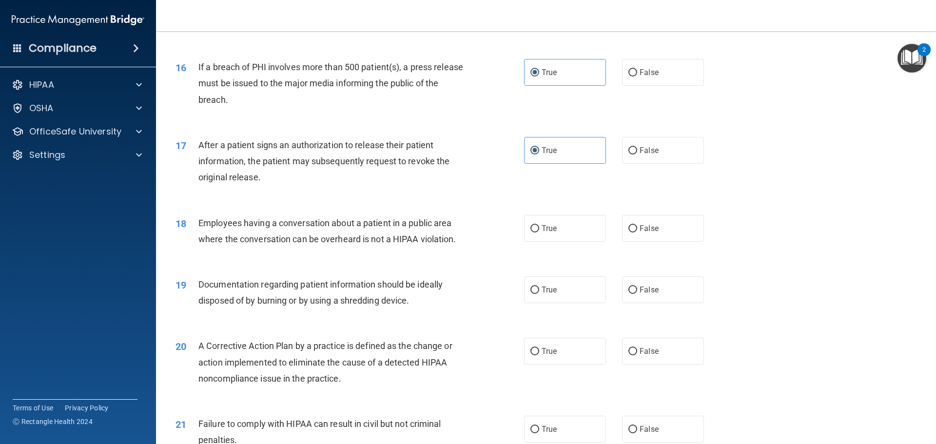
scroll to position [1121, 0]
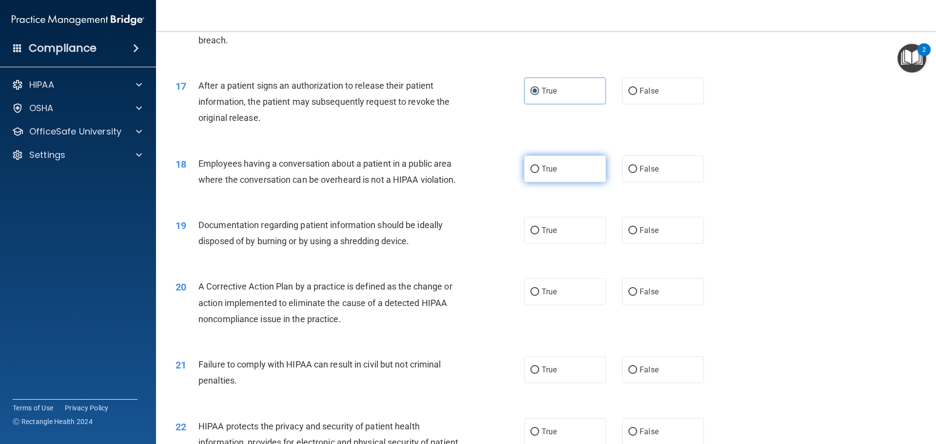
click at [552, 174] on span "True" at bounding box center [549, 168] width 15 height 9
click at [539, 173] on input "True" at bounding box center [534, 169] width 9 height 7
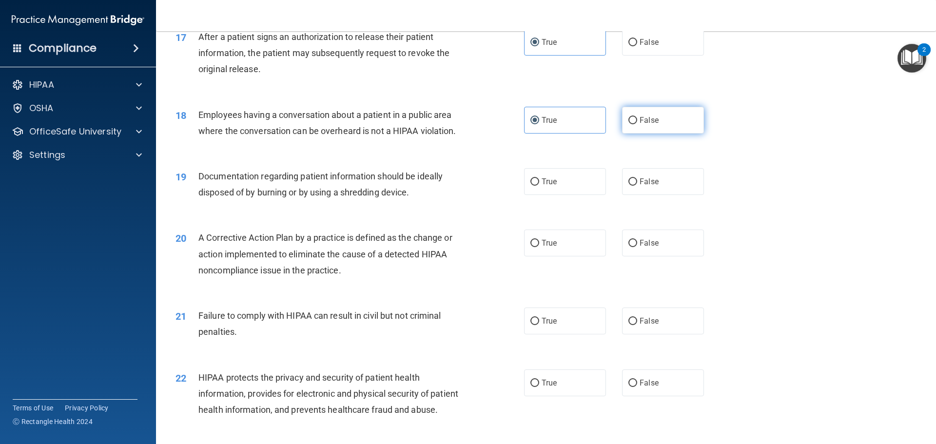
click at [628, 124] on input "False" at bounding box center [632, 120] width 9 height 7
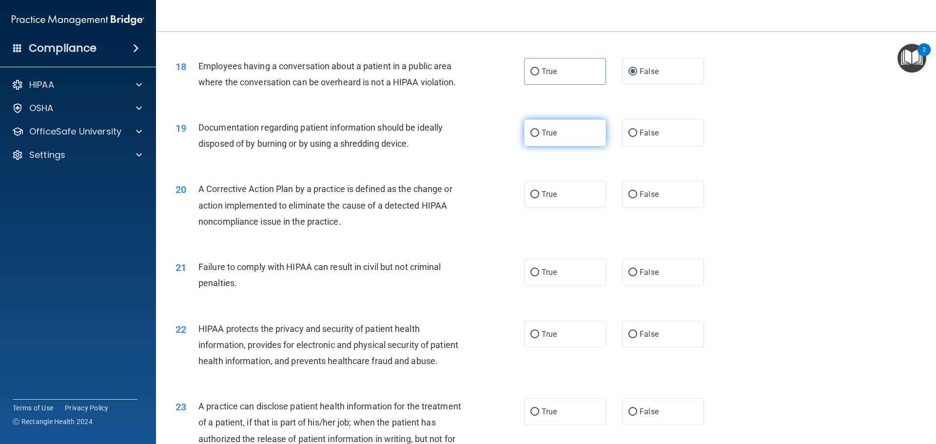
click at [561, 144] on label "True" at bounding box center [565, 132] width 82 height 27
click at [539, 137] on input "True" at bounding box center [534, 133] width 9 height 7
click at [553, 208] on label "True" at bounding box center [565, 194] width 82 height 27
click at [539, 198] on input "True" at bounding box center [534, 194] width 9 height 7
click at [546, 277] on span "True" at bounding box center [549, 272] width 15 height 9
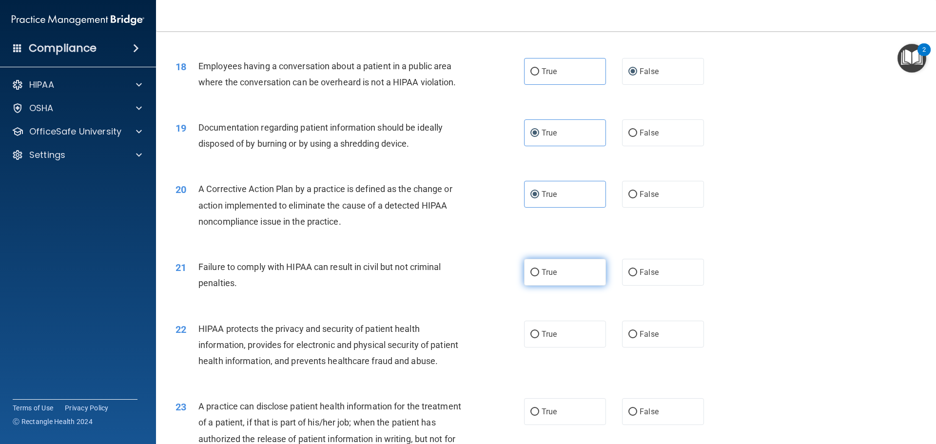
click at [539, 276] on input "True" at bounding box center [534, 272] width 9 height 7
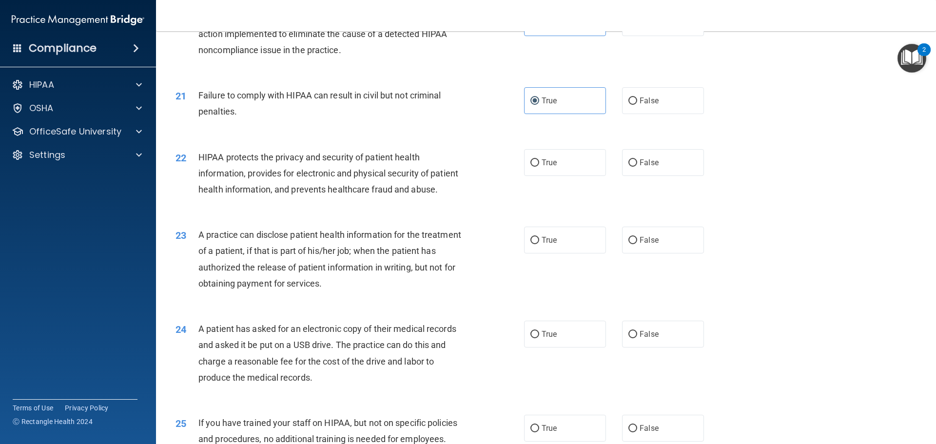
scroll to position [1414, 0]
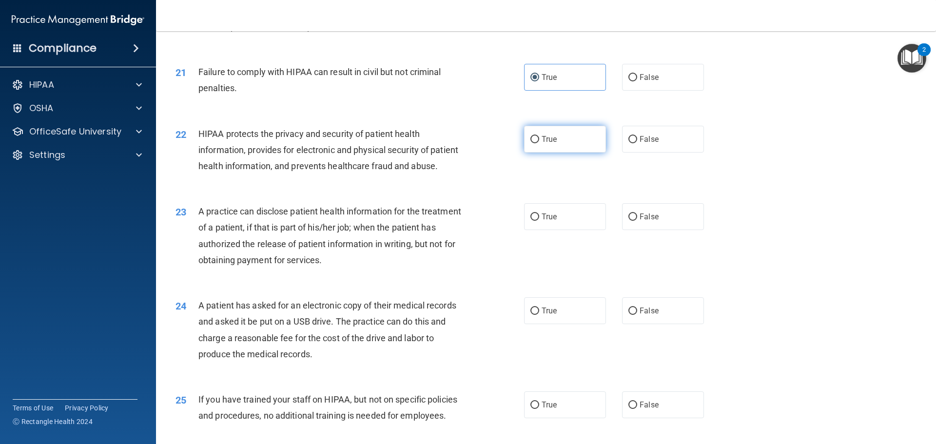
click at [555, 153] on label "True" at bounding box center [565, 139] width 82 height 27
click at [539, 143] on input "True" at bounding box center [534, 139] width 9 height 7
click at [630, 221] on input "False" at bounding box center [632, 217] width 9 height 7
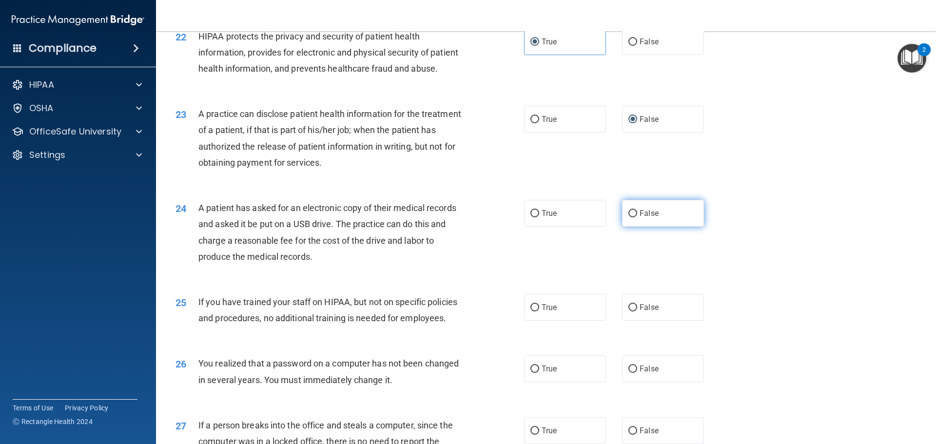
click at [640, 218] on span "False" at bounding box center [649, 213] width 19 height 9
click at [636, 217] on input "False" at bounding box center [632, 213] width 9 height 7
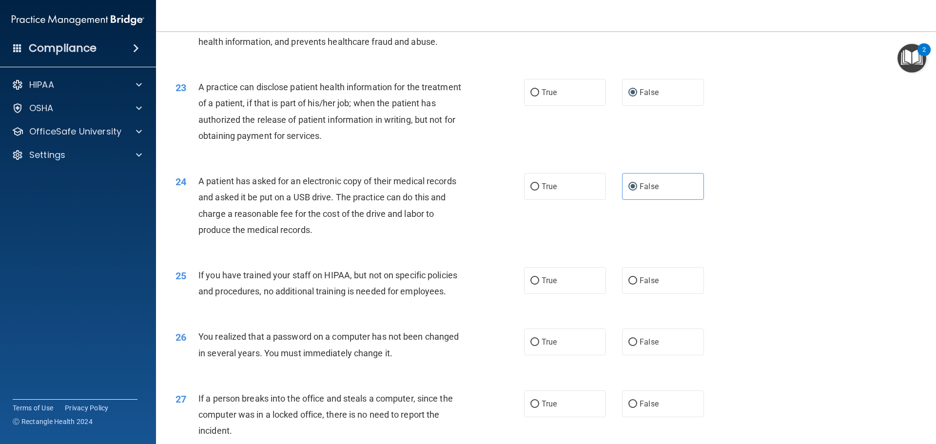
scroll to position [1560, 0]
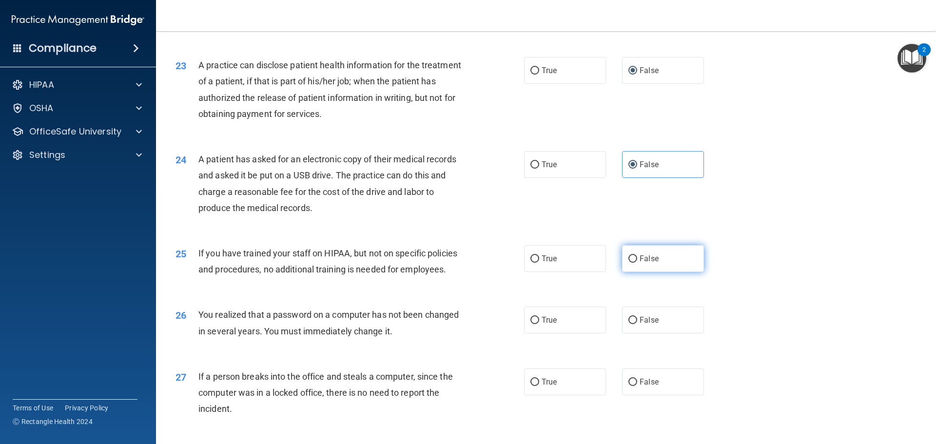
click at [657, 272] on label "False" at bounding box center [663, 258] width 82 height 27
click at [637, 263] on input "False" at bounding box center [632, 258] width 9 height 7
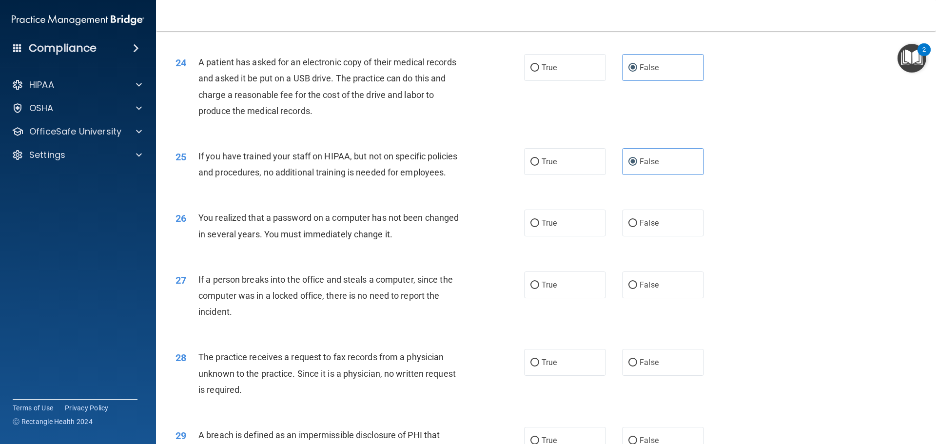
scroll to position [1657, 0]
click at [524, 236] on label "True" at bounding box center [565, 222] width 82 height 27
click at [530, 227] on input "True" at bounding box center [534, 222] width 9 height 7
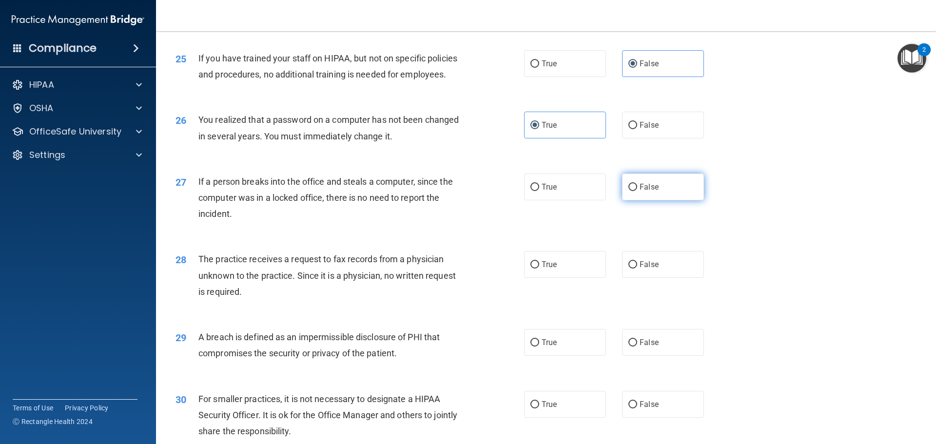
click at [641, 200] on label "False" at bounding box center [663, 187] width 82 height 27
click at [637, 191] on input "False" at bounding box center [632, 187] width 9 height 7
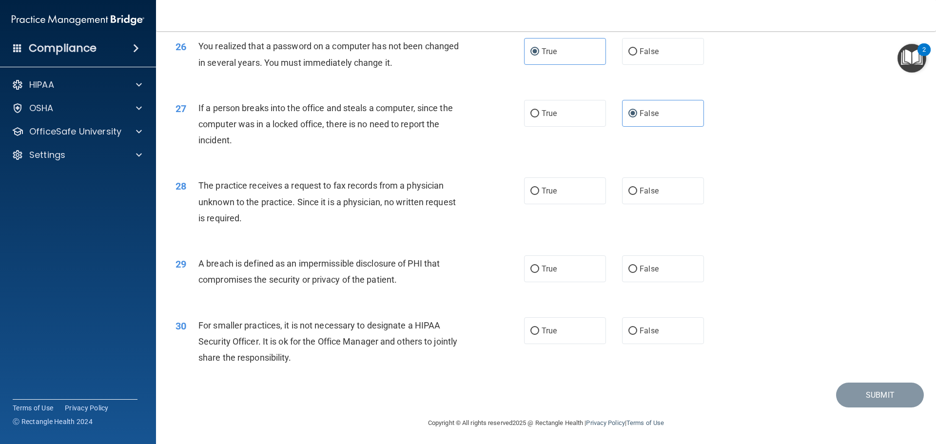
scroll to position [1852, 0]
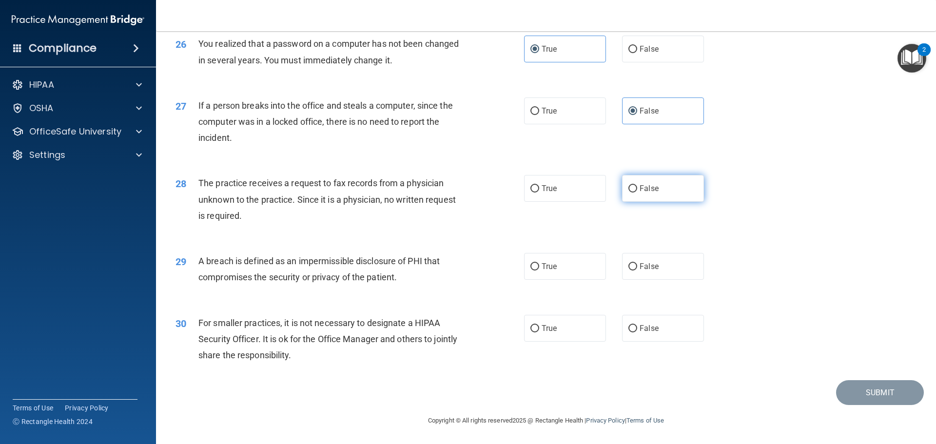
click at [667, 202] on label "False" at bounding box center [663, 188] width 82 height 27
click at [637, 193] on input "False" at bounding box center [632, 188] width 9 height 7
click at [543, 271] on span "True" at bounding box center [549, 266] width 15 height 9
click at [539, 271] on input "True" at bounding box center [534, 266] width 9 height 7
click at [672, 329] on label "False" at bounding box center [663, 328] width 82 height 27
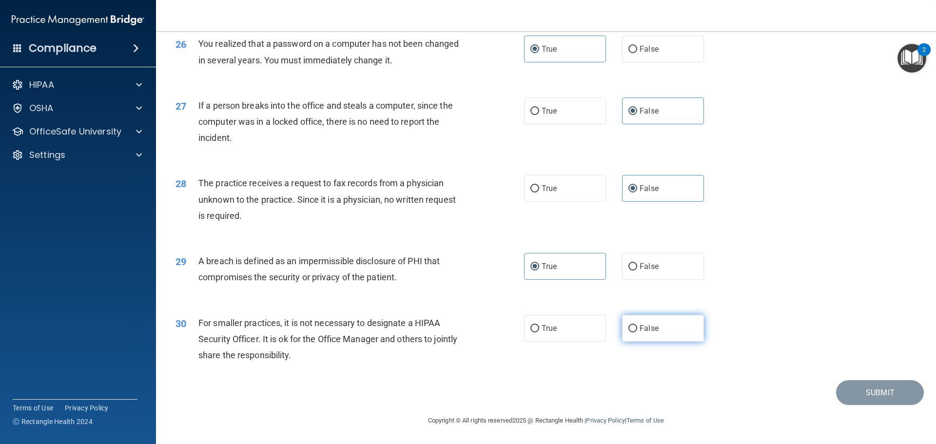
click at [637, 329] on input "False" at bounding box center [632, 328] width 9 height 7
click at [867, 403] on button "Submit" at bounding box center [880, 392] width 88 height 25
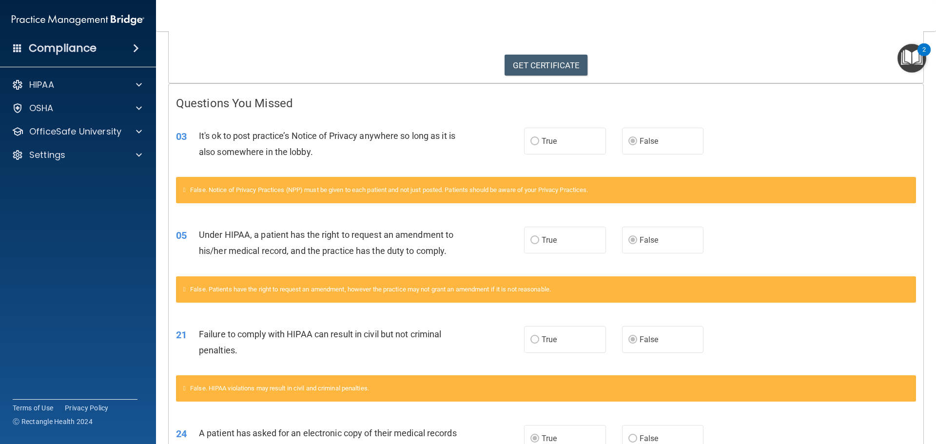
scroll to position [293, 0]
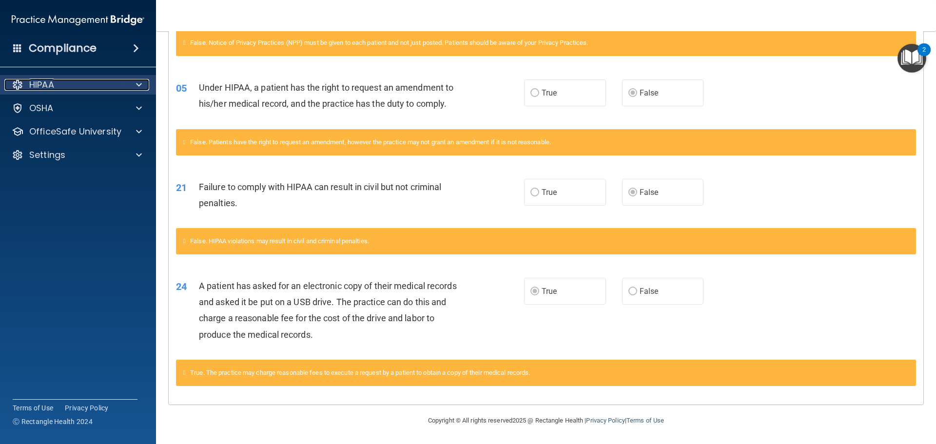
click at [81, 90] on div "HIPAA" at bounding box center [64, 85] width 121 height 12
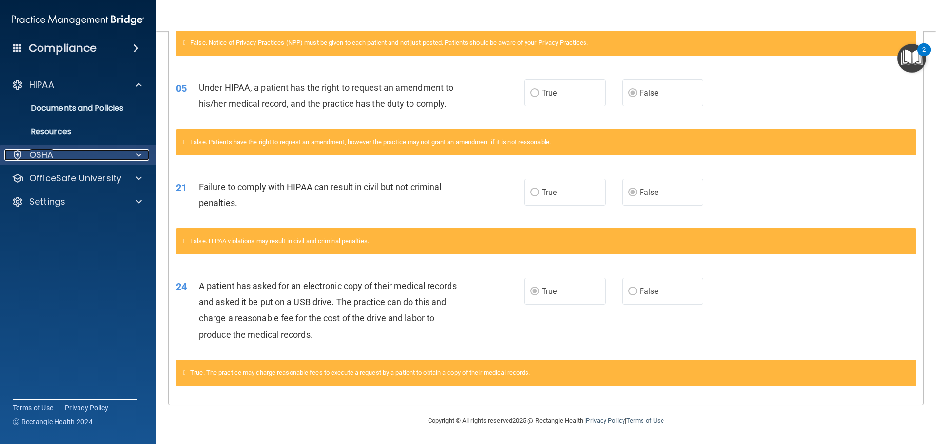
click at [74, 153] on div "OSHA" at bounding box center [64, 155] width 121 height 12
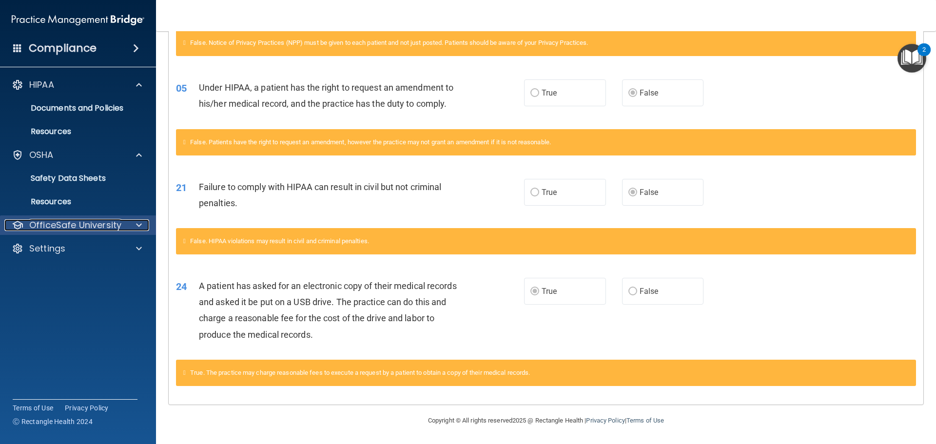
click at [84, 224] on p "OfficeSafe University" at bounding box center [75, 225] width 92 height 12
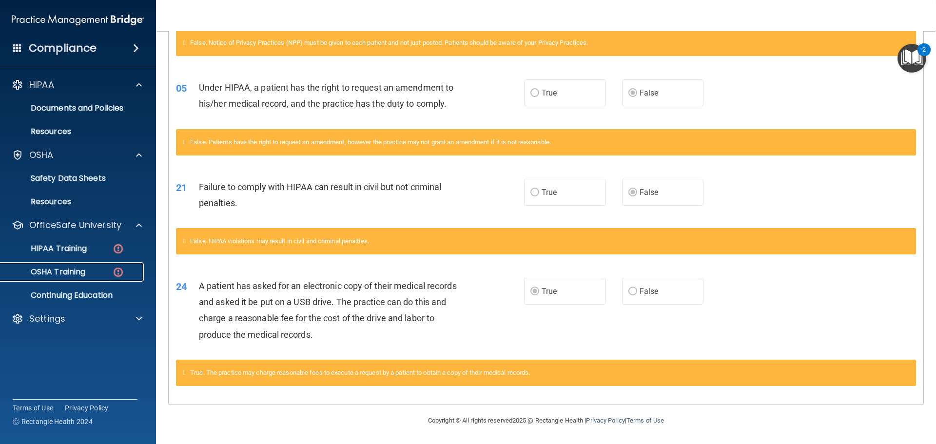
click at [73, 274] on p "OSHA Training" at bounding box center [45, 272] width 79 height 10
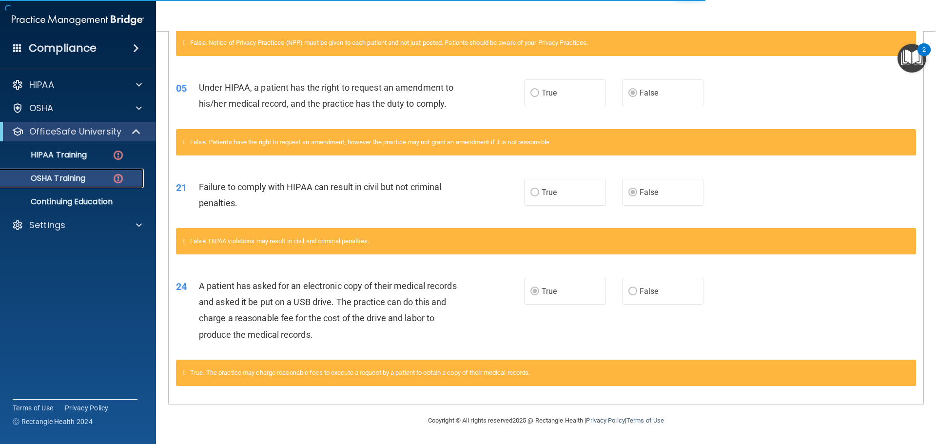
scroll to position [16, 0]
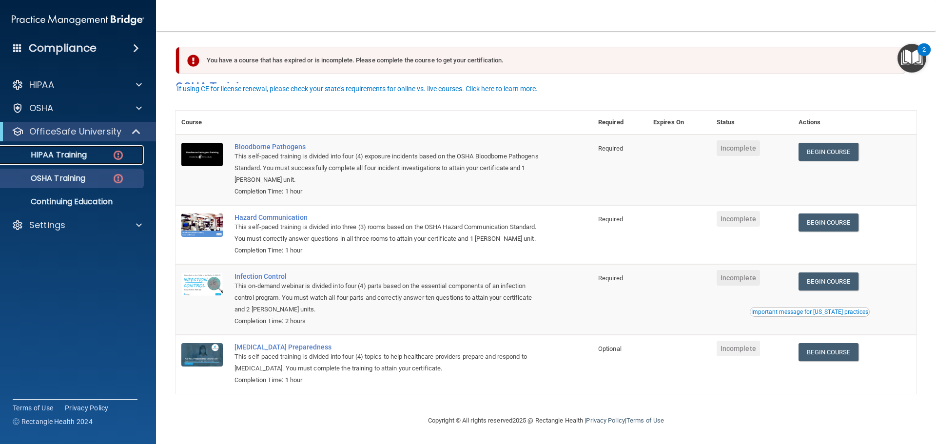
click at [79, 159] on p "HIPAA Training" at bounding box center [46, 155] width 80 height 10
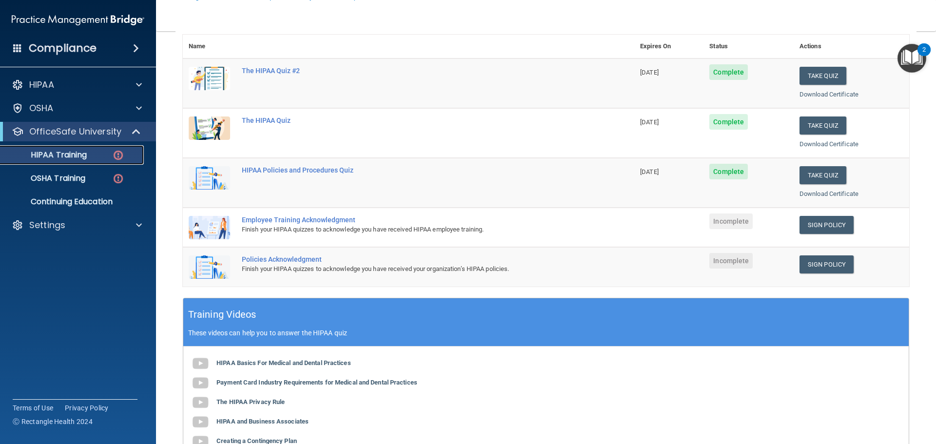
scroll to position [221, 0]
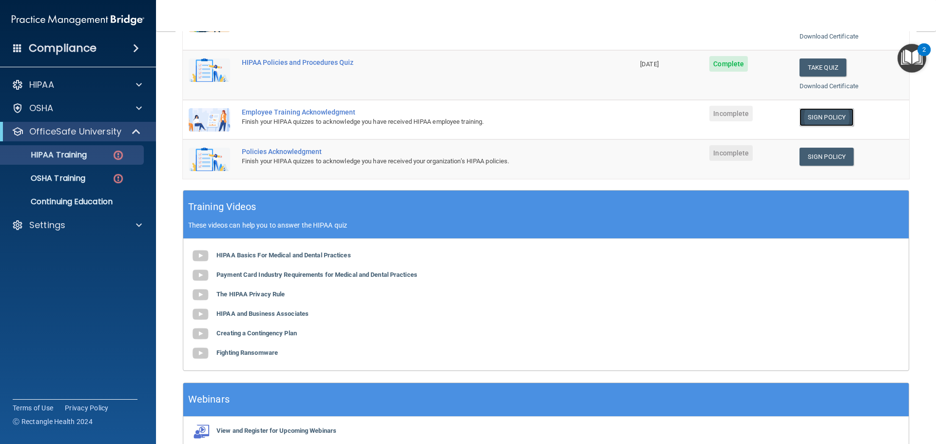
click at [827, 119] on link "Sign Policy" at bounding box center [826, 117] width 54 height 18
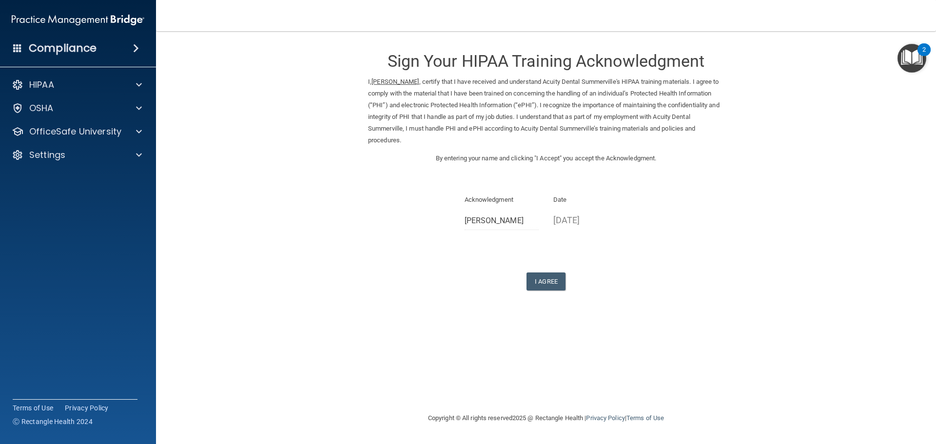
click at [556, 292] on form "Sign Your HIPAA Training Acknowledgment I, Vanessa Ellis , certify that I have …" at bounding box center [545, 177] width 741 height 273
click at [551, 274] on button "I Agree" at bounding box center [545, 282] width 39 height 18
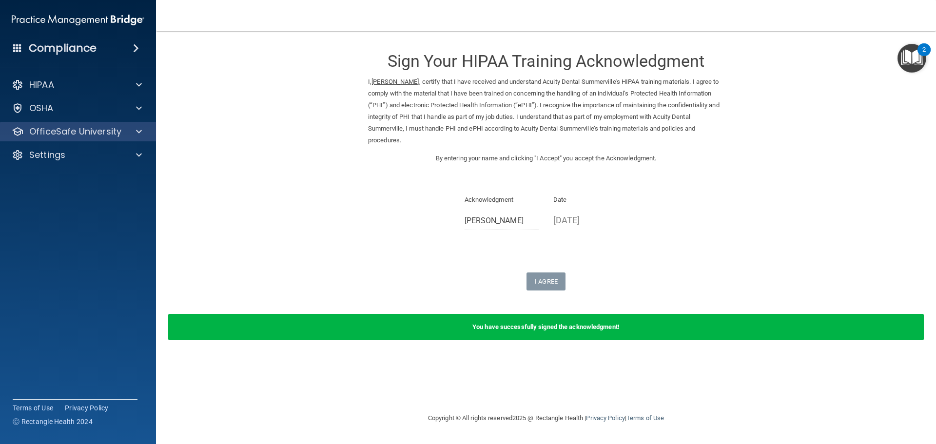
click at [62, 139] on div "OfficeSafe University" at bounding box center [78, 131] width 156 height 19
click at [115, 134] on p "OfficeSafe University" at bounding box center [75, 132] width 92 height 12
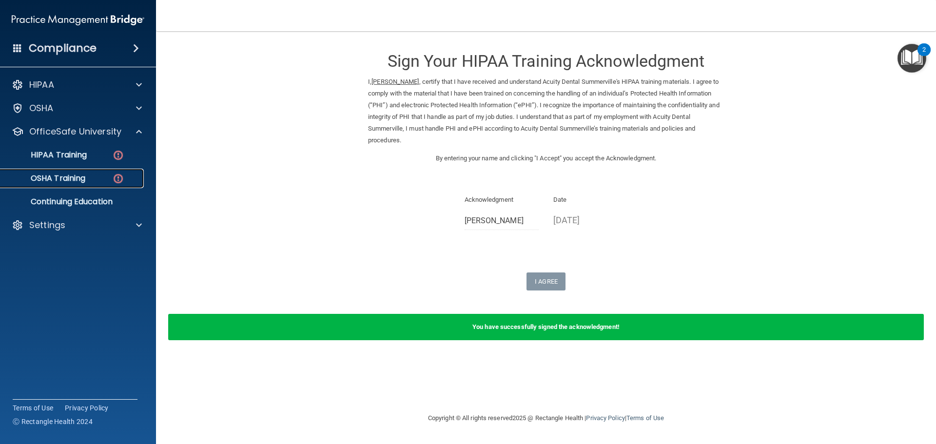
click at [93, 170] on link "OSHA Training" at bounding box center [67, 178] width 154 height 19
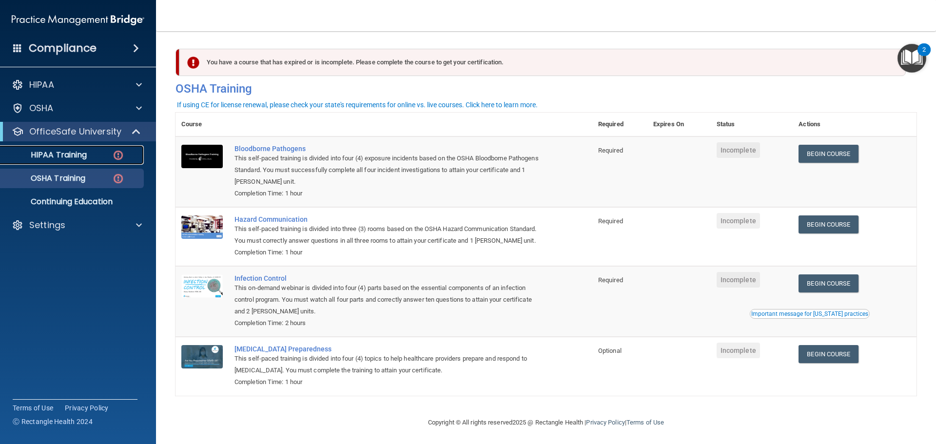
click at [99, 157] on div "HIPAA Training" at bounding box center [72, 155] width 133 height 10
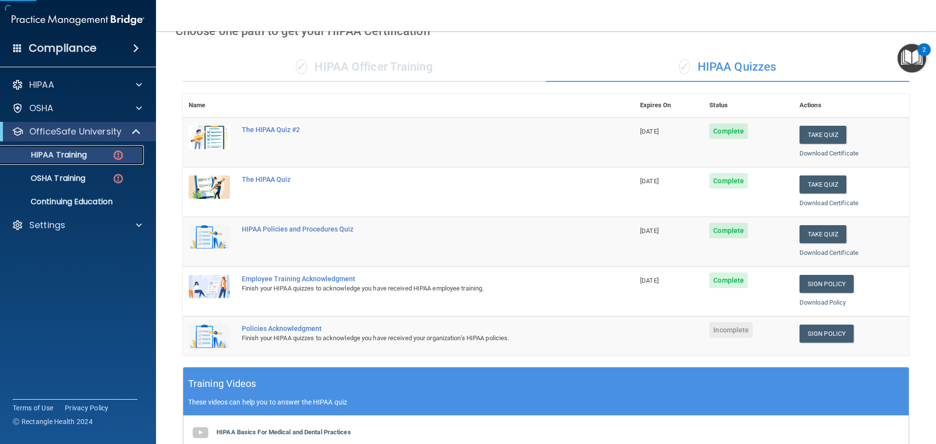
scroll to position [49, 0]
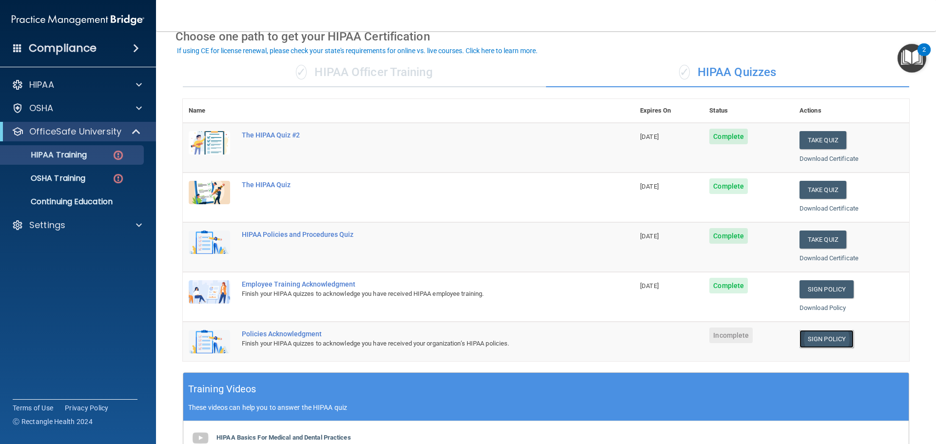
click at [835, 334] on link "Sign Policy" at bounding box center [826, 339] width 54 height 18
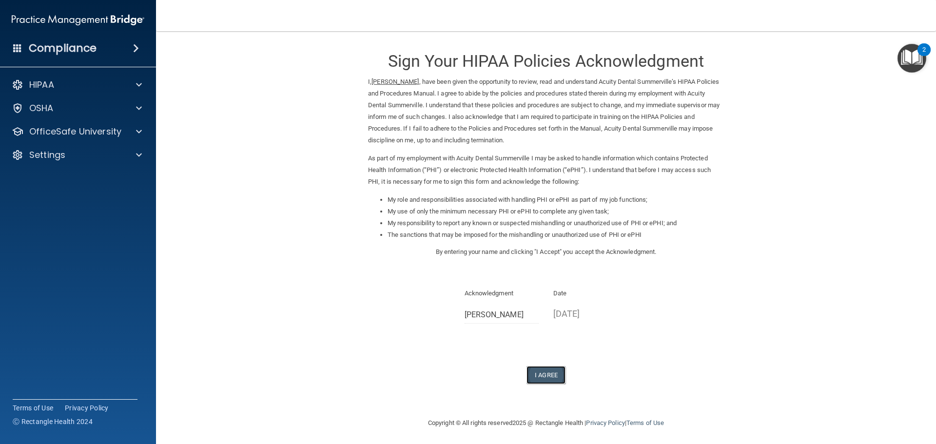
click at [545, 372] on button "I Agree" at bounding box center [545, 375] width 39 height 18
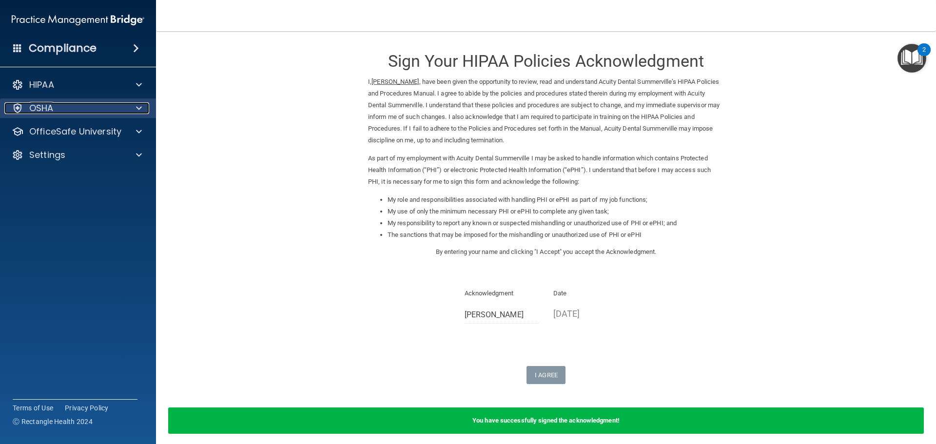
click at [113, 111] on div "OSHA" at bounding box center [64, 108] width 121 height 12
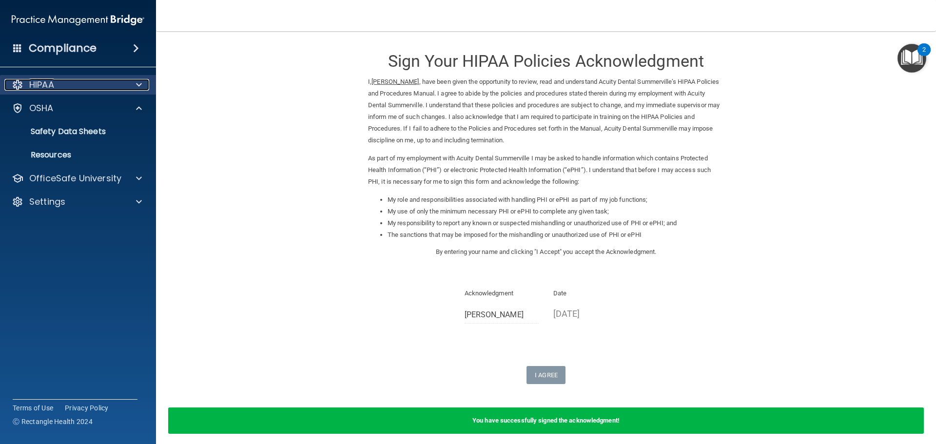
click at [69, 79] on div "HIPAA" at bounding box center [64, 85] width 121 height 12
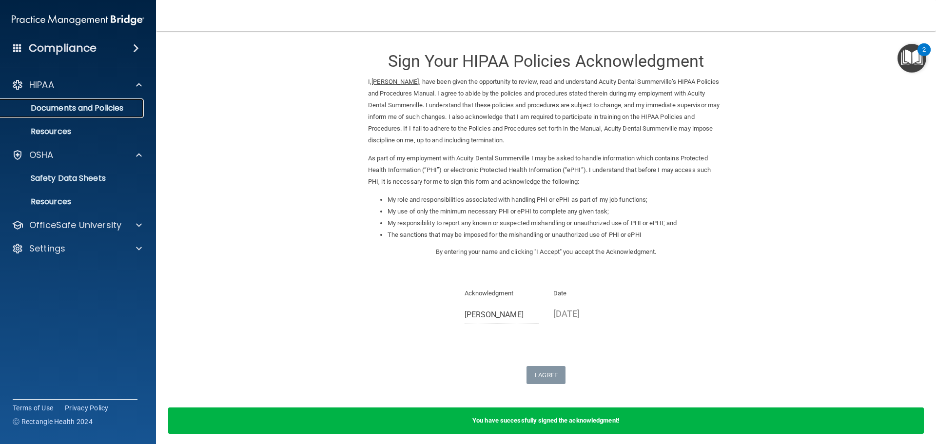
click at [75, 106] on p "Documents and Policies" at bounding box center [72, 108] width 133 height 10
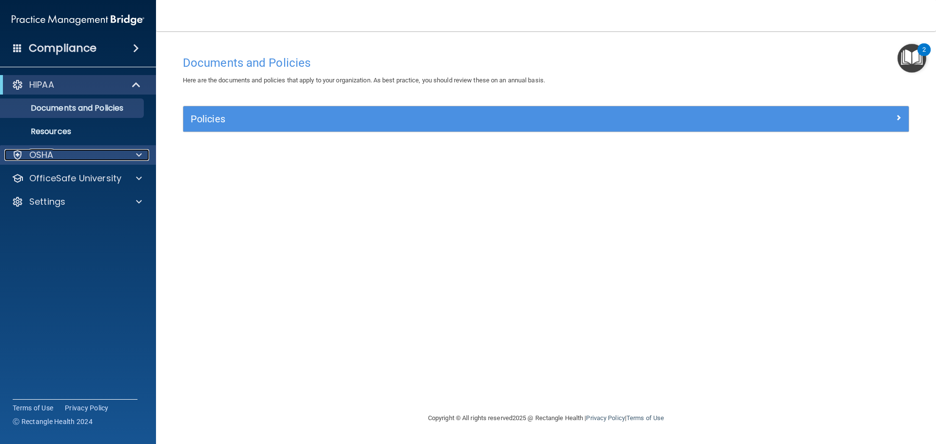
click at [6, 155] on div "OSHA" at bounding box center [64, 155] width 121 height 12
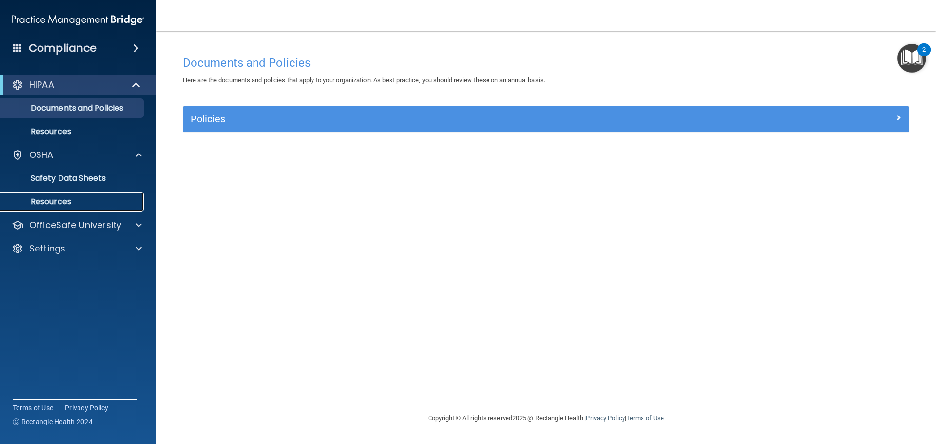
click at [48, 197] on p "Resources" at bounding box center [72, 202] width 133 height 10
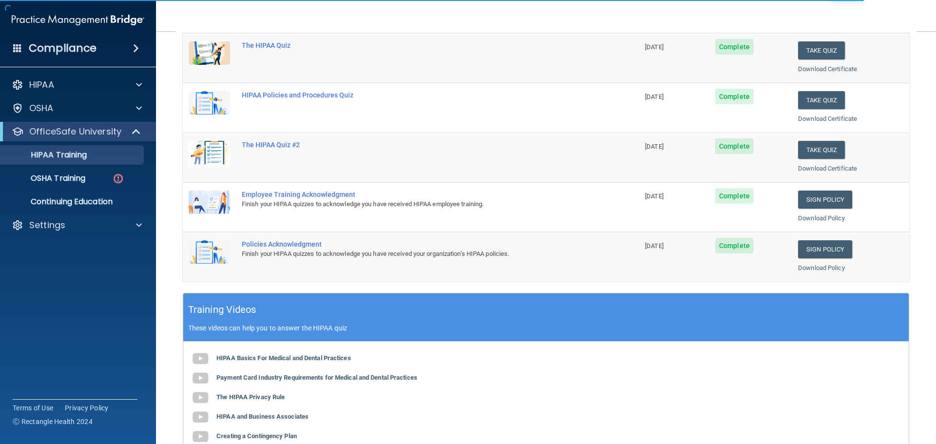
scroll to position [146, 0]
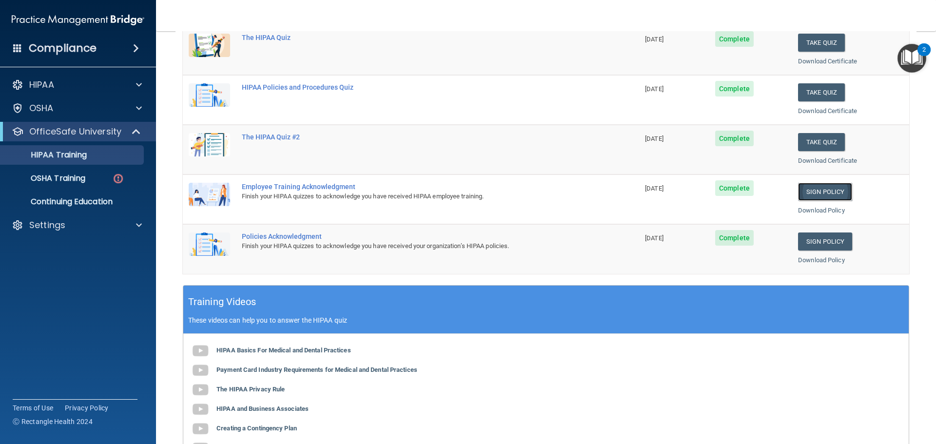
click at [805, 193] on link "Sign Policy" at bounding box center [825, 192] width 54 height 18
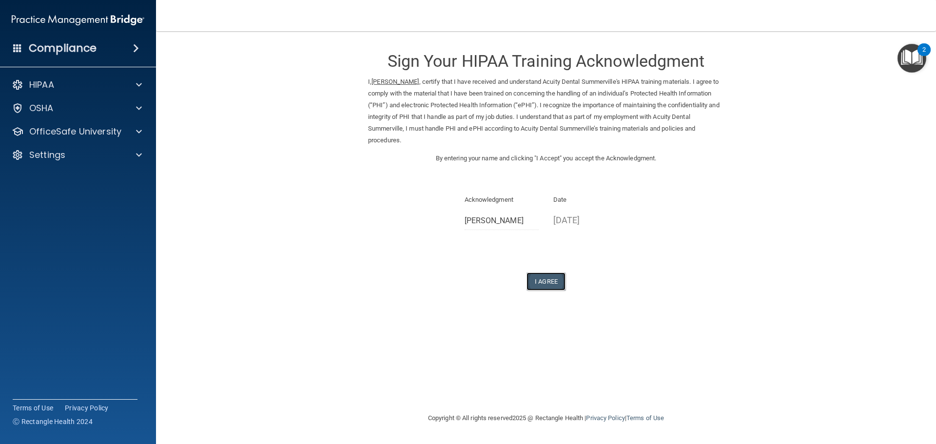
click at [545, 284] on button "I Agree" at bounding box center [545, 282] width 39 height 18
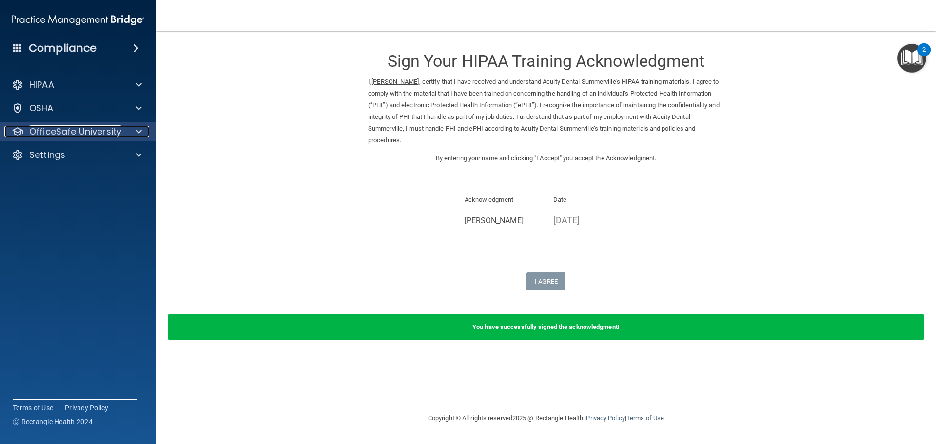
click at [92, 126] on p "OfficeSafe University" at bounding box center [75, 132] width 92 height 12
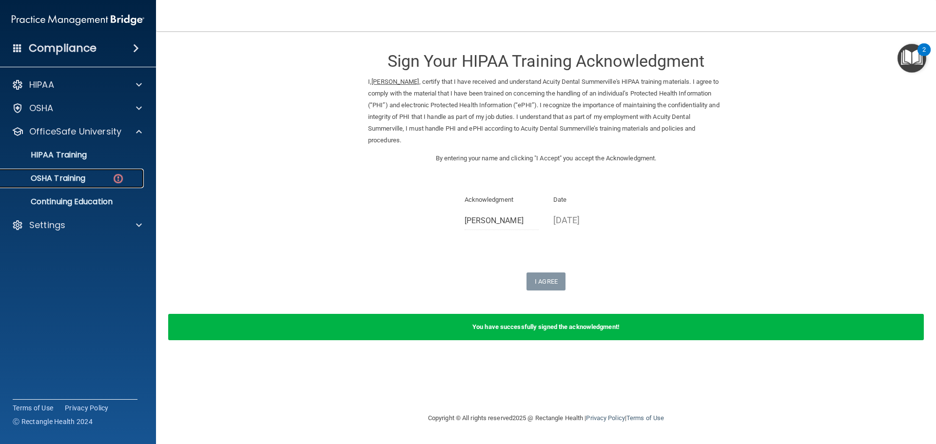
click at [106, 184] on link "OSHA Training" at bounding box center [67, 178] width 154 height 19
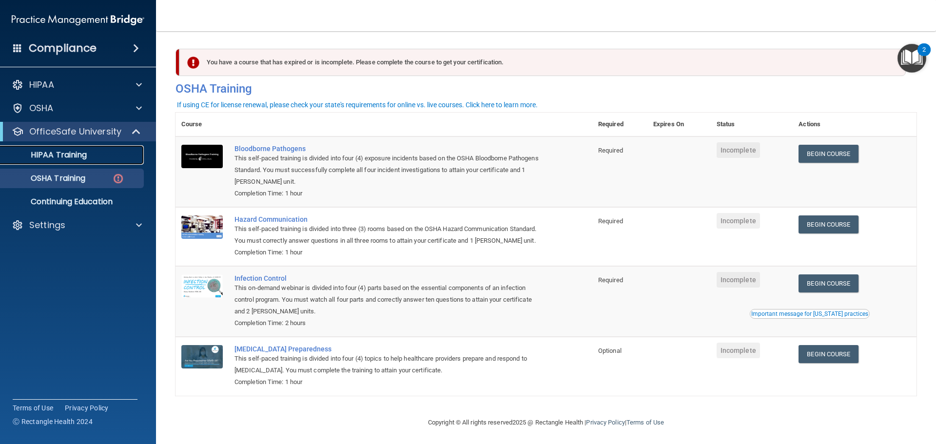
click at [52, 149] on link "HIPAA Training" at bounding box center [67, 154] width 154 height 19
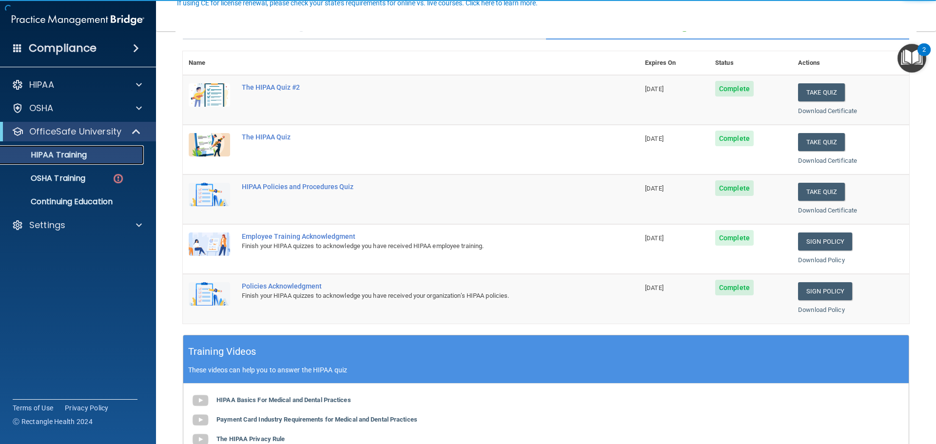
scroll to position [97, 0]
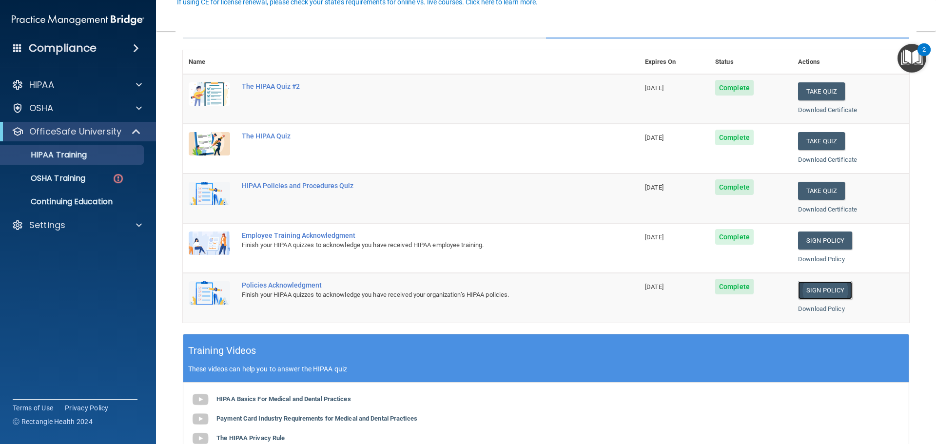
click at [830, 289] on link "Sign Policy" at bounding box center [825, 290] width 54 height 18
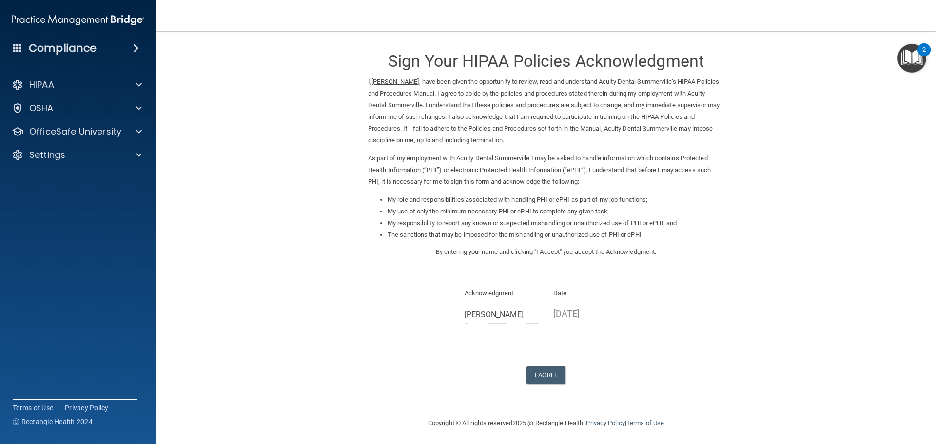
click at [536, 365] on div "Sign Your HIPAA Policies Acknowledgment I, [PERSON_NAME] , have been given the …" at bounding box center [546, 212] width 356 height 343
click at [538, 382] on button "I Agree" at bounding box center [545, 375] width 39 height 18
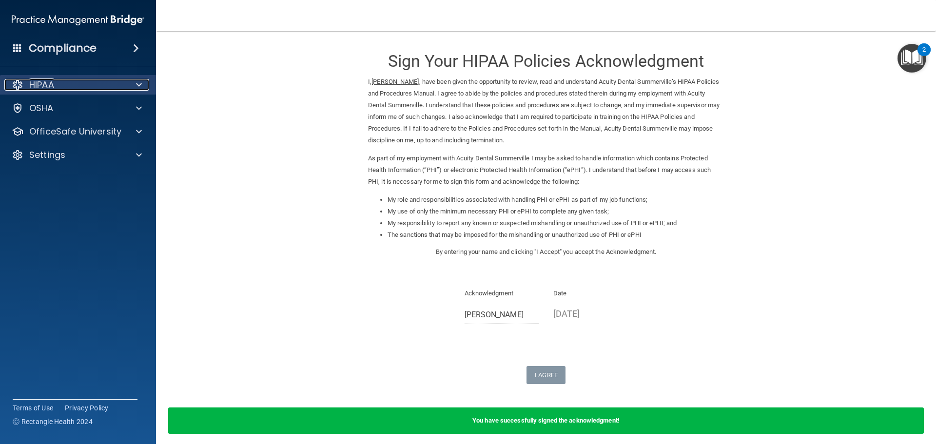
click at [67, 81] on div "HIPAA" at bounding box center [64, 85] width 121 height 12
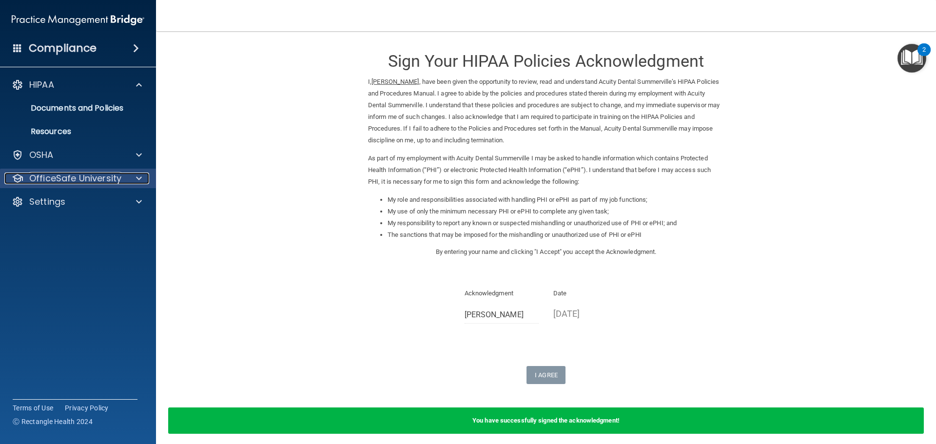
click at [82, 174] on p "OfficeSafe University" at bounding box center [75, 179] width 92 height 12
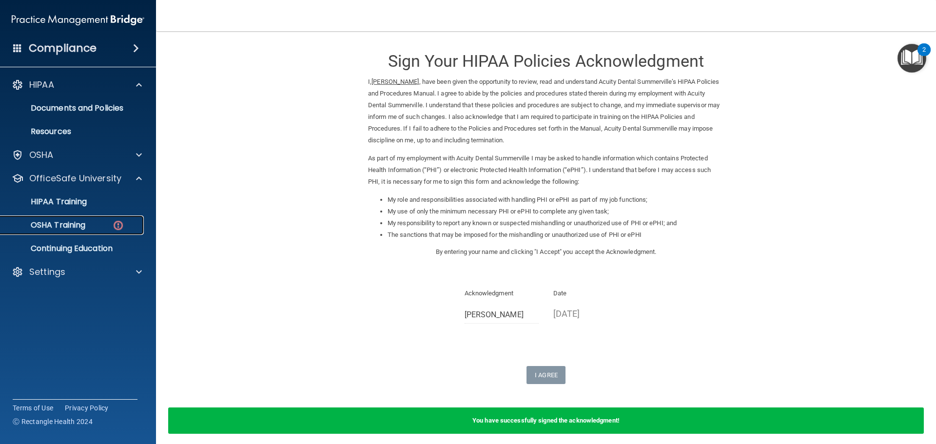
click at [83, 224] on p "OSHA Training" at bounding box center [45, 225] width 79 height 10
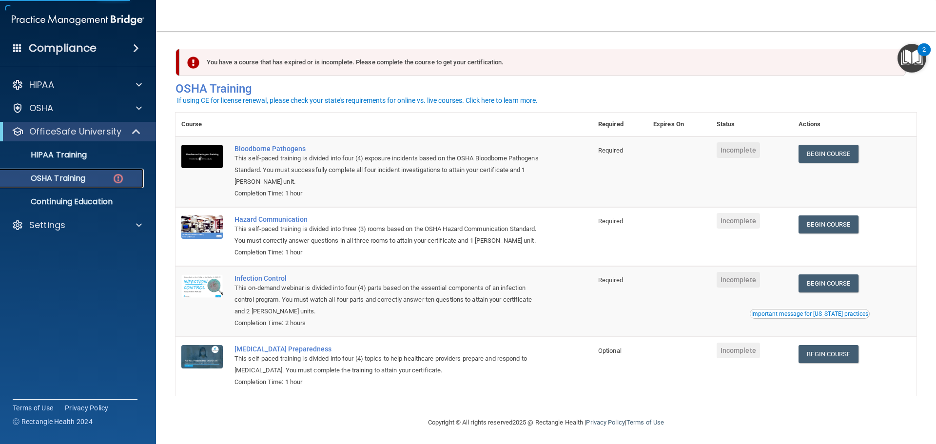
scroll to position [16, 0]
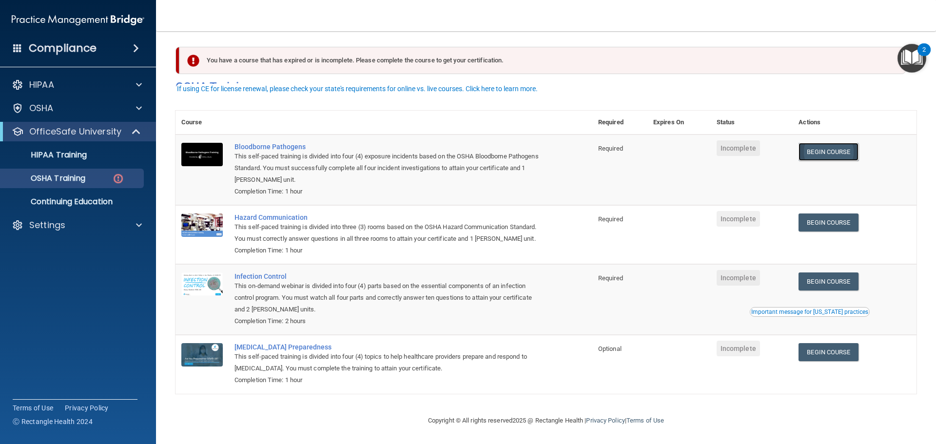
click at [839, 143] on link "Begin Course" at bounding box center [828, 152] width 59 height 18
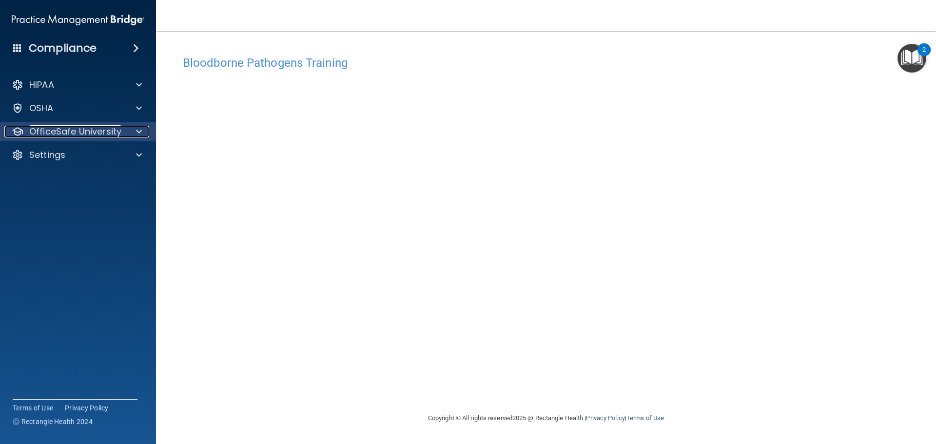
click at [59, 131] on p "OfficeSafe University" at bounding box center [75, 132] width 92 height 12
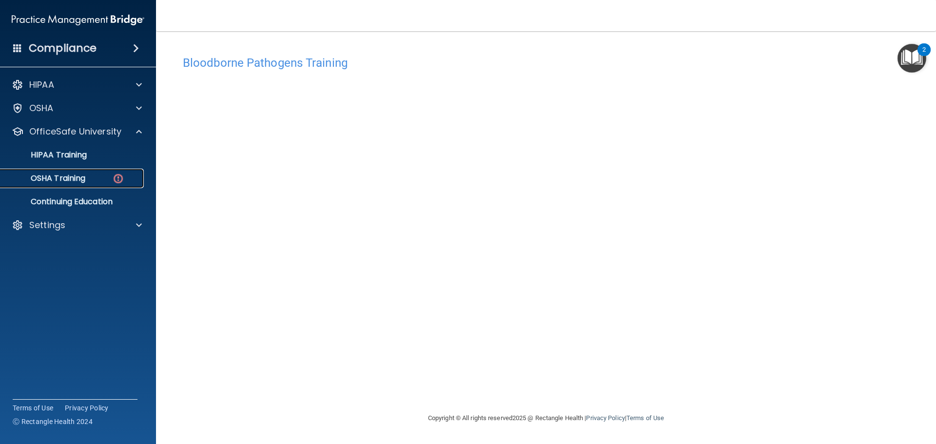
click at [63, 184] on link "OSHA Training" at bounding box center [67, 178] width 154 height 19
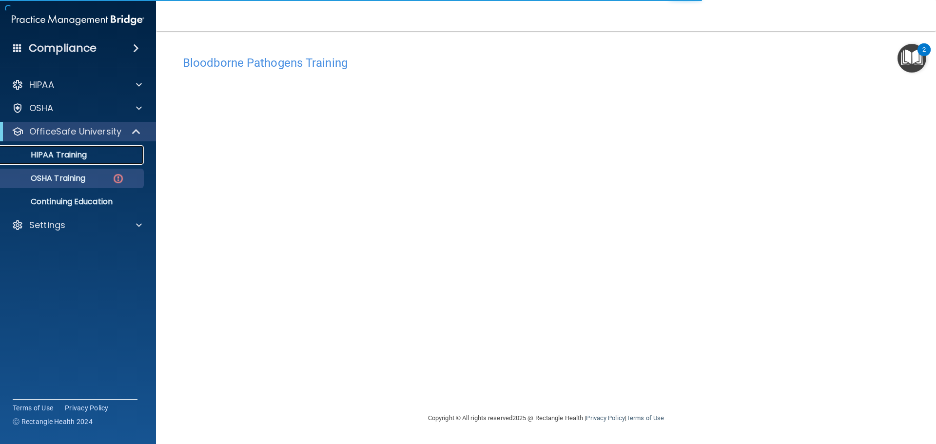
click at [62, 160] on link "HIPAA Training" at bounding box center [67, 154] width 154 height 19
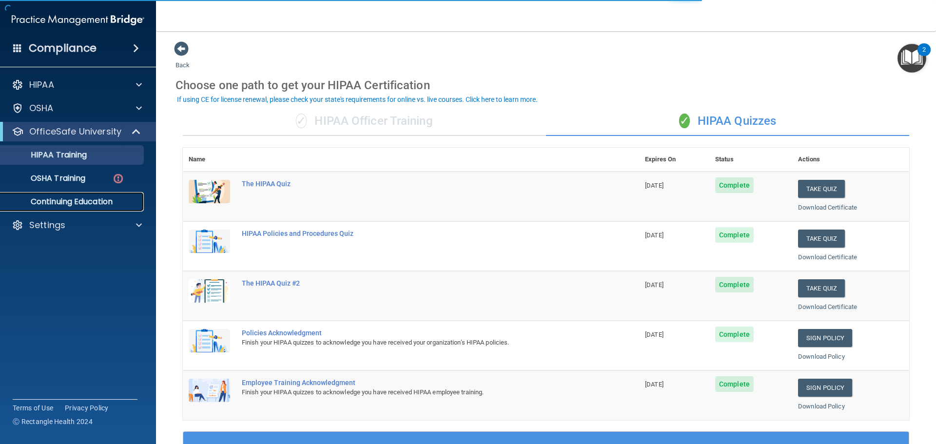
click at [91, 194] on link "Continuing Education" at bounding box center [67, 201] width 154 height 19
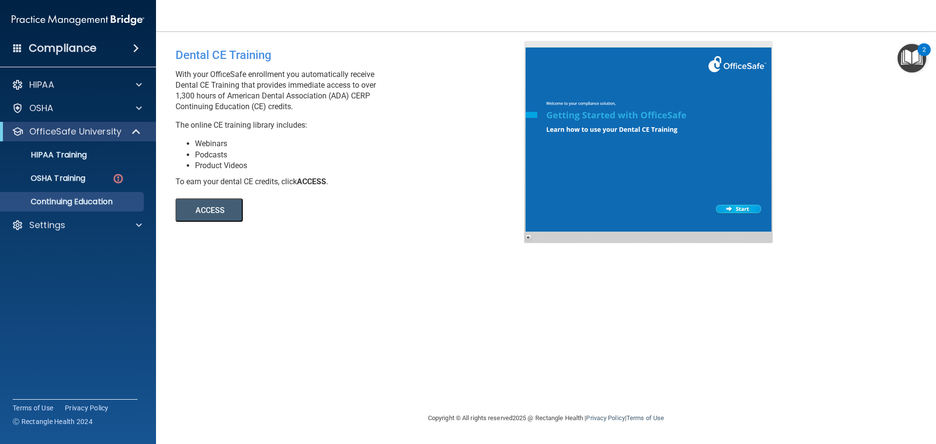
click at [222, 217] on button "ACCESS" at bounding box center [208, 209] width 67 height 23
click at [98, 180] on div "OSHA Training" at bounding box center [72, 179] width 133 height 10
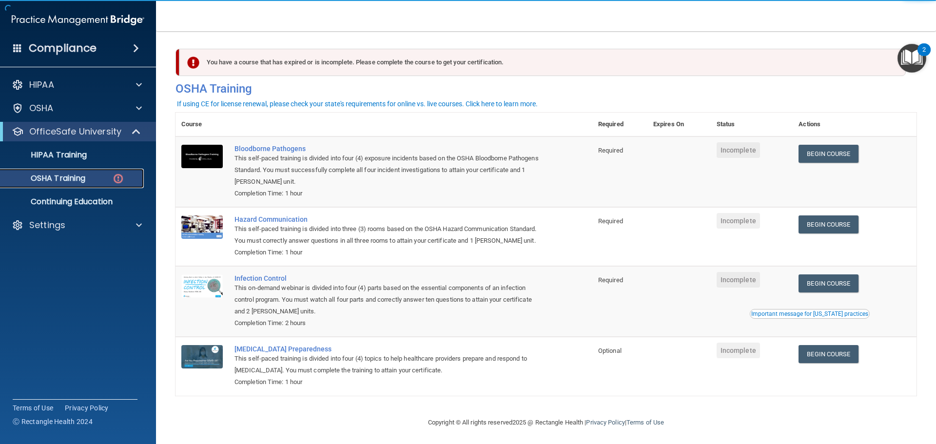
scroll to position [16, 0]
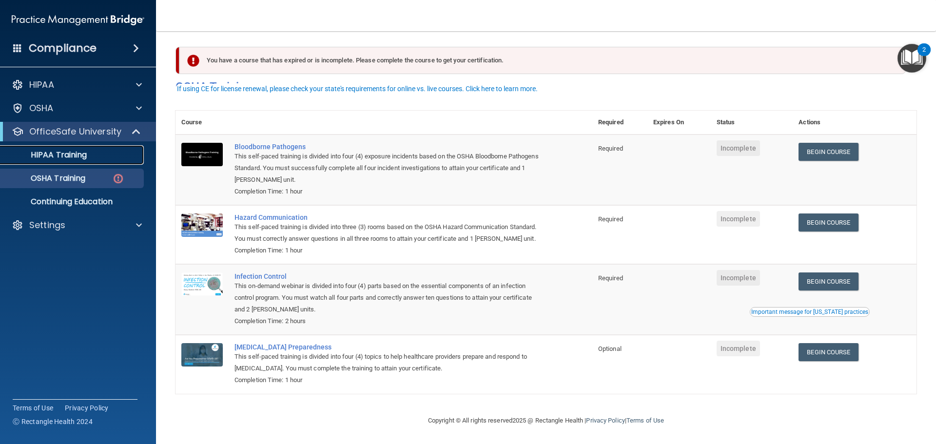
click at [60, 160] on link "HIPAA Training" at bounding box center [67, 154] width 154 height 19
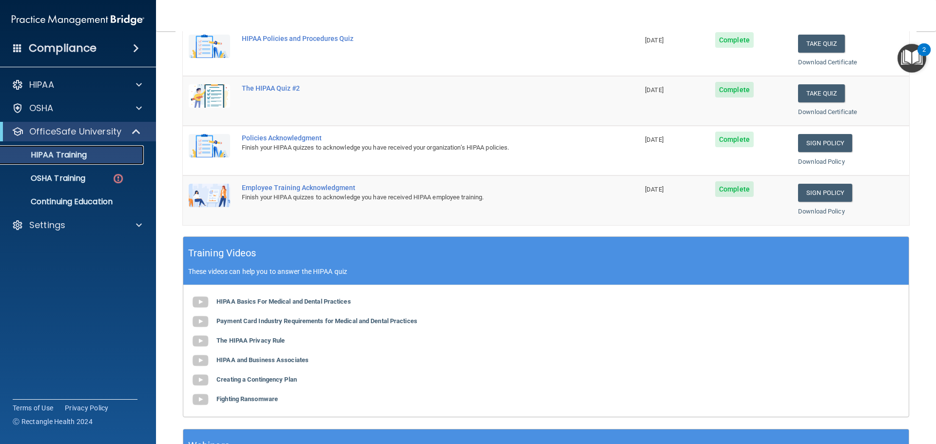
scroll to position [290, 0]
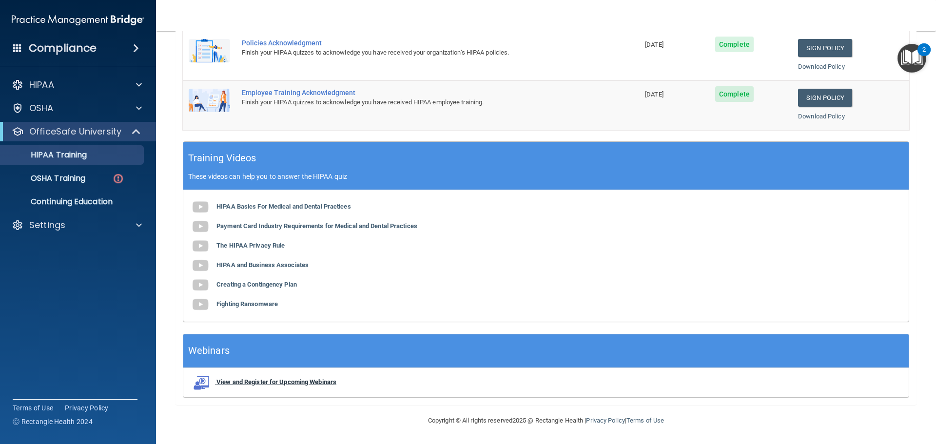
click at [274, 379] on b "View and Register for Upcoming Webinars" at bounding box center [276, 381] width 120 height 7
click at [94, 176] on div "OSHA Training" at bounding box center [72, 179] width 133 height 10
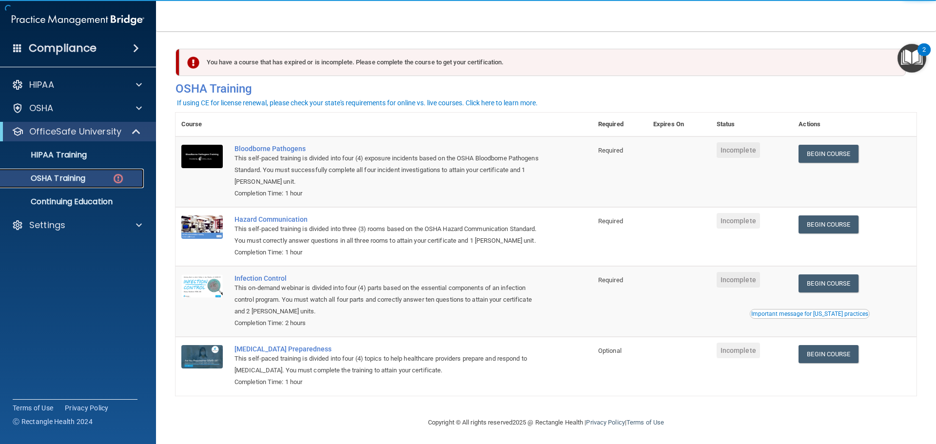
scroll to position [16, 0]
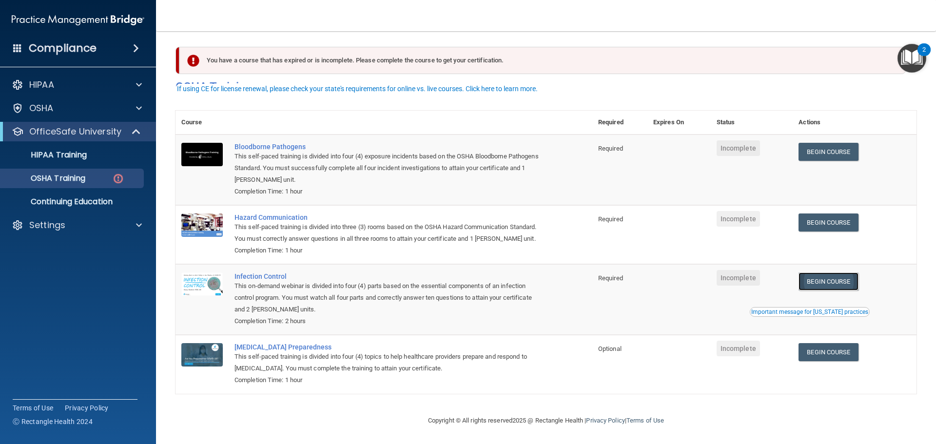
click at [808, 283] on link "Begin Course" at bounding box center [828, 282] width 59 height 18
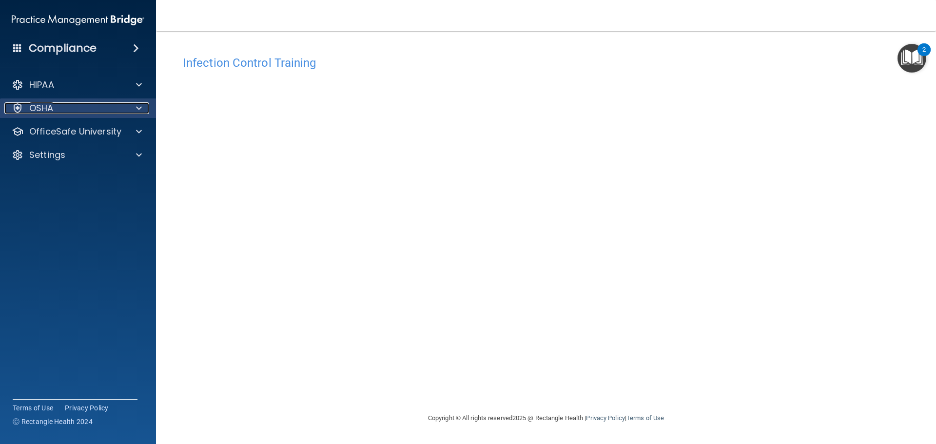
click at [50, 108] on p "OSHA" at bounding box center [41, 108] width 24 height 12
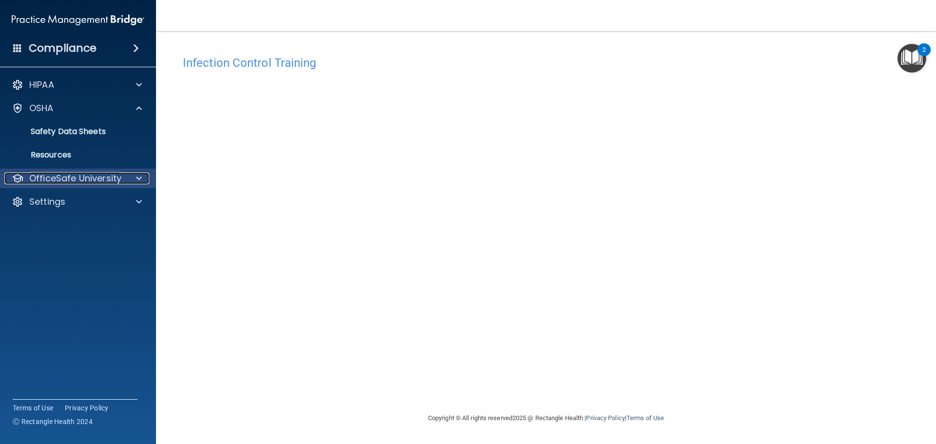
click at [64, 176] on p "OfficeSafe University" at bounding box center [75, 179] width 92 height 12
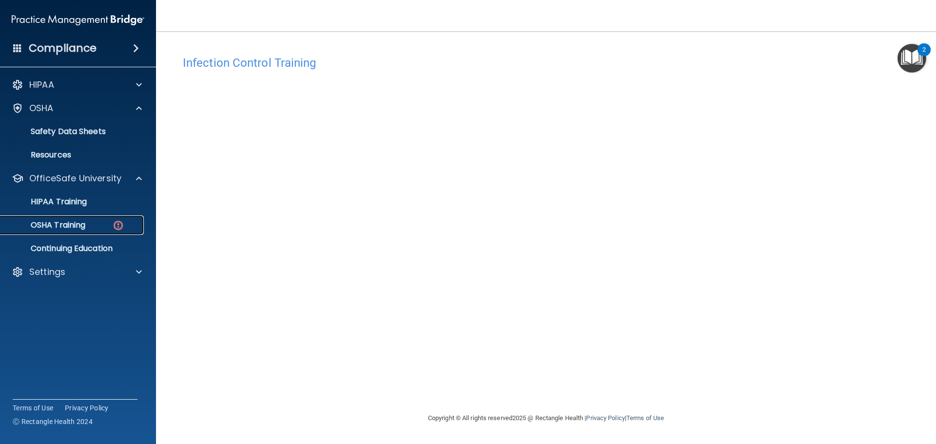
click at [92, 230] on link "OSHA Training" at bounding box center [67, 224] width 154 height 19
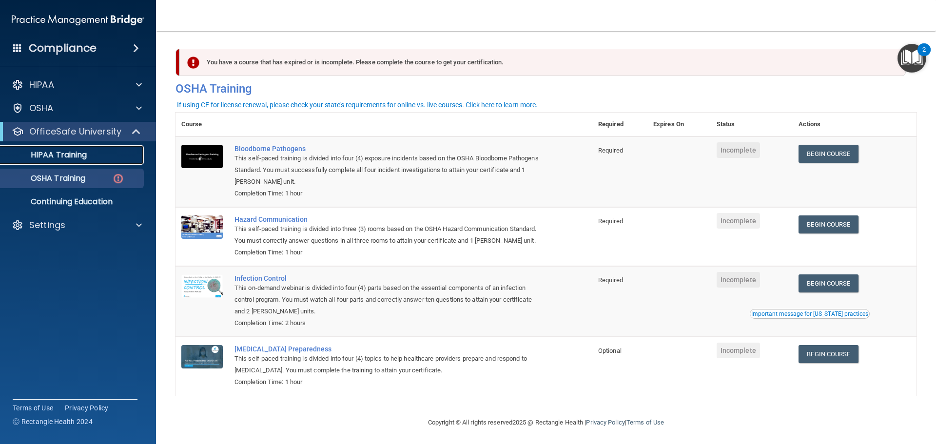
click at [94, 150] on div "HIPAA Training" at bounding box center [72, 155] width 133 height 10
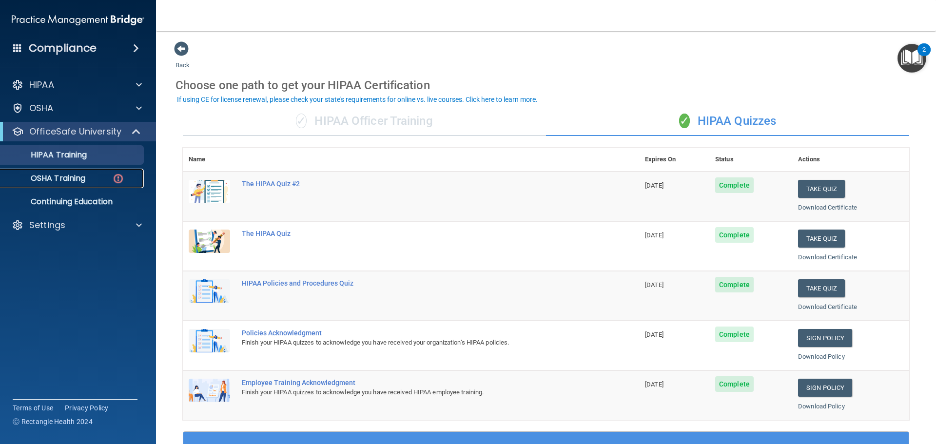
click at [94, 179] on div "OSHA Training" at bounding box center [72, 179] width 133 height 10
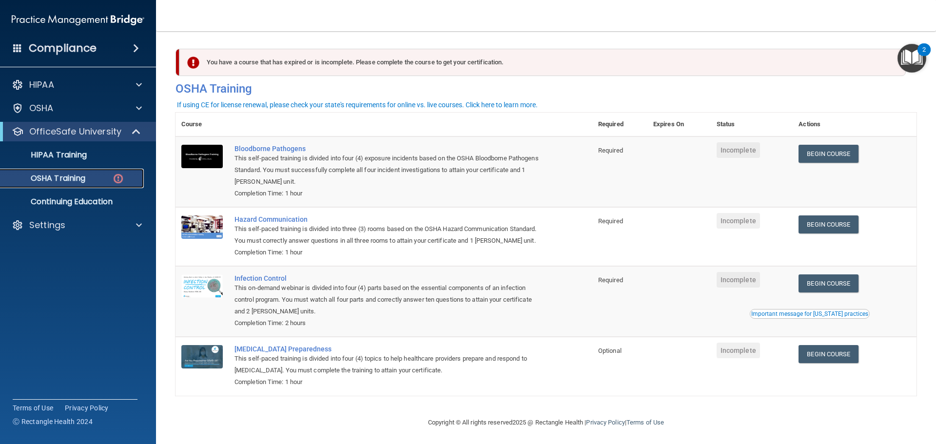
scroll to position [16, 0]
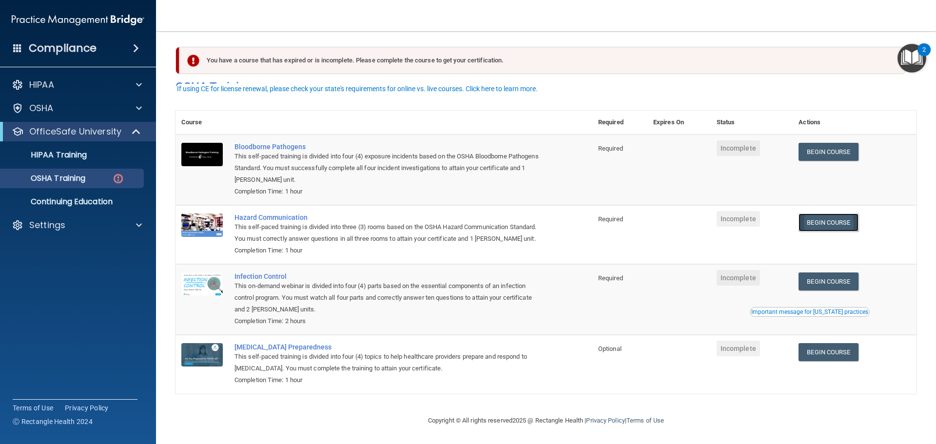
click at [827, 214] on link "Begin Course" at bounding box center [828, 223] width 59 height 18
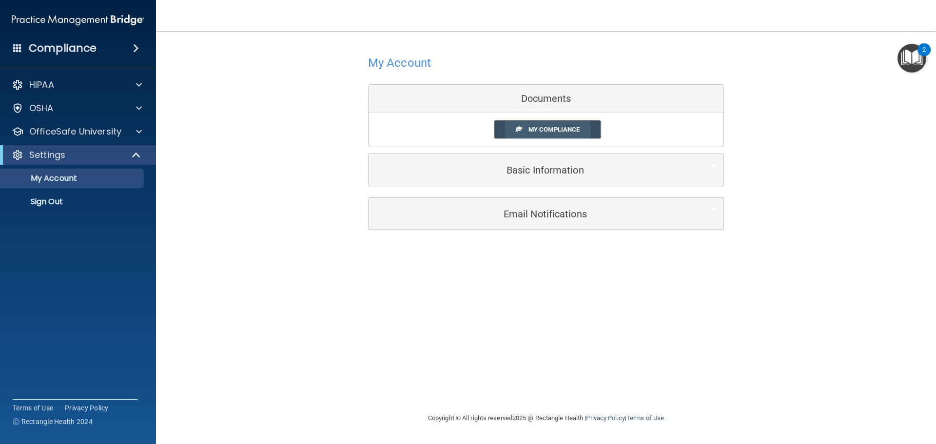
click at [542, 132] on span "My Compliance" at bounding box center [553, 129] width 51 height 7
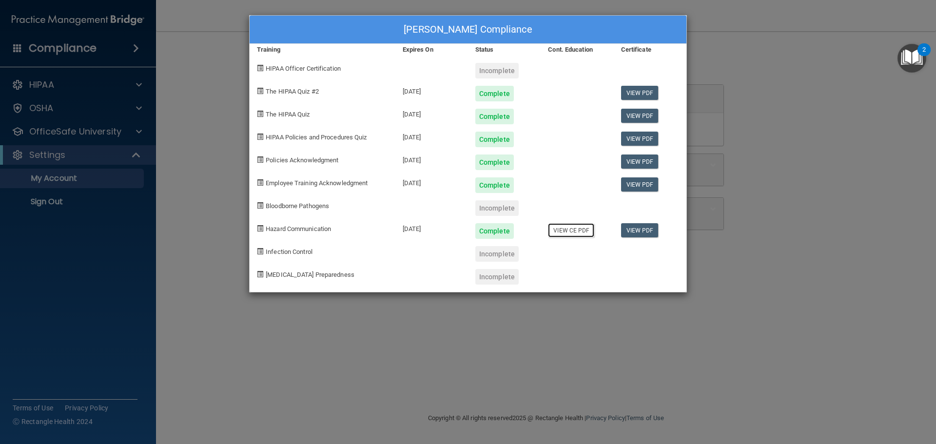
click at [570, 234] on link "View CE PDF" at bounding box center [571, 230] width 46 height 14
click at [253, 300] on div "[PERSON_NAME] Compliance Training Expires On Status Cont. Education Certificate…" at bounding box center [468, 222] width 936 height 444
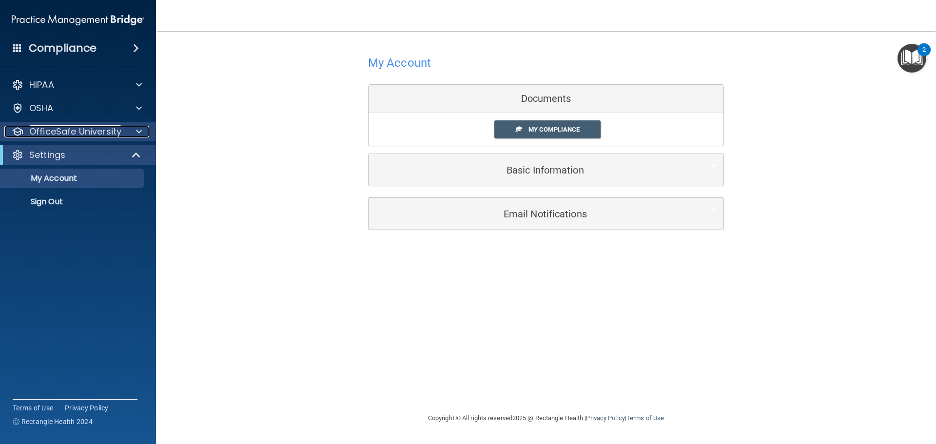
click at [130, 129] on div at bounding box center [137, 132] width 24 height 12
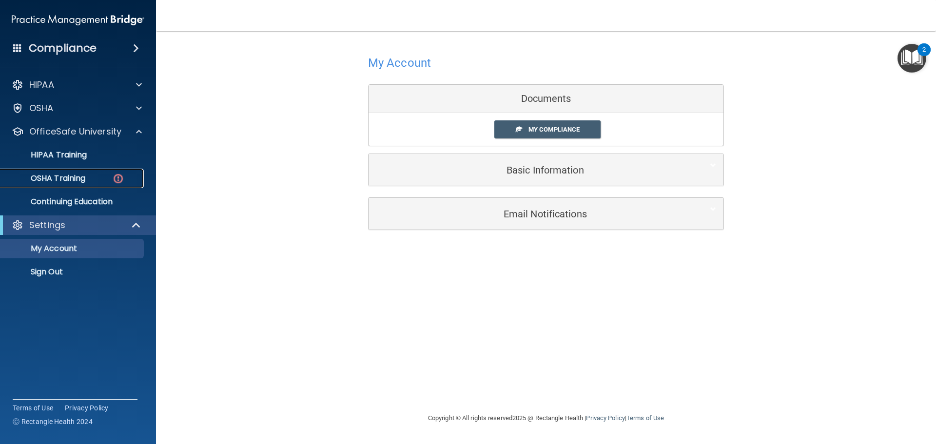
click at [87, 170] on link "OSHA Training" at bounding box center [67, 178] width 154 height 19
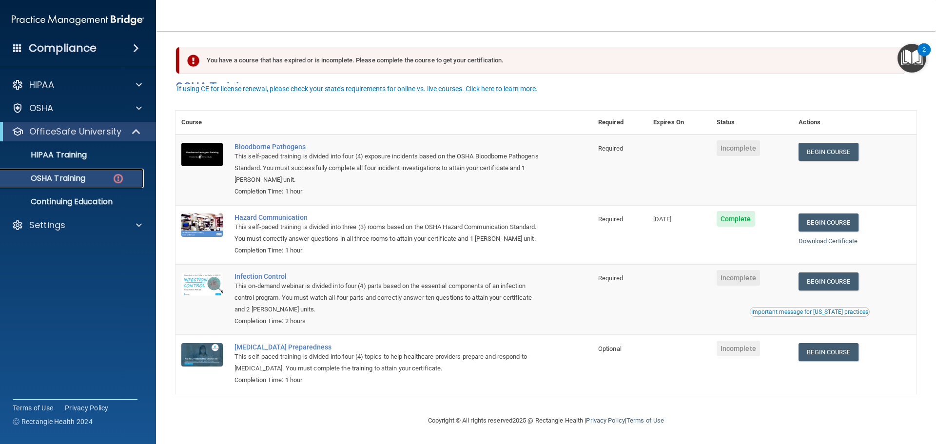
scroll to position [16, 0]
click at [830, 143] on link "Begin Course" at bounding box center [828, 152] width 59 height 18
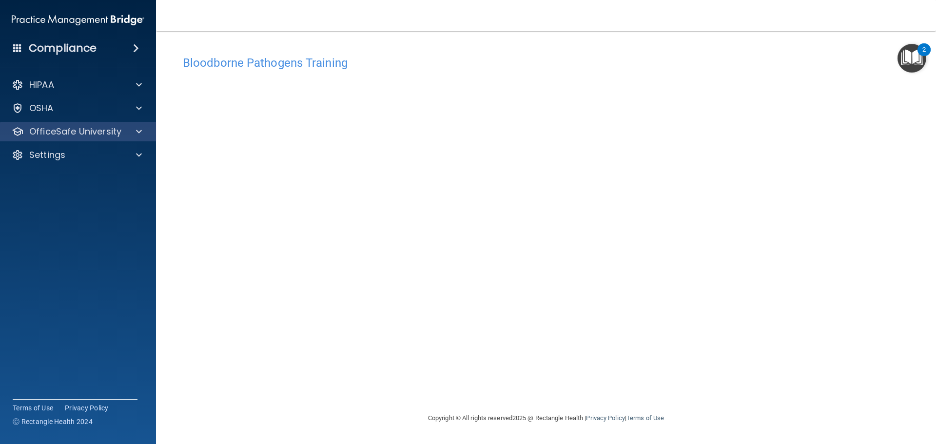
click at [138, 138] on div "OfficeSafe University" at bounding box center [78, 131] width 156 height 19
click at [140, 139] on div "OfficeSafe University" at bounding box center [78, 131] width 156 height 19
click at [99, 140] on div "OfficeSafe University" at bounding box center [78, 131] width 156 height 19
click at [79, 130] on p "OfficeSafe University" at bounding box center [75, 132] width 92 height 12
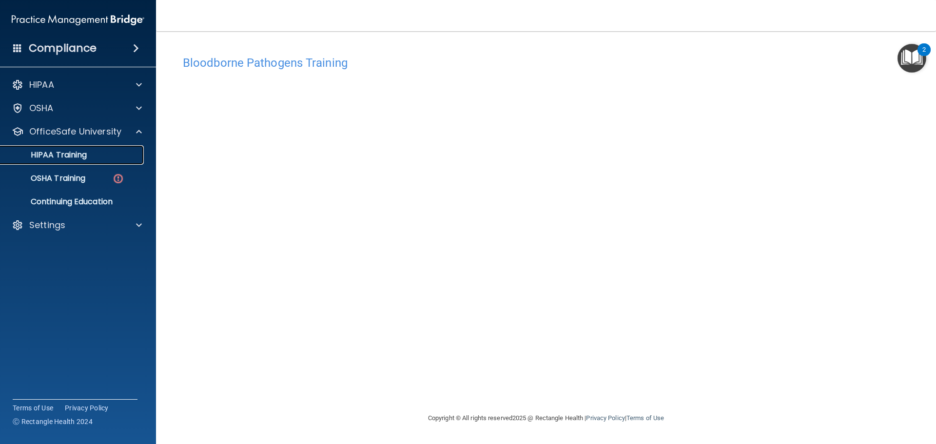
click at [87, 163] on link "HIPAA Training" at bounding box center [67, 154] width 154 height 19
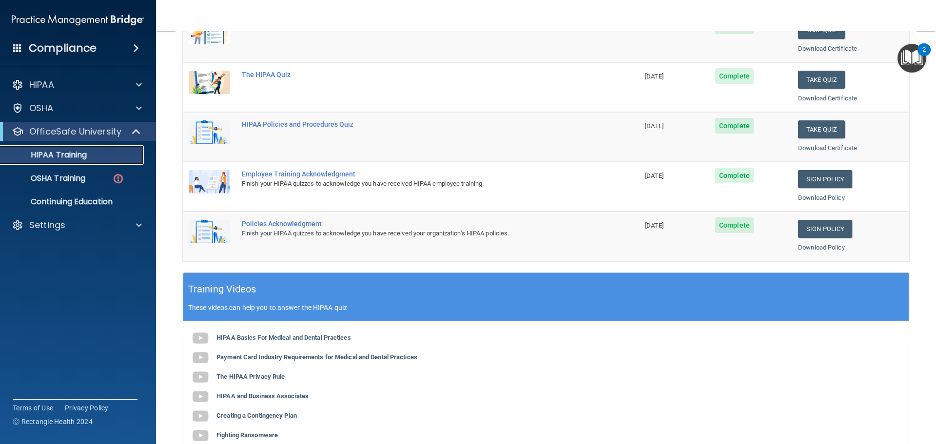
scroll to position [46, 0]
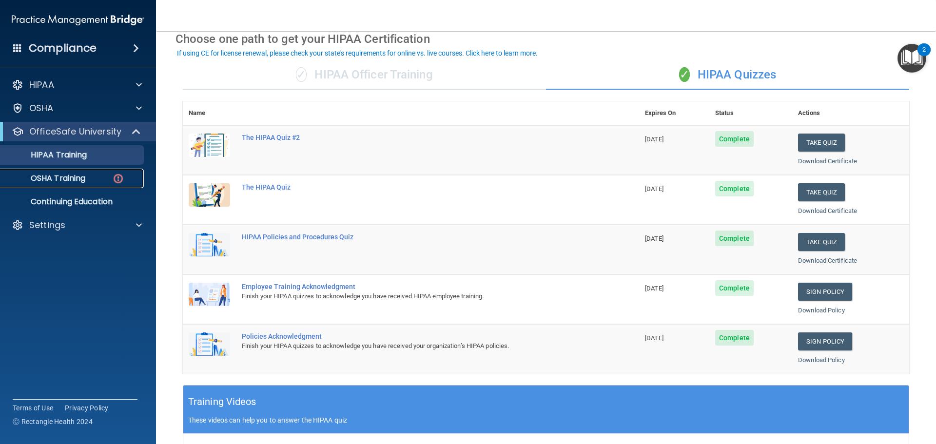
click at [109, 176] on div "OSHA Training" at bounding box center [72, 179] width 133 height 10
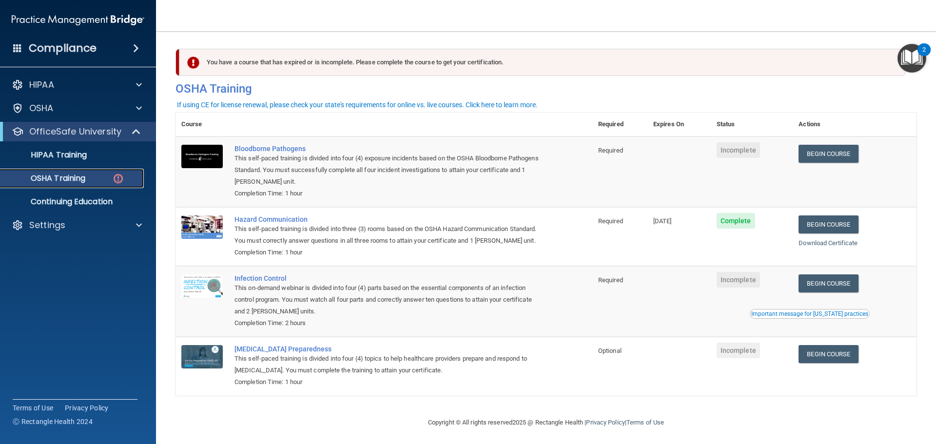
scroll to position [16, 0]
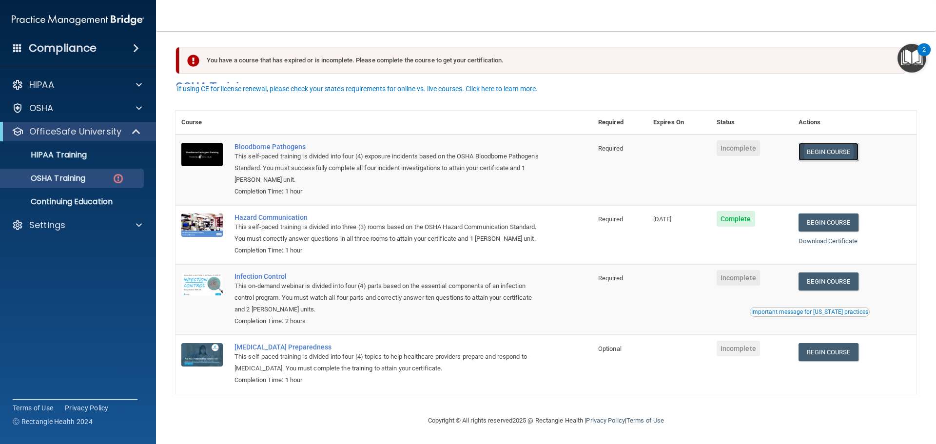
click at [838, 143] on link "Begin Course" at bounding box center [828, 152] width 59 height 18
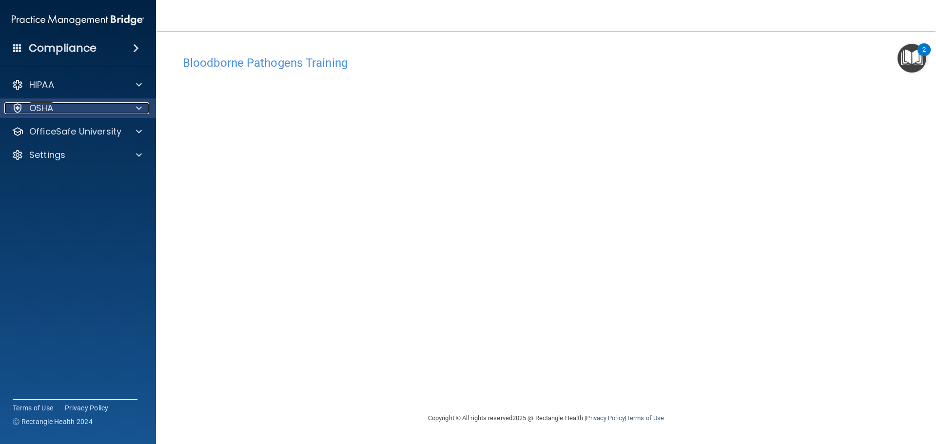
click at [118, 108] on div "OSHA" at bounding box center [64, 108] width 121 height 12
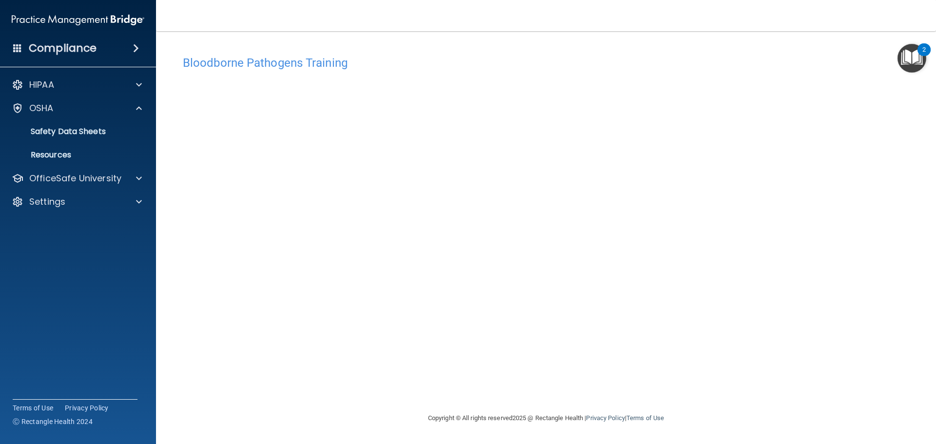
click at [713, 390] on div "Bloodborne Pathogens Training This course doesn’t expire until . Are you sure y…" at bounding box center [545, 232] width 741 height 362
click at [70, 174] on p "OfficeSafe University" at bounding box center [75, 179] width 92 height 12
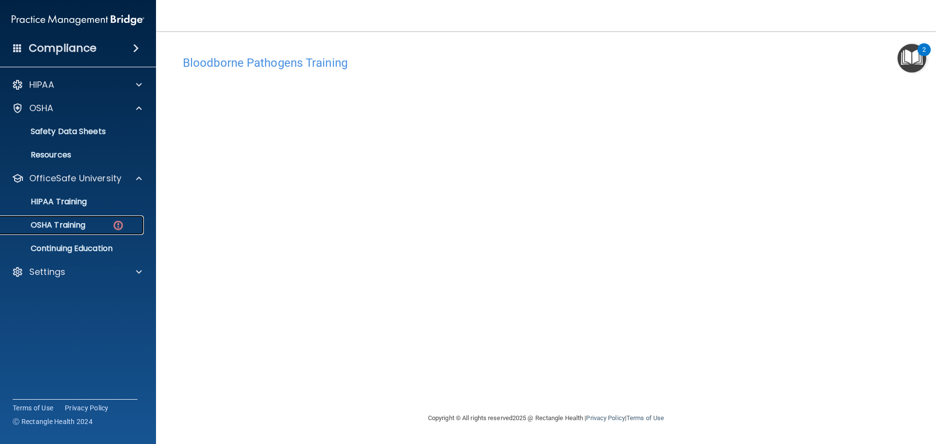
click at [104, 230] on div "OSHA Training" at bounding box center [72, 225] width 133 height 10
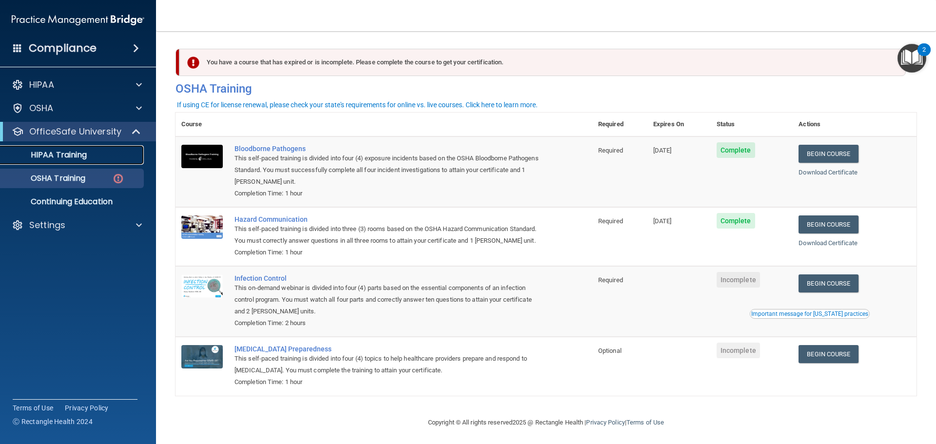
click at [120, 157] on div "HIPAA Training" at bounding box center [72, 155] width 133 height 10
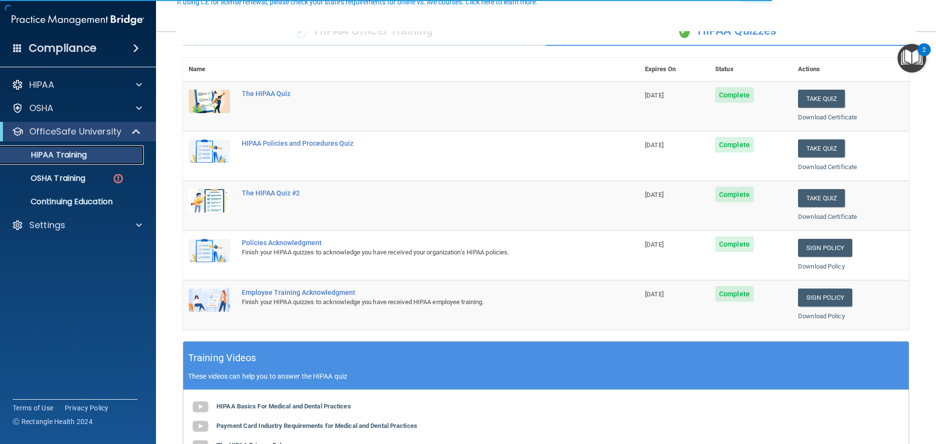
scroll to position [97, 0]
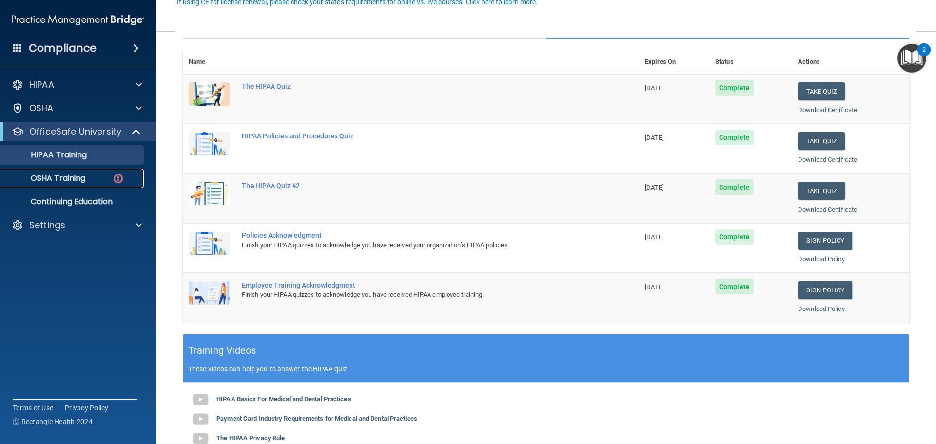
click at [88, 178] on div "OSHA Training" at bounding box center [72, 179] width 133 height 10
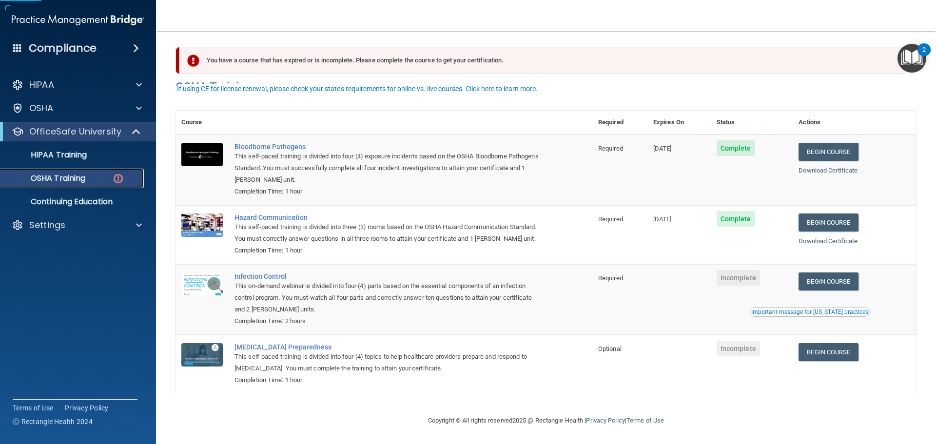
scroll to position [16, 0]
click at [825, 349] on link "Begin Course" at bounding box center [828, 352] width 59 height 18
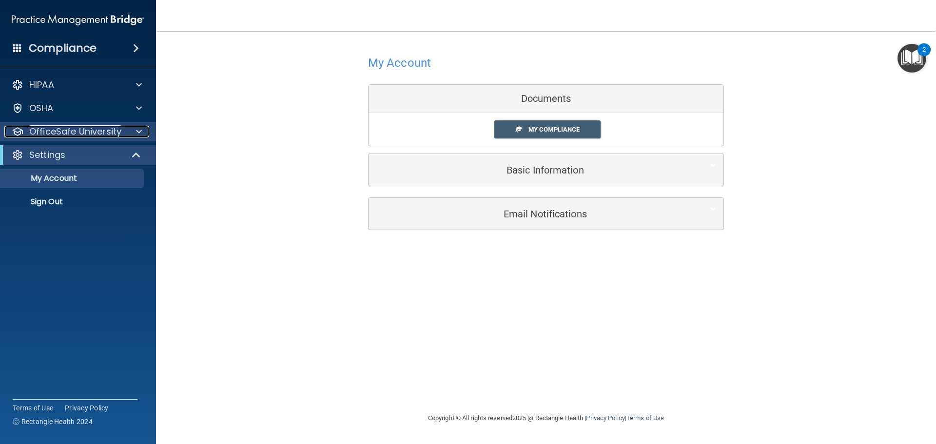
click at [72, 131] on p "OfficeSafe University" at bounding box center [75, 132] width 92 height 12
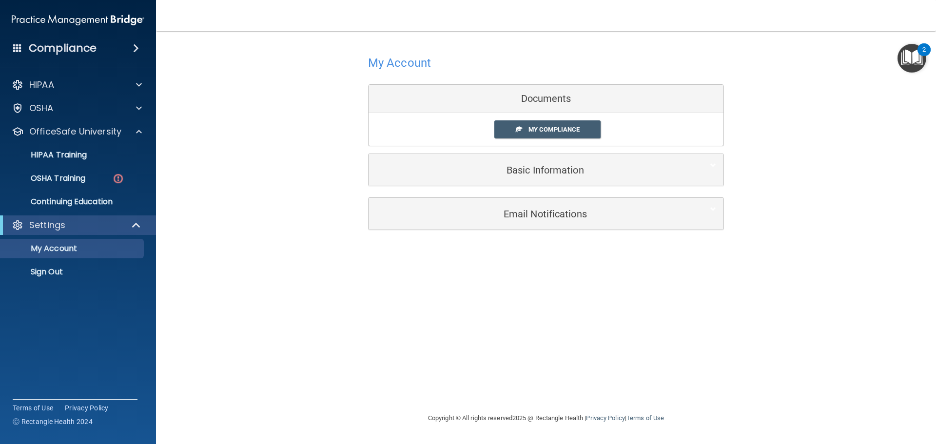
click at [90, 189] on ul "HIPAA Training OSHA Training Continuing Education" at bounding box center [78, 176] width 176 height 70
click at [97, 179] on div "OSHA Training" at bounding box center [72, 179] width 133 height 10
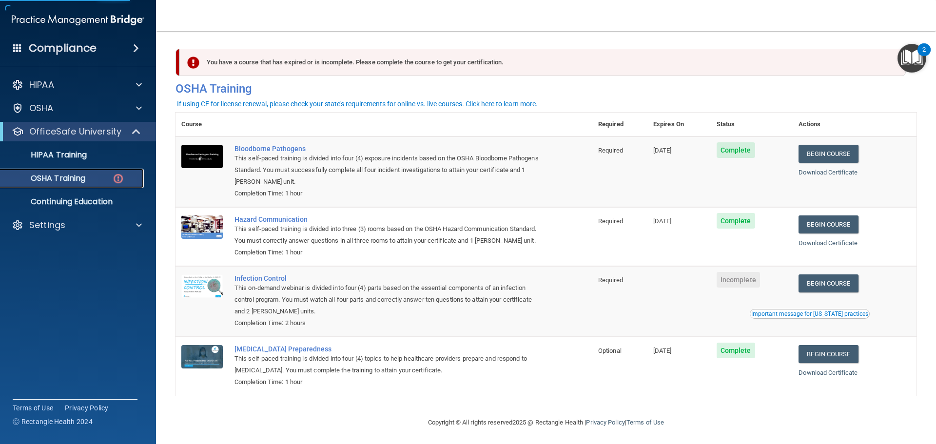
scroll to position [16, 0]
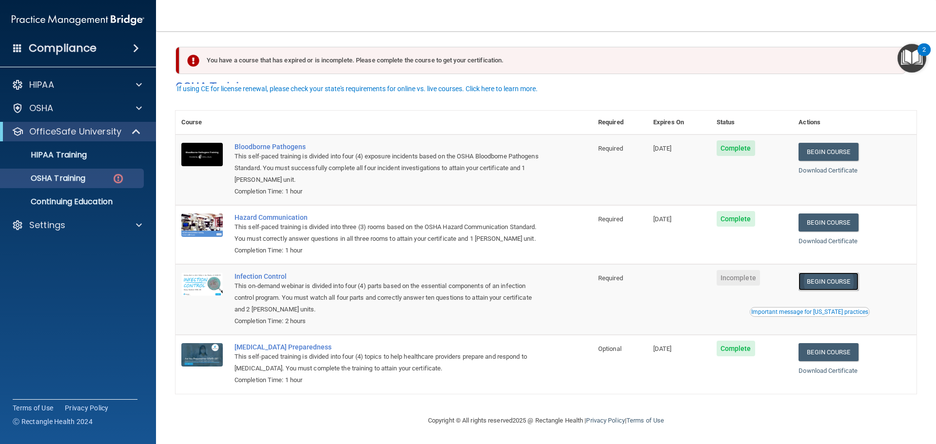
click at [809, 276] on link "Begin Course" at bounding box center [828, 282] width 59 height 18
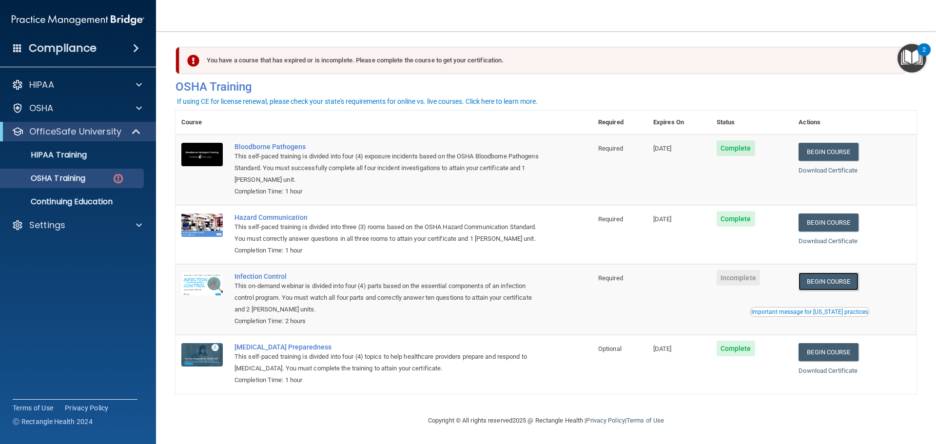
scroll to position [0, 0]
